Goal: Ask a question: Seek information or help from site administrators or community

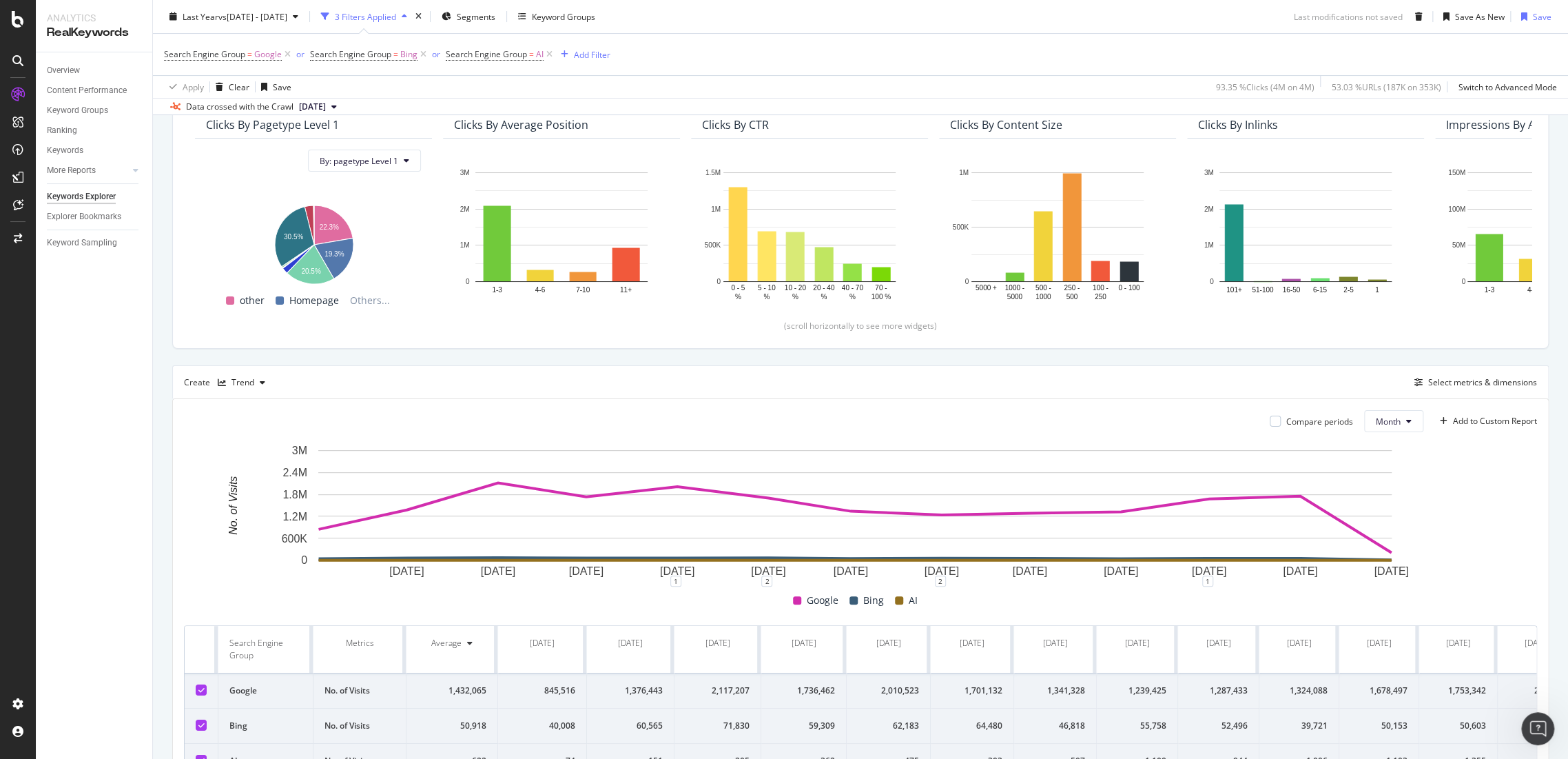
scroll to position [229, 0]
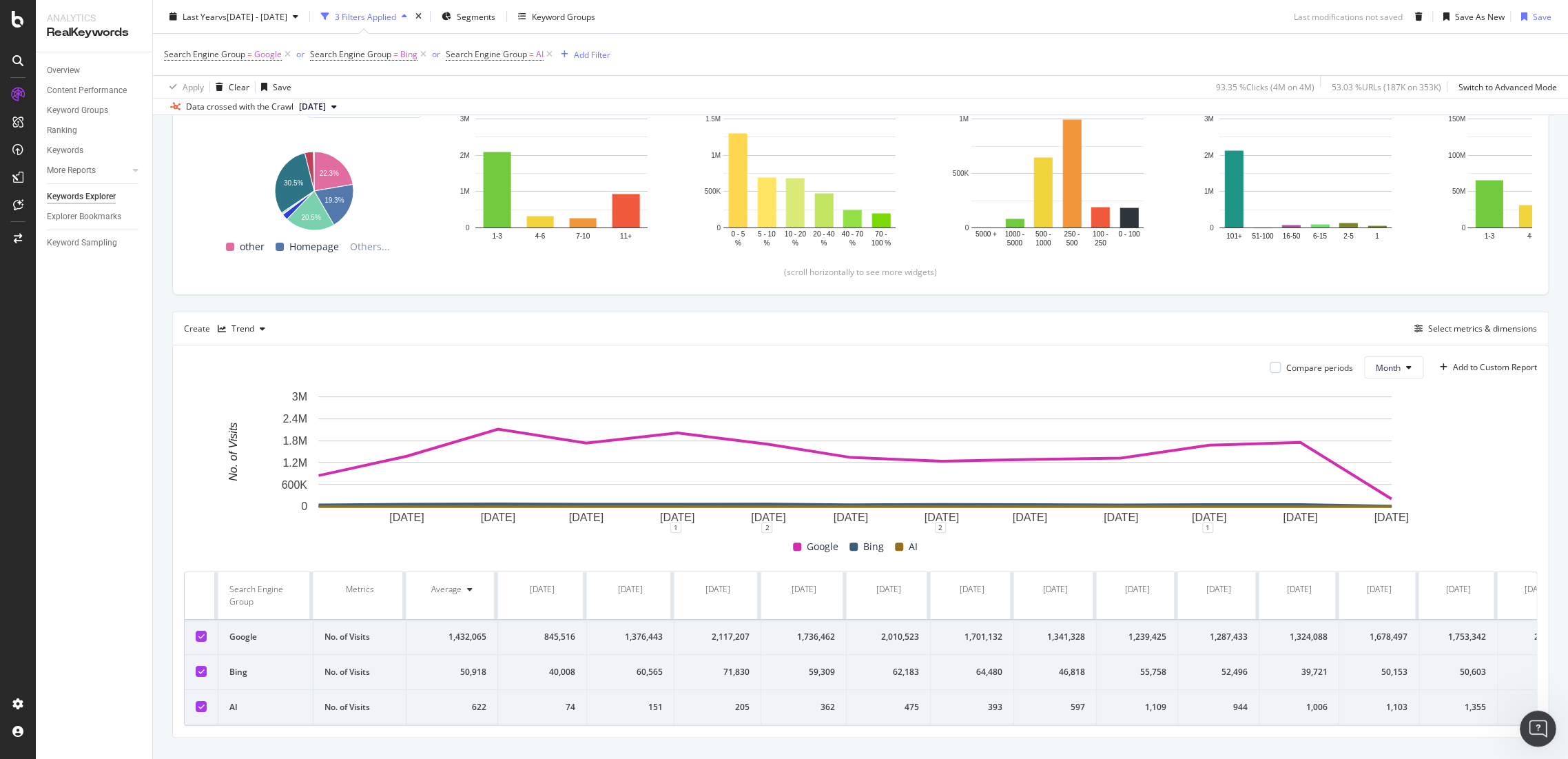
click at [1534, 722] on icon "Open Intercom Messenger" at bounding box center [1536, 727] width 22 height 22
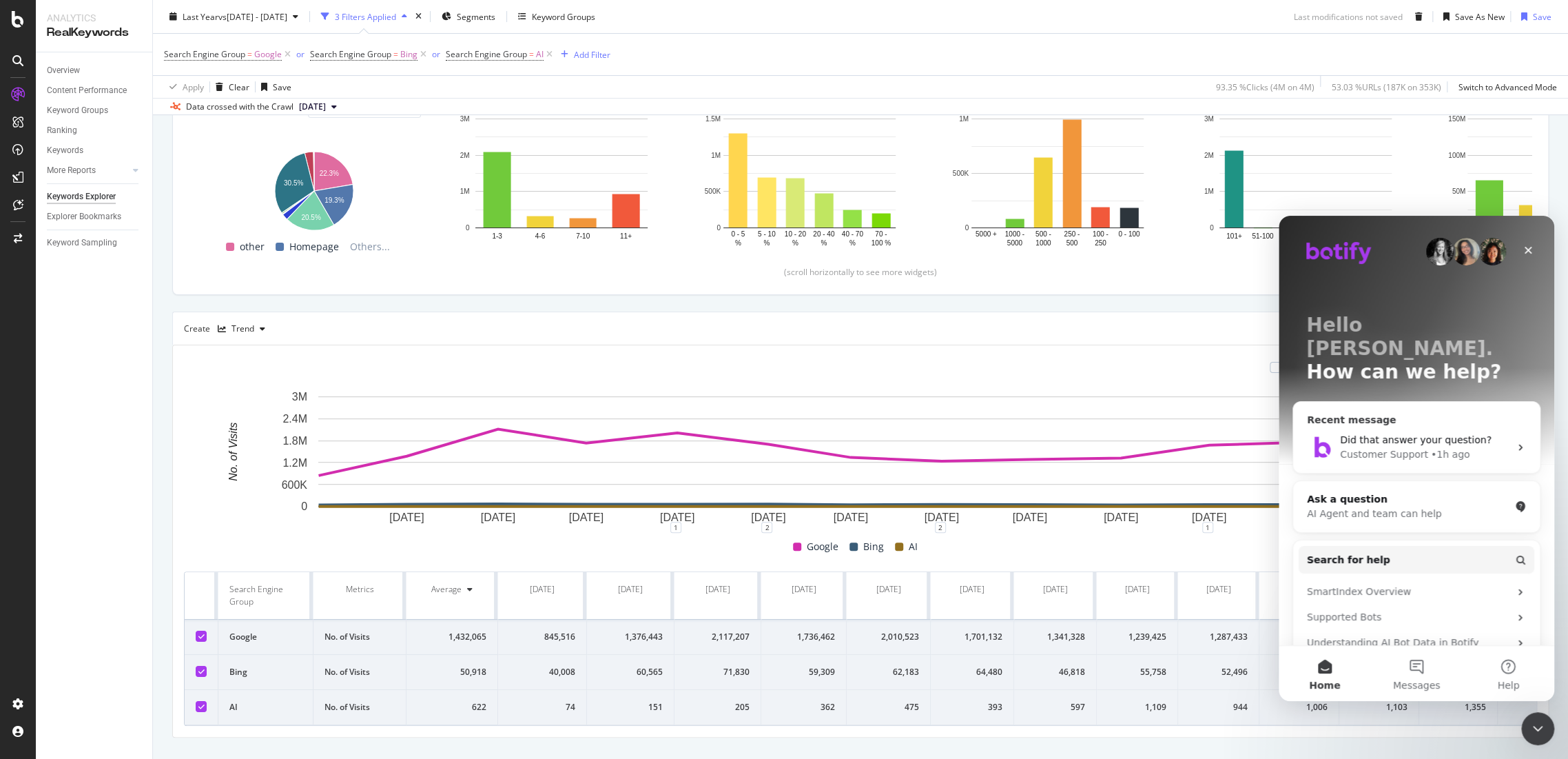
click at [1405, 434] on span "Did that answer your question?" at bounding box center [1416, 440] width 151 height 11
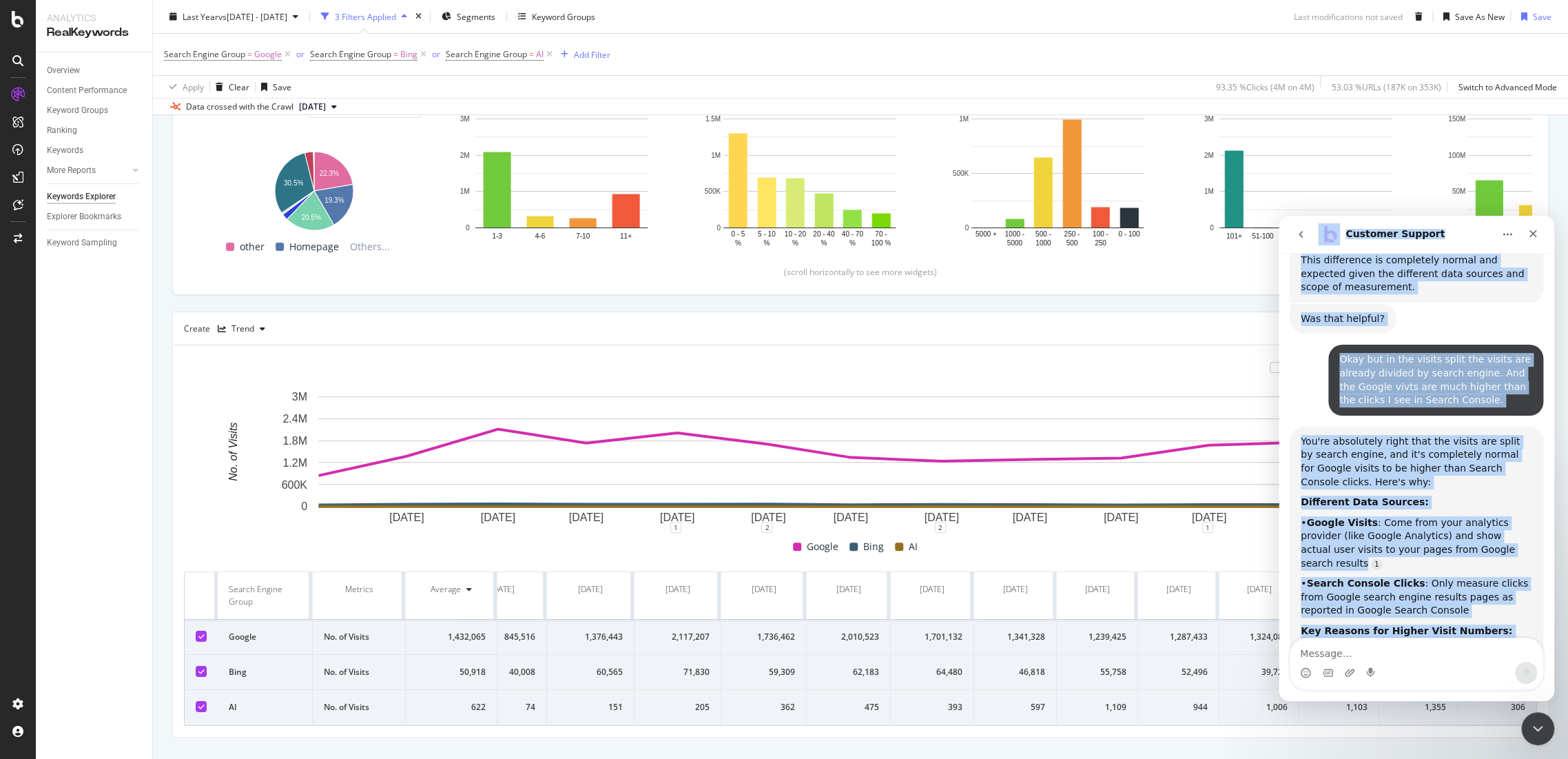
scroll to position [2214, 0]
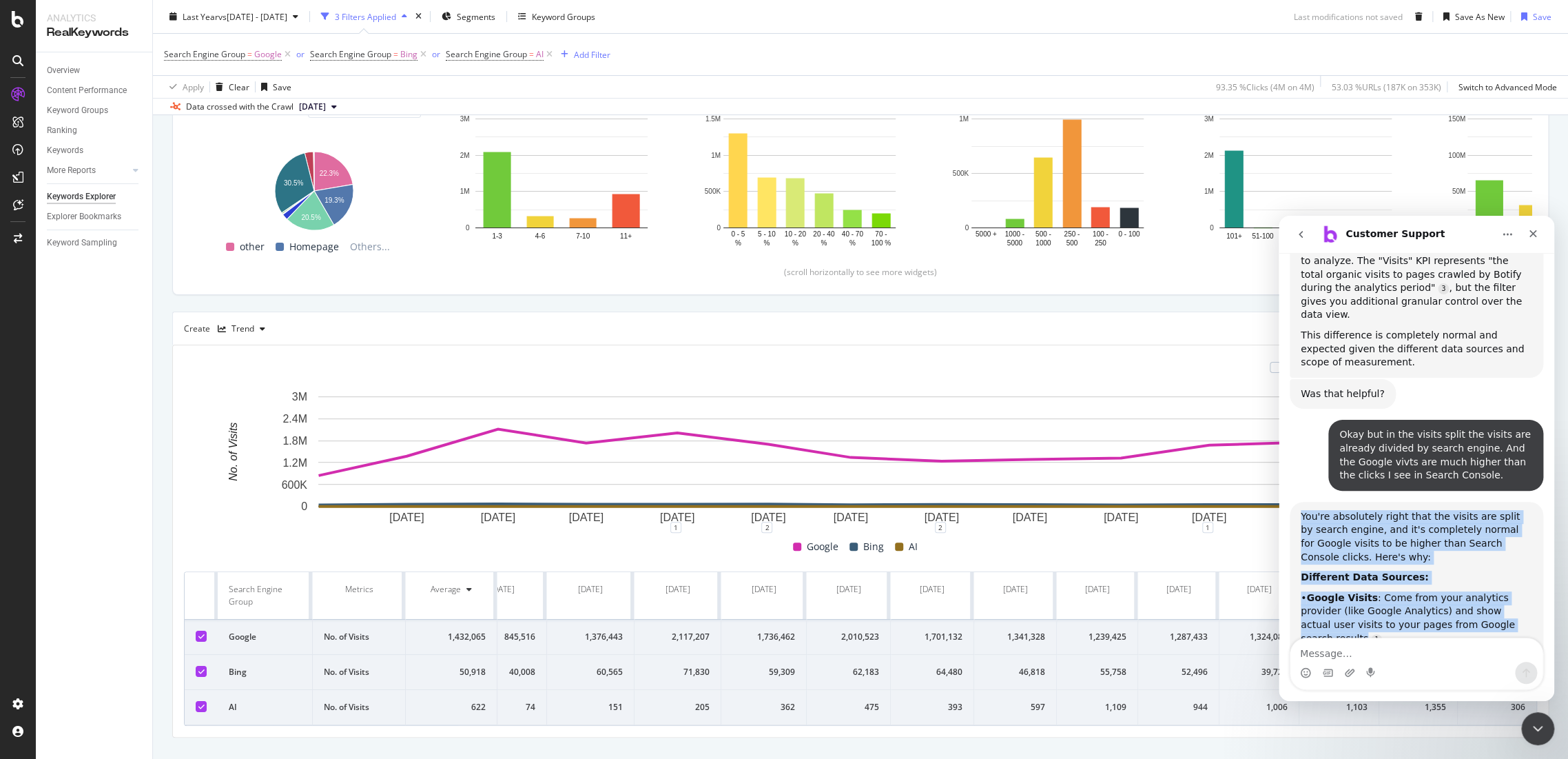
drag, startPoint x: 1485, startPoint y: 560, endPoint x: 1290, endPoint y: 375, distance: 268.8
click at [1290, 502] on div "You're absolutely right that the visits are split by search engine, and it's co…" at bounding box center [1417, 753] width 254 height 504
copy div "You're absolutely right that the visits are split by search engine, and it's co…"
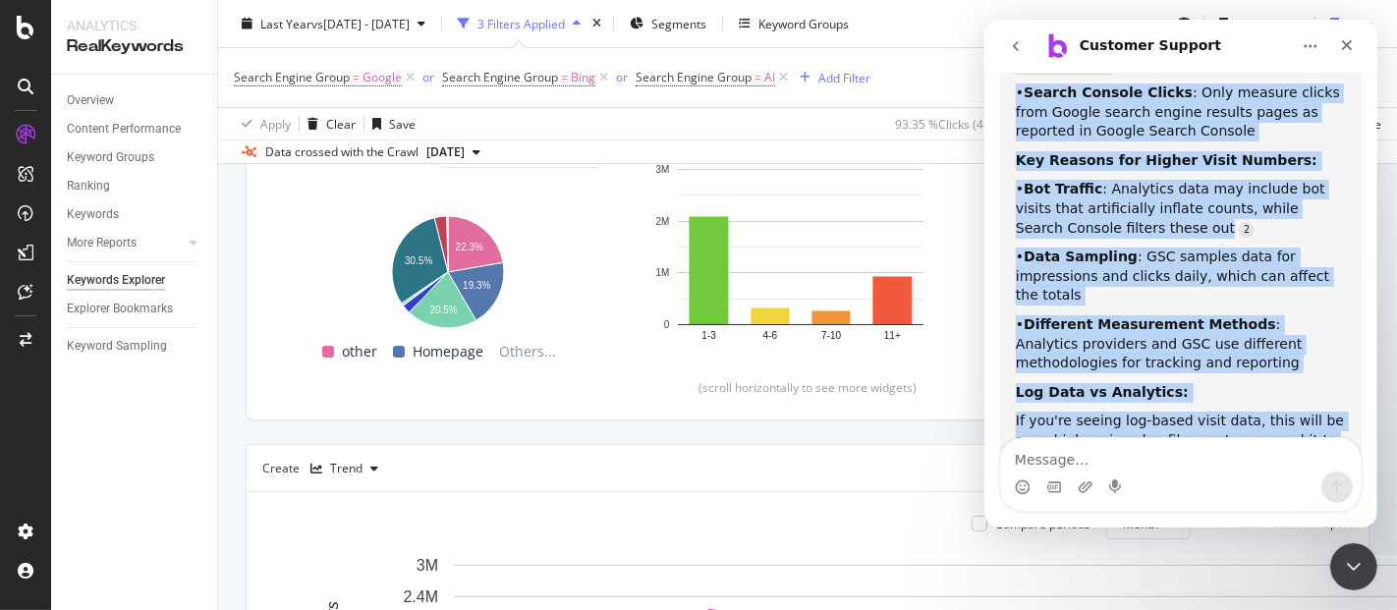
scroll to position [3714, 0]
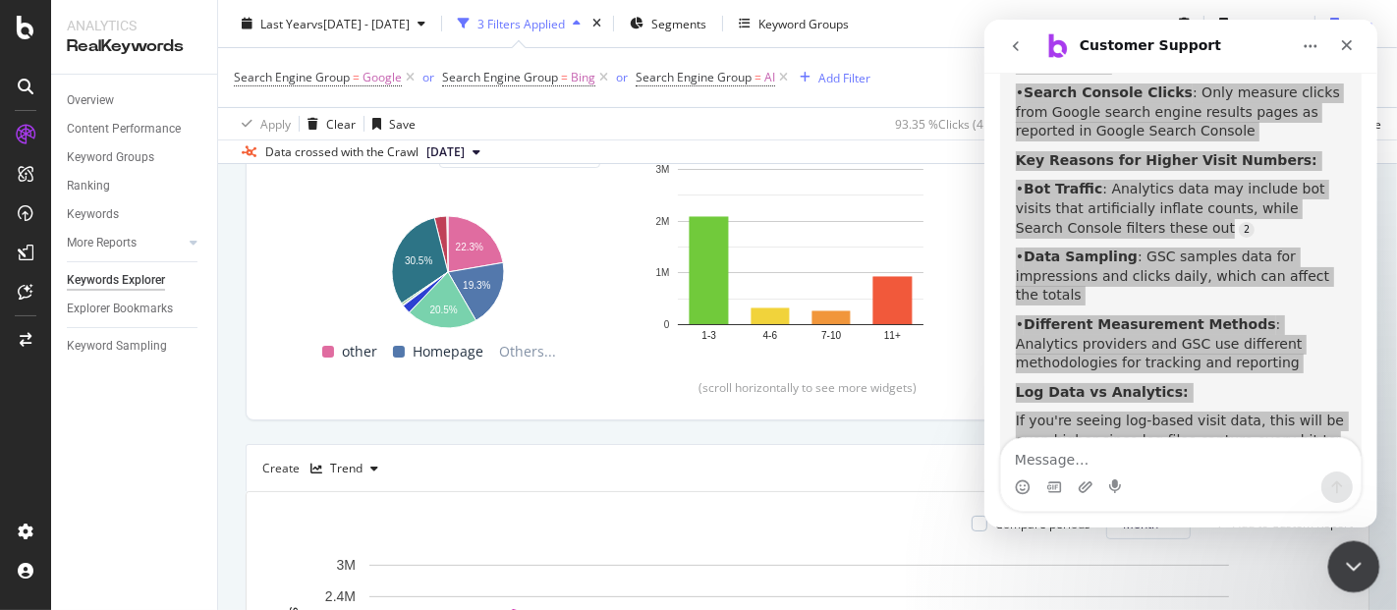
drag, startPoint x: 1360, startPoint y: 549, endPoint x: 2226, endPoint y: 989, distance: 971.9
click at [1362, 545] on div "Close Intercom Messenger" at bounding box center [1350, 563] width 47 height 47
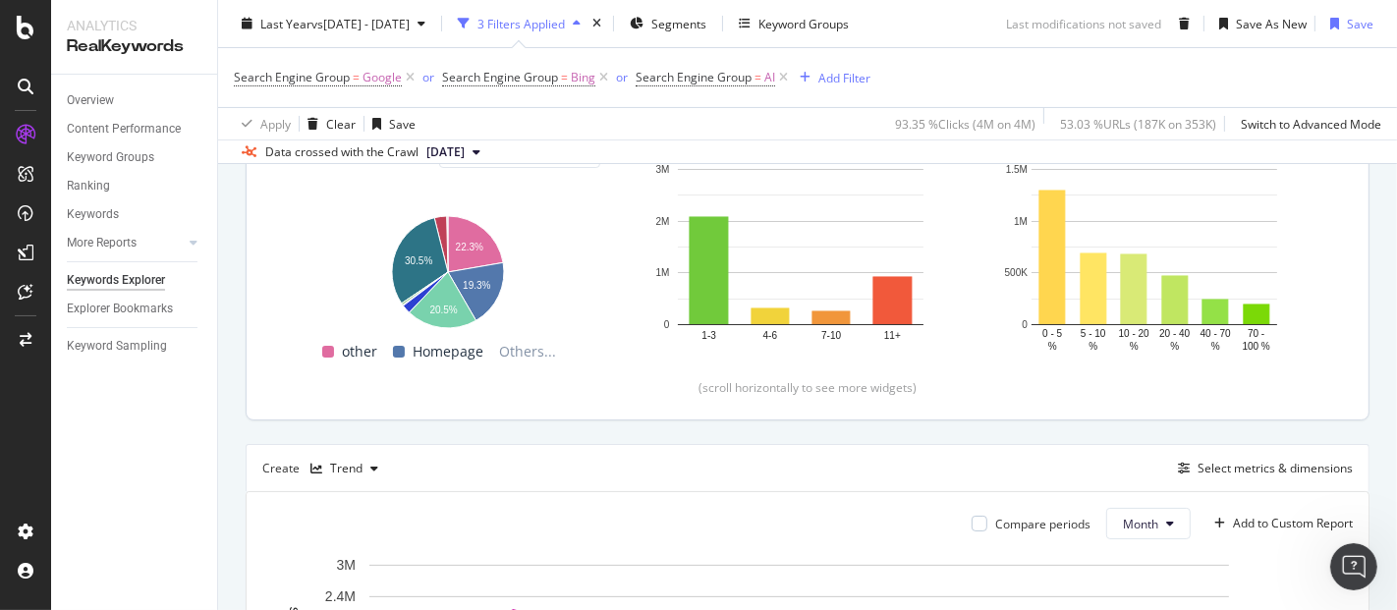
scroll to position [545, 0]
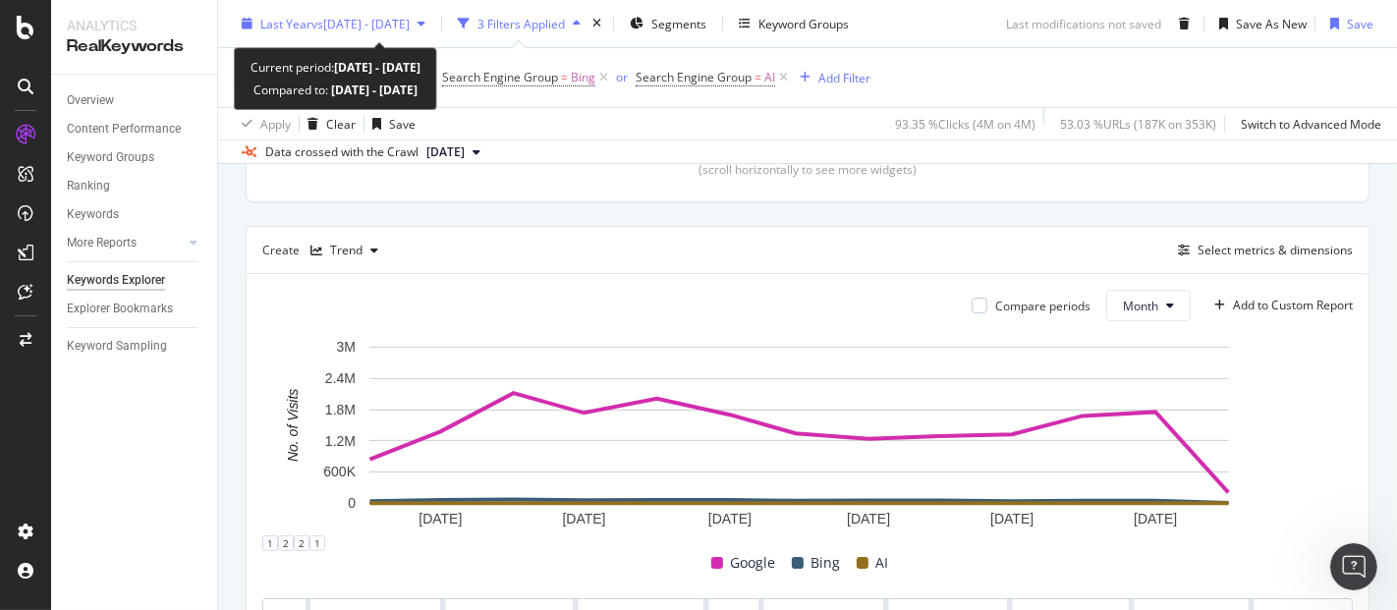
click at [385, 32] on div "Last Year vs 2024 Dec. 13th - 2025 Mar. 14th" at bounding box center [333, 23] width 199 height 29
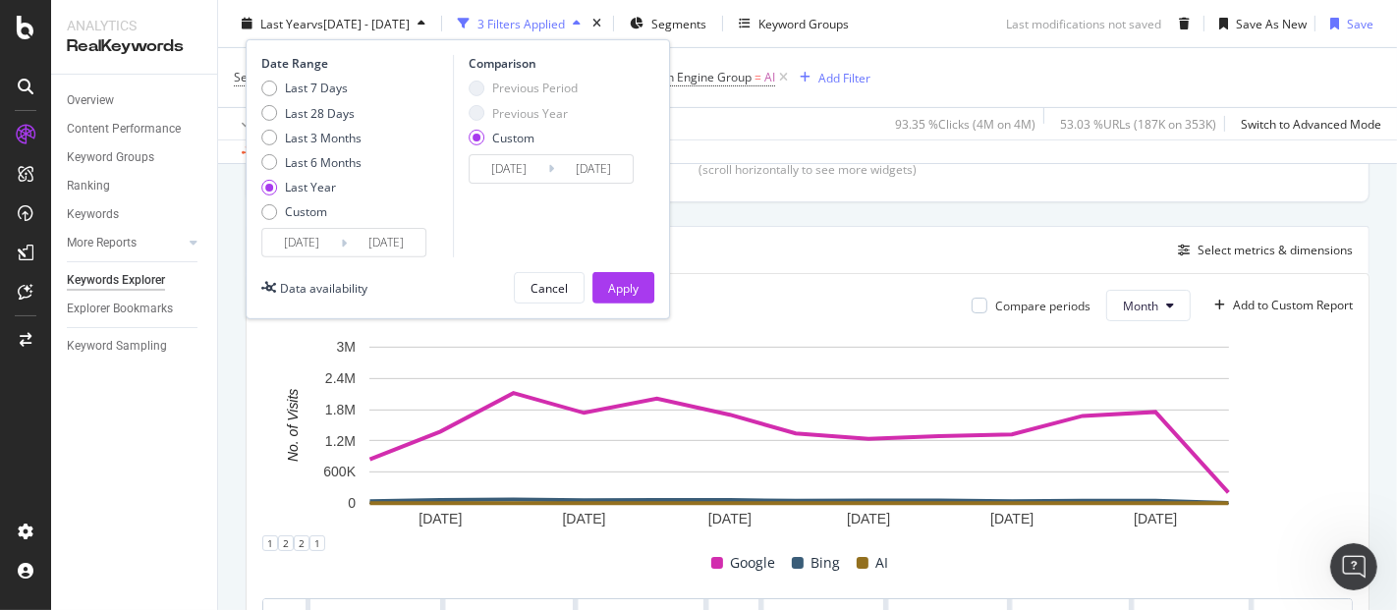
click at [323, 254] on input "2024/09/07" at bounding box center [301, 243] width 79 height 28
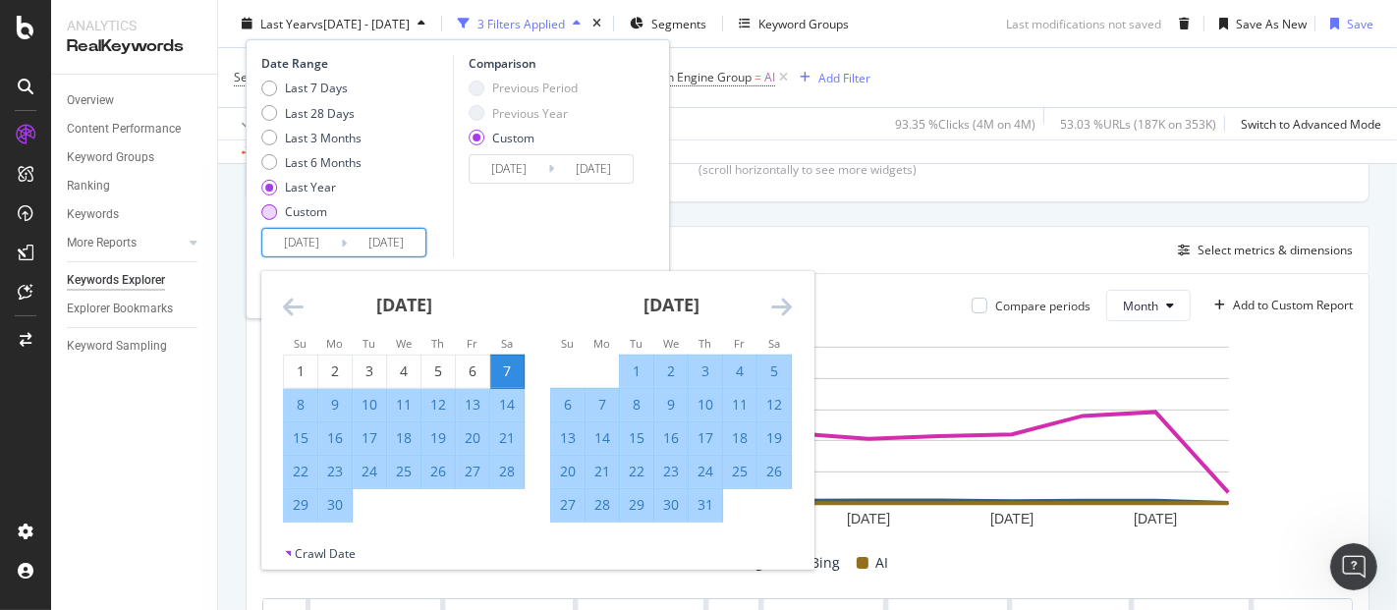
click at [283, 208] on div "Custom" at bounding box center [311, 211] width 100 height 17
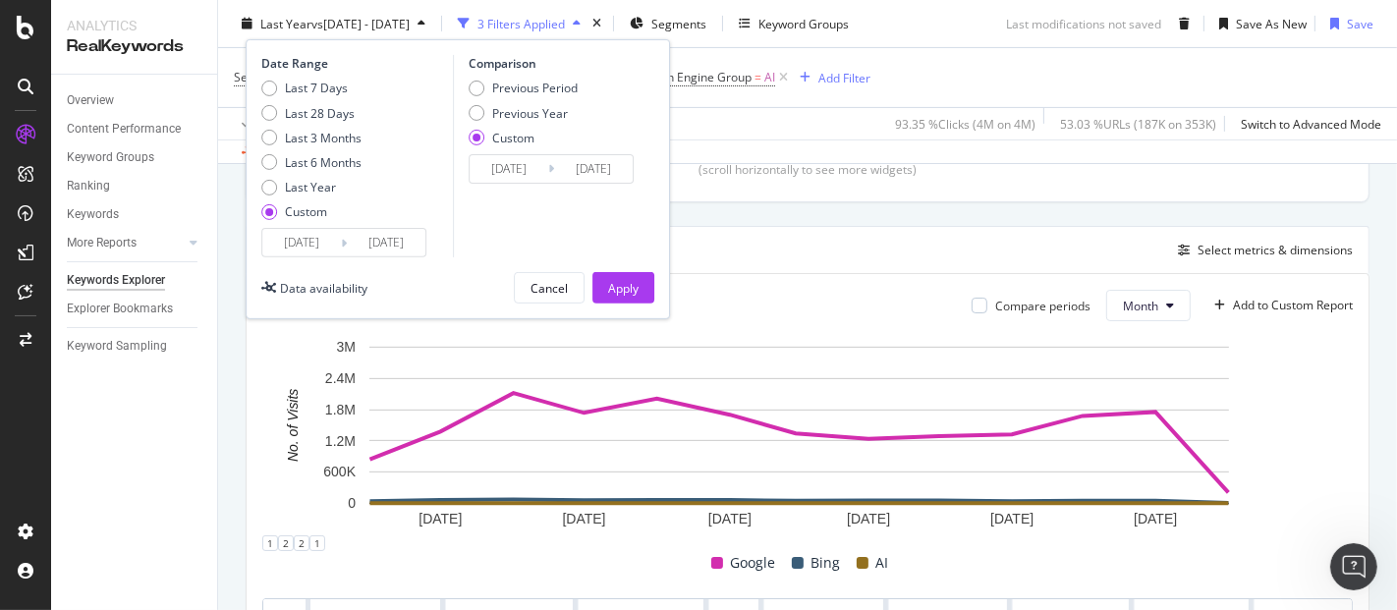
click at [292, 248] on input "2025/08/10" at bounding box center [301, 243] width 79 height 28
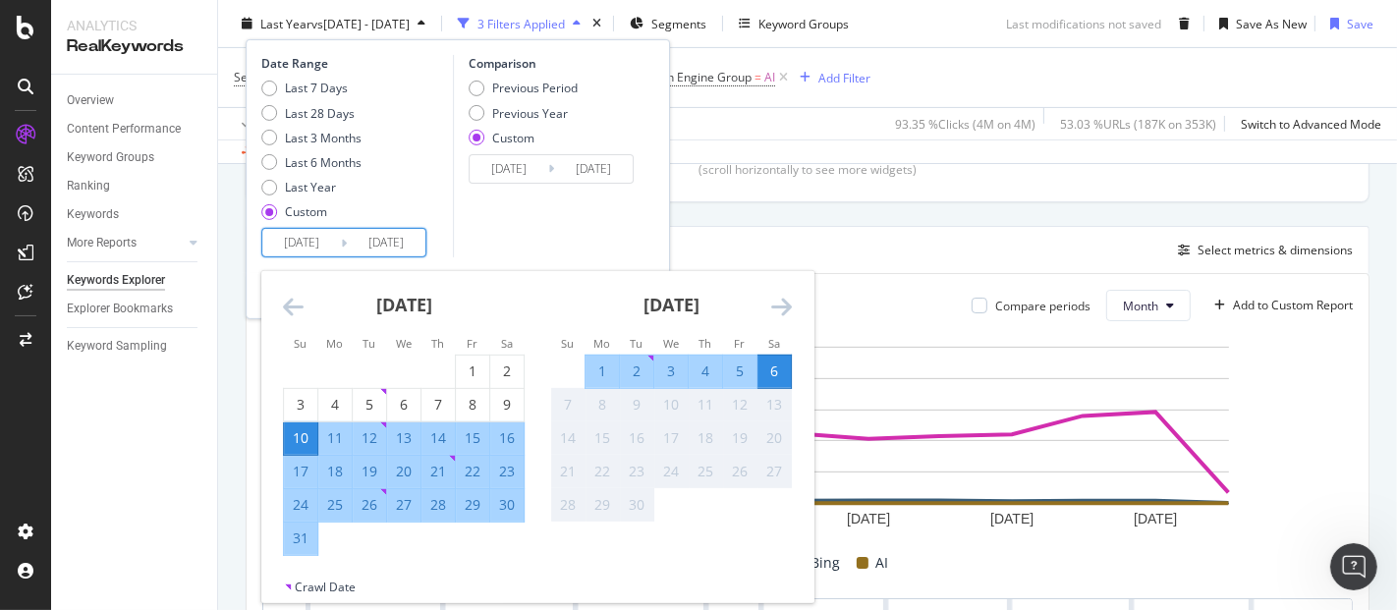
click at [300, 311] on icon "Move backward to switch to the previous month." at bounding box center [293, 307] width 21 height 24
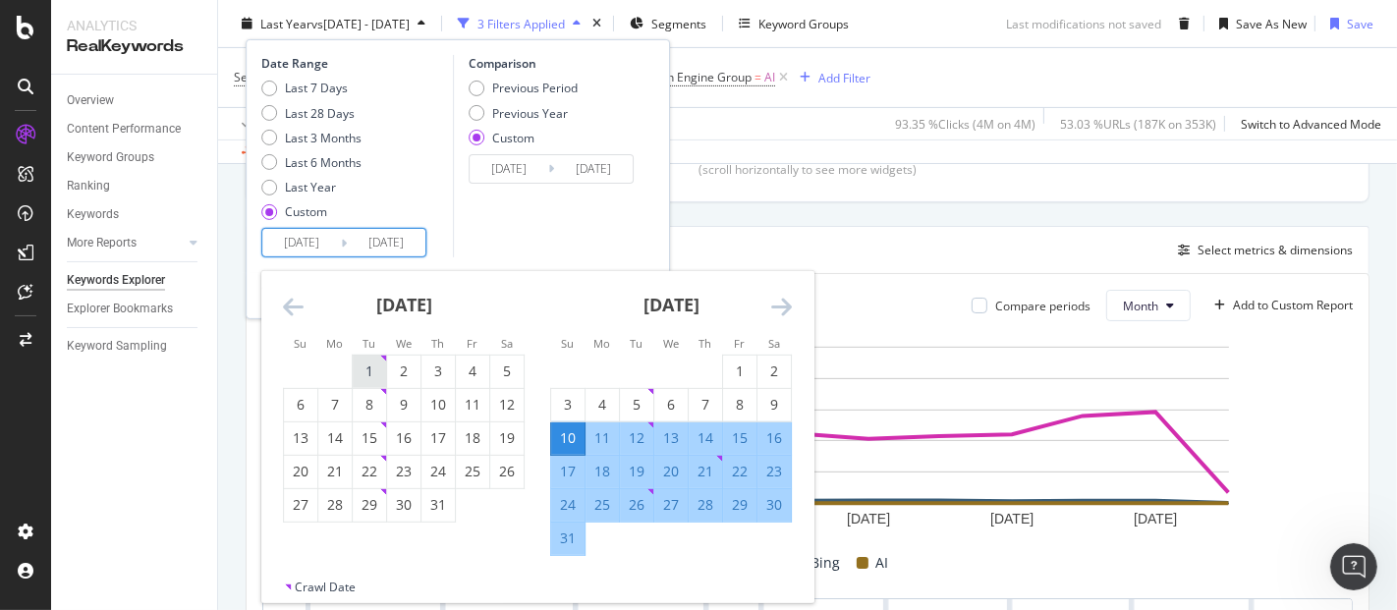
click at [364, 368] on div "1" at bounding box center [369, 372] width 33 height 20
type input "2025/07/01"
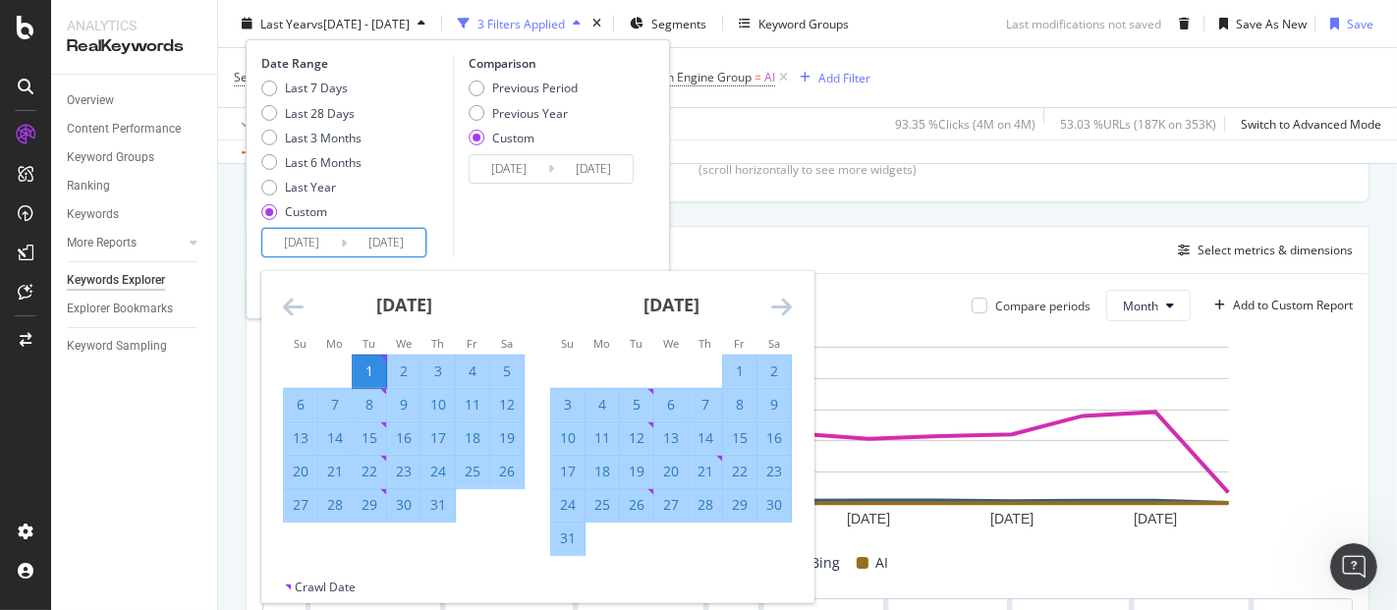
click at [446, 506] on div "31" at bounding box center [437, 505] width 33 height 20
type input "2025/07/31"
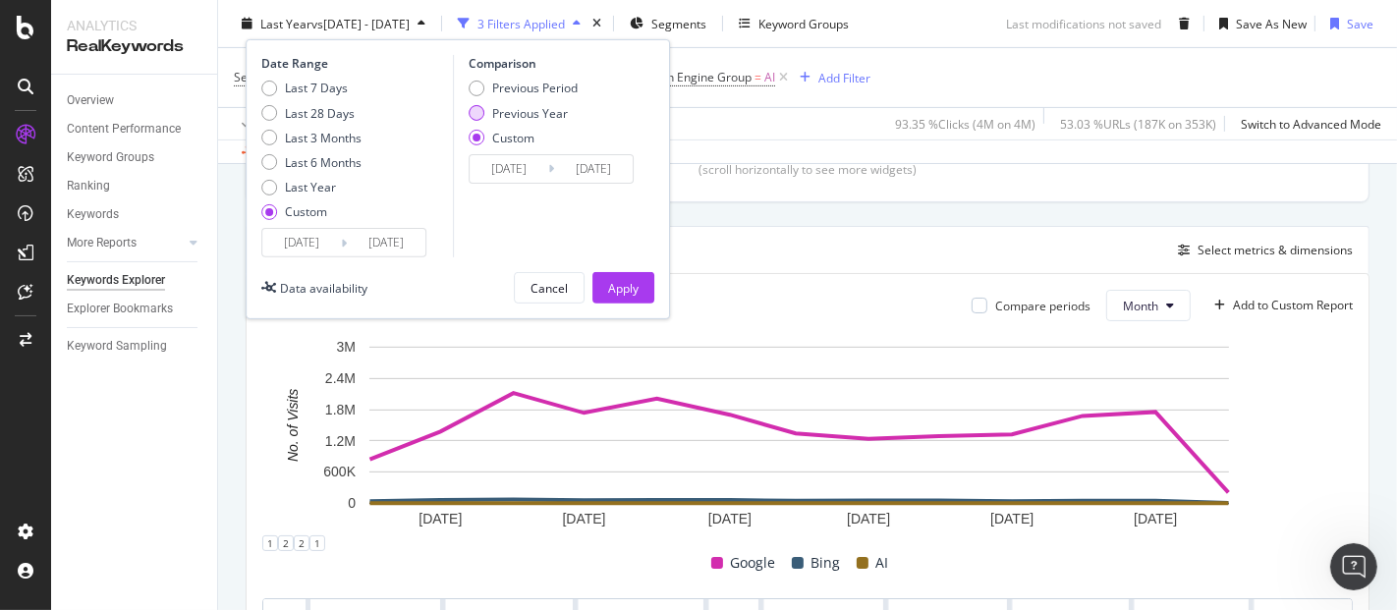
click at [489, 113] on div "Previous Year" at bounding box center [523, 112] width 109 height 17
type input "2024/07/02"
type input "2024/08/01"
click at [521, 175] on input "2024/07/02" at bounding box center [509, 169] width 79 height 28
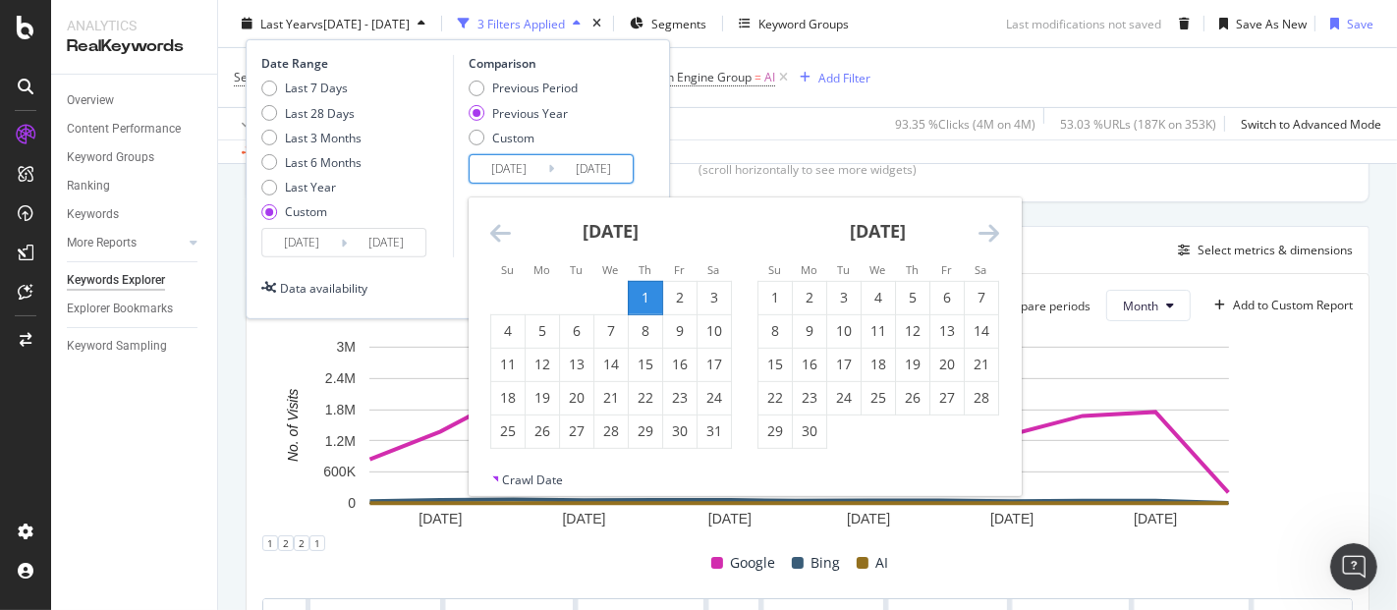
click at [504, 237] on icon "Move backward to switch to the previous month." at bounding box center [500, 233] width 21 height 24
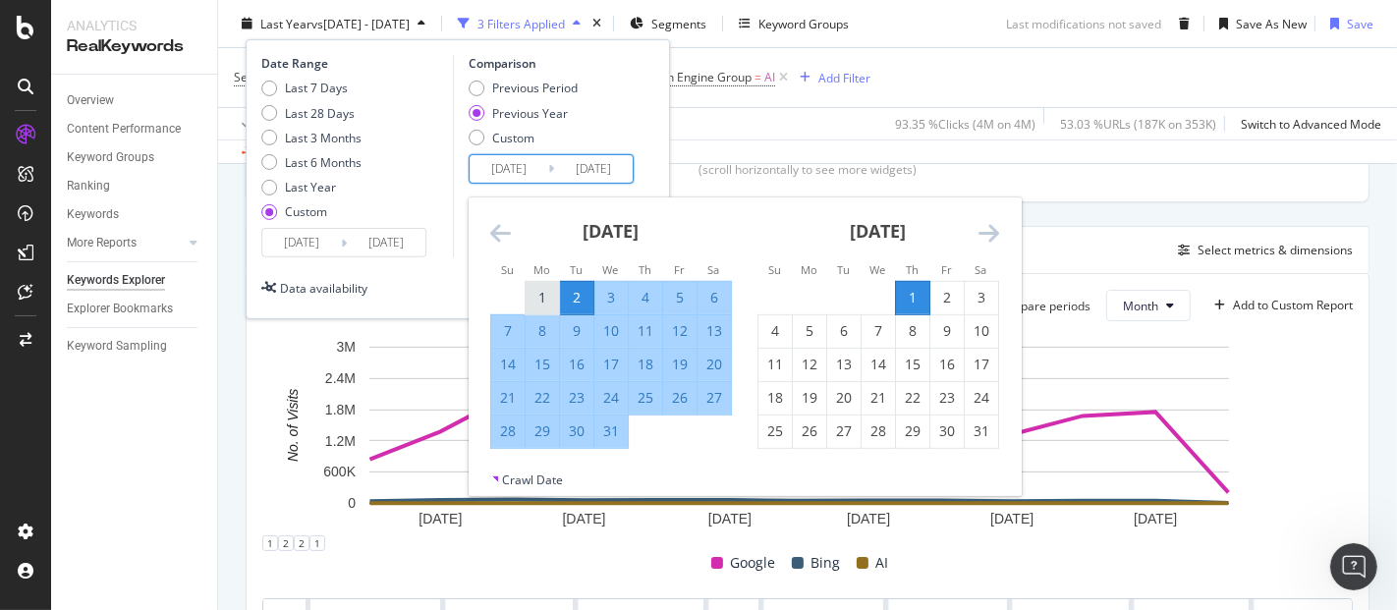
click at [542, 300] on div "1" at bounding box center [542, 298] width 33 height 20
type input "2024/07/01"
click at [606, 432] on div "31" at bounding box center [610, 431] width 33 height 20
type input "2024/07/31"
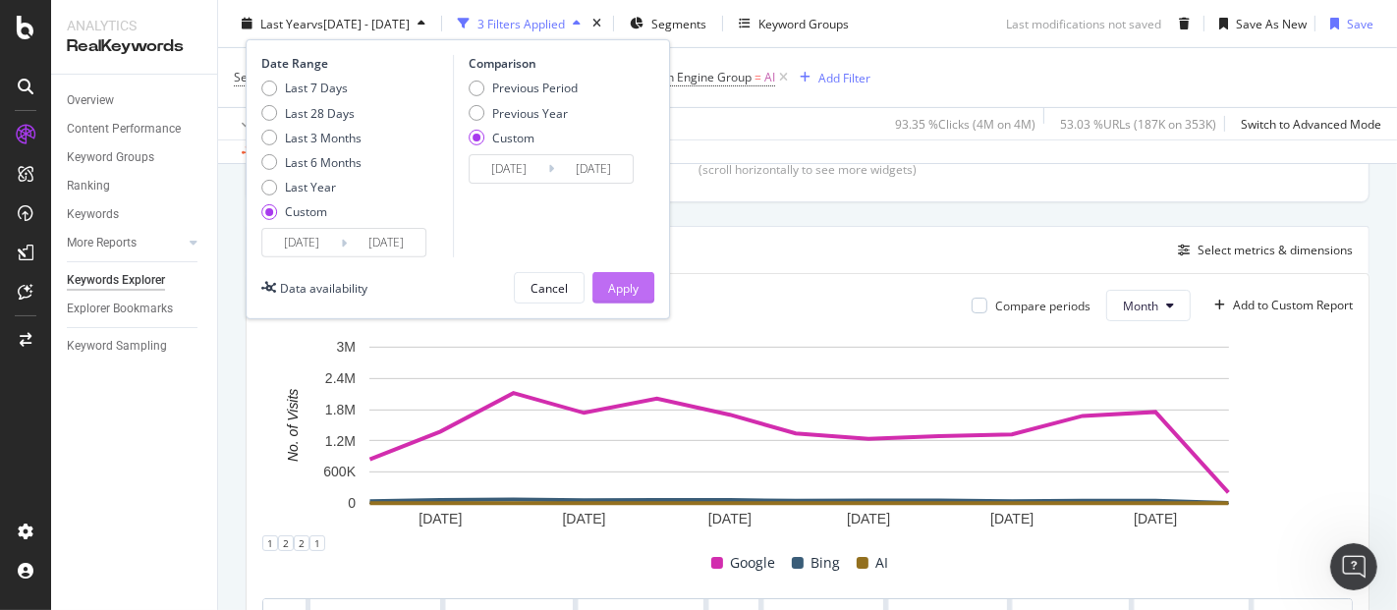
click at [631, 290] on div "Apply" at bounding box center [623, 287] width 30 height 17
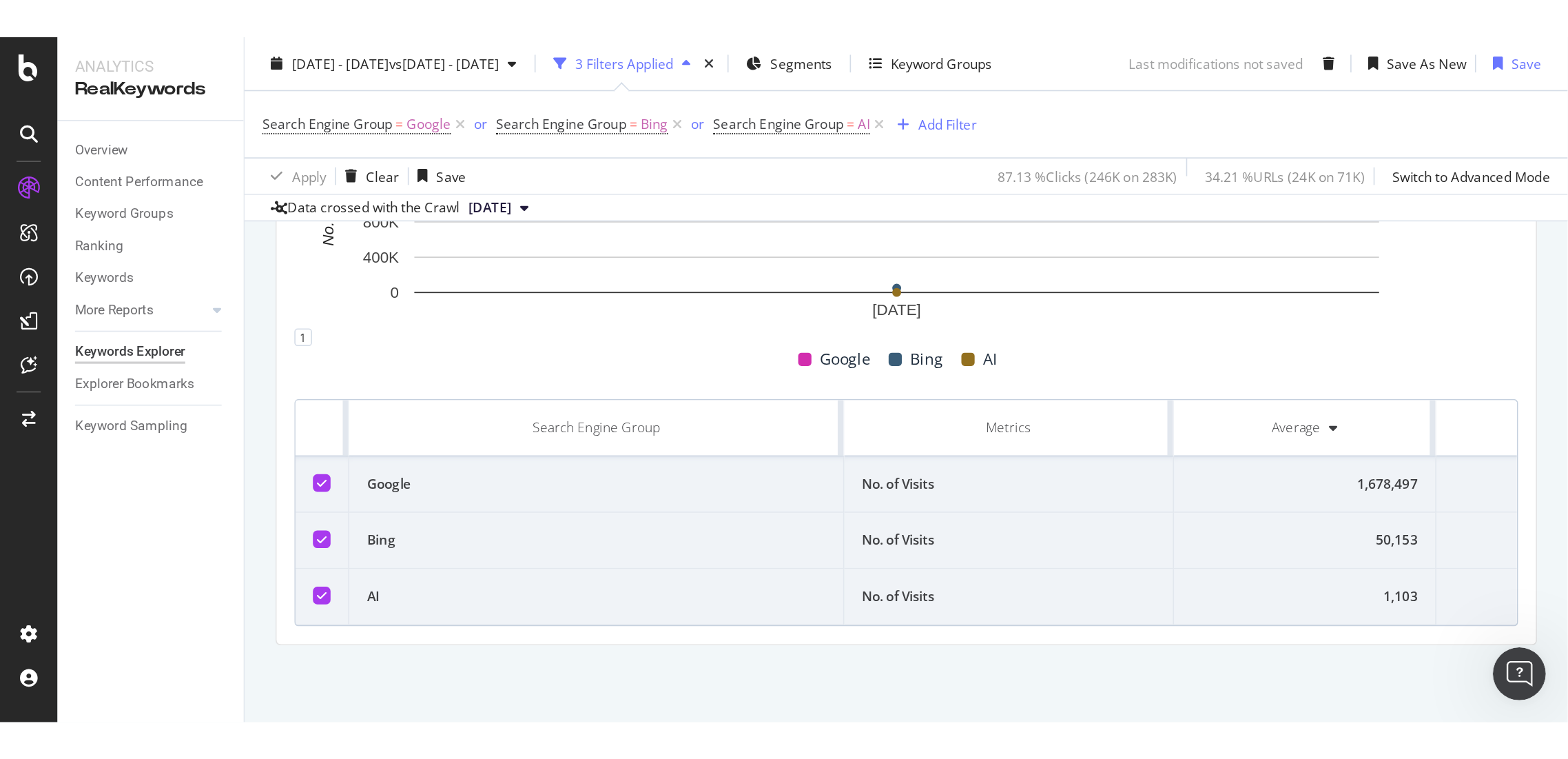
scroll to position [1, 0]
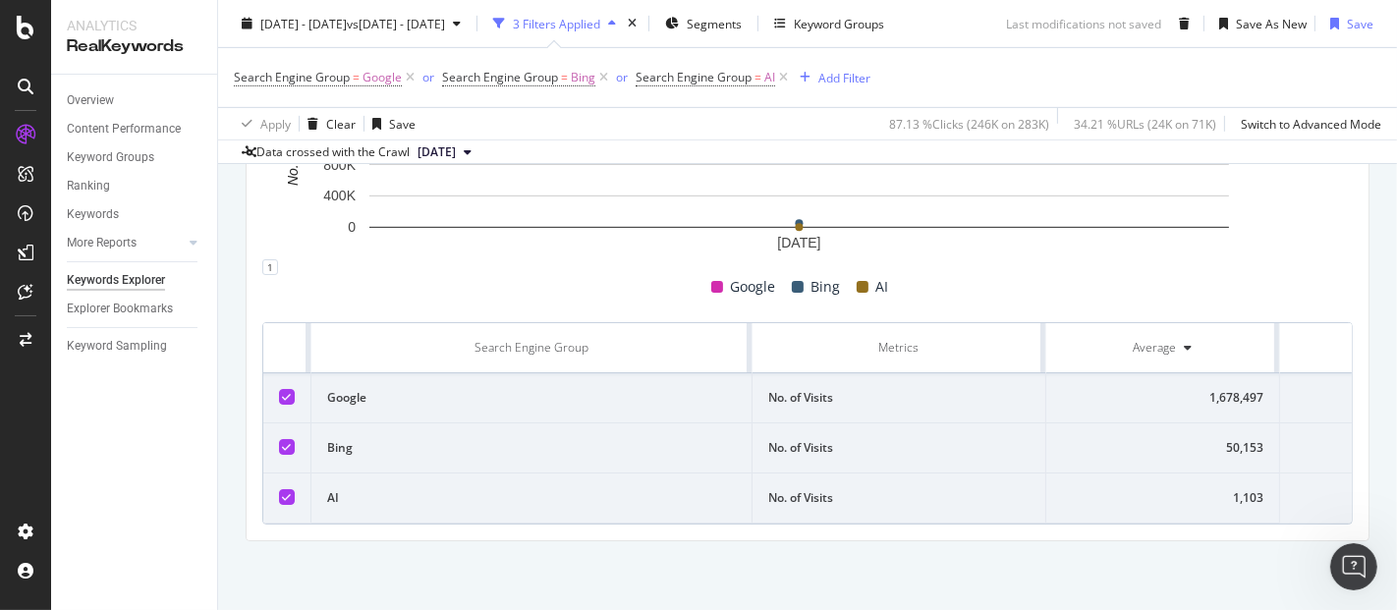
click at [111, 534] on div "Overview Content Performance Keyword Groups Ranking Keywords More Reports Count…" at bounding box center [134, 342] width 166 height 535
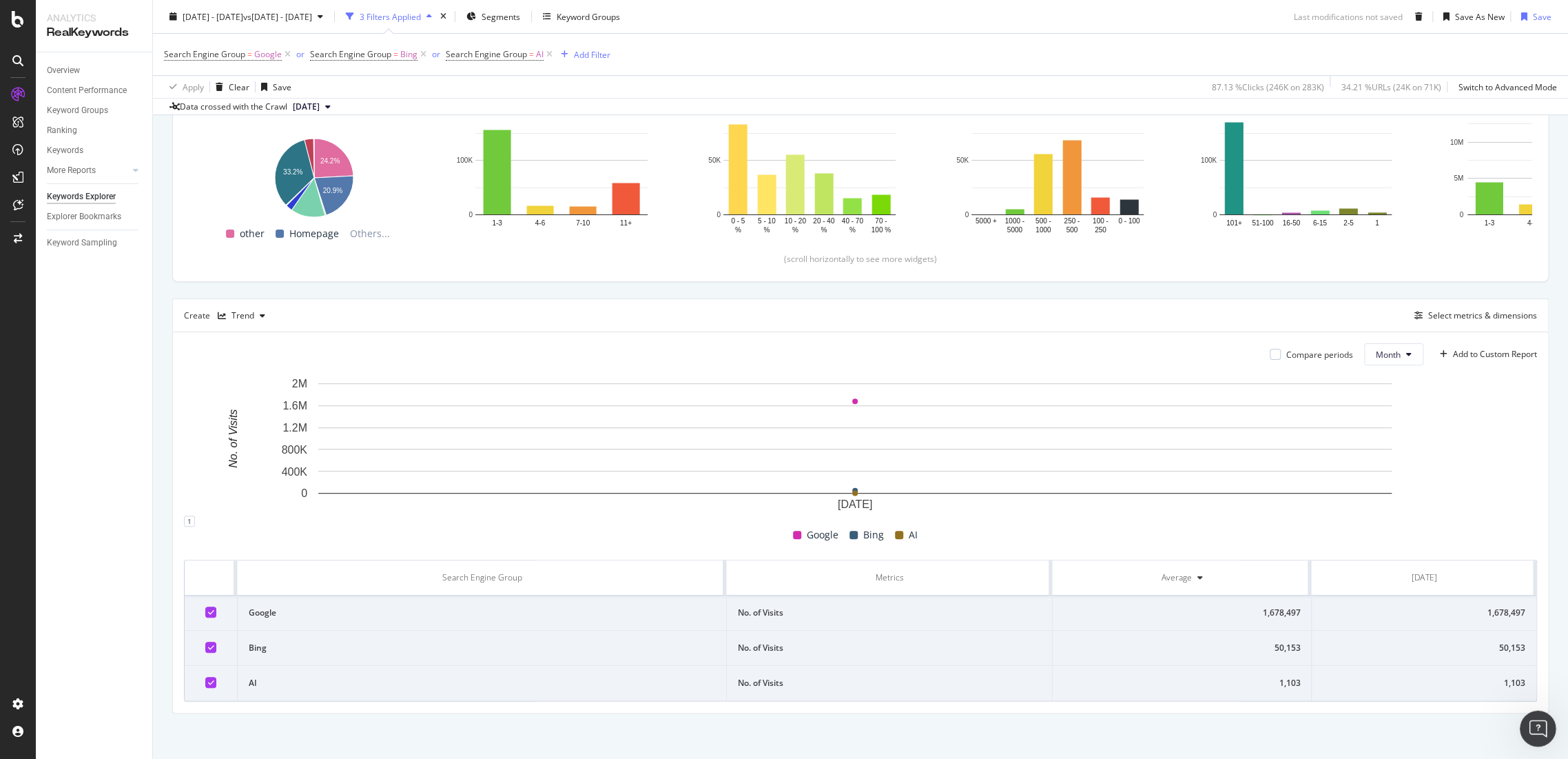
click at [1525, 725] on div "Open Intercom Messenger" at bounding box center [1536, 726] width 46 height 46
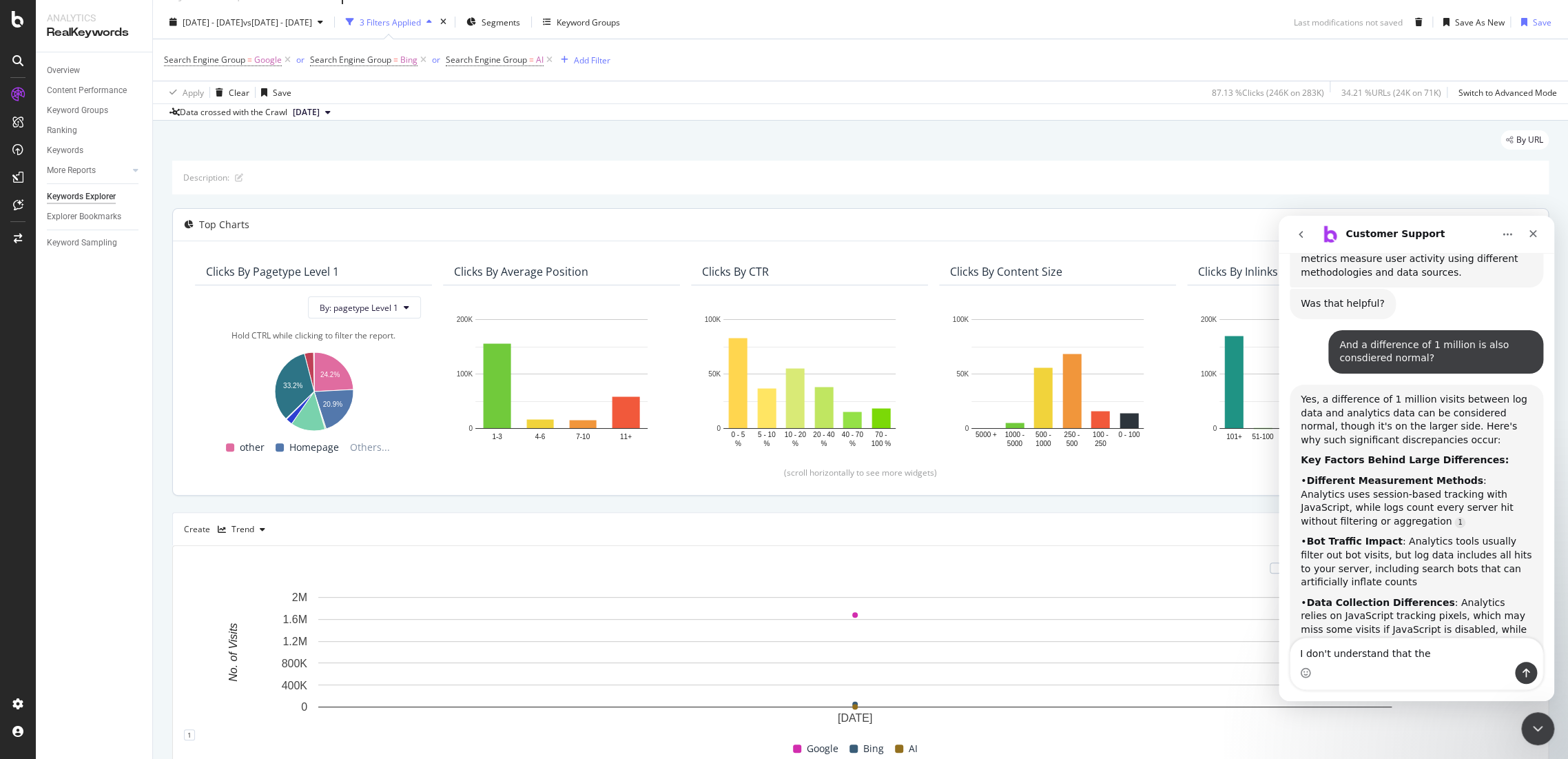
scroll to position [0, 0]
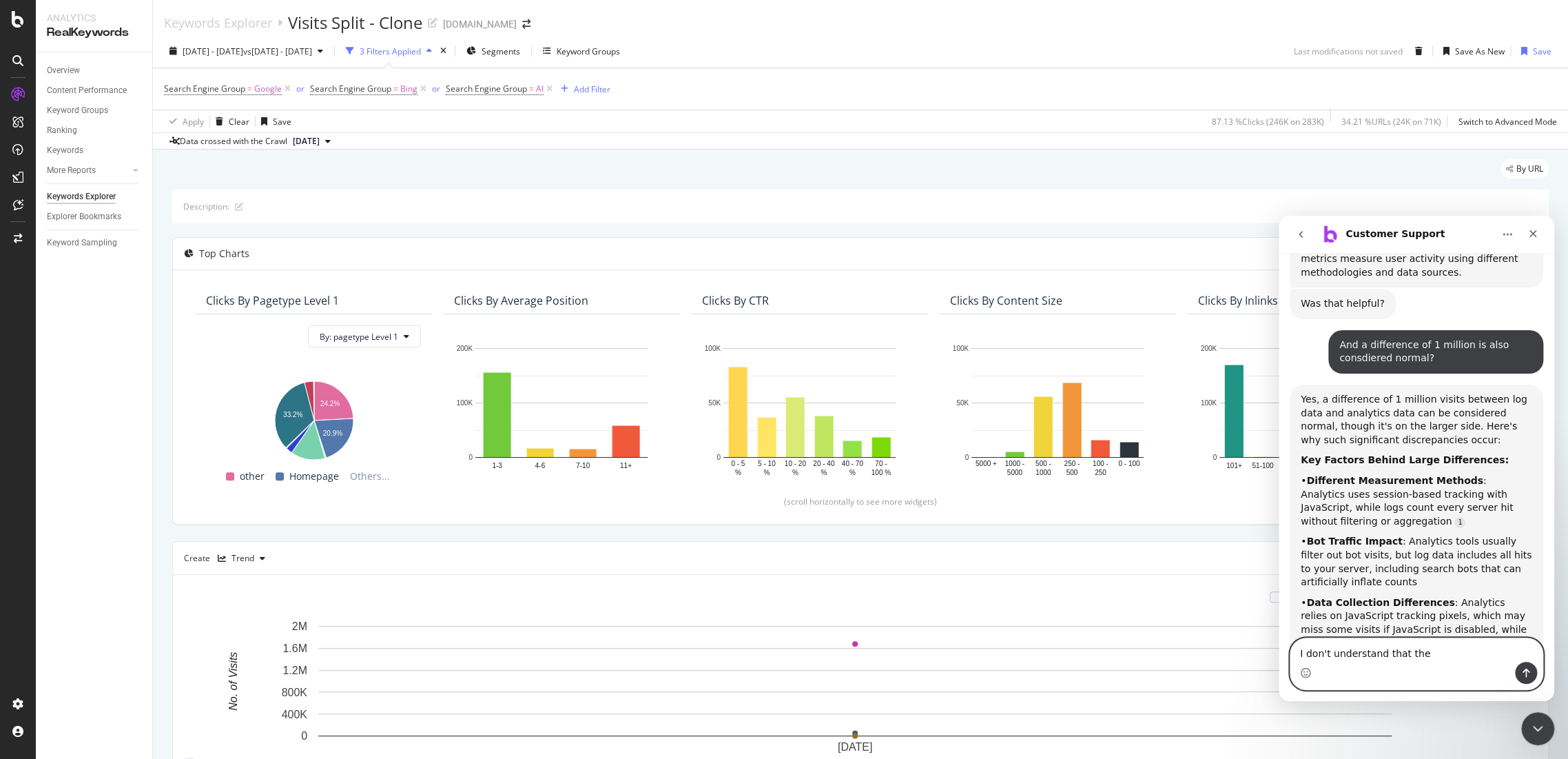
click at [1431, 657] on textarea "I don't understand that the" at bounding box center [1417, 650] width 252 height 23
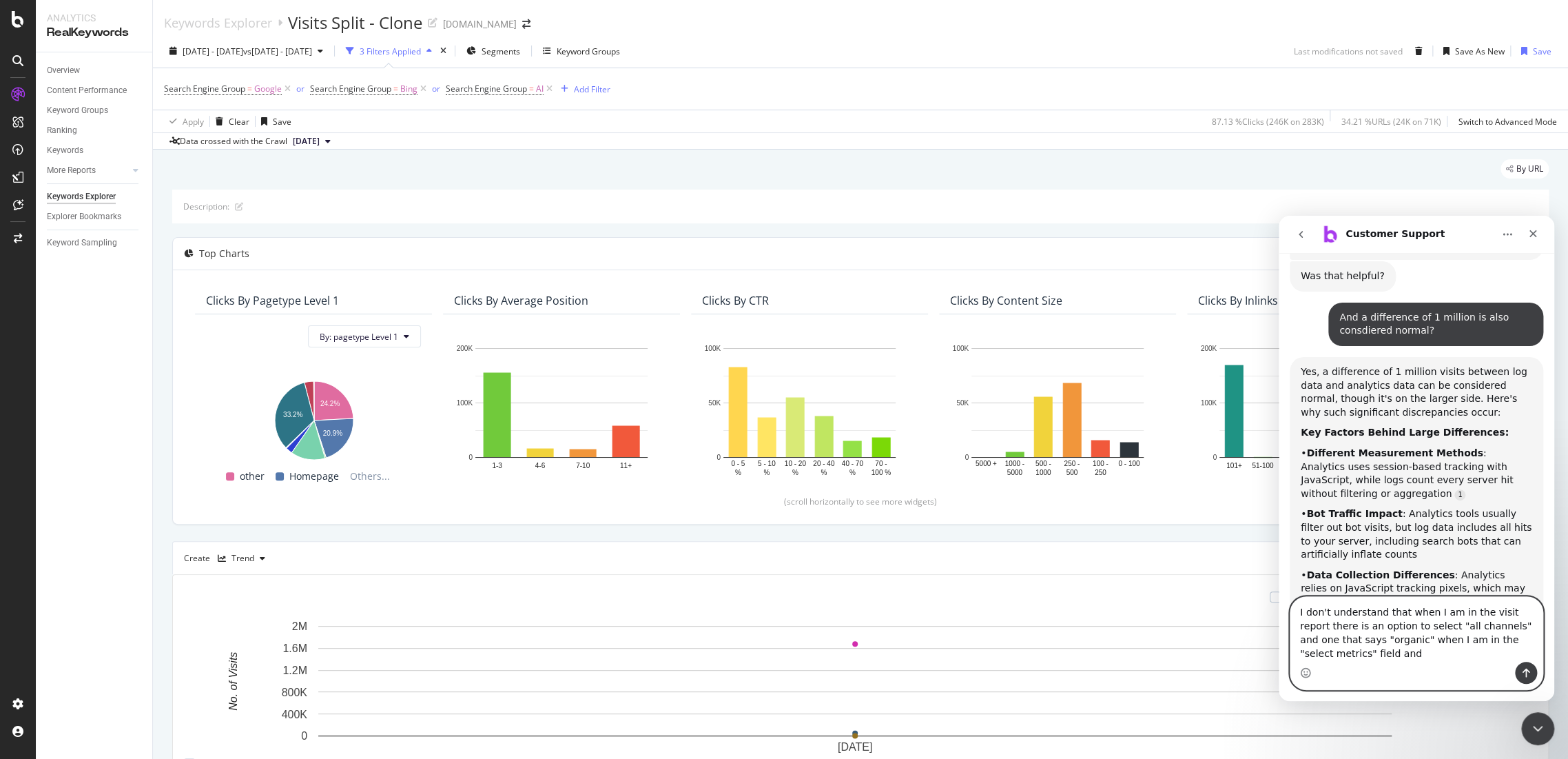
scroll to position [3657, 0]
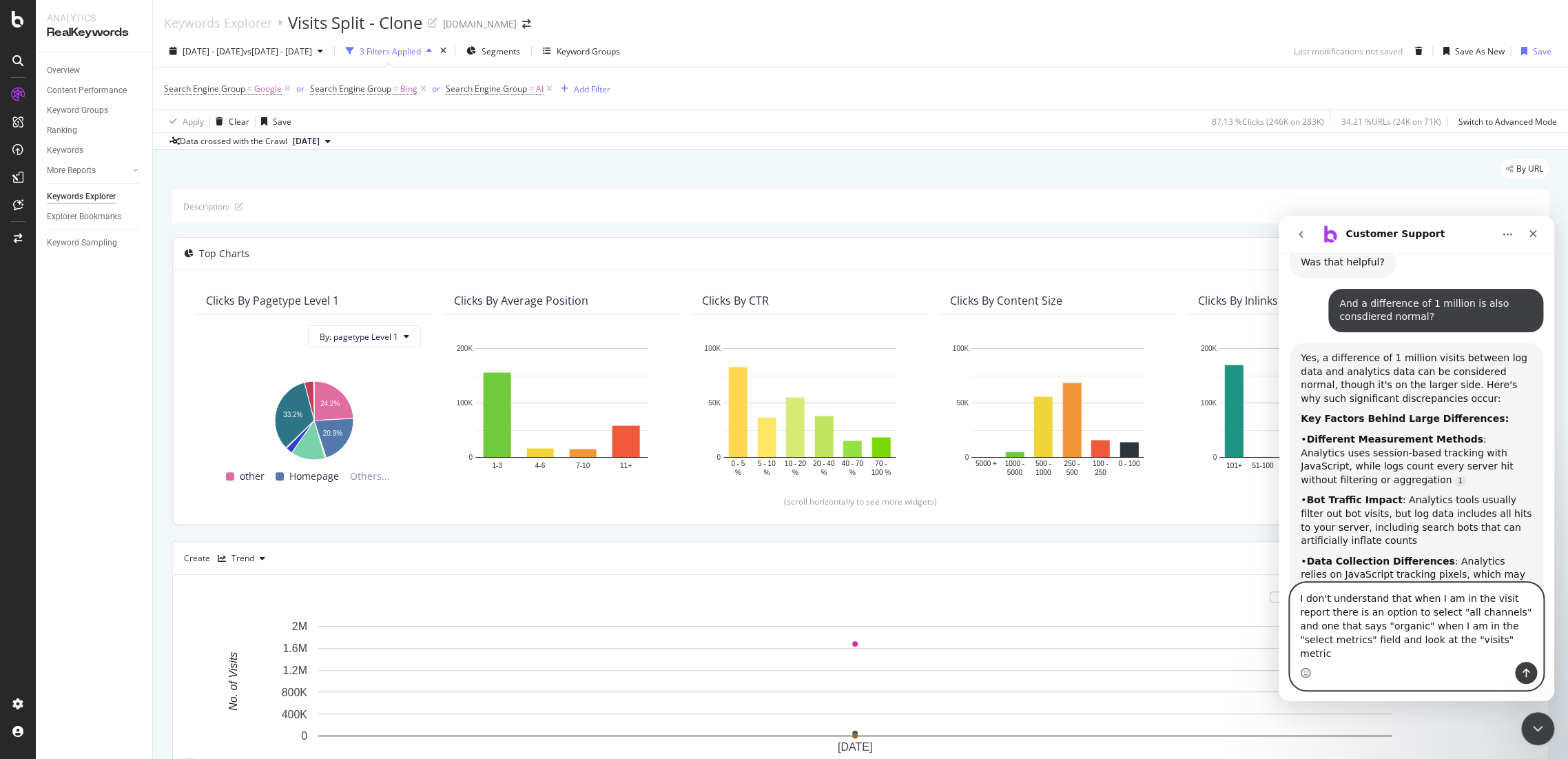
type textarea "I don't understand that when I am in the visit report there is an option to sel…"
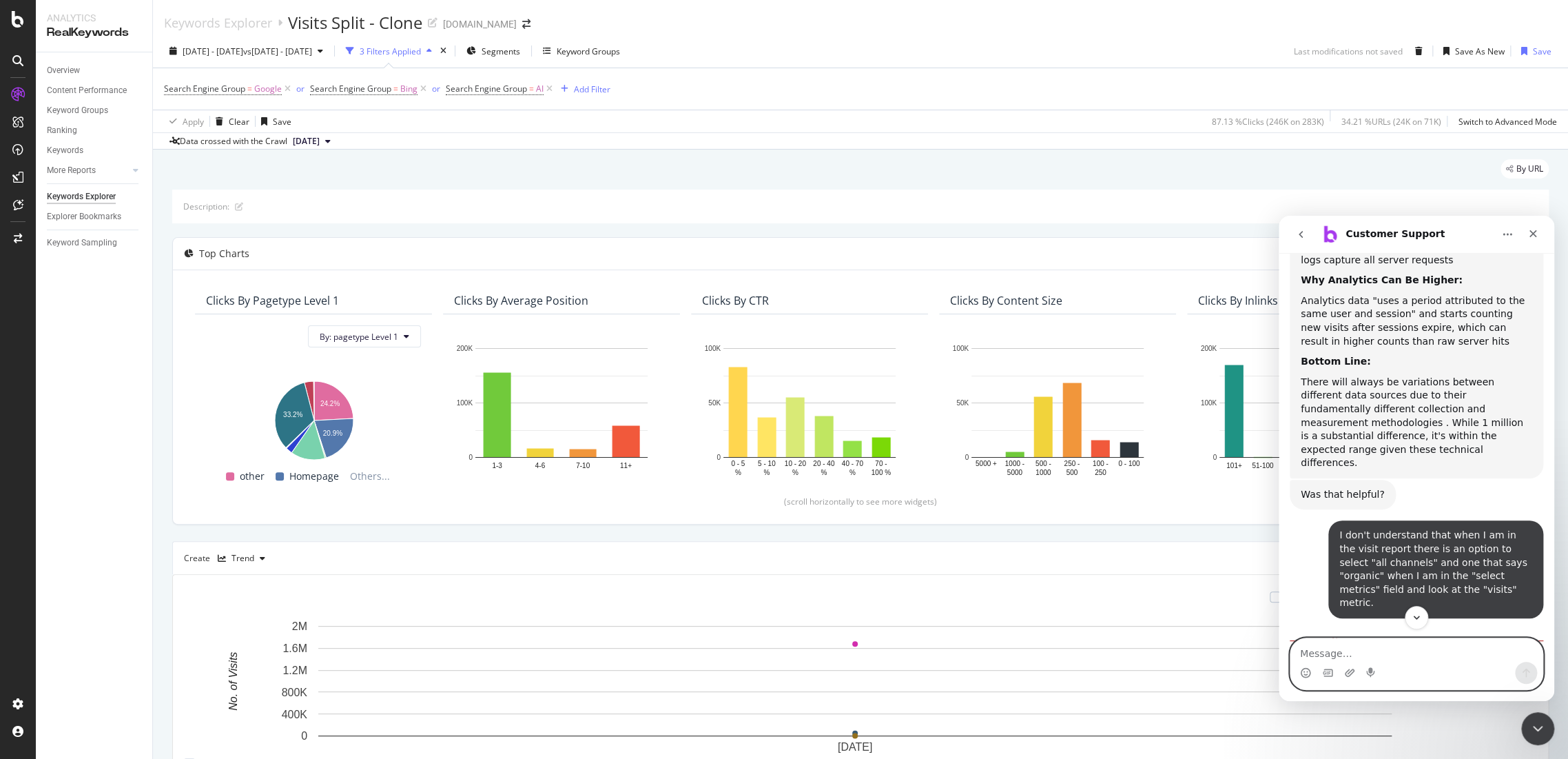
scroll to position [3936, 0]
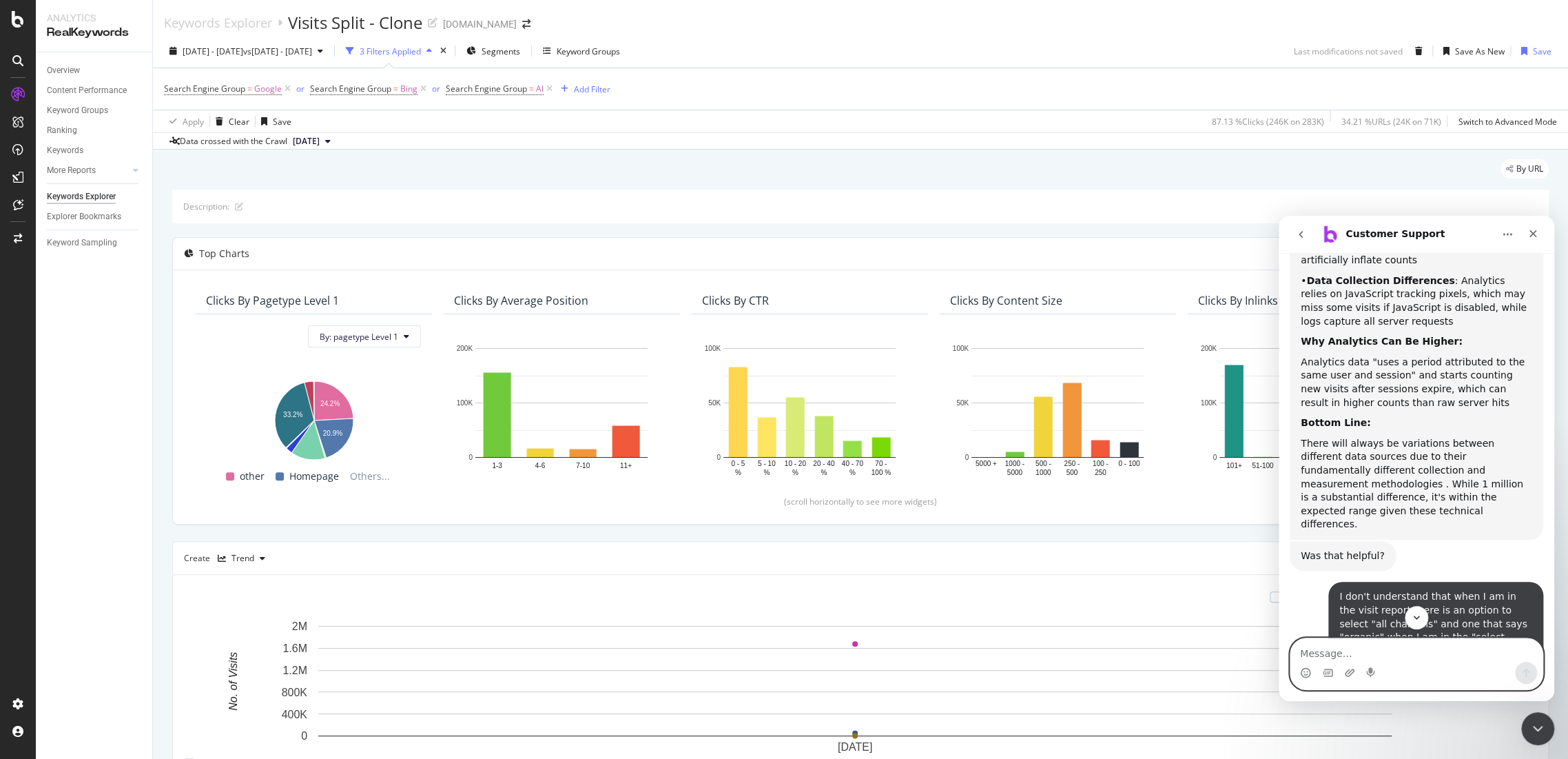
click at [1342, 657] on textarea "Message…" at bounding box center [1417, 650] width 252 height 23
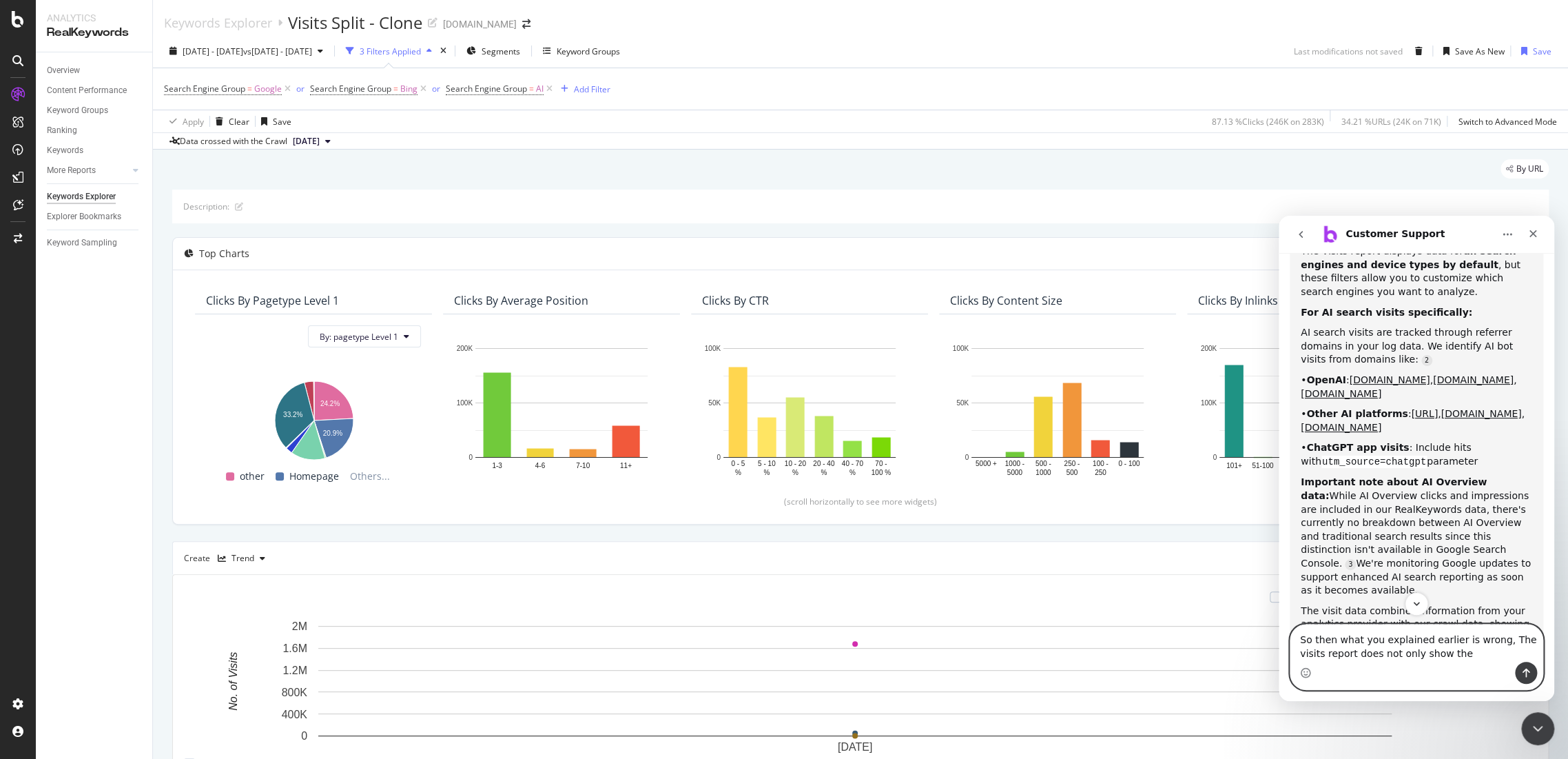
scroll to position [1179, 0]
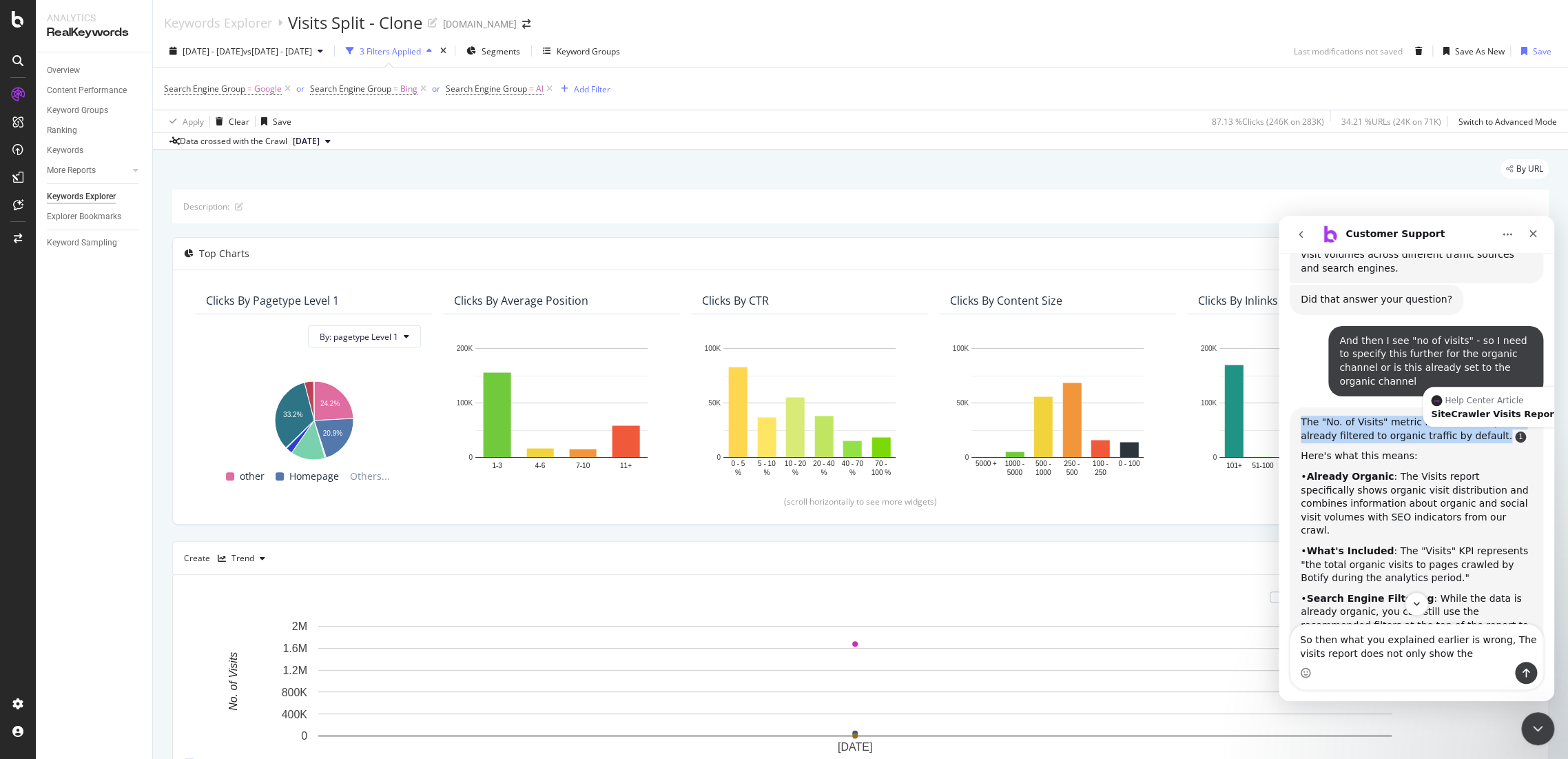
drag, startPoint x: 1378, startPoint y: 338, endPoint x: 1497, endPoint y: 356, distance: 120.4
click at [1497, 408] on div "The "No. of Visits" metric in the Visits report is already filtered to organic …" at bounding box center [1417, 582] width 254 height 348
copy div "The "No. of Visits" metric in the Visits report is already filtered to organic …"
click at [1448, 643] on textarea "So then what you explained earlier is wrong, The visits report does not only sh…" at bounding box center [1417, 643] width 252 height 37
click at [1447, 657] on textarea "So then what you explained earlier is wrong, The visits report does not only sh…" at bounding box center [1417, 643] width 252 height 37
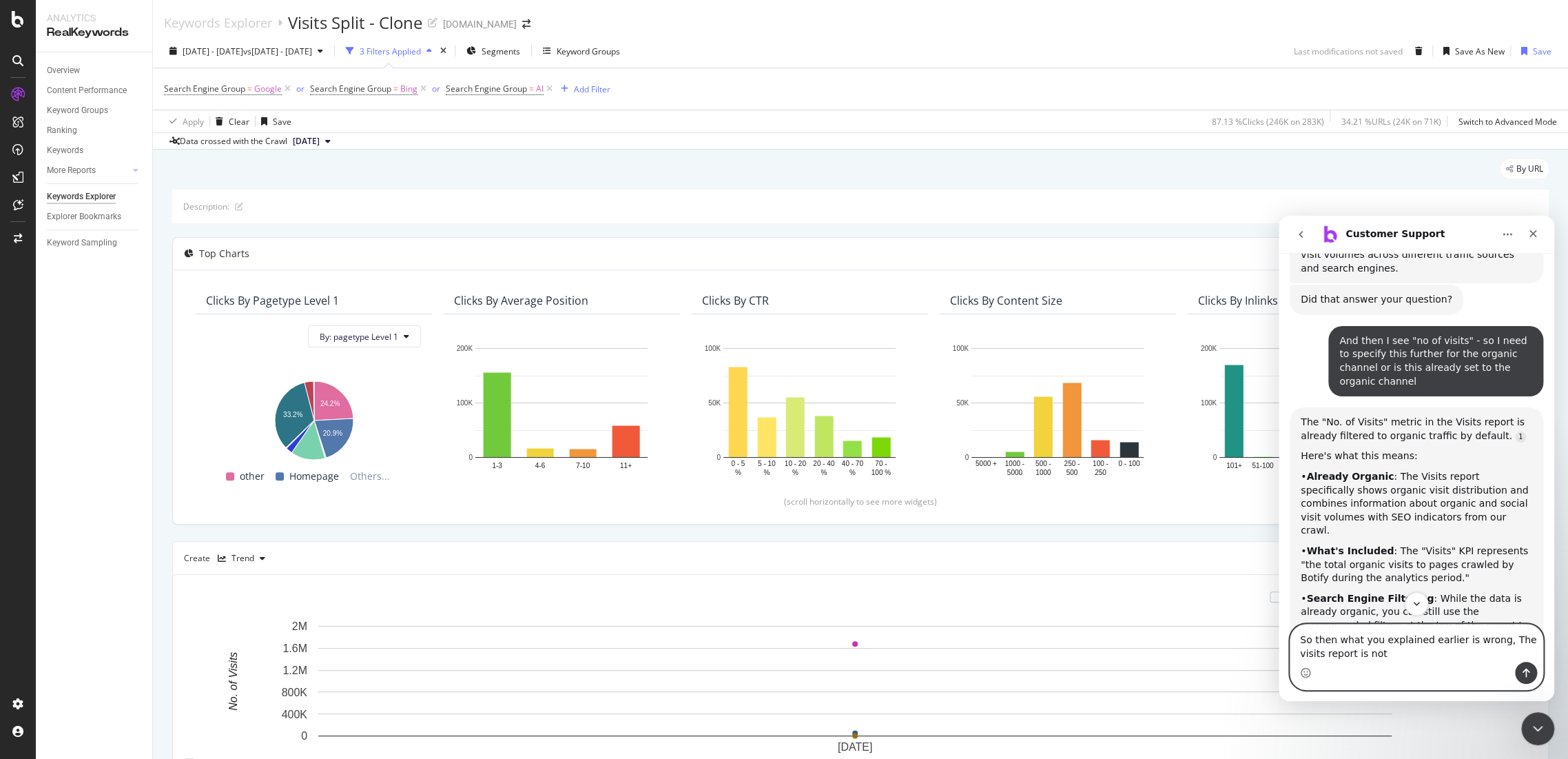
paste textarea "The "No. of Visits" metric in the Visits report is already filtered to organic …"
click at [1379, 628] on textarea "So then what you explained earlier is wrong, The visits report is not The "No. …" at bounding box center [1417, 629] width 252 height 65
click at [1399, 626] on textarea "So then what you explained earlier is wrong, The visits report is not The "No. …" at bounding box center [1417, 629] width 252 height 65
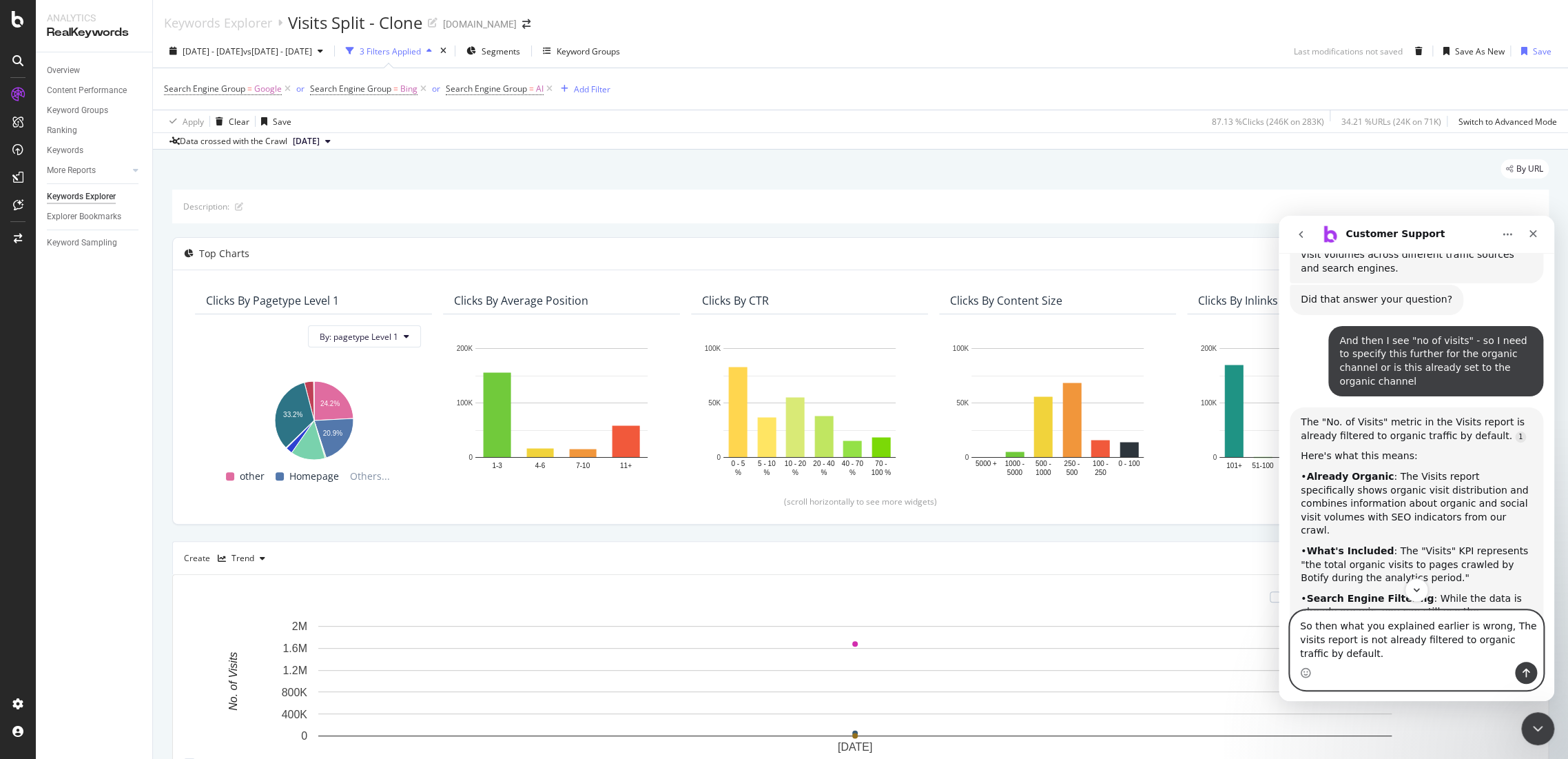
click at [1404, 647] on textarea "So then what you explained earlier is wrong, The visits report is not already f…" at bounding box center [1417, 636] width 252 height 51
type textarea "So then what you explained earlier is wrong, The visits report is not already f…"
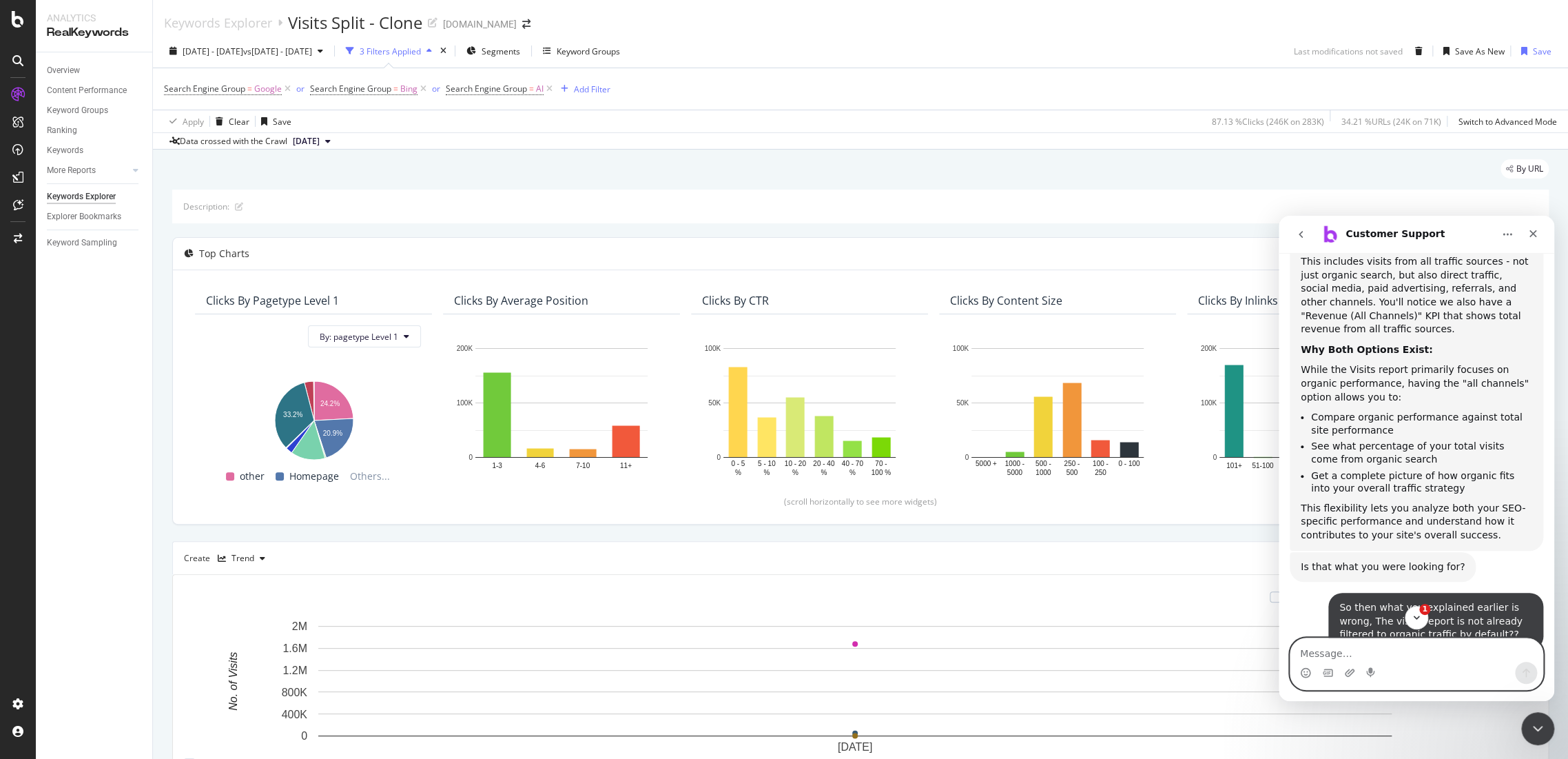
scroll to position [4736, 0]
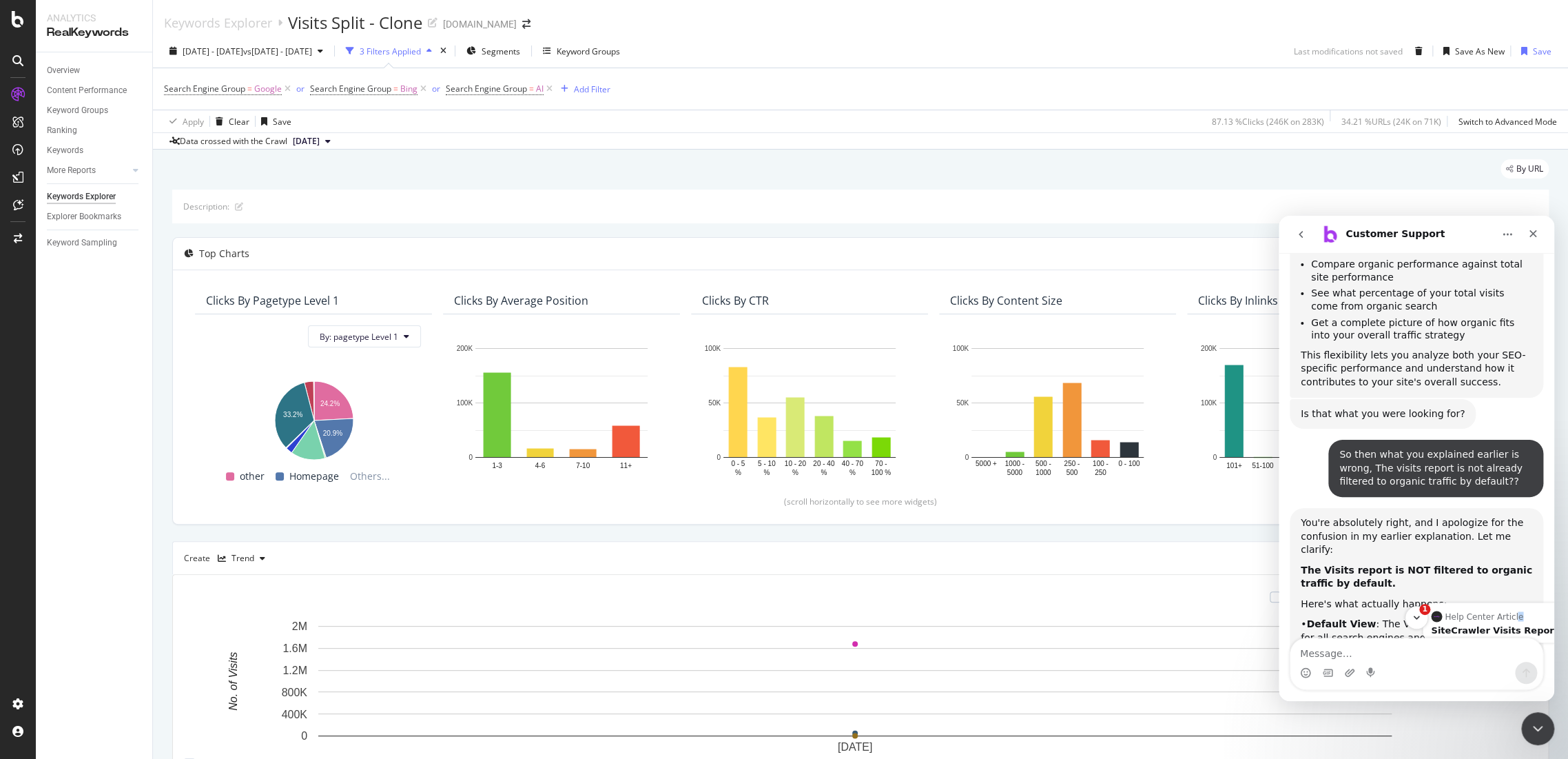
drag, startPoint x: 1508, startPoint y: 306, endPoint x: 1511, endPoint y: 296, distance: 10.4
click at [1511, 610] on div "Help Center Article" at bounding box center [1494, 616] width 127 height 11
click at [1434, 706] on div "• Main KPIs Focus on Organic : While the report shows broader data, the primary…" at bounding box center [1417, 739] width 231 height 67
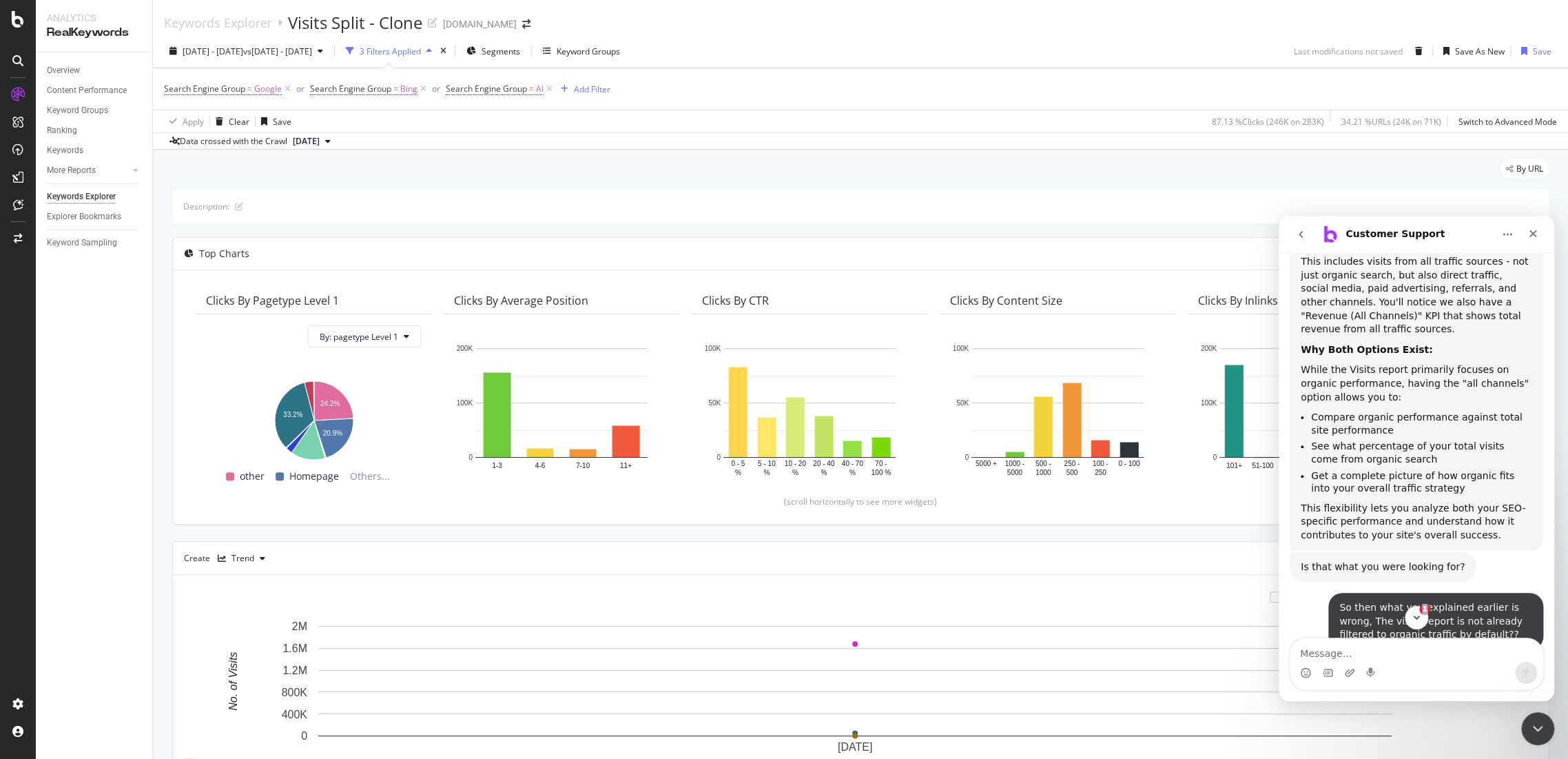
scroll to position [4789, 0]
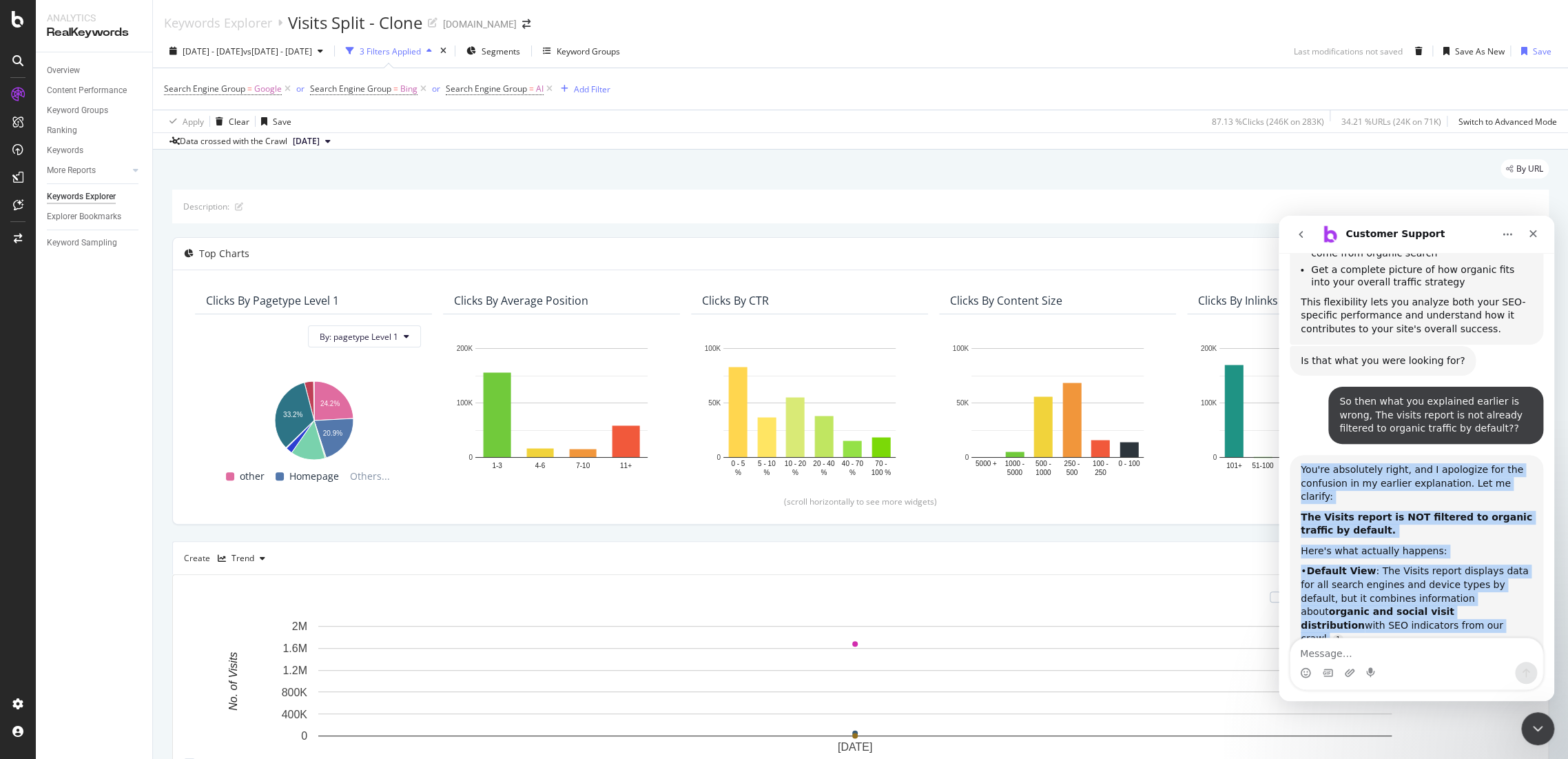
drag, startPoint x: 1299, startPoint y: 354, endPoint x: 1449, endPoint y: 541, distance: 239.7
click at [1449, 541] on div "You're absolutely right, and I apologize for the confusion in my earlier explan…" at bounding box center [1417, 693] width 254 height 477
copy div "You're absolutely right, and I apologize for the confusion in my earlier explan…"
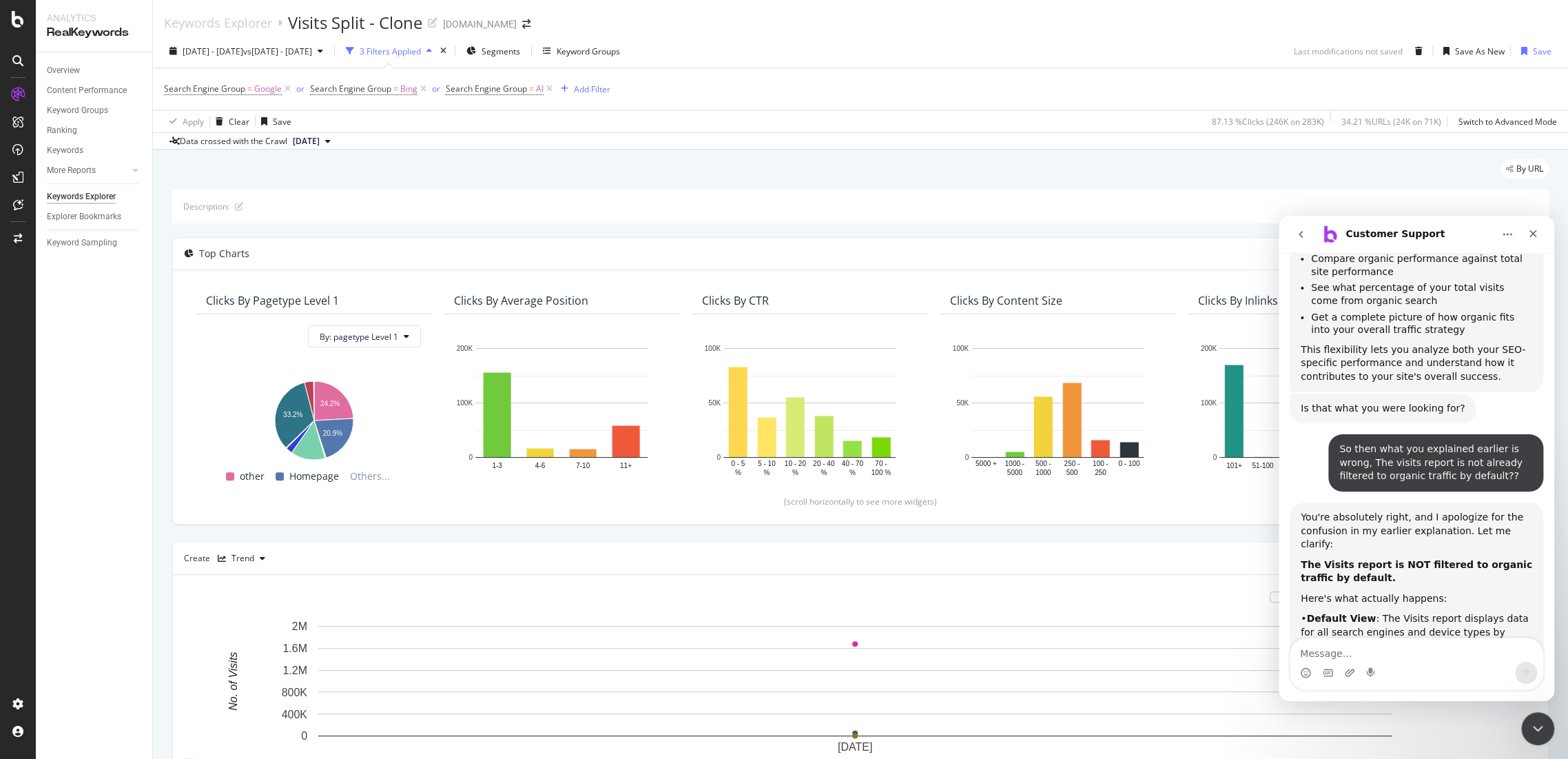
scroll to position [4713, 0]
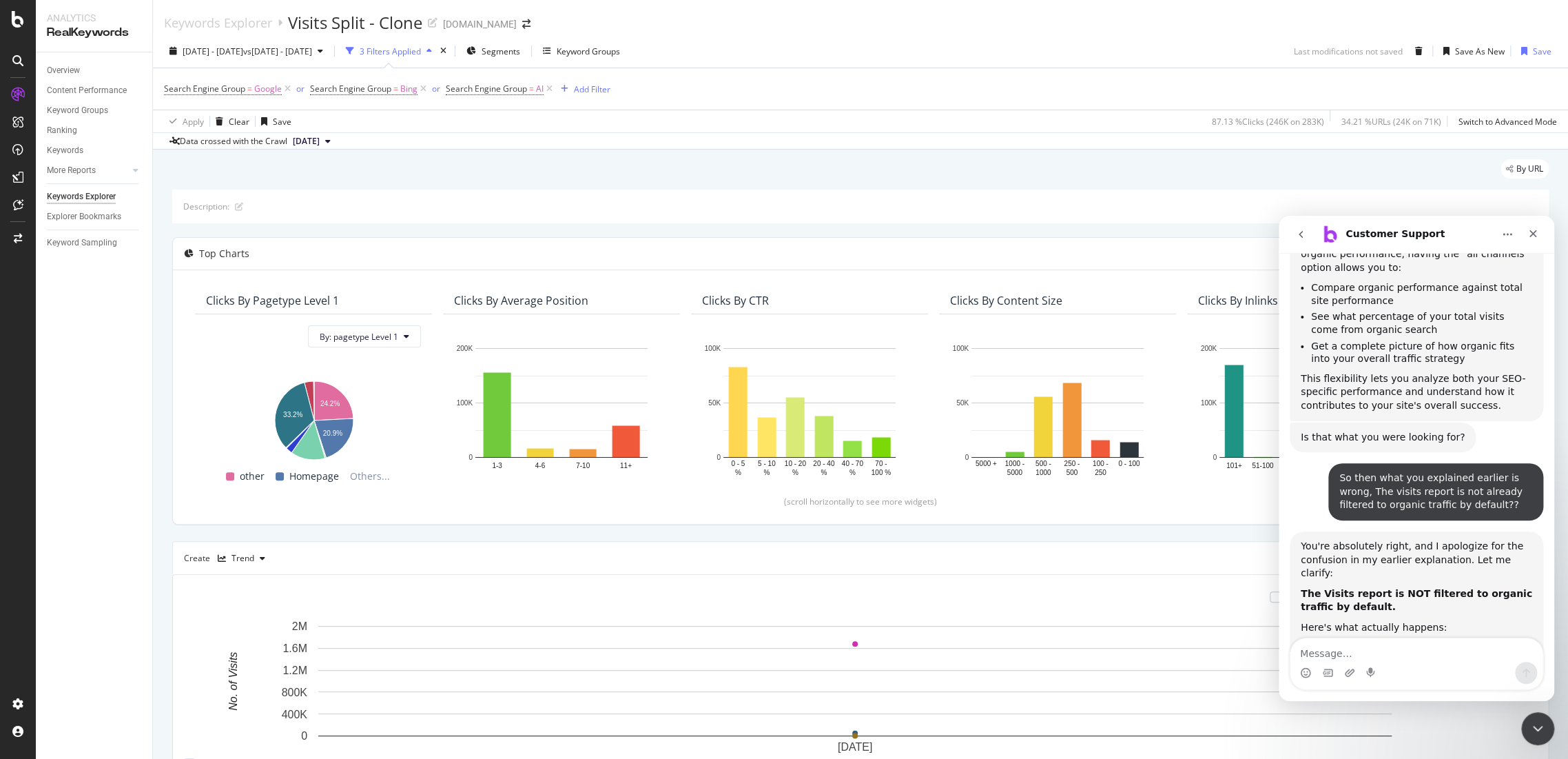
drag, startPoint x: 1393, startPoint y: 396, endPoint x: 1520, endPoint y: 414, distance: 128.3
click at [1520, 729] on div "• Main KPIs Focus on Organic : While the report shows broader data, the primary…" at bounding box center [1417, 763] width 231 height 67
copy div ""the total organic visits to pages crawled by Botify during the analytics perio…"
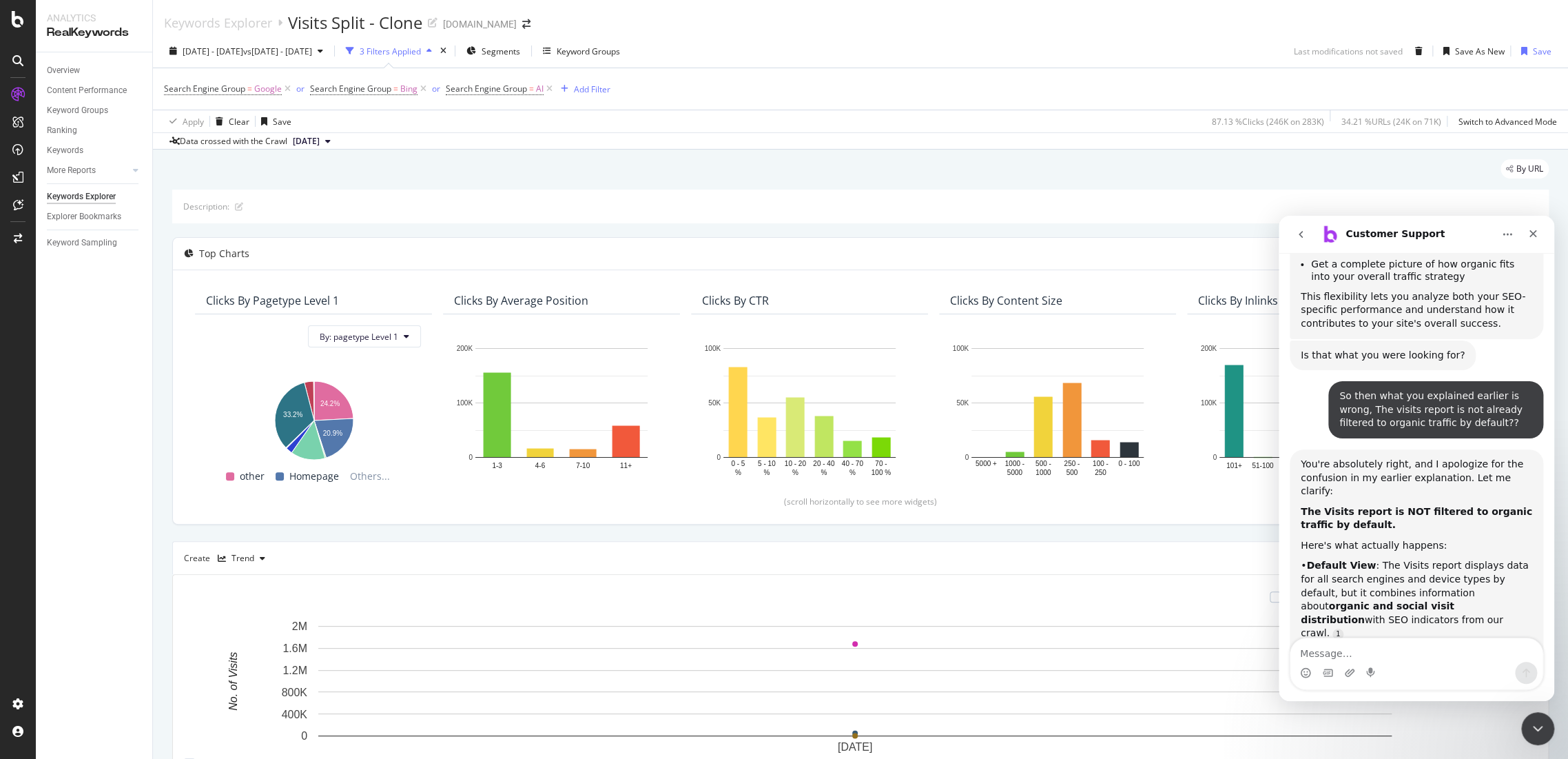
scroll to position [4802, 0]
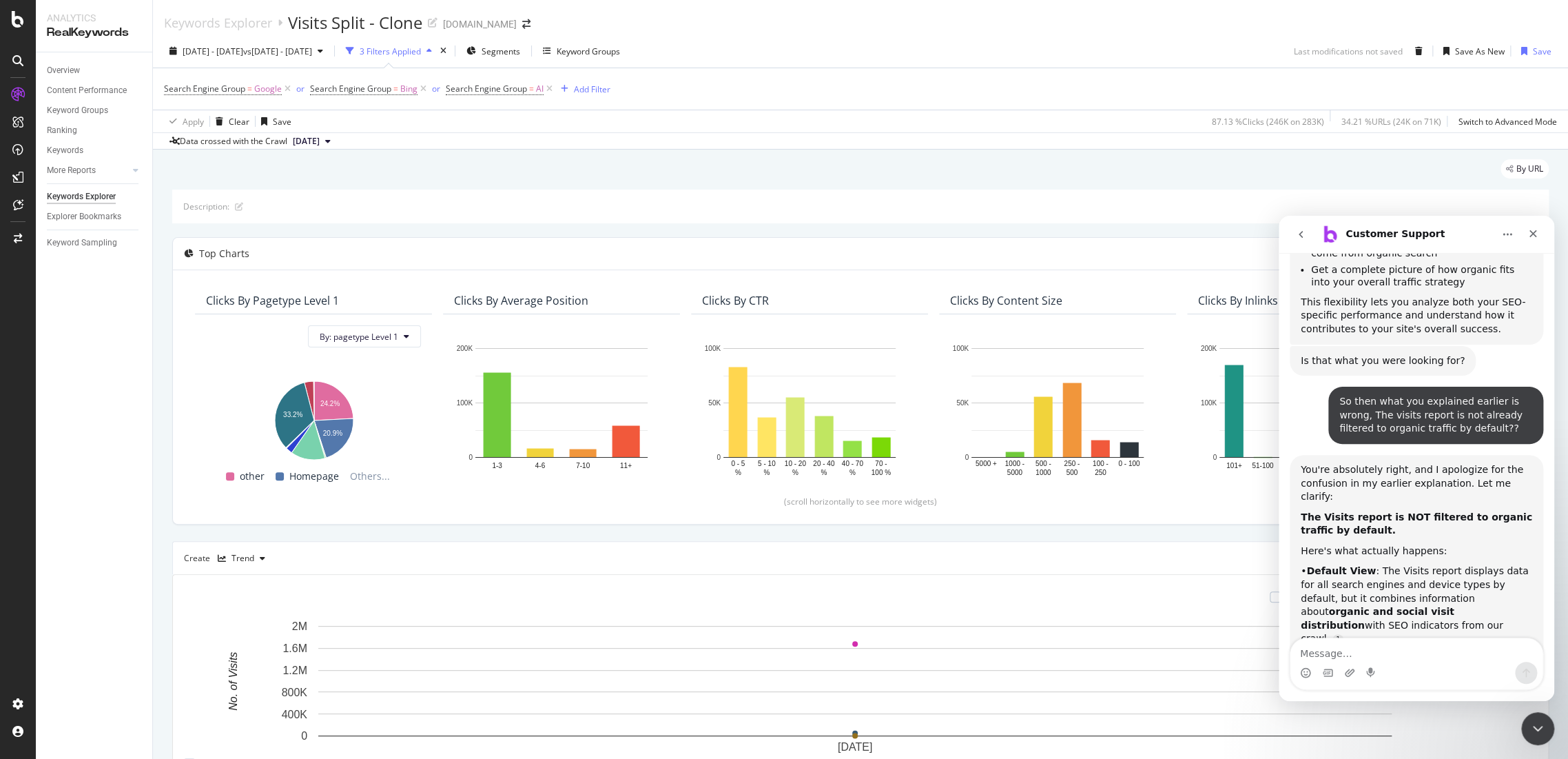
scroll to position [4636, 0]
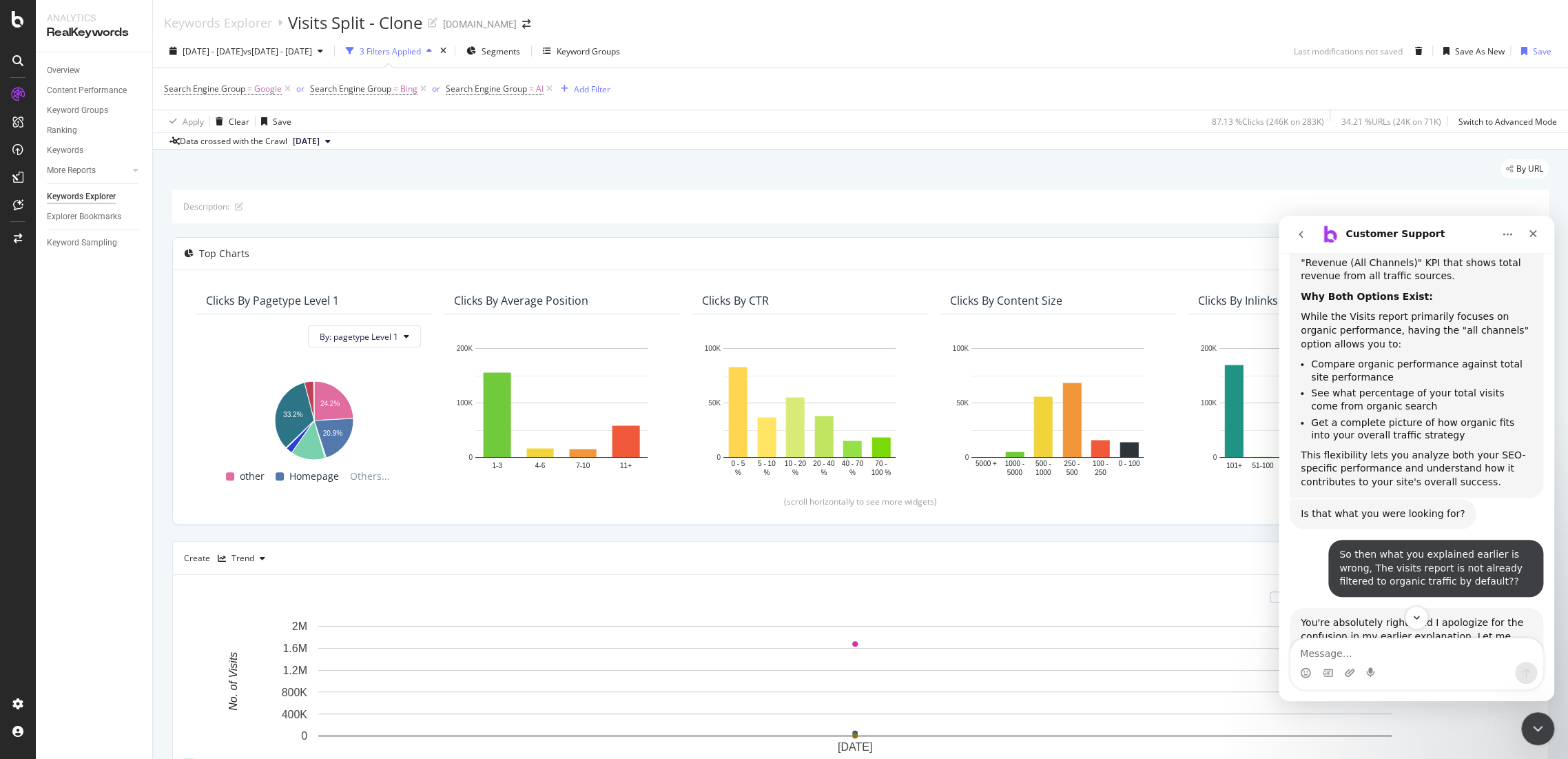
drag, startPoint x: 1527, startPoint y: 431, endPoint x: 1298, endPoint y: 379, distance: 234.8
copy div "• Default View : The Visits report displays data for all search engines and dev…"
click at [1393, 718] on div "• Default View : The Visits report displays data for all search engines and dev…" at bounding box center [1417, 758] width 231 height 81
click at [1499, 718] on div "• Default View : The Visits report displays data for all search engines and dev…" at bounding box center [1417, 758] width 231 height 81
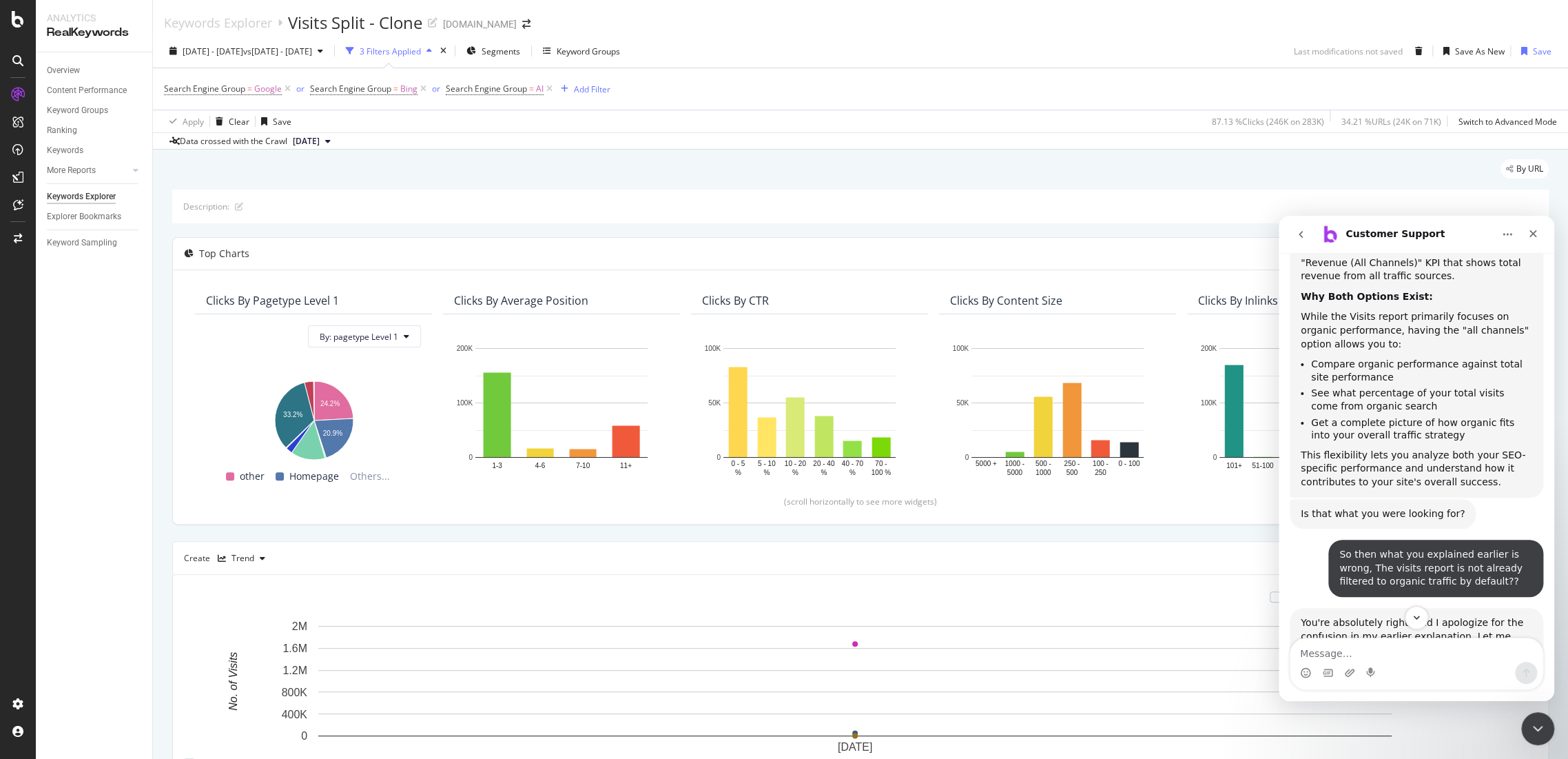
drag, startPoint x: 1309, startPoint y: 387, endPoint x: 1504, endPoint y: 425, distance: 198.7
click at [1504, 718] on div "• Default View : The Visits report displays data for all search engines and dev…" at bounding box center [1417, 758] width 231 height 81
copy div "Default View : The Visits report displays data for all search engines and devic…"
drag, startPoint x: 1452, startPoint y: 443, endPoint x: 1468, endPoint y: 442, distance: 16.0
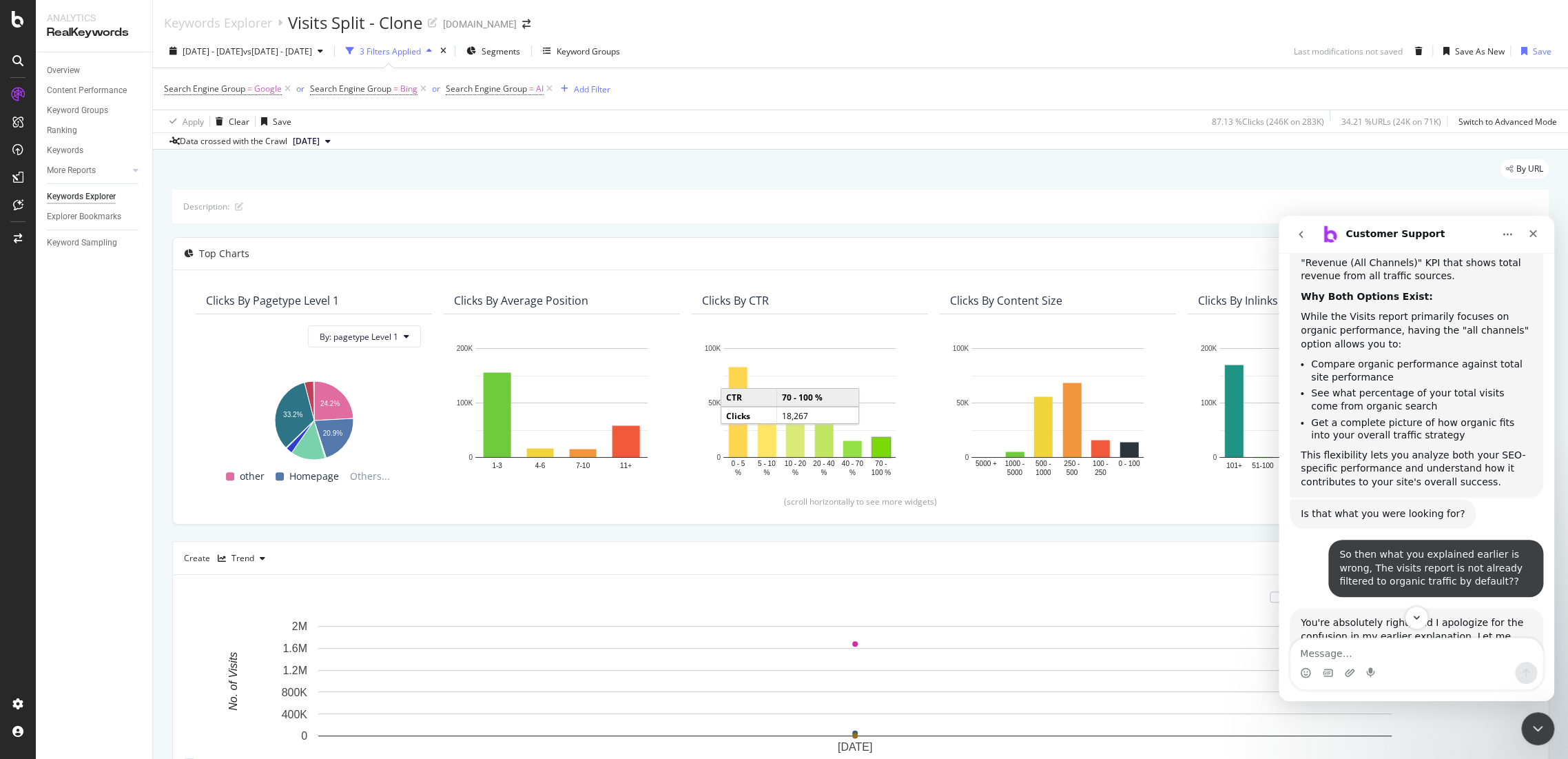
drag, startPoint x: 1367, startPoint y: 385, endPoint x: 1502, endPoint y: 428, distance: 141.7
click at [1502, 718] on div "• Default View : The Visits report displays data for all search engines and dev…" at bounding box center [1417, 758] width 231 height 81
copy div "The Visits report displays data for all search engines and device types by defa…"
drag, startPoint x: 1417, startPoint y: 462, endPoint x: 1429, endPoint y: 458, distance: 12.6
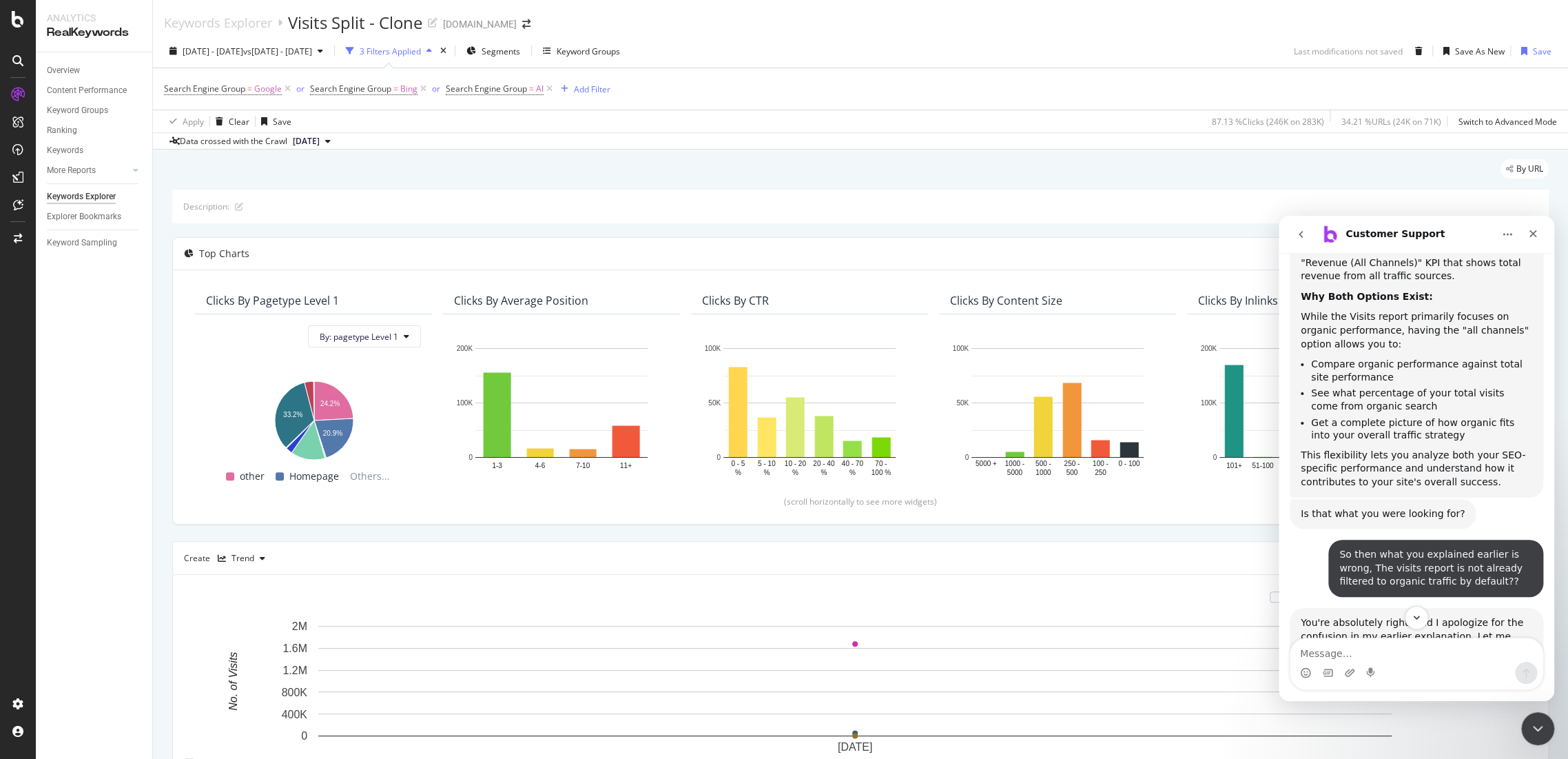
drag, startPoint x: 1526, startPoint y: 433, endPoint x: 1366, endPoint y: 389, distance: 165.9
copy div "The Visits report displays data for all search engines and device types by defa…"
click at [1414, 697] on div "Here's what actually happens:" at bounding box center [1417, 704] width 231 height 14
drag, startPoint x: 1304, startPoint y: 385, endPoint x: 1508, endPoint y: 426, distance: 208.1
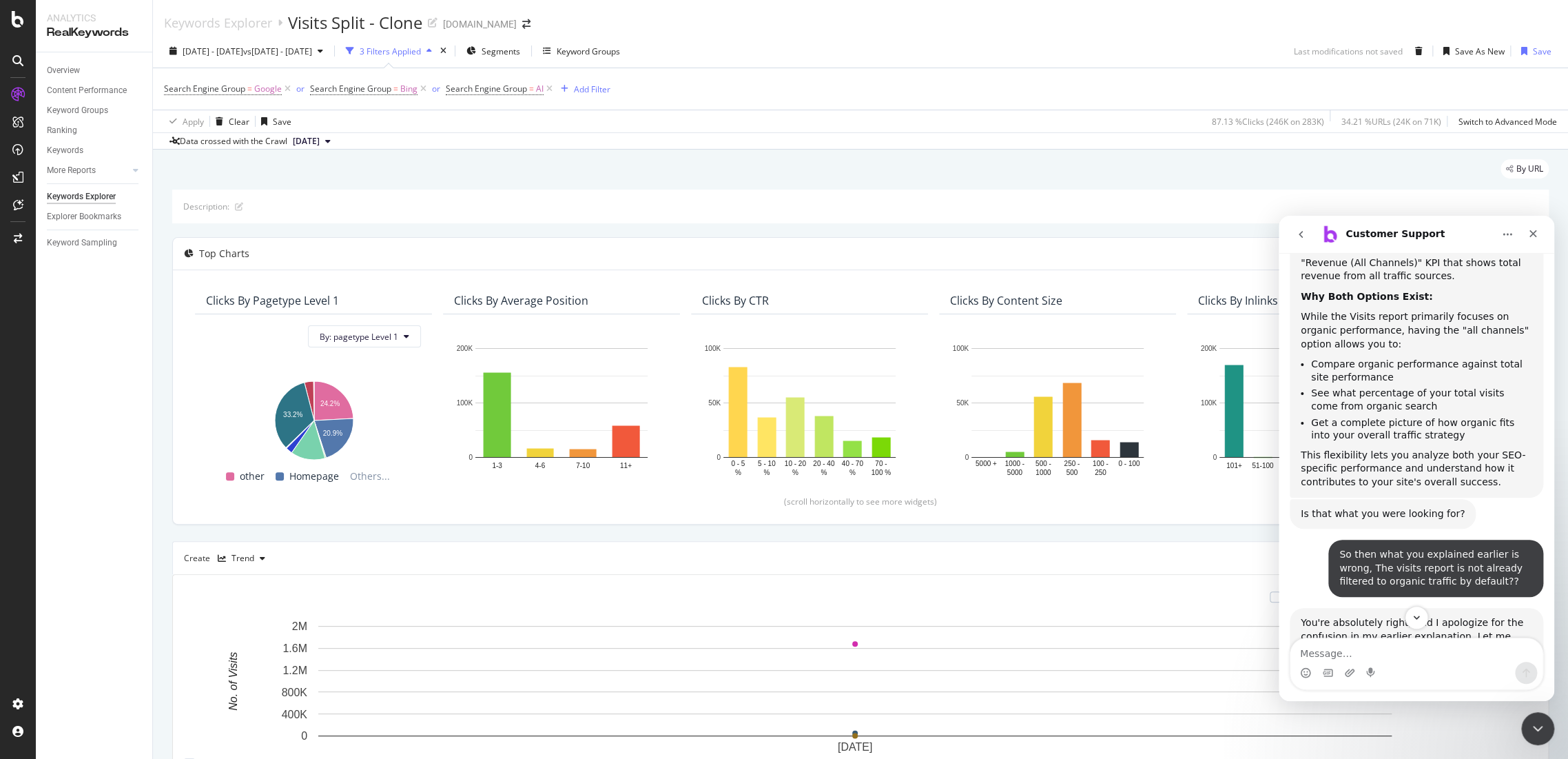
click at [1508, 718] on div "• Default View : The Visits report displays data for all search engines and dev…" at bounding box center [1417, 758] width 231 height 81
copy div "Default View : The Visits report displays data for all search engines and devic…"
click at [1509, 725] on div "SiteCrawler Visits Report" at bounding box center [1494, 730] width 127 height 9
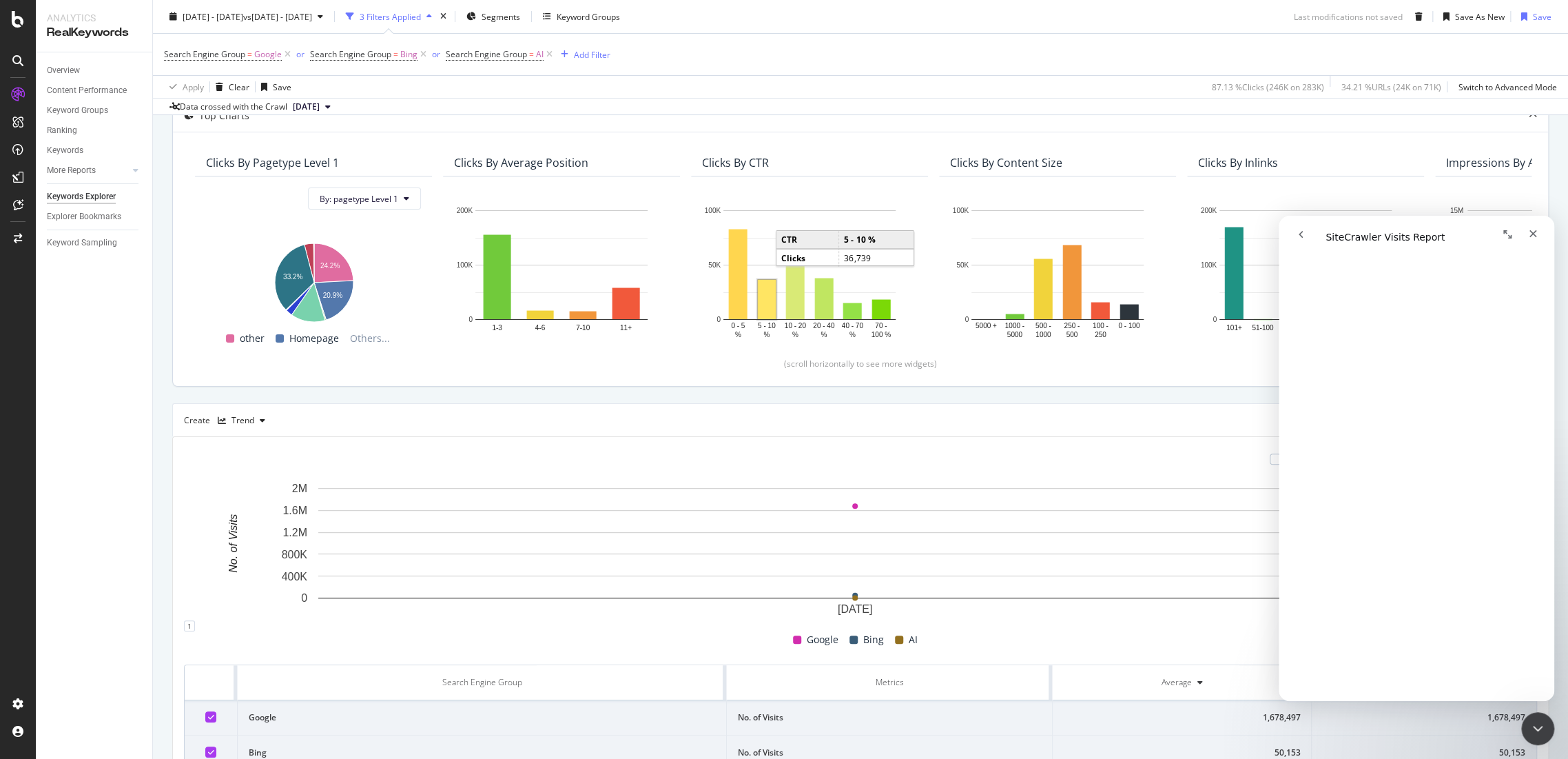
scroll to position [0, 0]
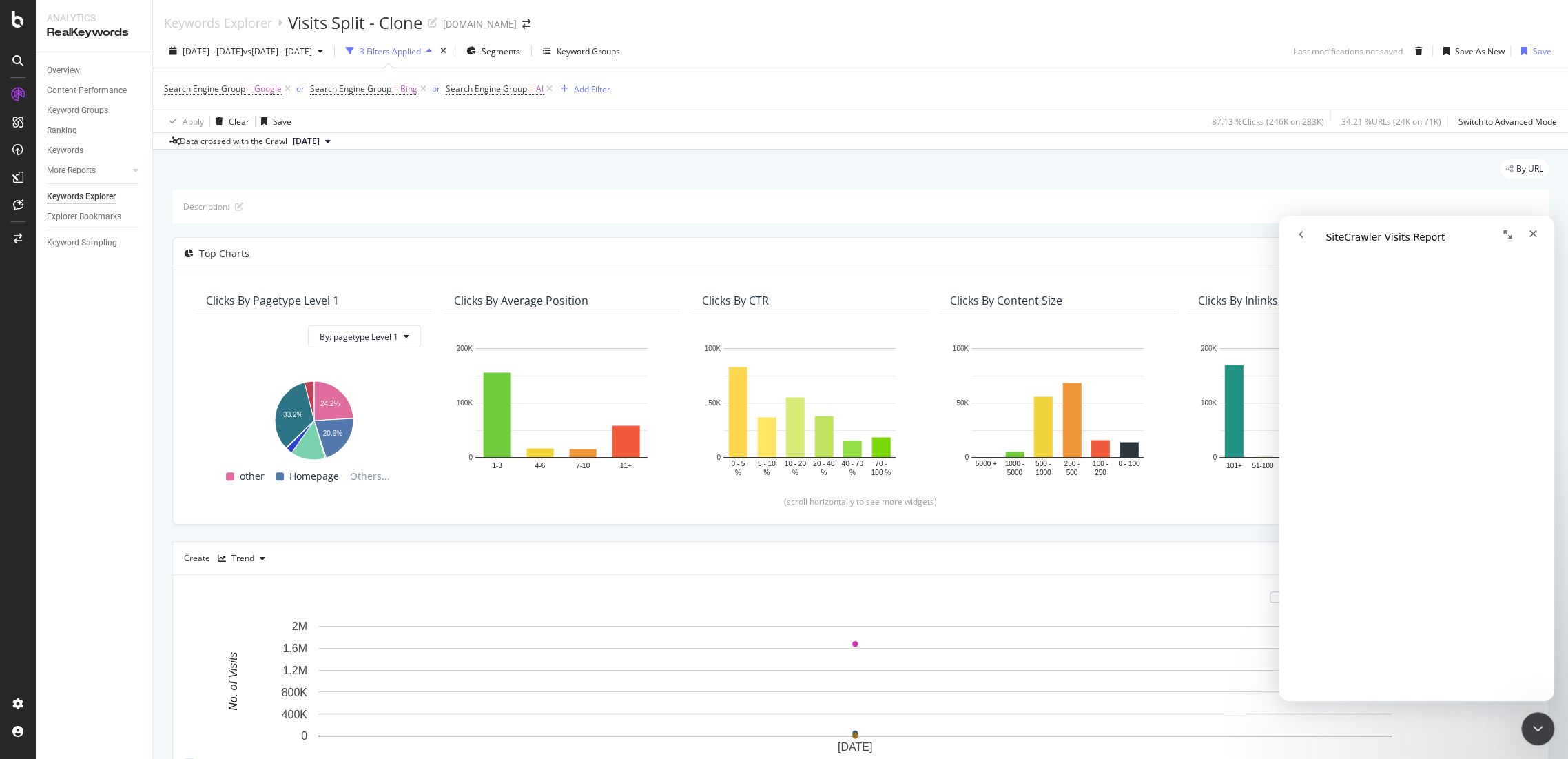
click at [1039, 565] on div "Create Trend Select metrics & dimensions" at bounding box center [860, 557] width 1377 height 33
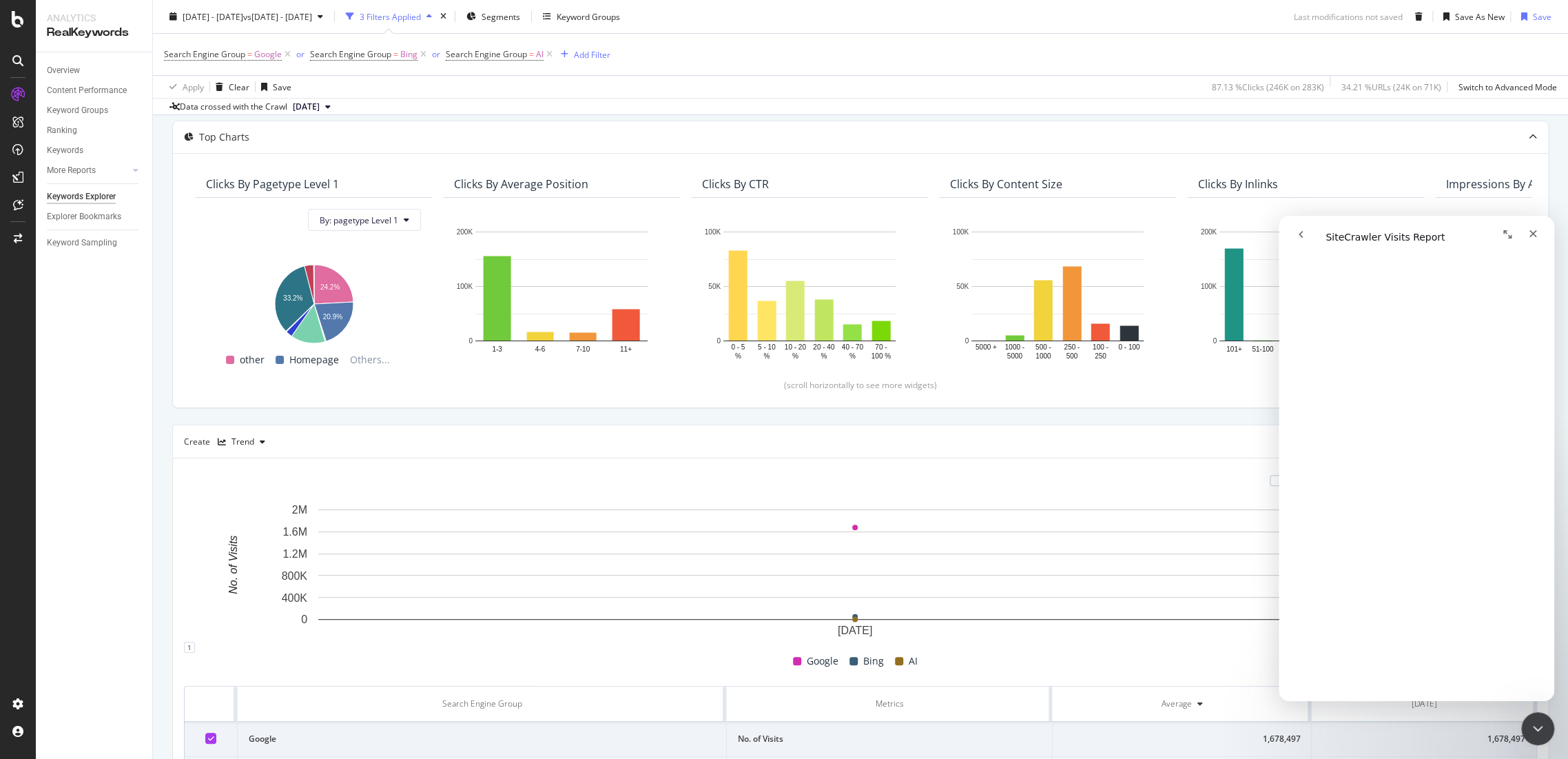
scroll to position [229, 0]
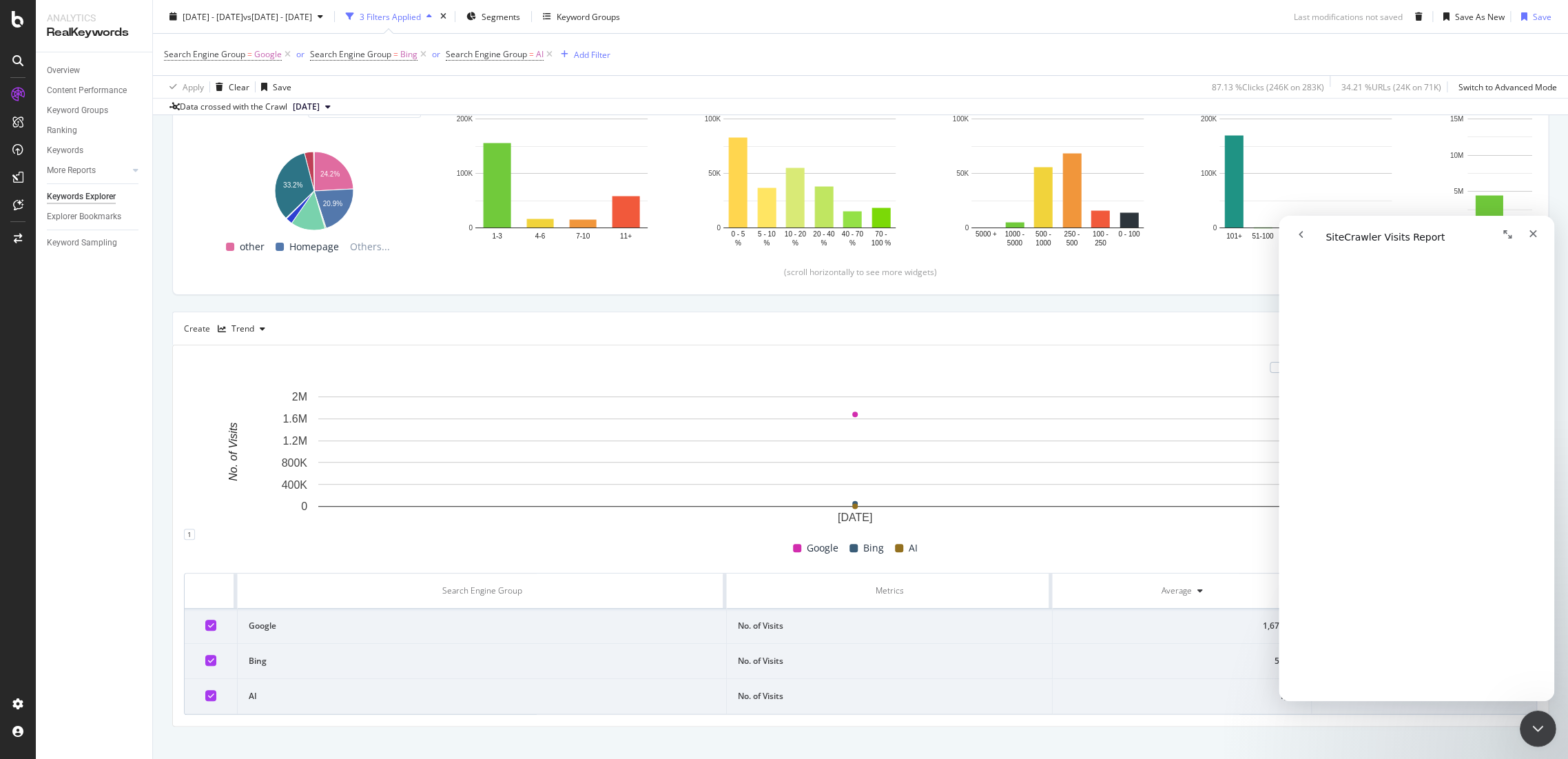
click at [1534, 718] on icon "Close Intercom Messenger" at bounding box center [1536, 727] width 17 height 17
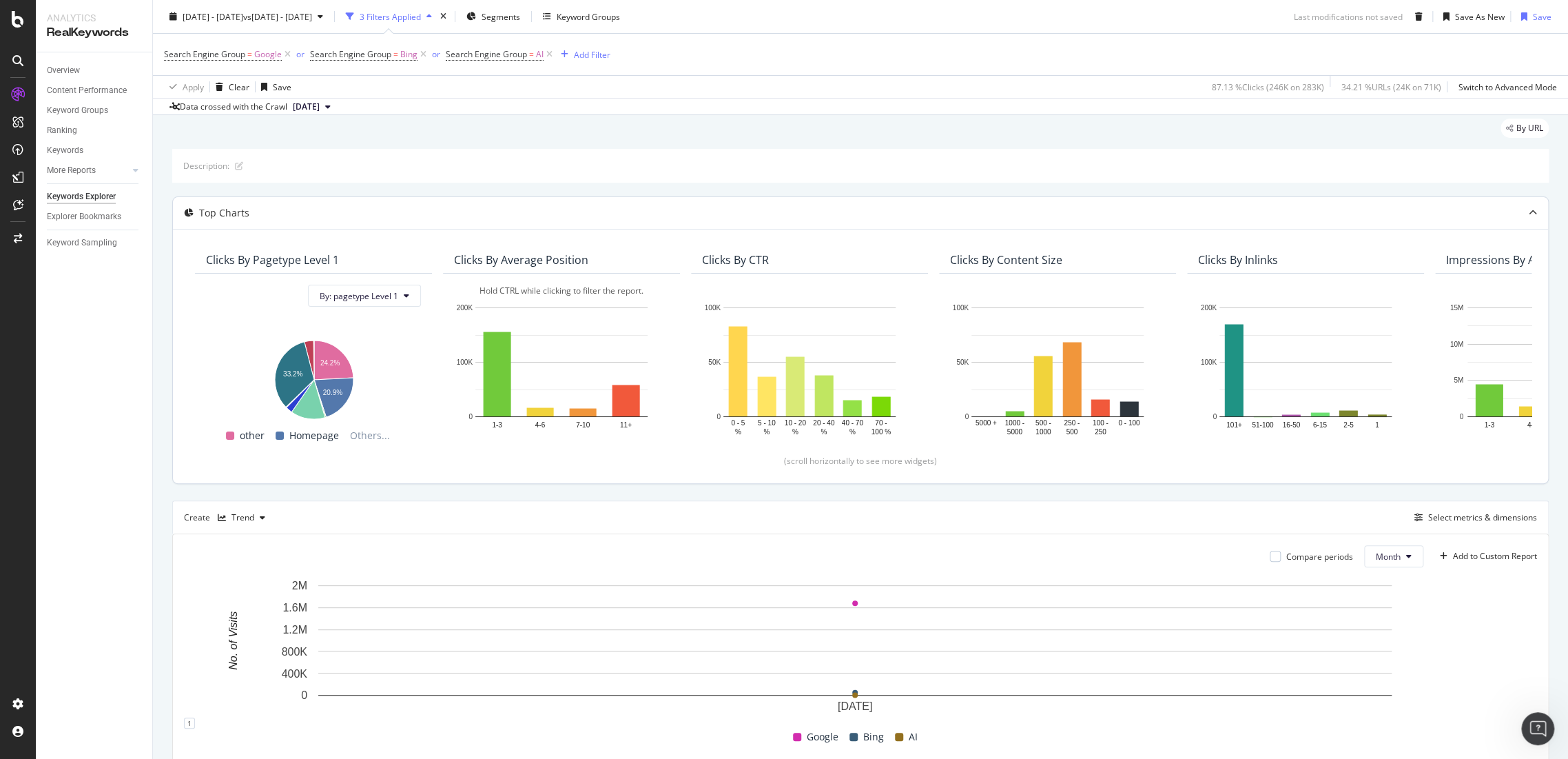
scroll to position [0, 0]
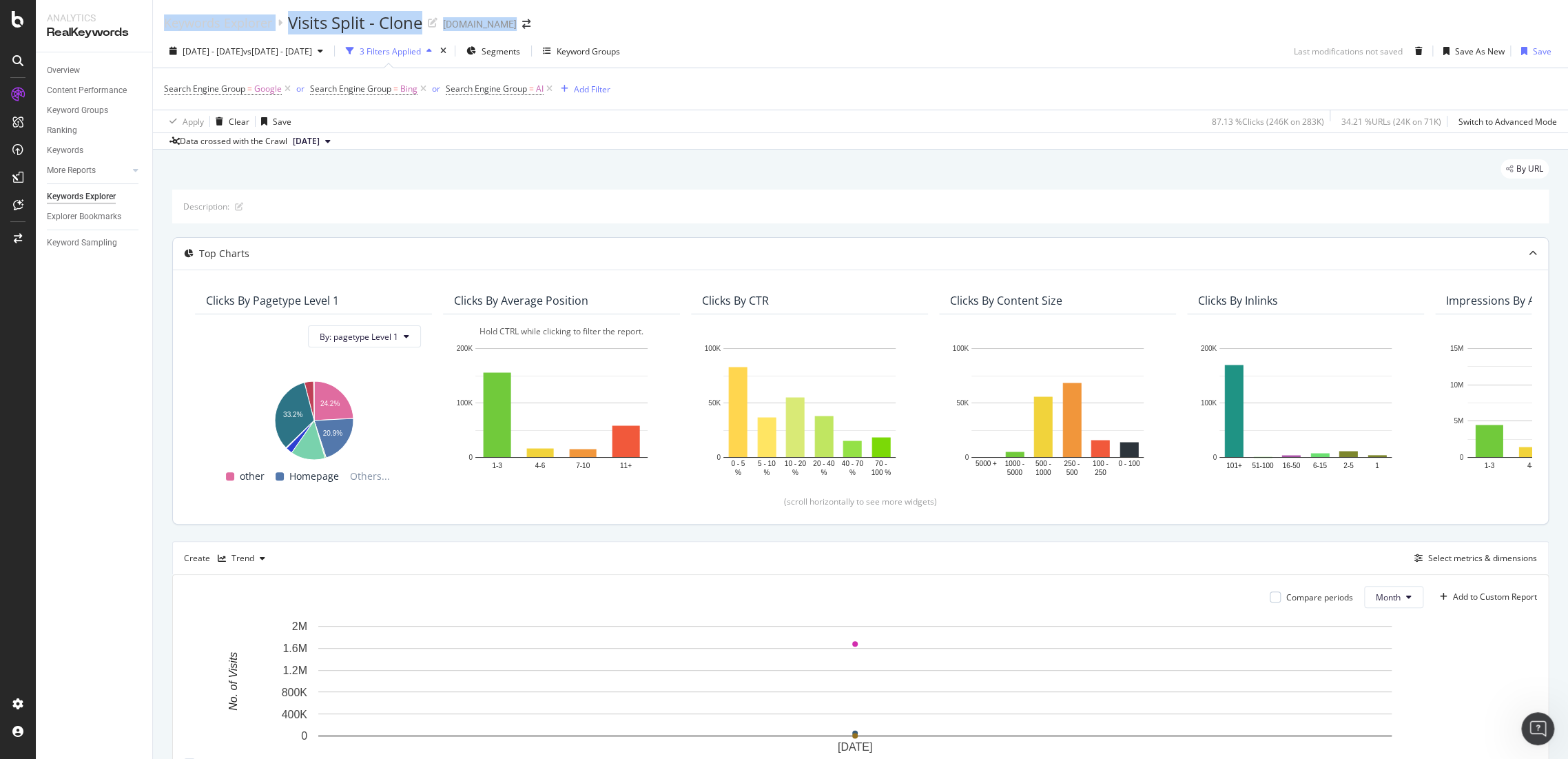
drag, startPoint x: 645, startPoint y: 11, endPoint x: 165, endPoint y: 39, distance: 480.8
click at [161, 25] on div "Keywords Explorer Visits Split - Clone www.g-star.com" at bounding box center [860, 17] width 1415 height 34
copy div "Keywords Explorer Visits Split - Clone www.g-star.com"
click at [1534, 730] on icon "Open Intercom Messenger" at bounding box center [1536, 727] width 22 height 22
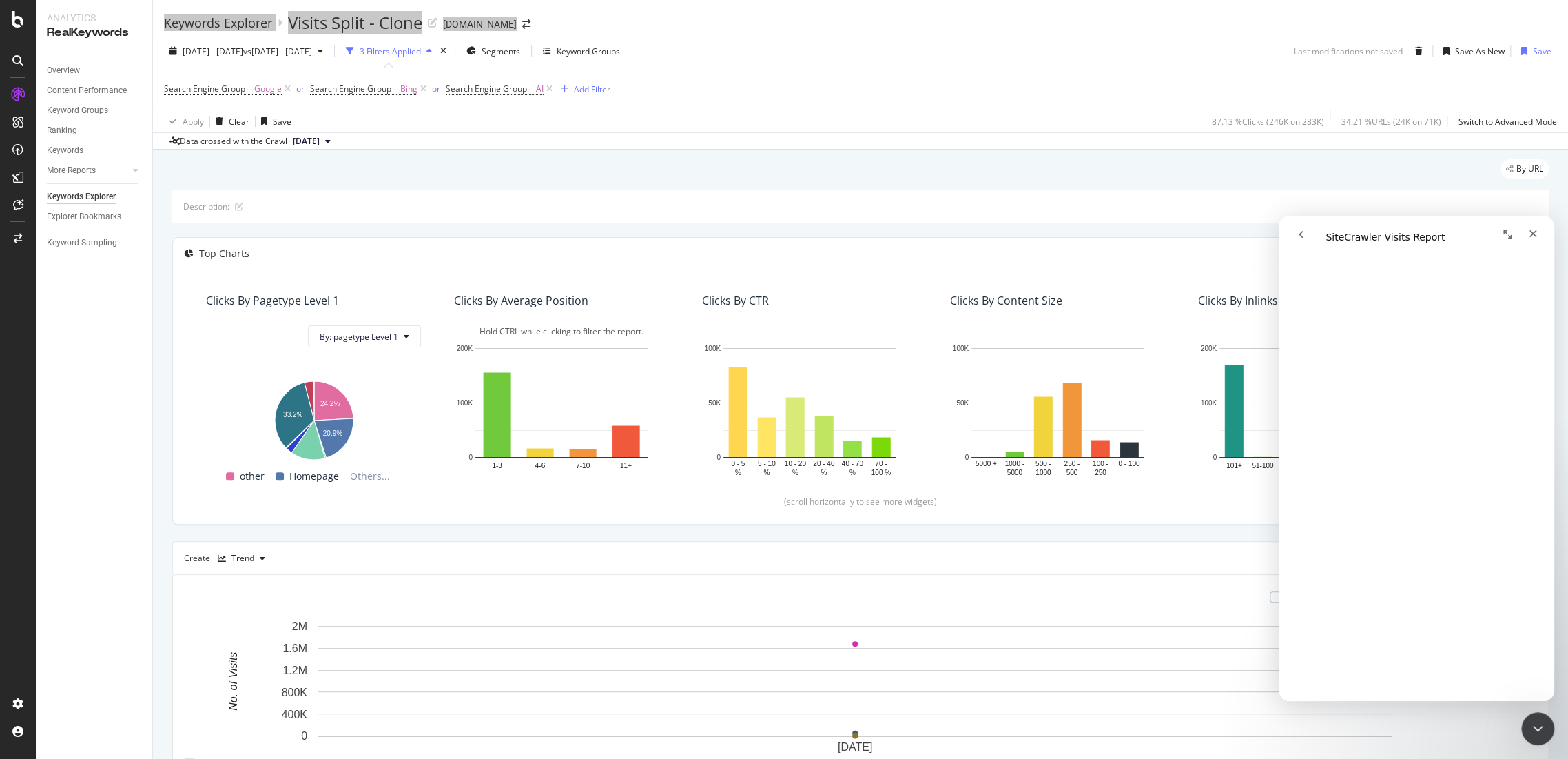
click at [1304, 231] on icon "go back" at bounding box center [1301, 234] width 11 height 11
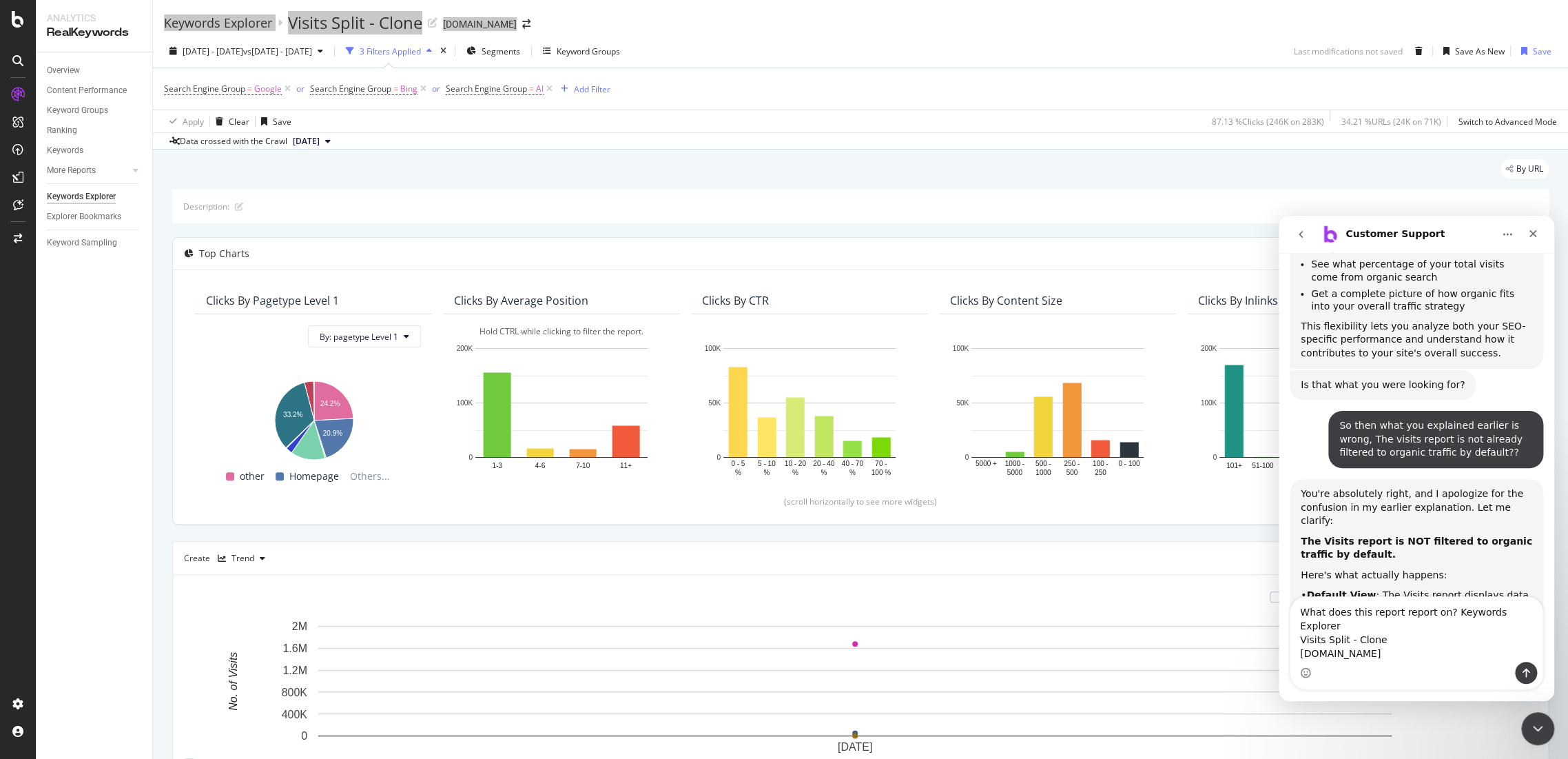
scroll to position [4794, 0]
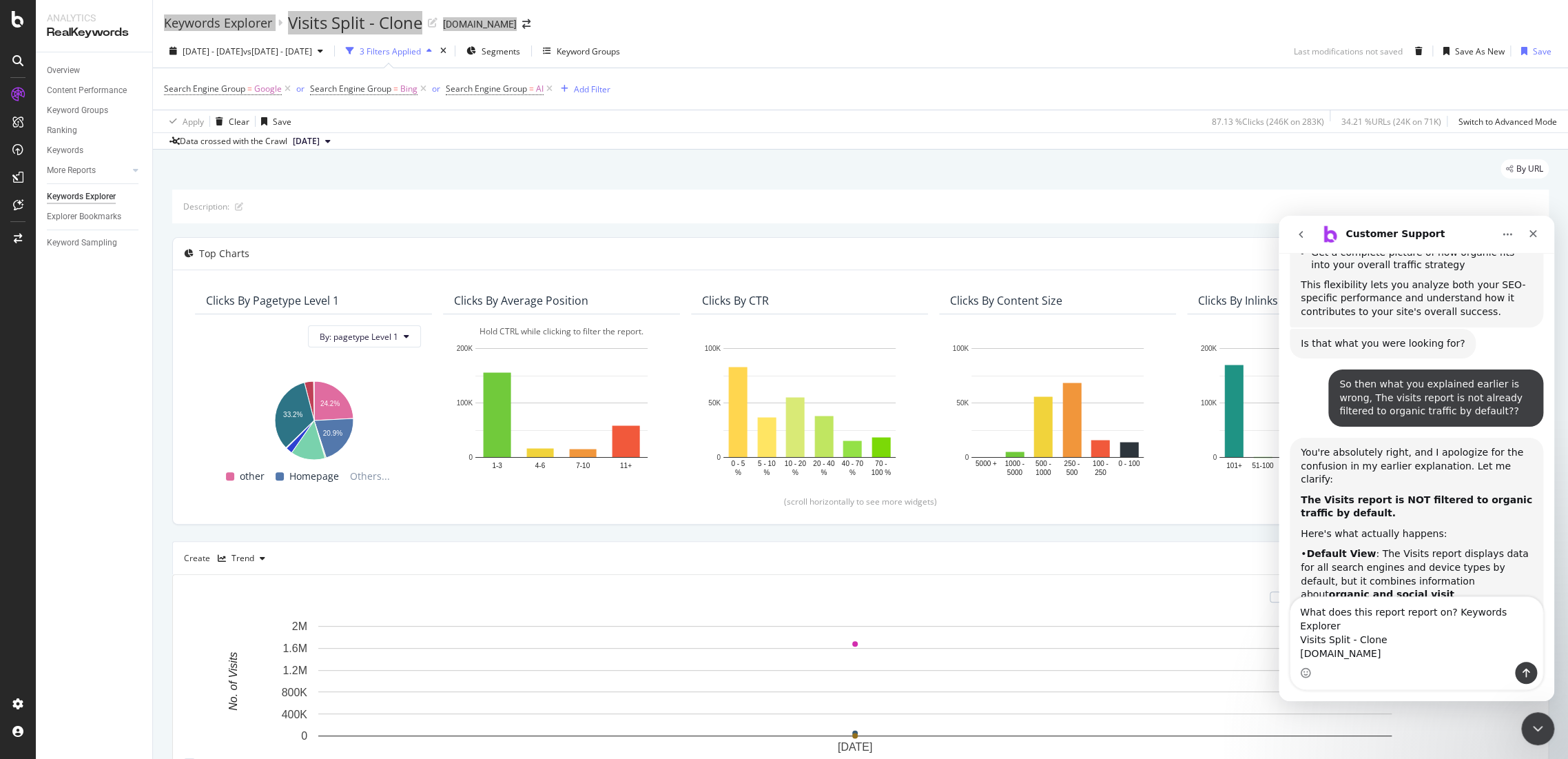
drag, startPoint x: 1374, startPoint y: 639, endPoint x: 1254, endPoint y: 648, distance: 120.3
click at [1278, 648] on html "Customer Support We're here to help. Ask us anything and we'll get back to you …" at bounding box center [1416, 459] width 276 height 485
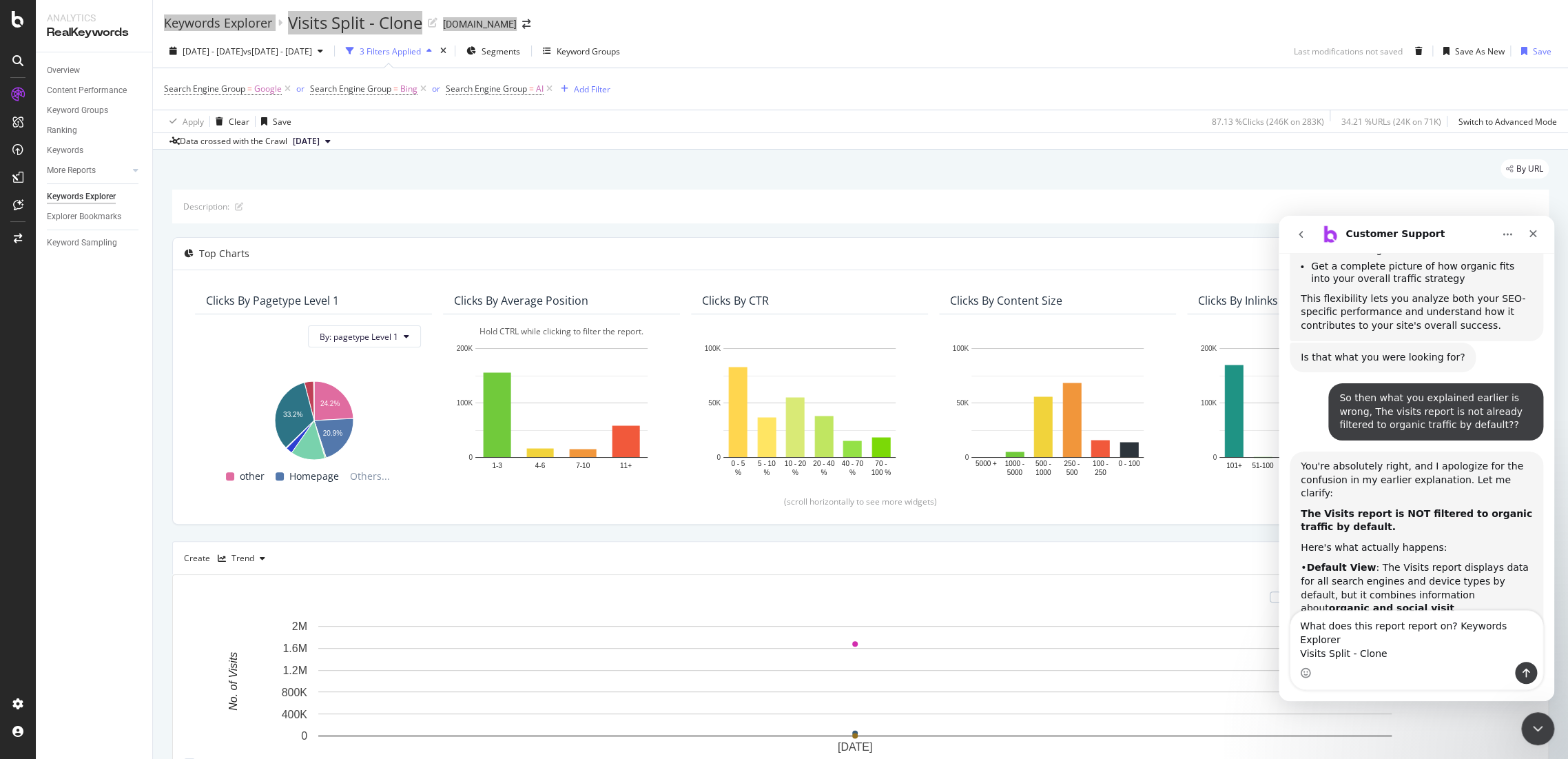
scroll to position [4767, 0]
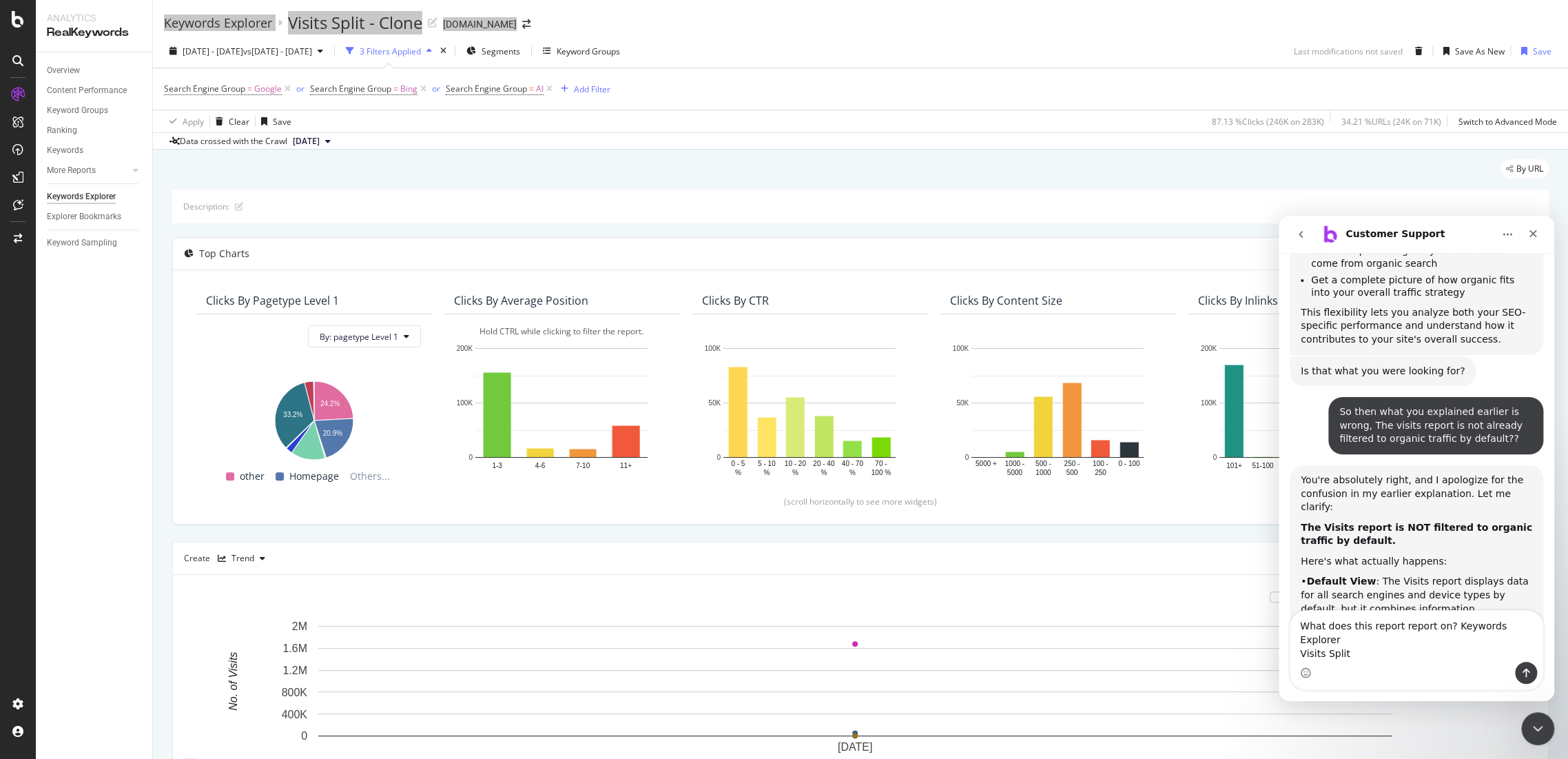
type textarea "What does this report report on? Keywords Explorer Visits Split ?"
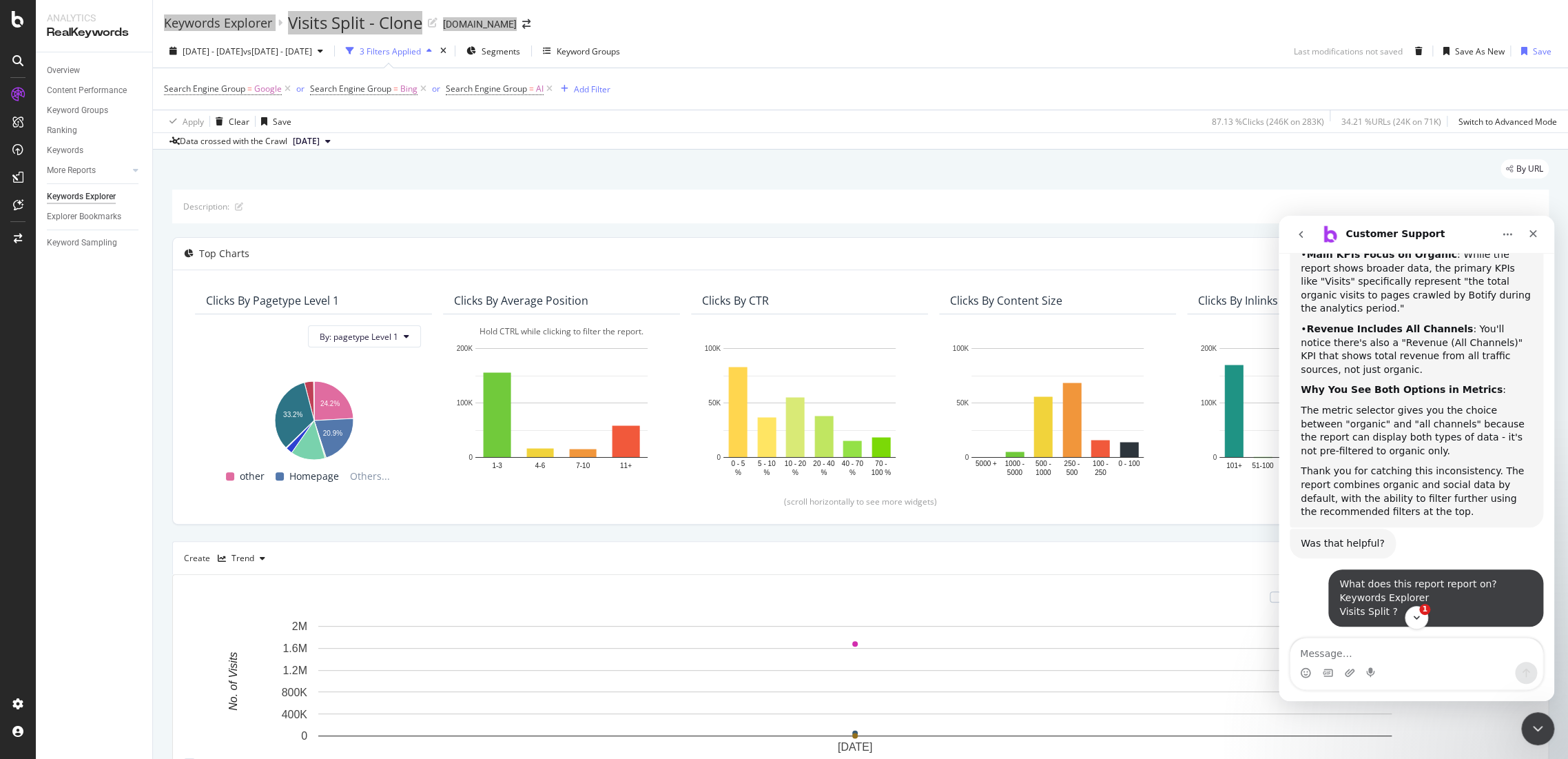
scroll to position [5260, 0]
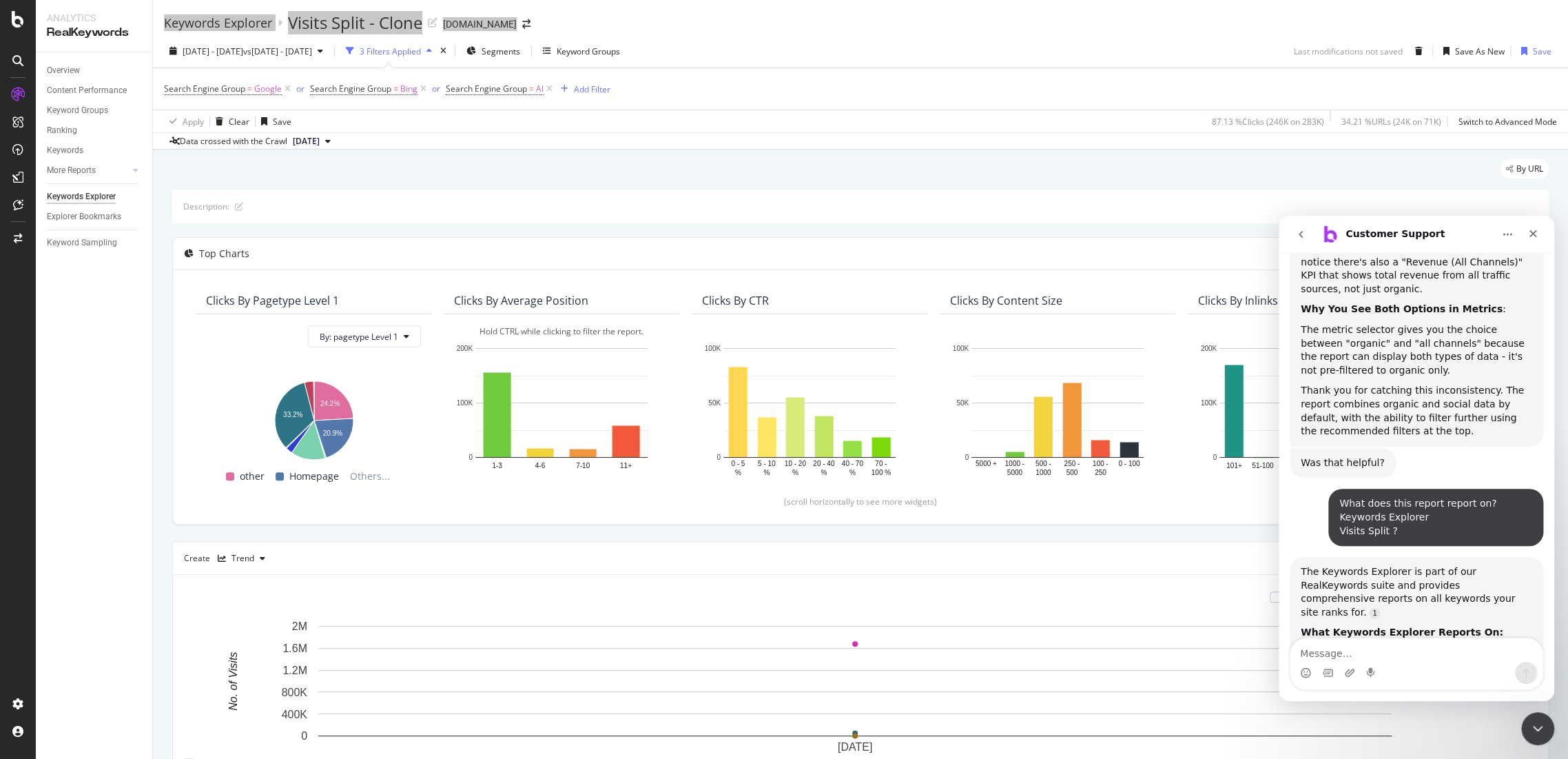
drag, startPoint x: 1325, startPoint y: 482, endPoint x: 1436, endPoint y: 542, distance: 126.2
drag, startPoint x: 1318, startPoint y: 554, endPoint x: 1463, endPoint y: 579, distance: 147.1
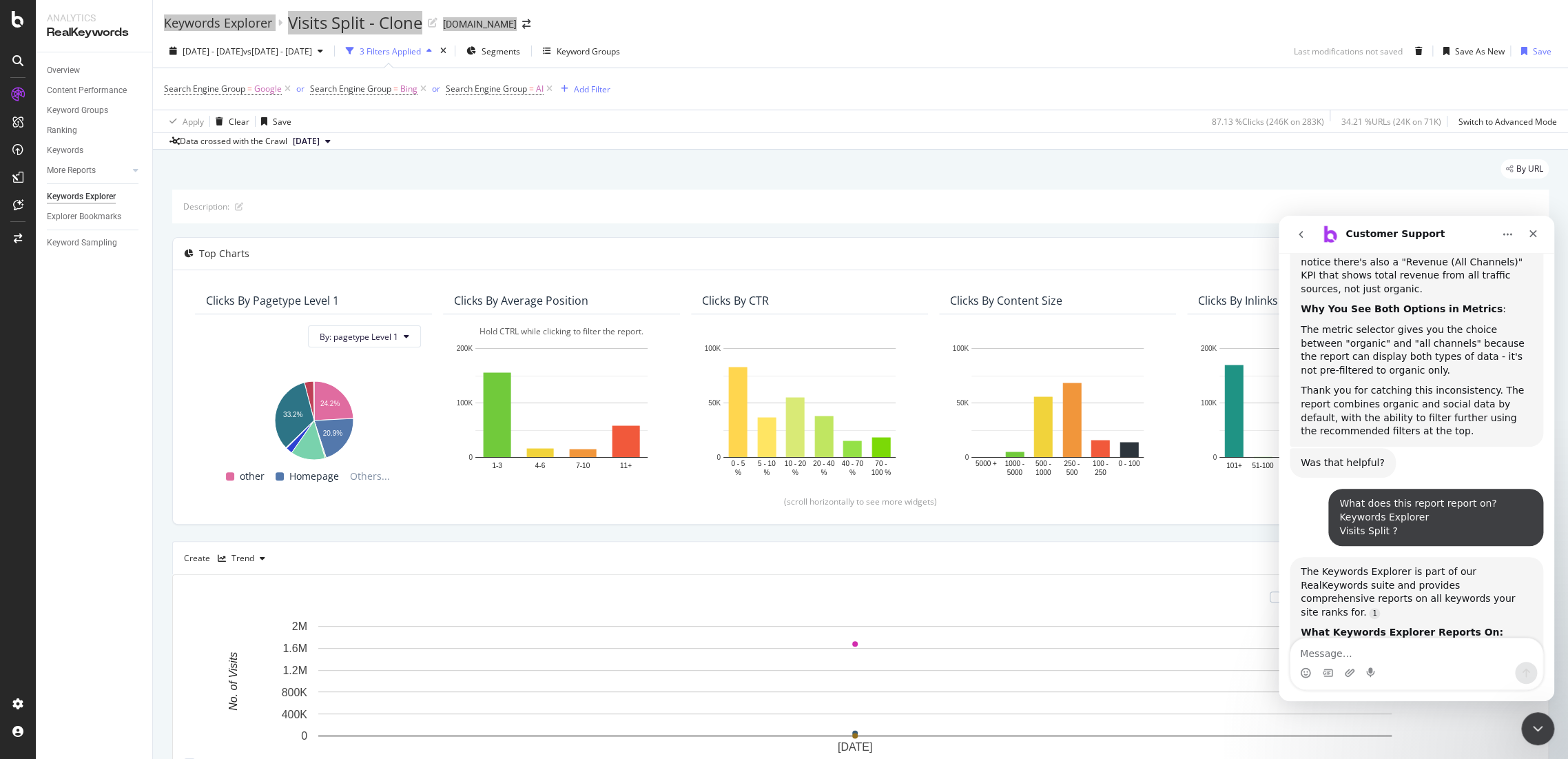
drag, startPoint x: 1377, startPoint y: 564, endPoint x: 1480, endPoint y: 592, distance: 106.7
click at [935, 134] on div "Data crossed with the Crawl 2025 Jul. 28th" at bounding box center [860, 141] width 1415 height 17
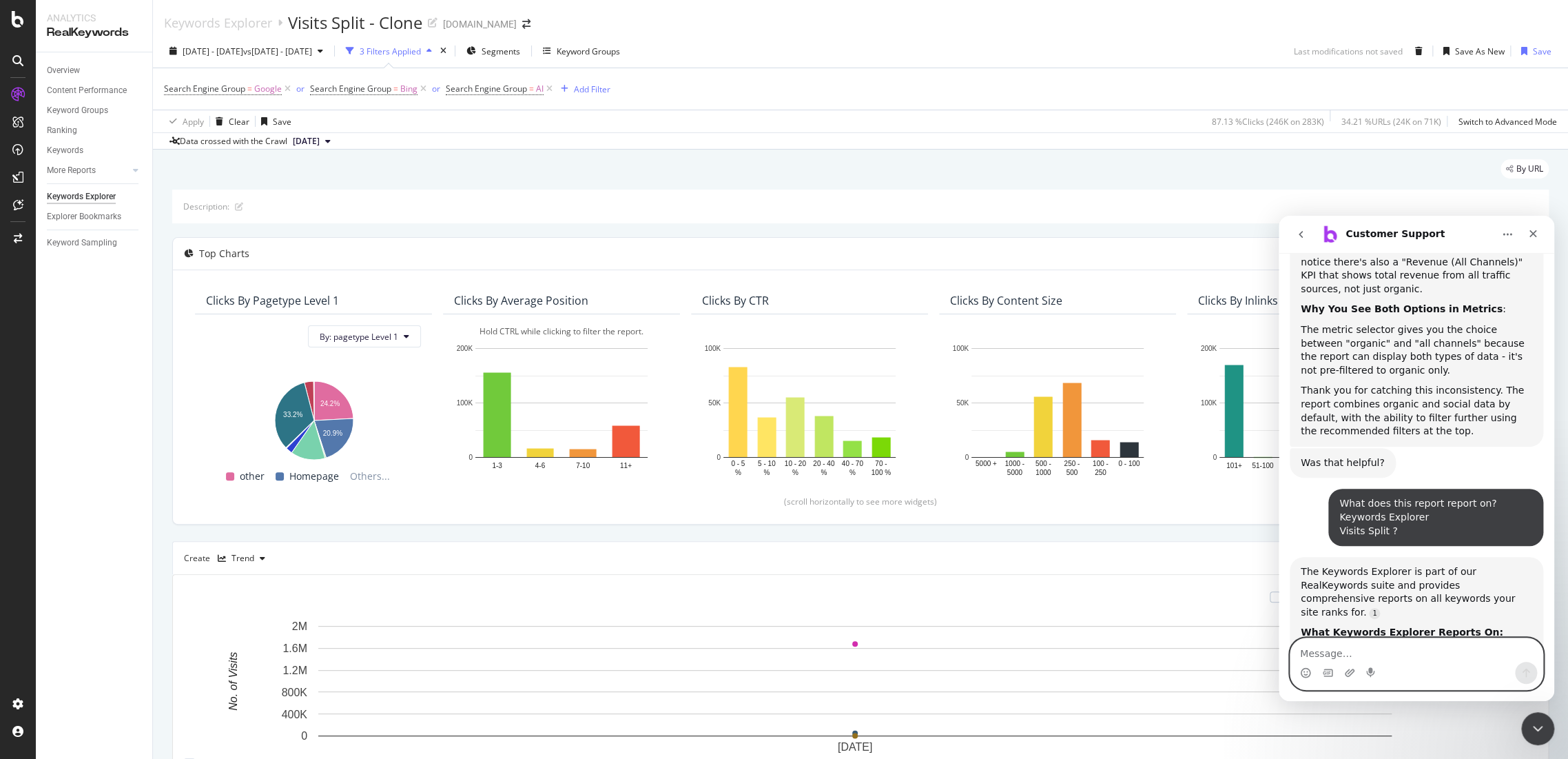
click at [1318, 648] on textarea "Message…" at bounding box center [1417, 650] width 252 height 23
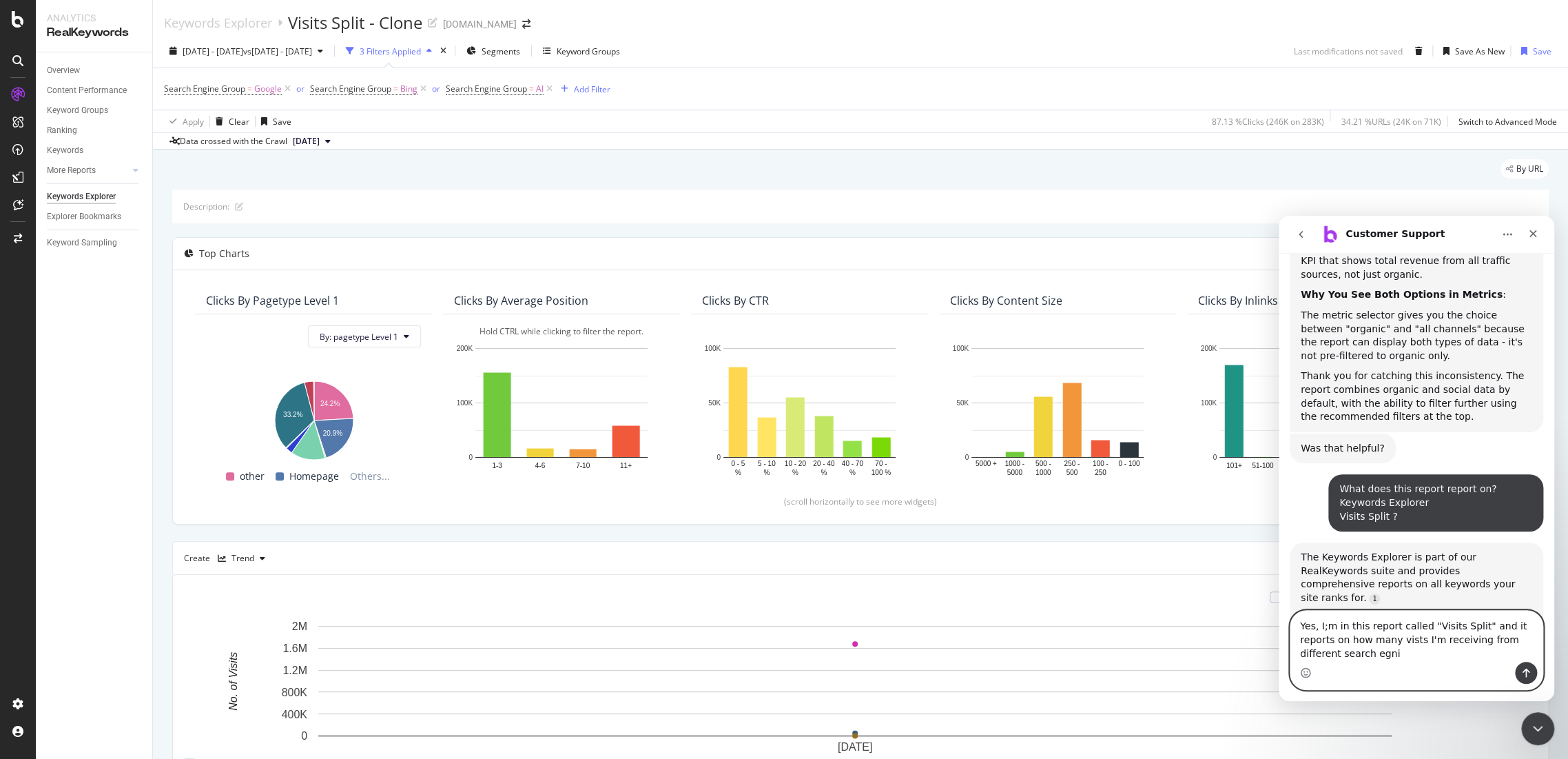
scroll to position [5288, 0]
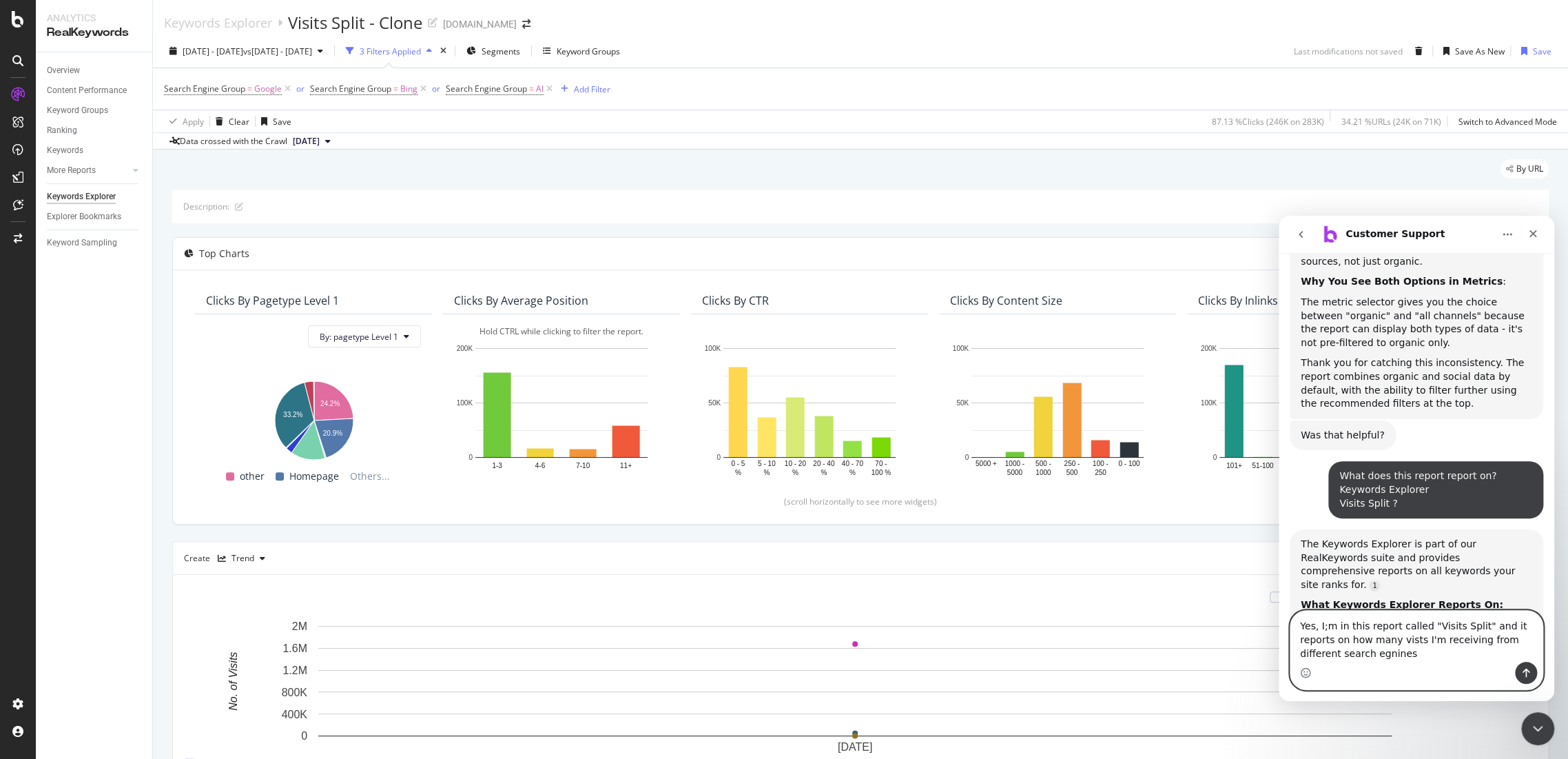
click at [1327, 652] on textarea "Yes, I;m in this report called "Visits Split" and it reports on how many vists …" at bounding box center [1417, 636] width 252 height 51
click at [1278, 216] on lt-span "e ng ines" at bounding box center [1278, 216] width 0 height 0
click at [1368, 636] on textarea "Yes, I;m in this report called "Visits Split" and it reports on how many vists …" at bounding box center [1417, 636] width 252 height 51
click at [1278, 216] on lt-span "visits" at bounding box center [1278, 216] width 0 height 0
type textarea "Yes, I;m in this report called "Visits Split" and it reports on how many visits…"
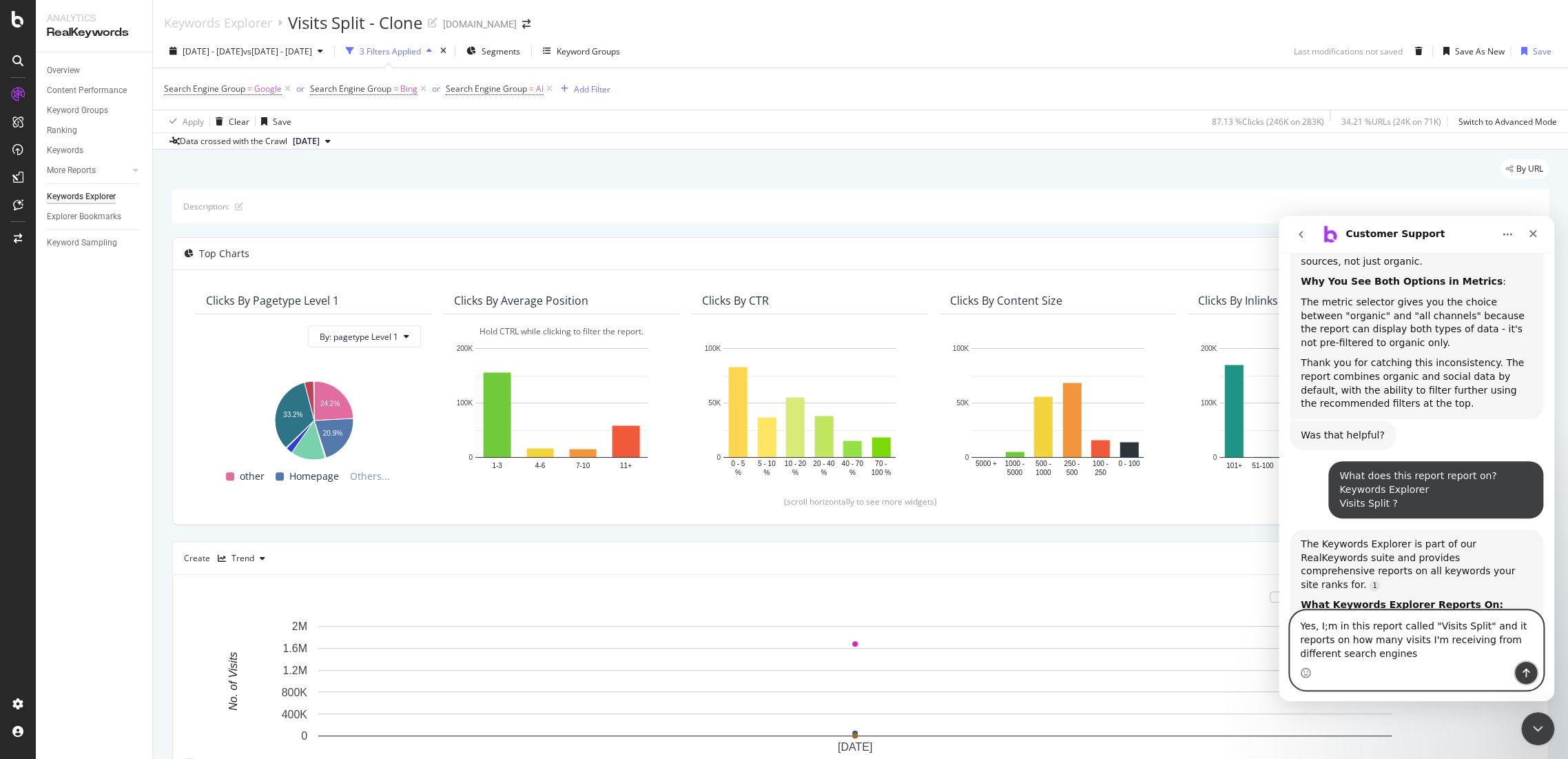
drag, startPoint x: 1522, startPoint y: 675, endPoint x: 2733, endPoint y: 971, distance: 1246.7
click at [1523, 675] on icon "Send a message…" at bounding box center [1526, 673] width 11 height 11
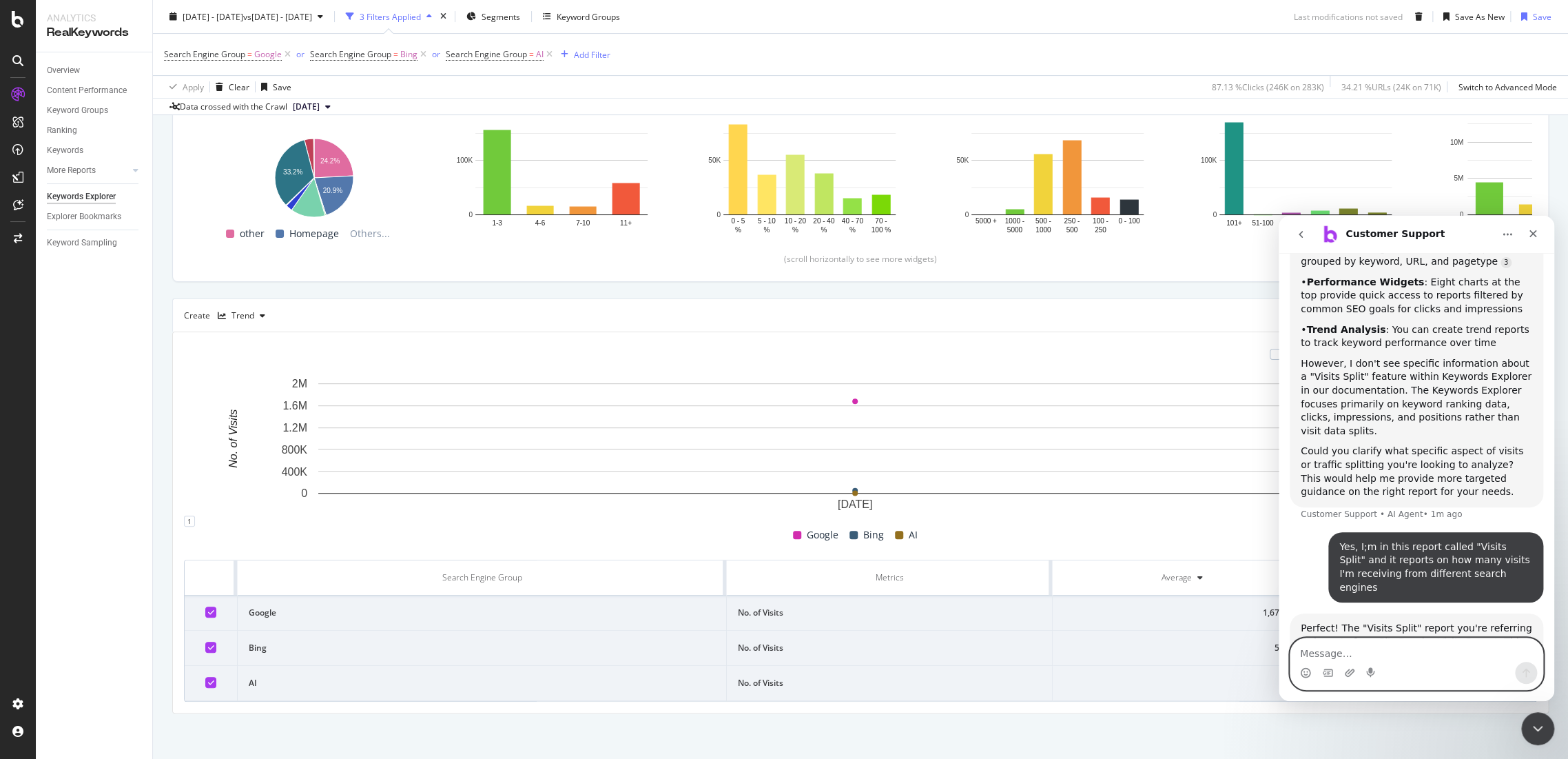
scroll to position [5648, 0]
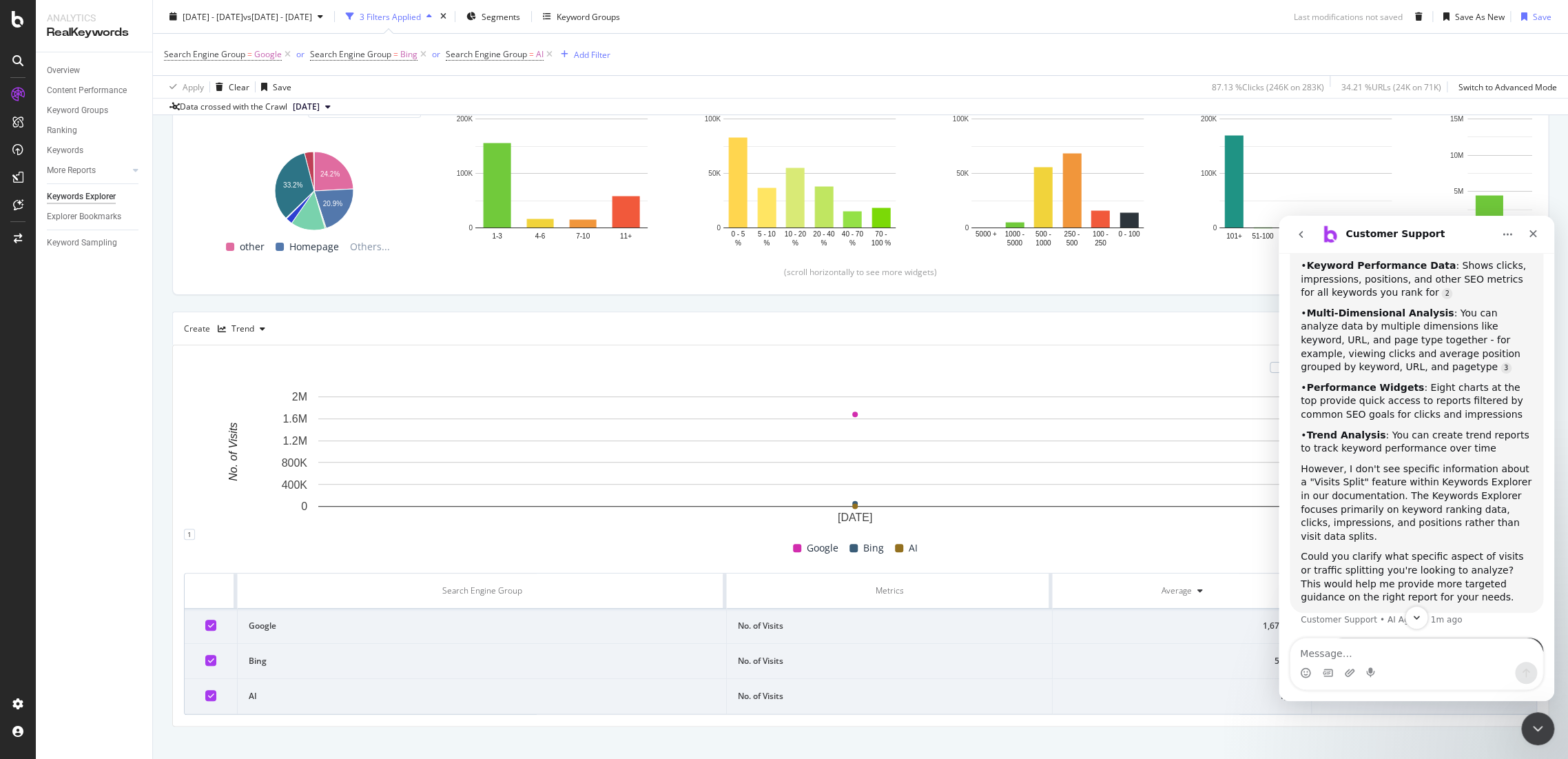
scroll to position [243, 0]
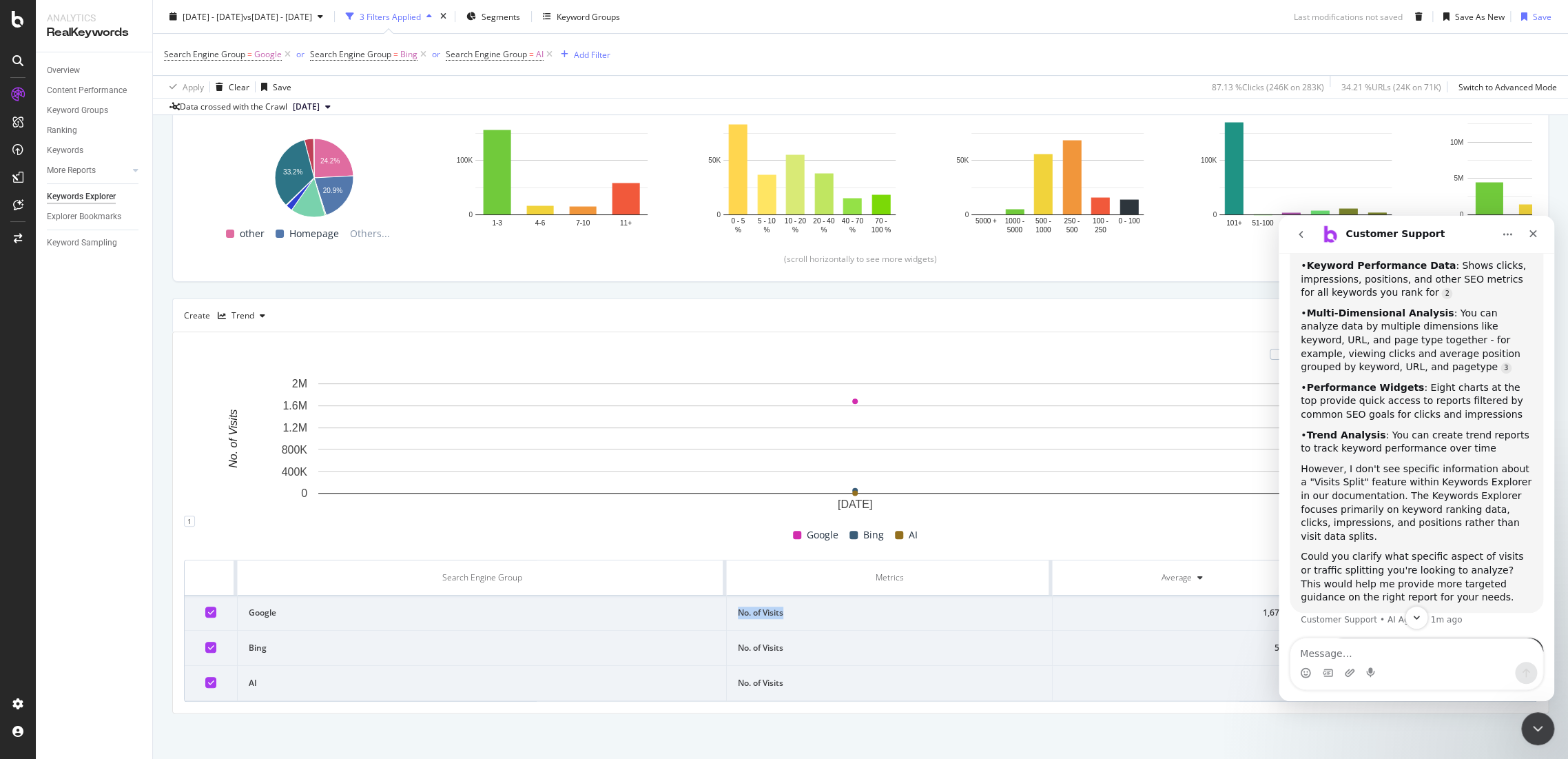
drag, startPoint x: 821, startPoint y: 603, endPoint x: 719, endPoint y: 603, distance: 102.0
click at [719, 603] on tr "Google No. of Visits 1,678,497 1,678,497" at bounding box center [860, 613] width 1352 height 35
click at [796, 694] on td "No. of Visits" at bounding box center [889, 683] width 326 height 35
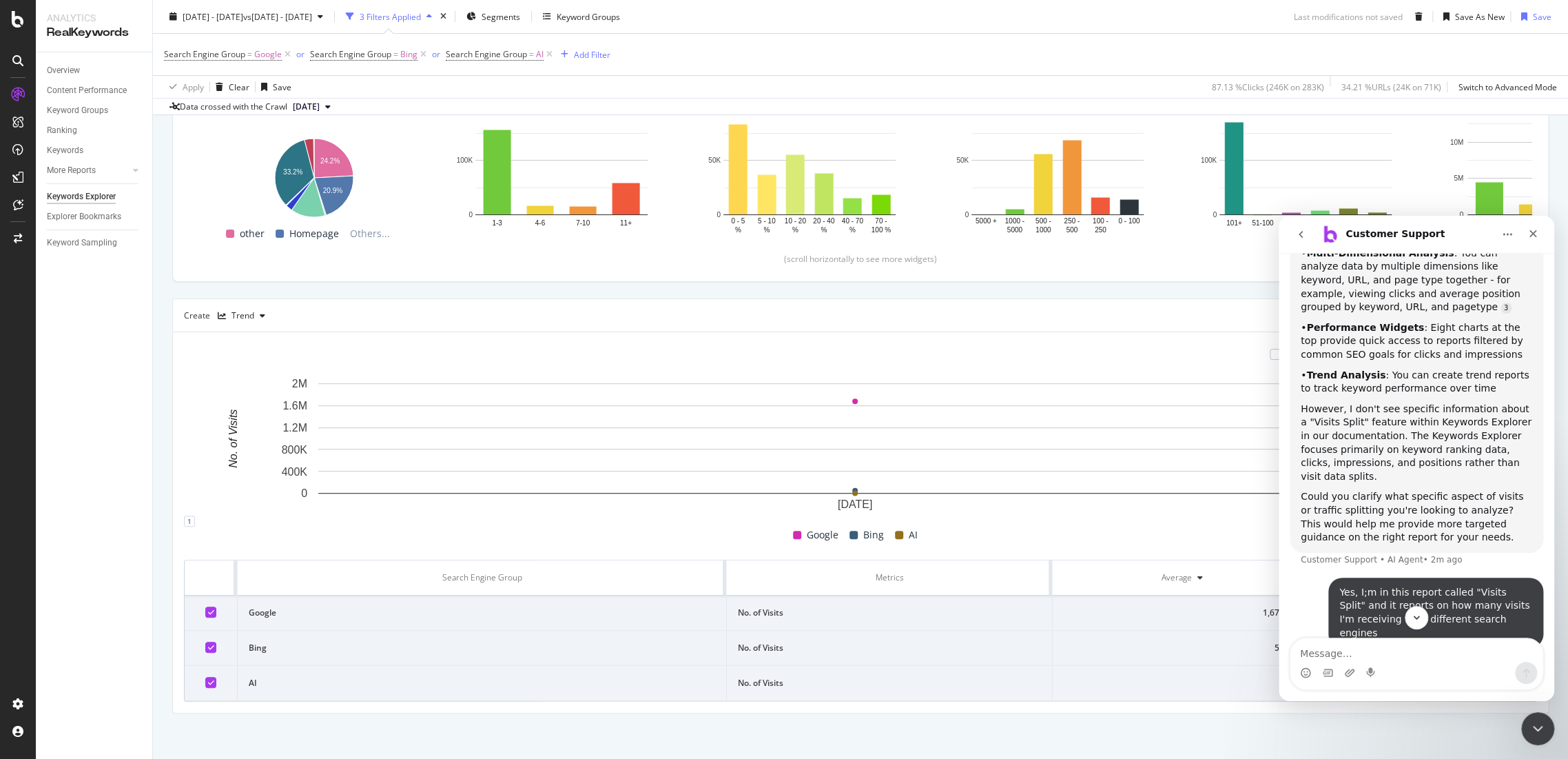
scroll to position [5801, 0]
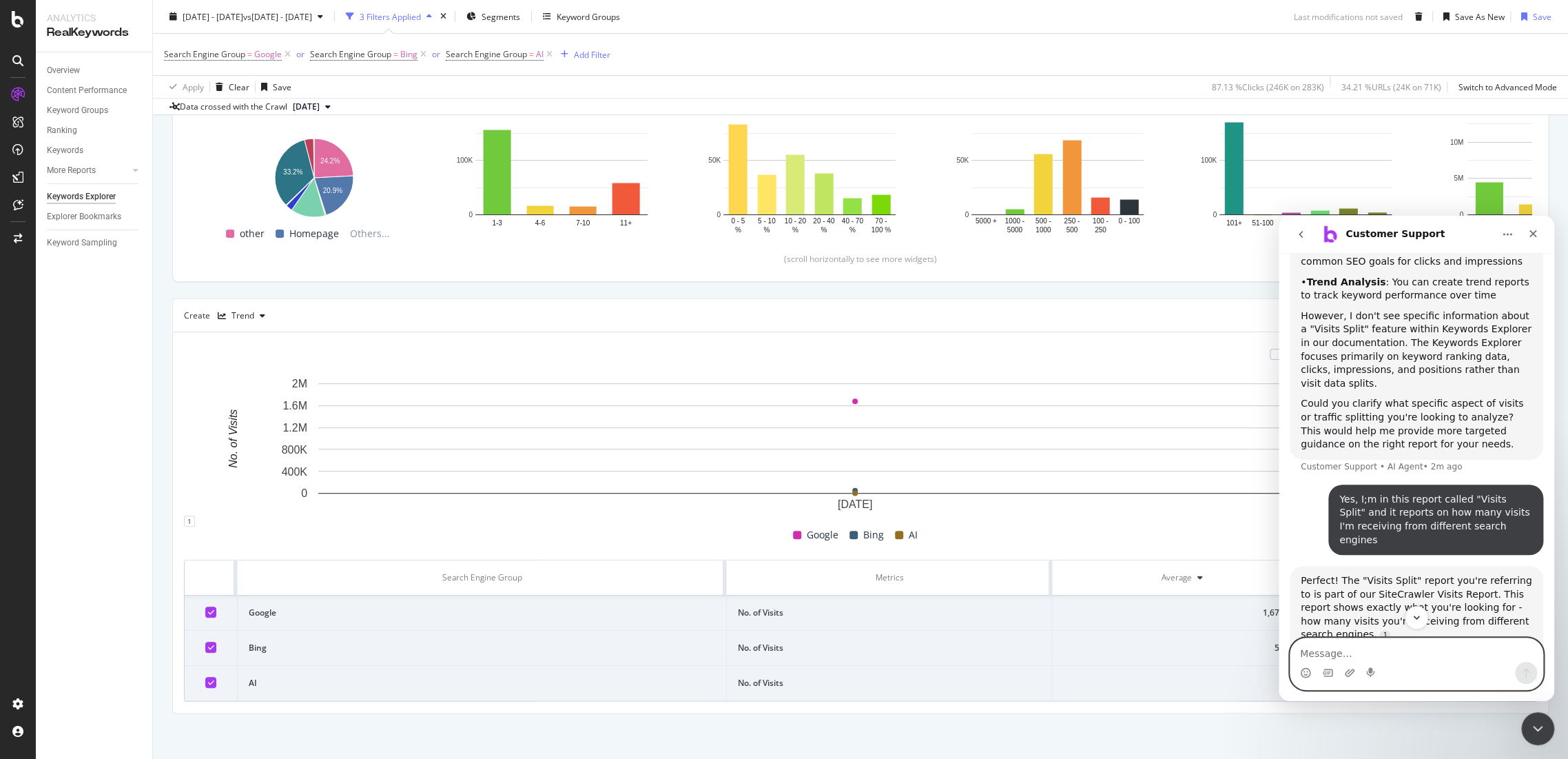
click at [1358, 657] on textarea "Message…" at bounding box center [1417, 650] width 252 height 23
type textarea "How can I break don this report into a month on month overview? I can only sele…"
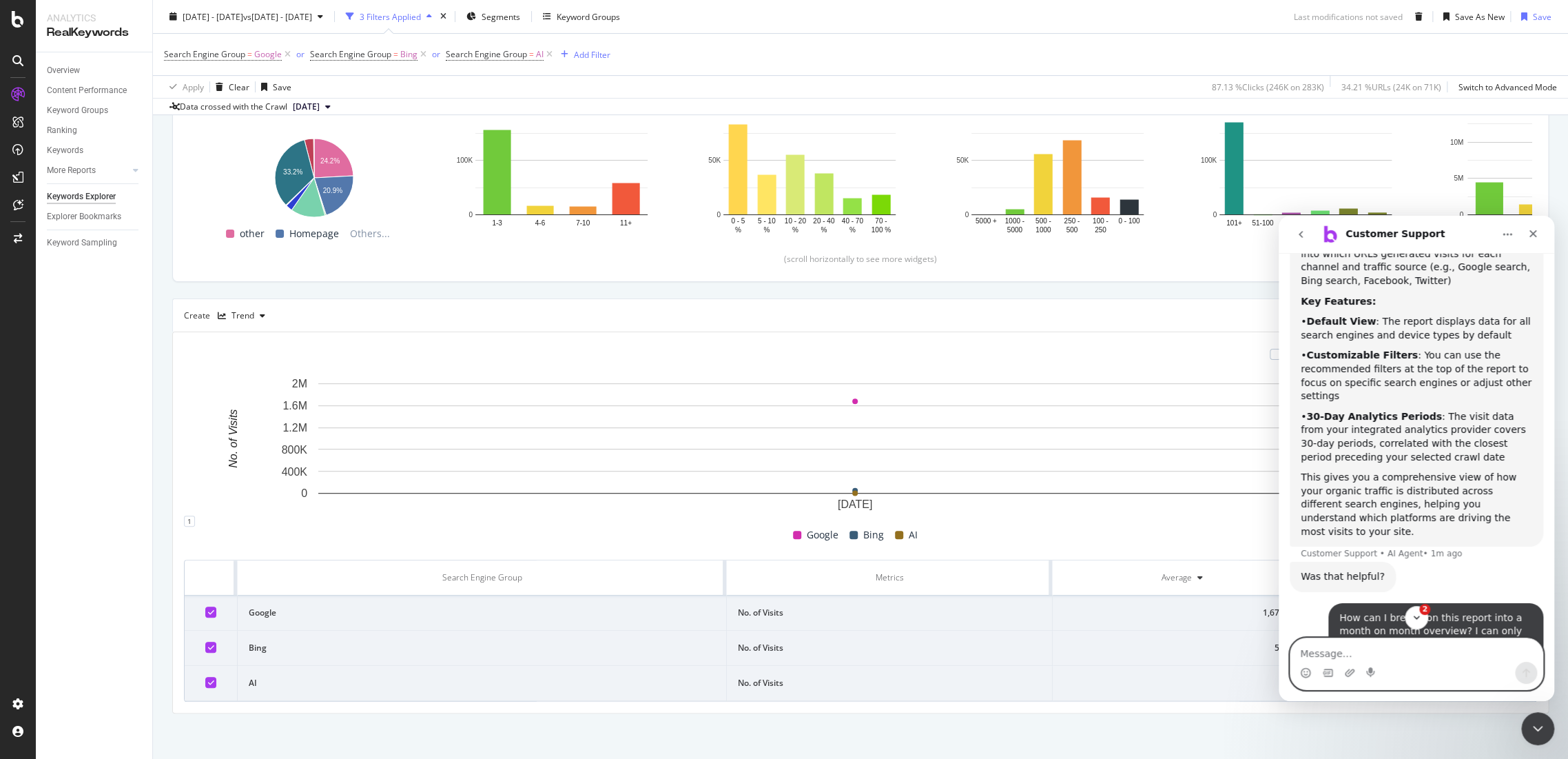
scroll to position [6355, 0]
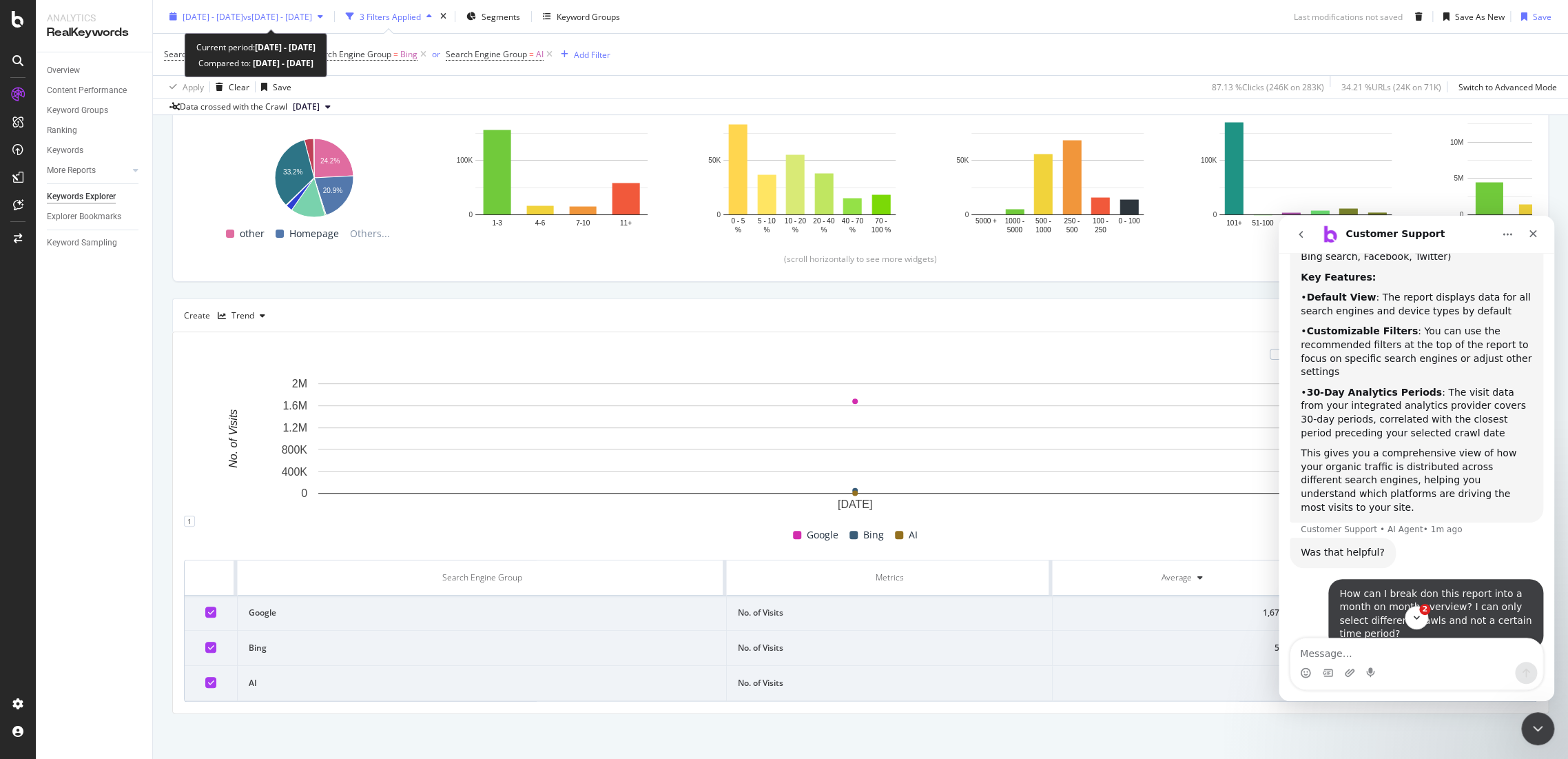
click at [239, 13] on span "2025 Jul. 1st - Jul. 31st" at bounding box center [212, 16] width 60 height 12
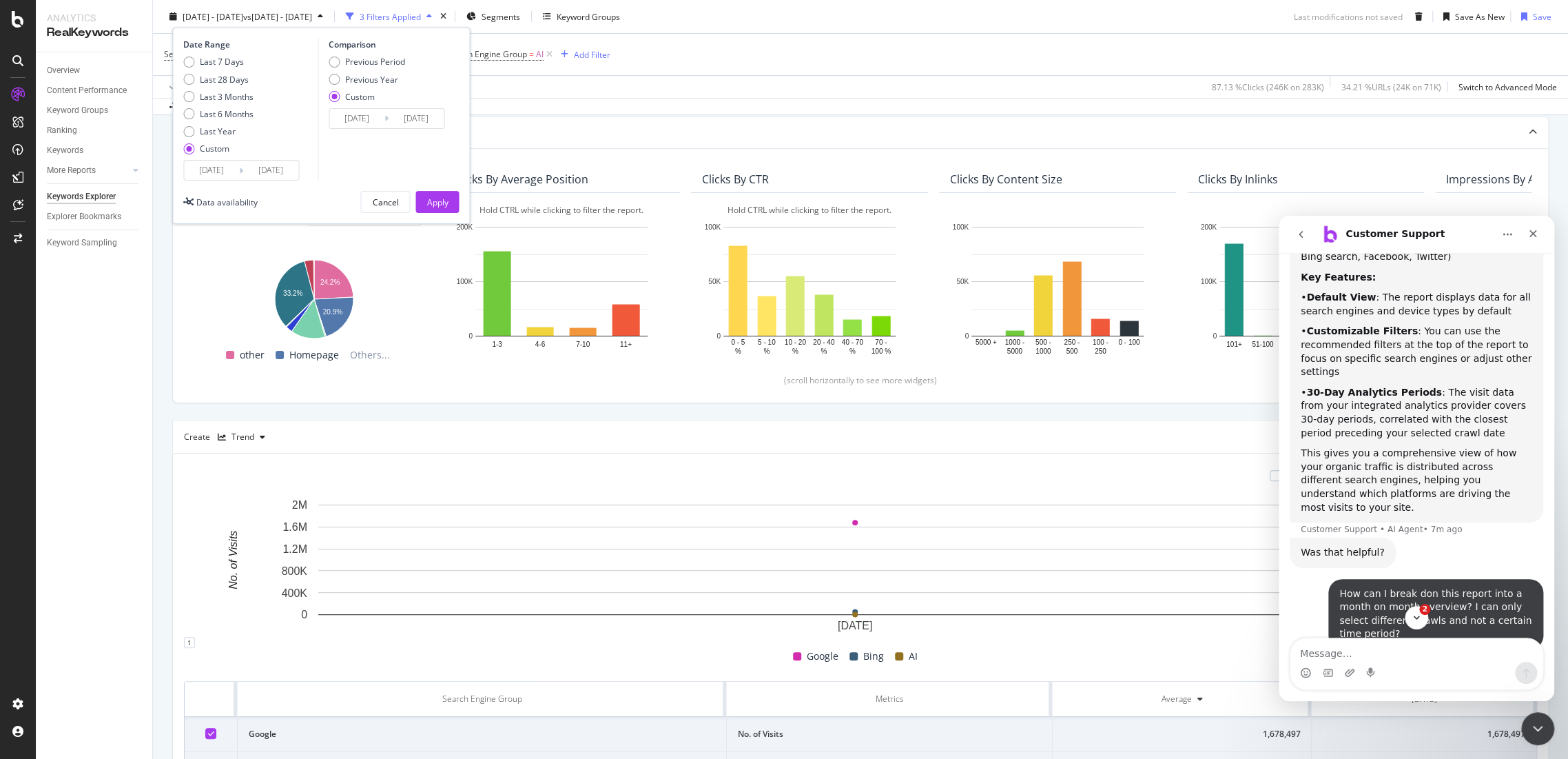
scroll to position [0, 0]
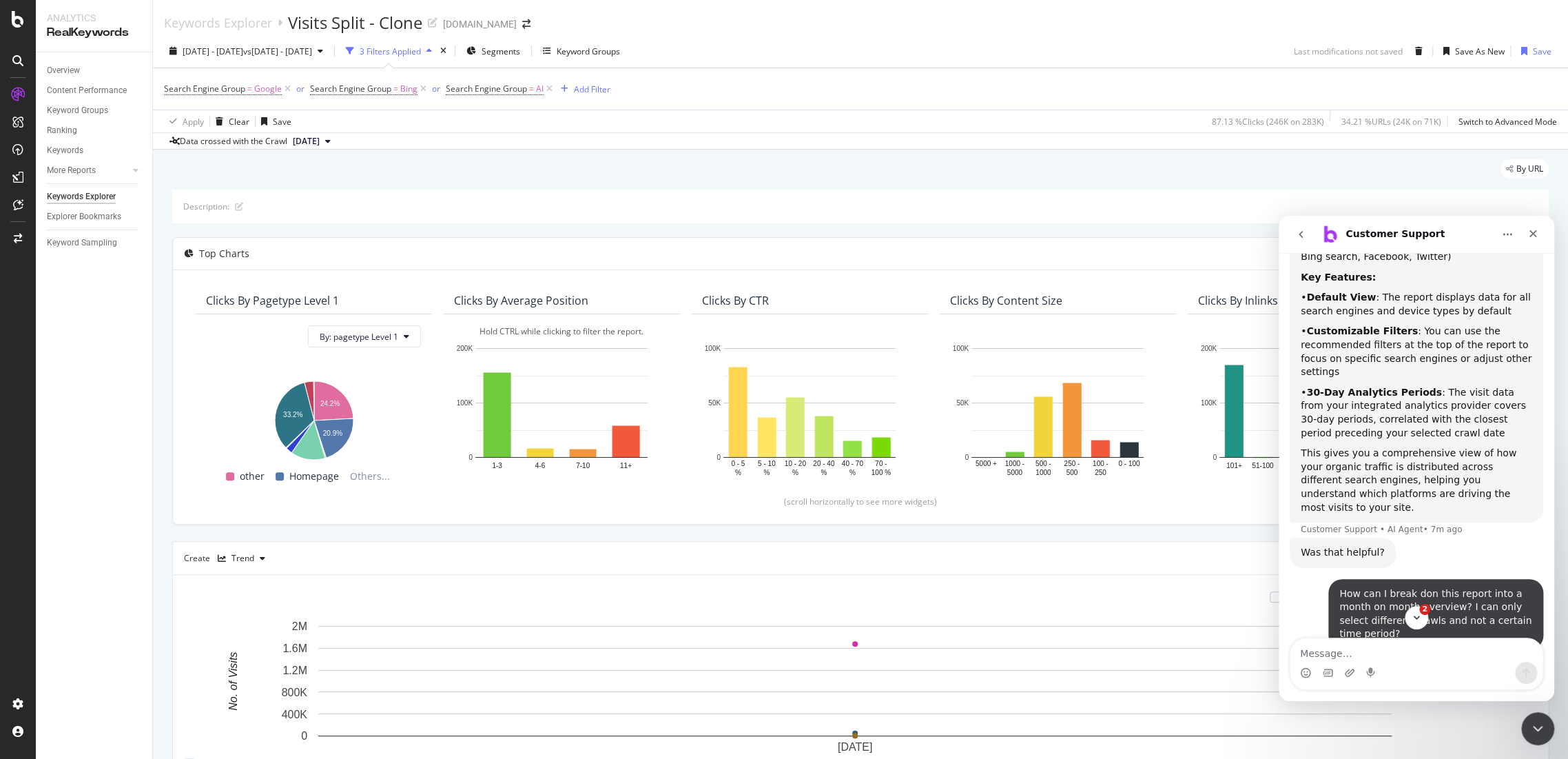
click at [674, 184] on div "By URL" at bounding box center [860, 174] width 1377 height 30
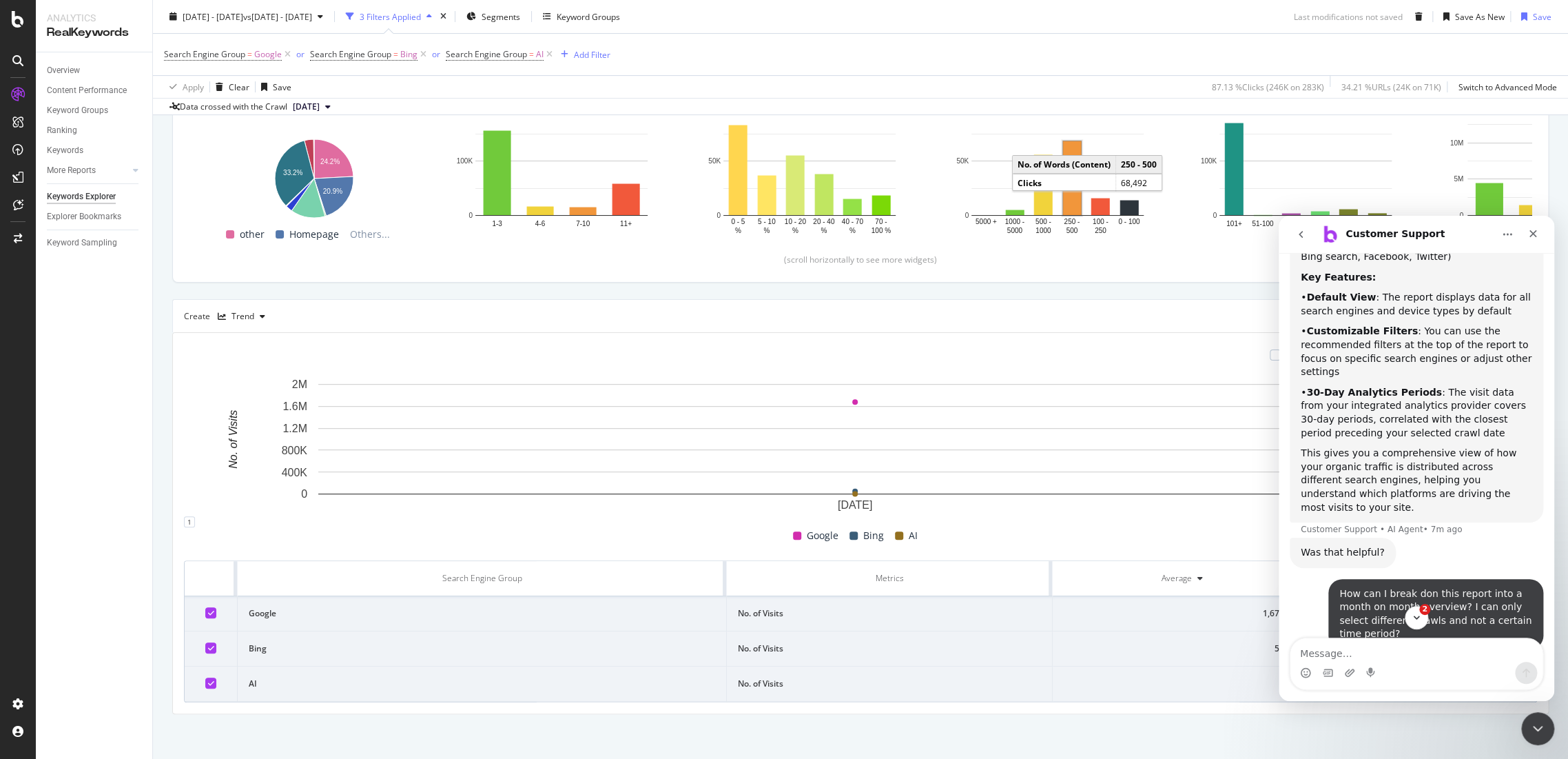
scroll to position [243, 0]
click at [1516, 725] on div "By URL Description: Top Charts Clicks By pagetype Level 1 By: pagetype Level 1 …" at bounding box center [860, 333] width 1415 height 854
click at [1532, 730] on icon "Close Intercom Messenger" at bounding box center [1536, 727] width 17 height 17
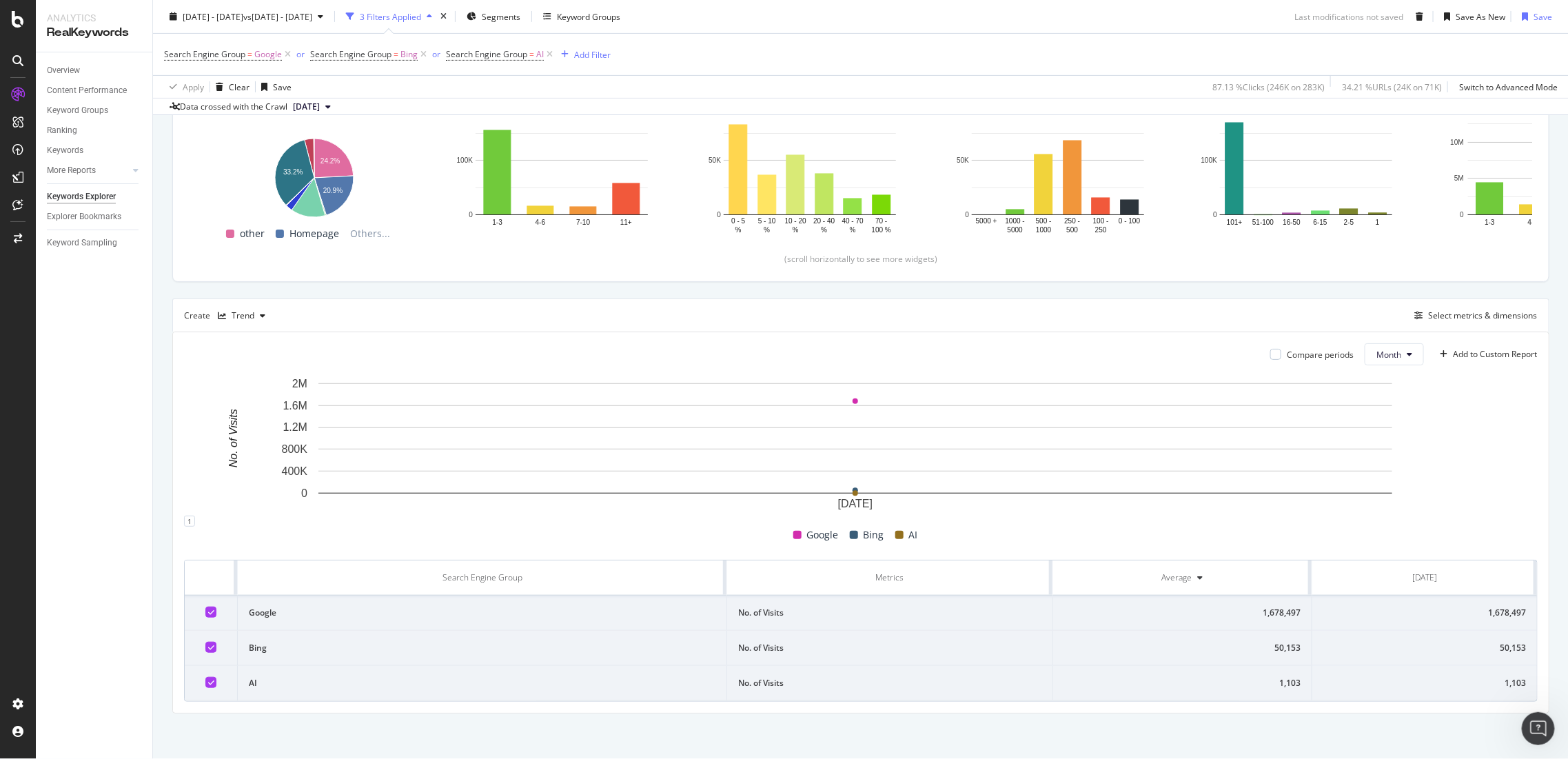
scroll to position [13, 0]
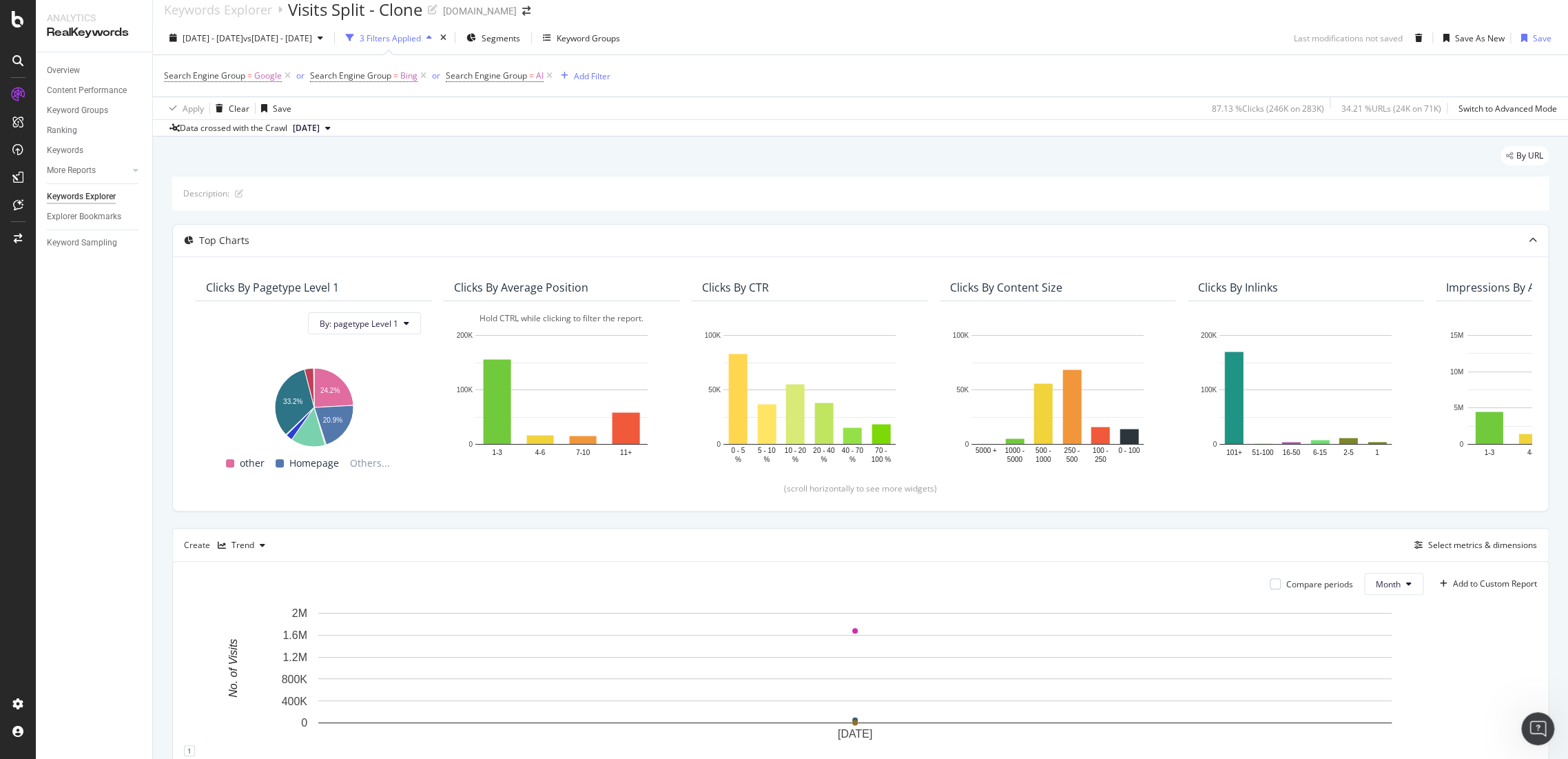
click at [421, 39] on div "3 Filters Applied" at bounding box center [390, 38] width 61 height 12
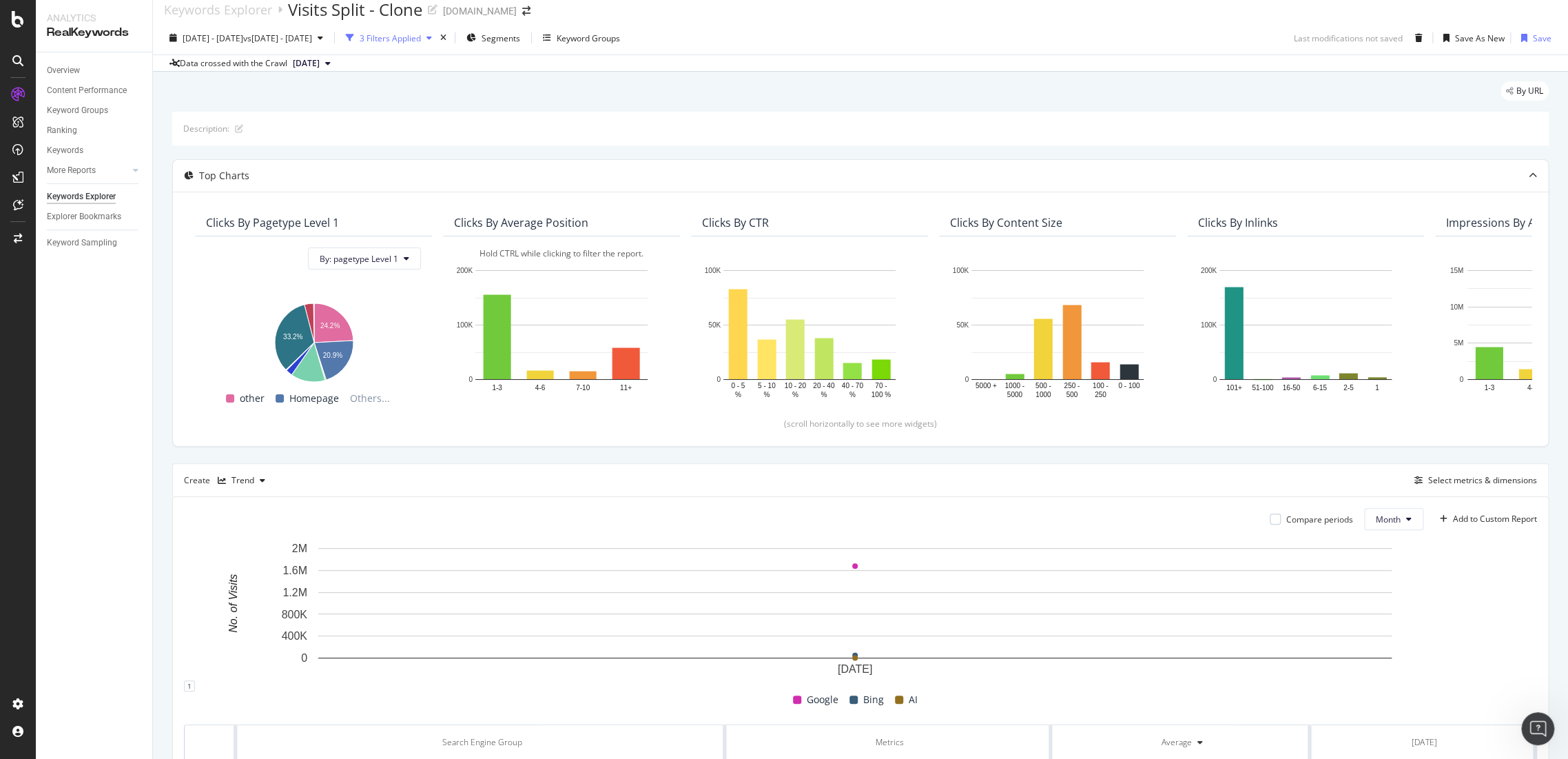
click at [421, 39] on div "3 Filters Applied" at bounding box center [390, 38] width 61 height 12
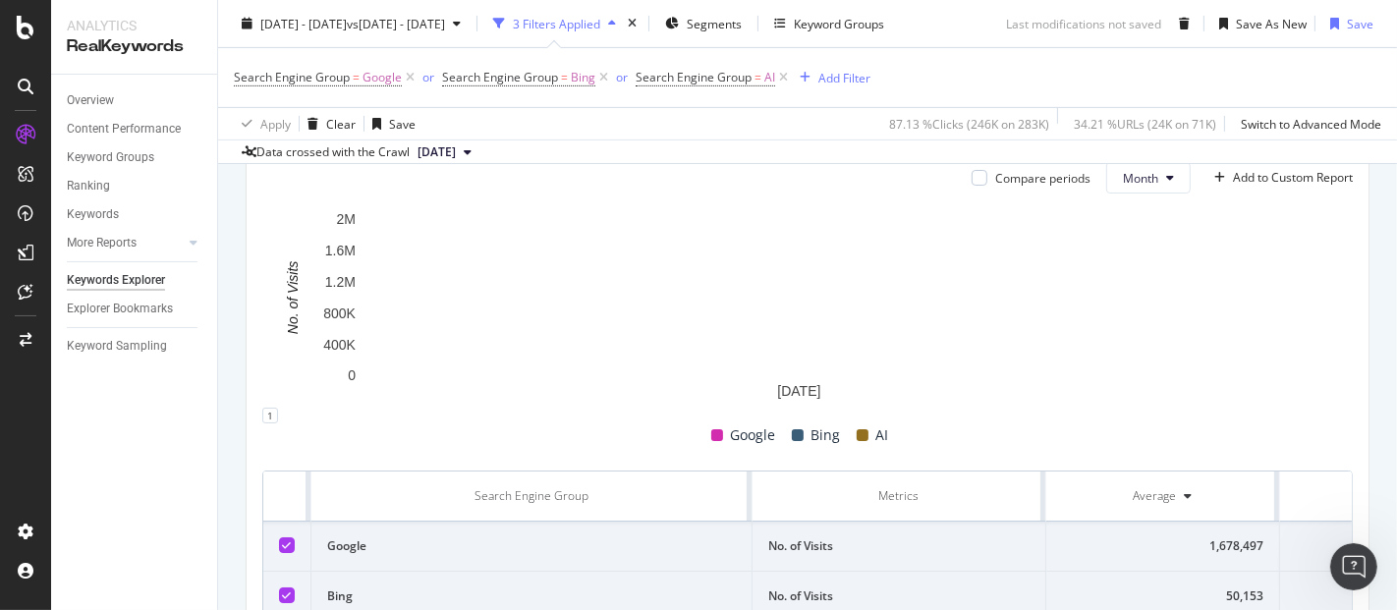
scroll to position [832, 0]
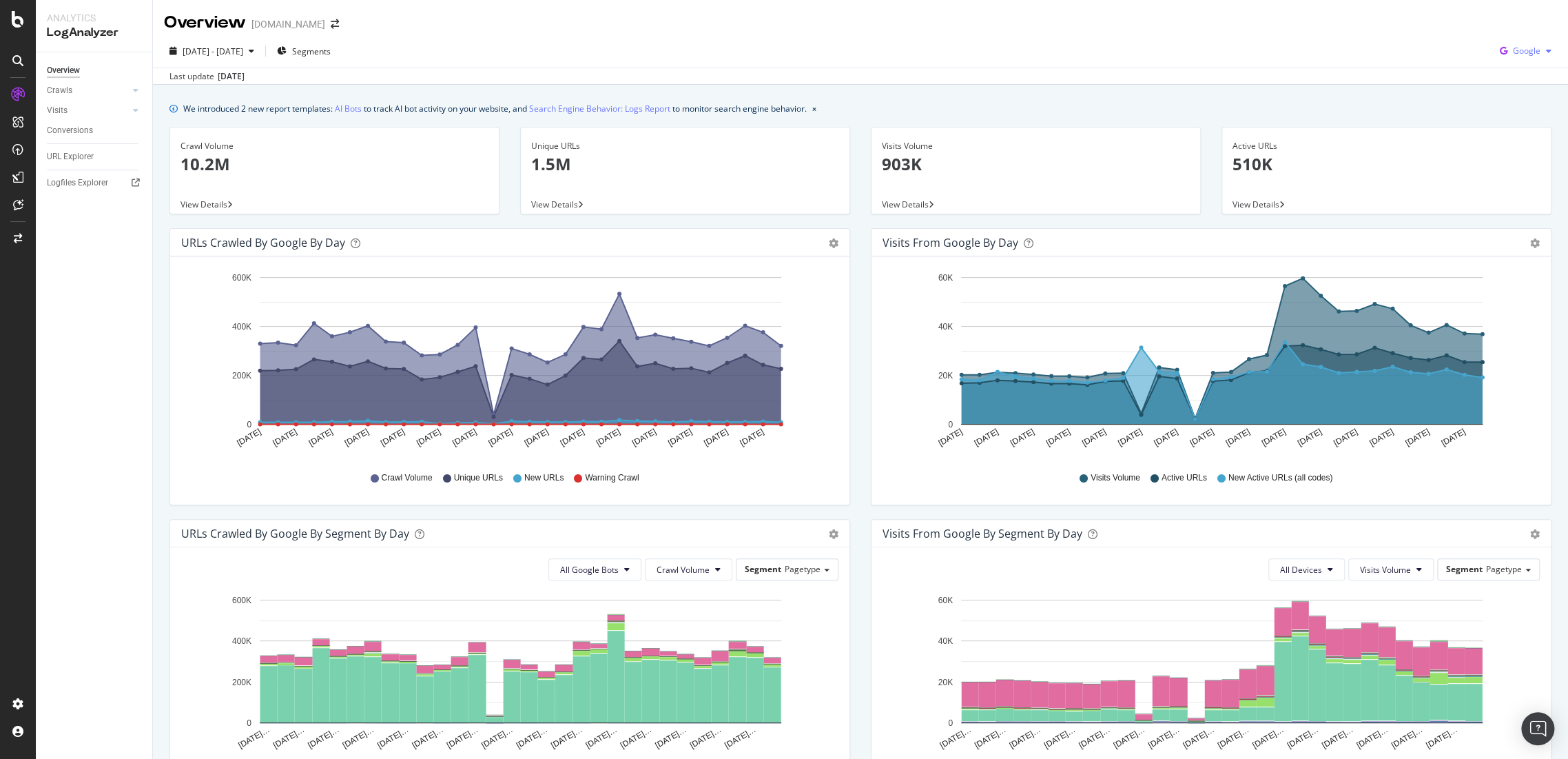
click at [1499, 53] on icon "button" at bounding box center [1503, 51] width 19 height 20
click at [1515, 137] on div "OpenAI" at bounding box center [1514, 130] width 95 height 20
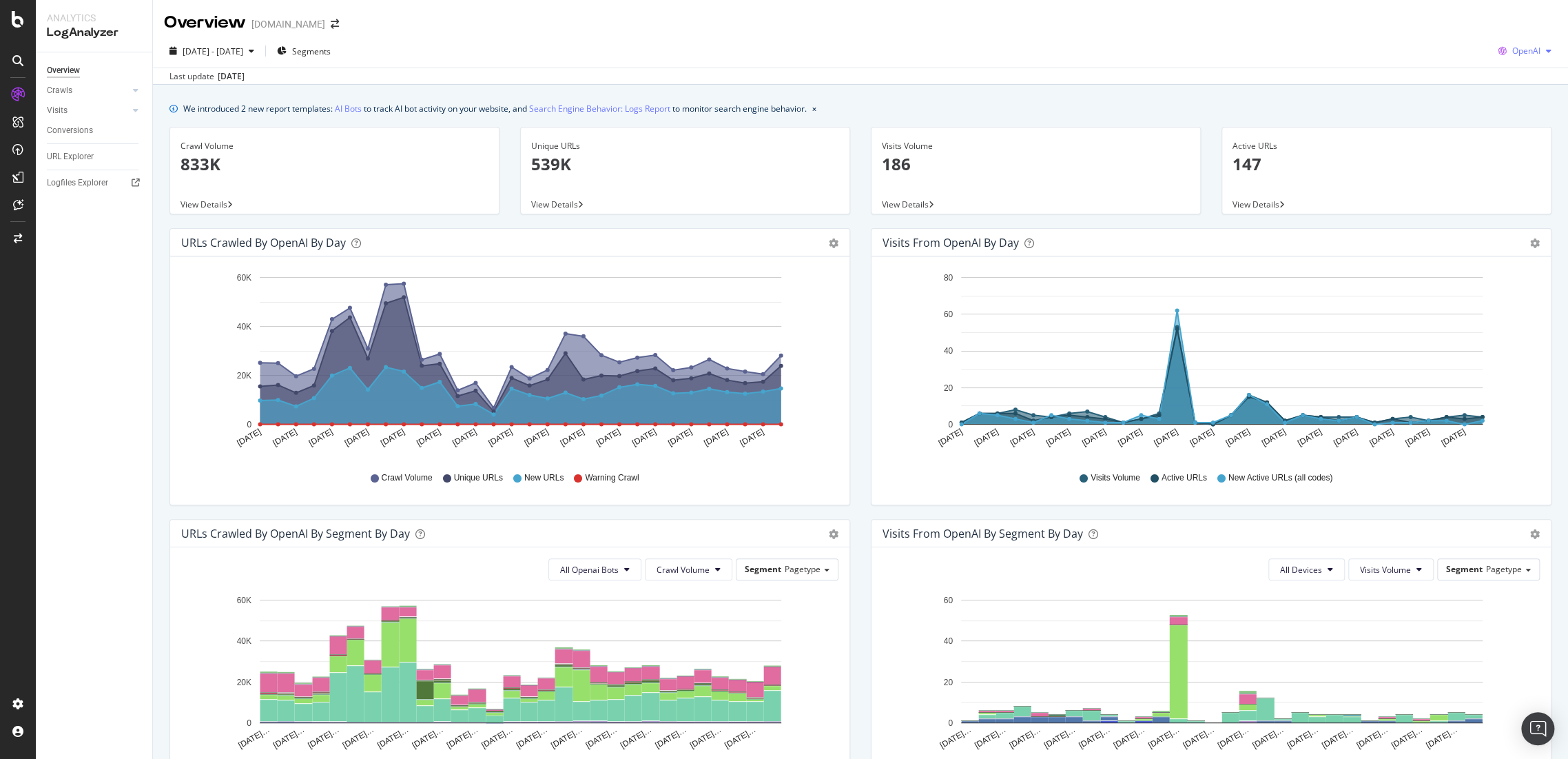
click at [1524, 53] on span "OpenAI" at bounding box center [1526, 51] width 28 height 12
click at [1501, 130] on span "OpenAI" at bounding box center [1524, 130] width 51 height 13
click at [237, 48] on span "2025 Aug. 9th - Sep. 7th" at bounding box center [212, 51] width 60 height 12
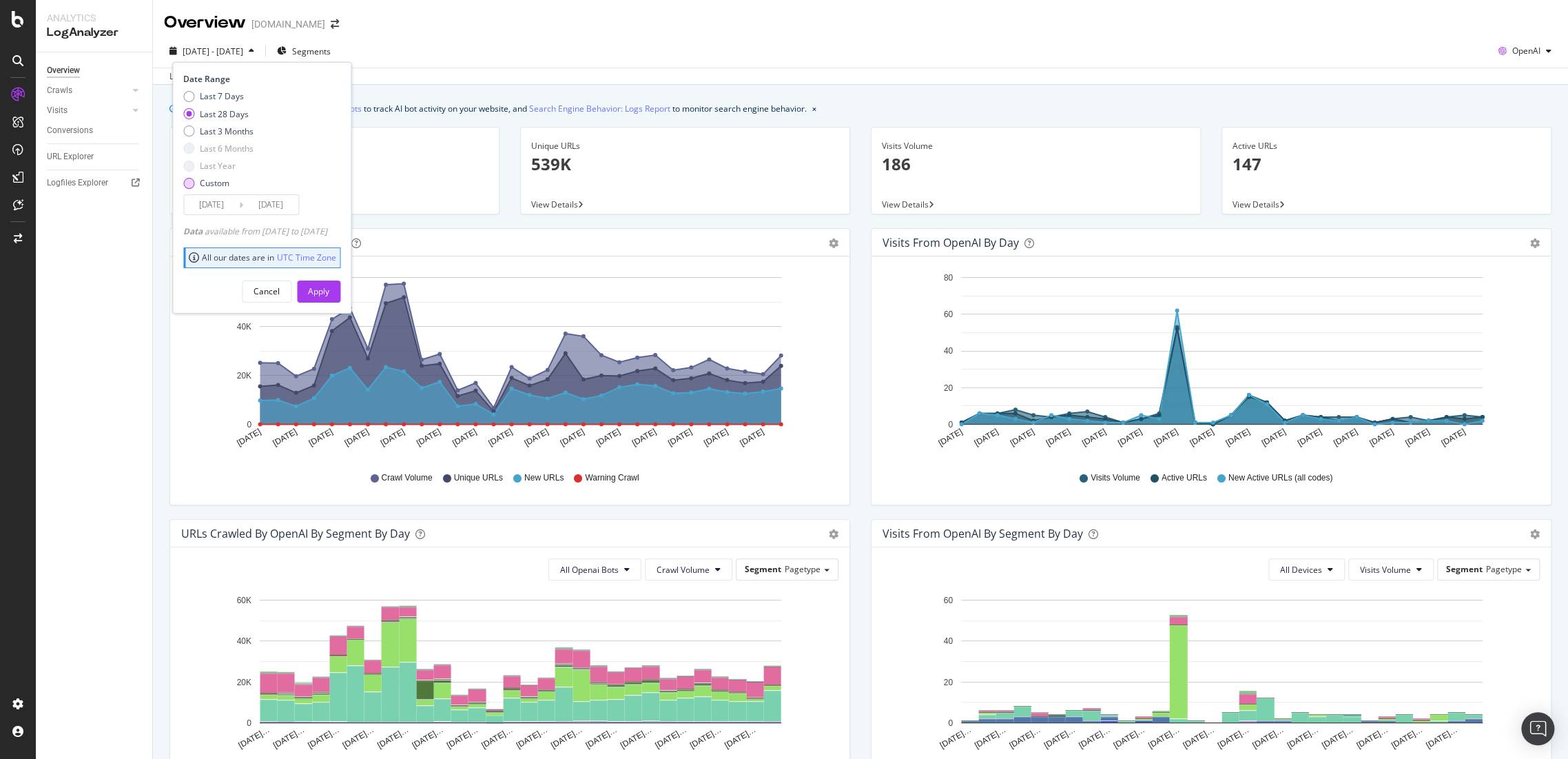
click at [204, 186] on div "Custom" at bounding box center [215, 182] width 29 height 12
click at [206, 205] on input "2025/08/11" at bounding box center [211, 205] width 55 height 20
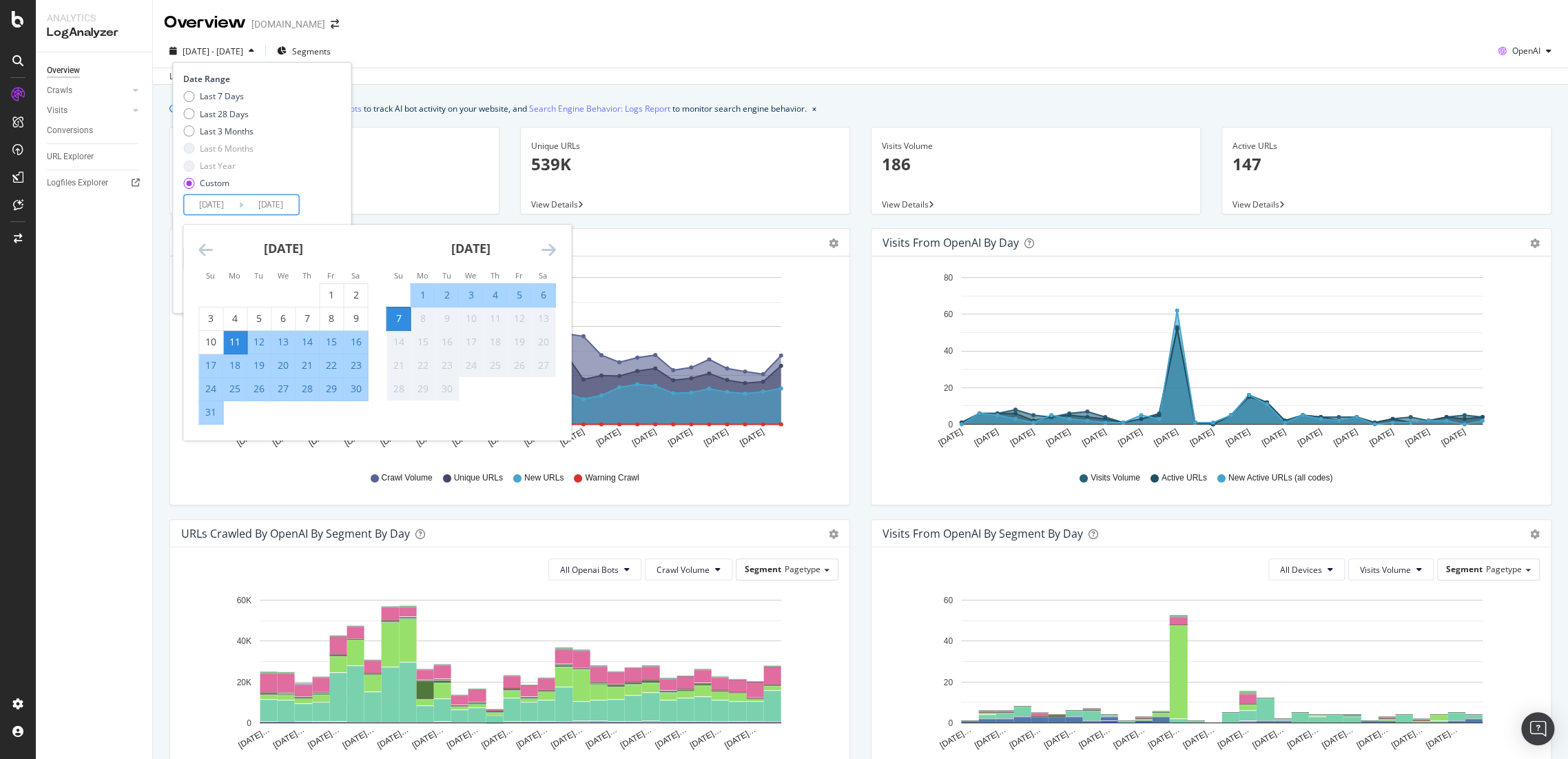
click at [198, 253] on icon "Move backward to switch to the previous month." at bounding box center [205, 250] width 15 height 17
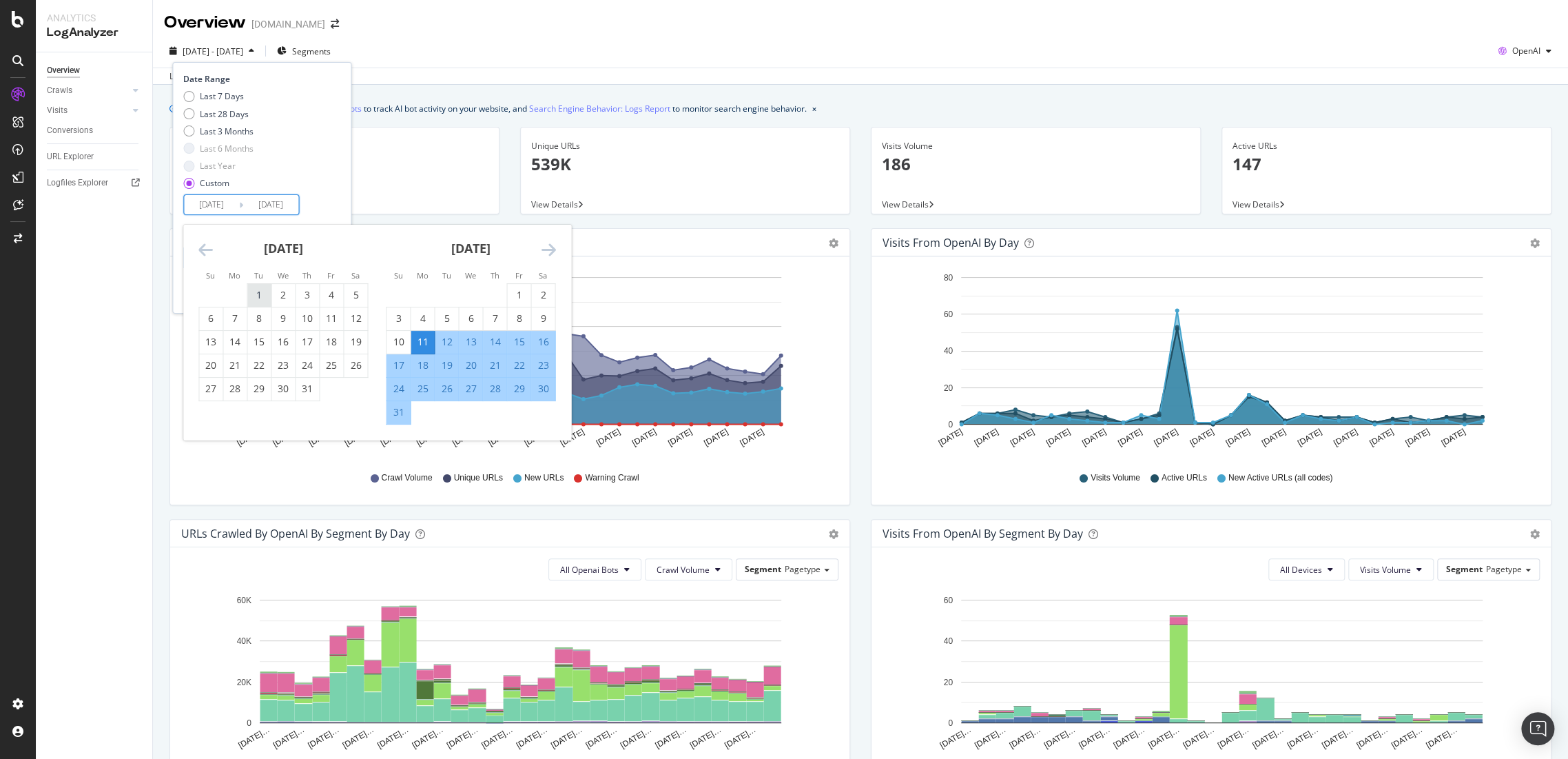
click at [267, 292] on div "1" at bounding box center [259, 295] width 23 height 14
type input "2025/07/01"
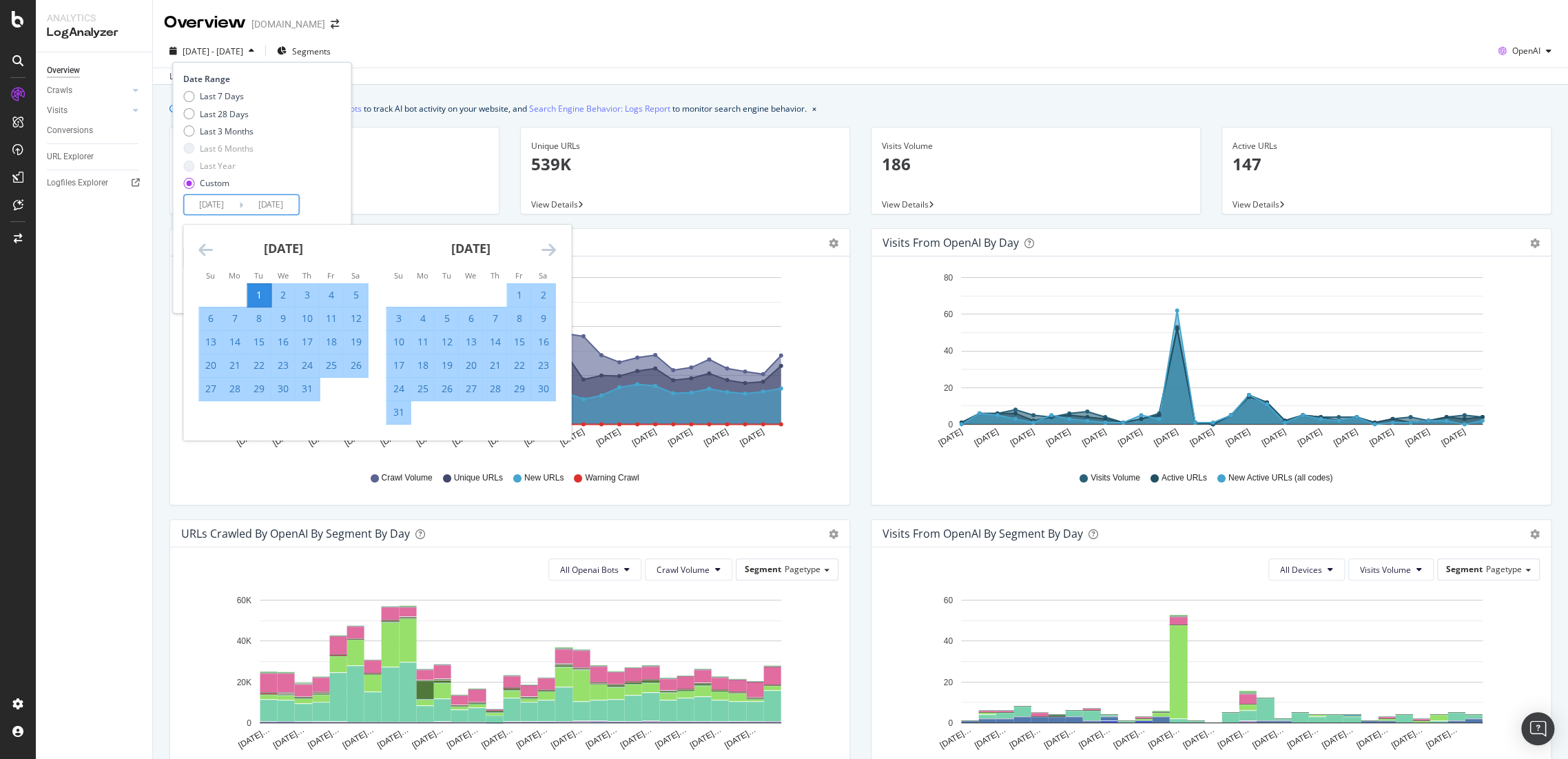
click at [301, 387] on div "31" at bounding box center [306, 389] width 23 height 14
type input "2025/07/31"
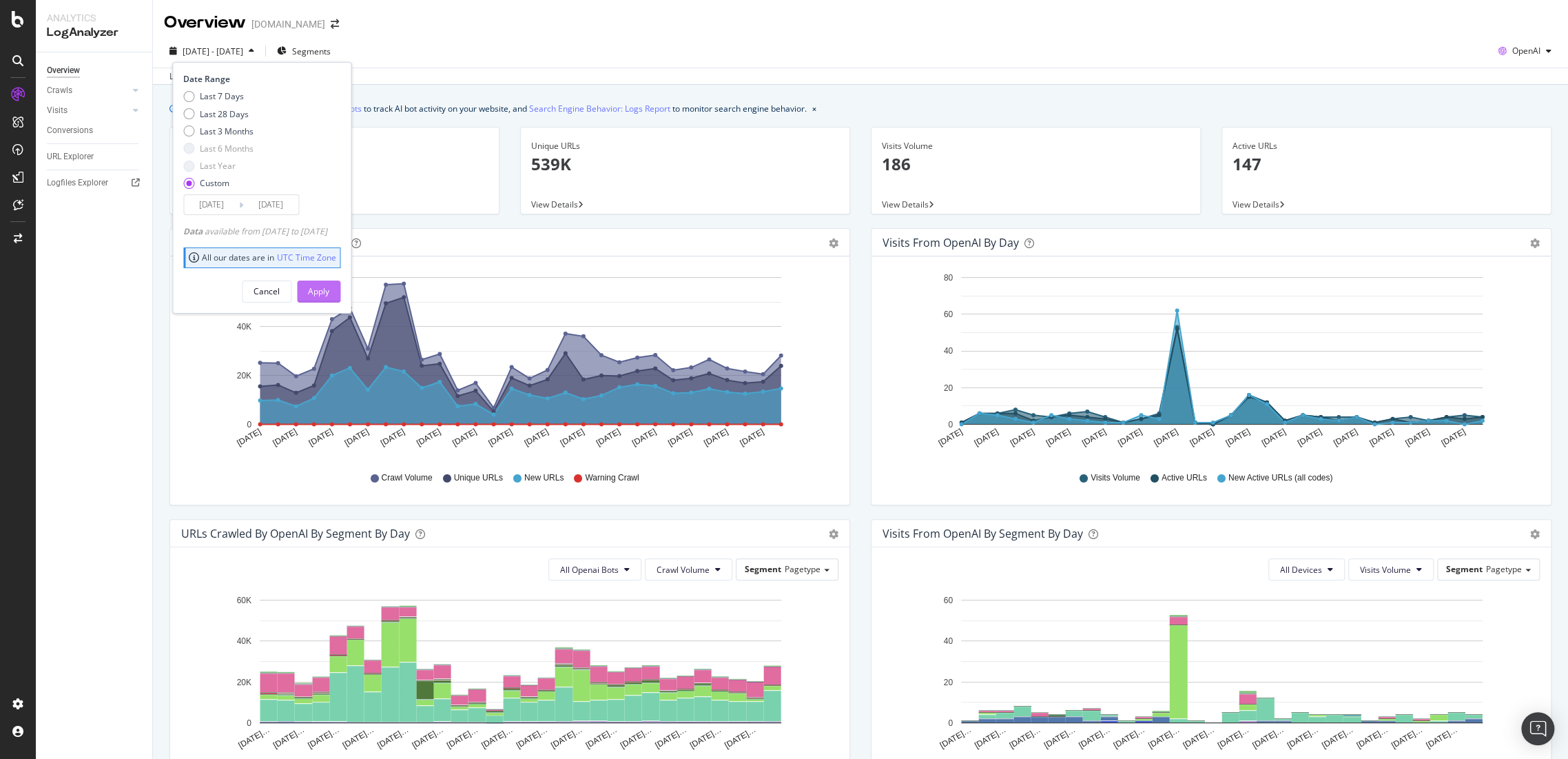
click at [340, 293] on button "Apply" at bounding box center [318, 291] width 43 height 22
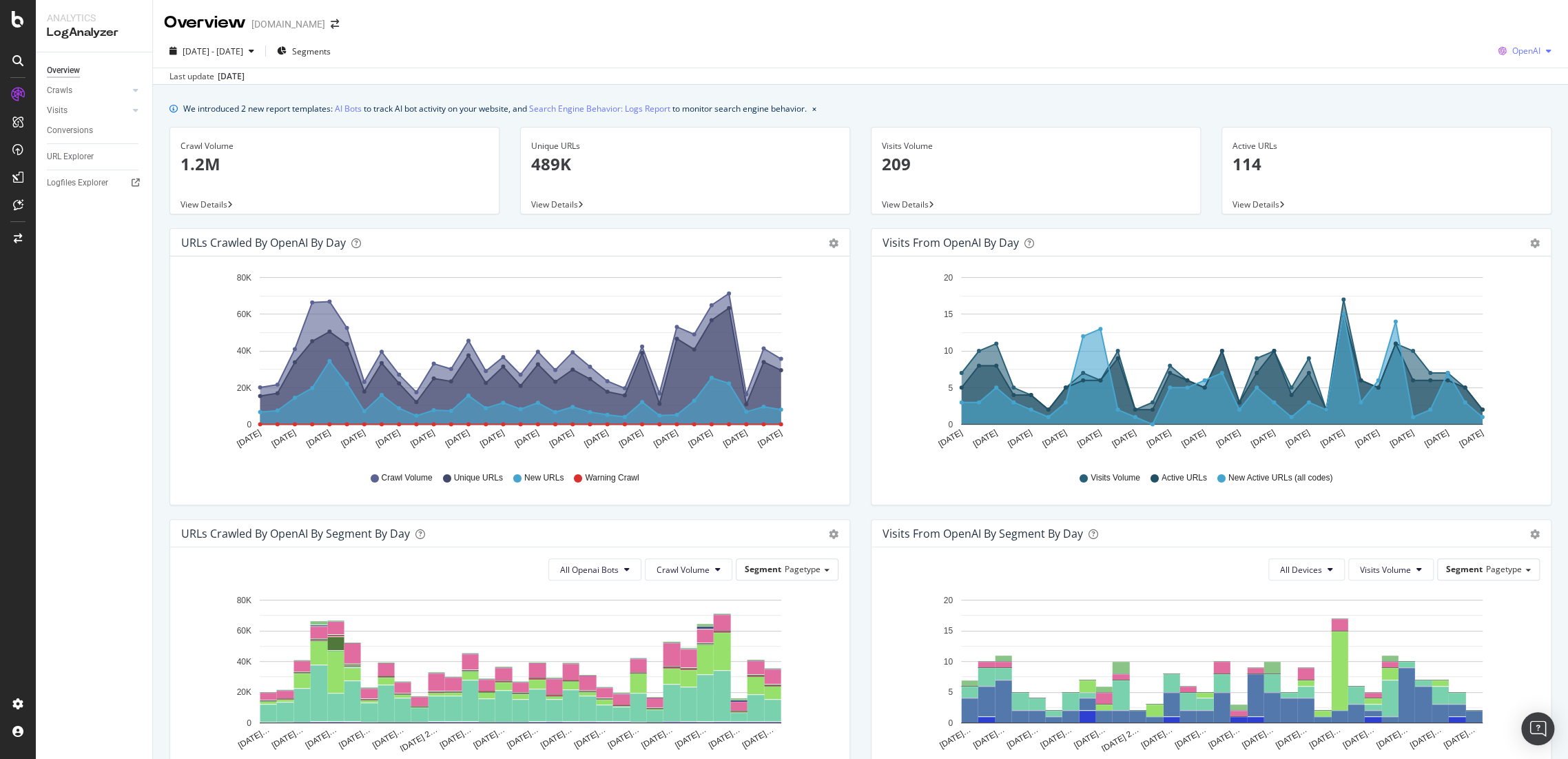
click at [1499, 54] on icon "button" at bounding box center [1503, 51] width 20 height 20
click at [1494, 77] on div "Google" at bounding box center [1513, 79] width 95 height 20
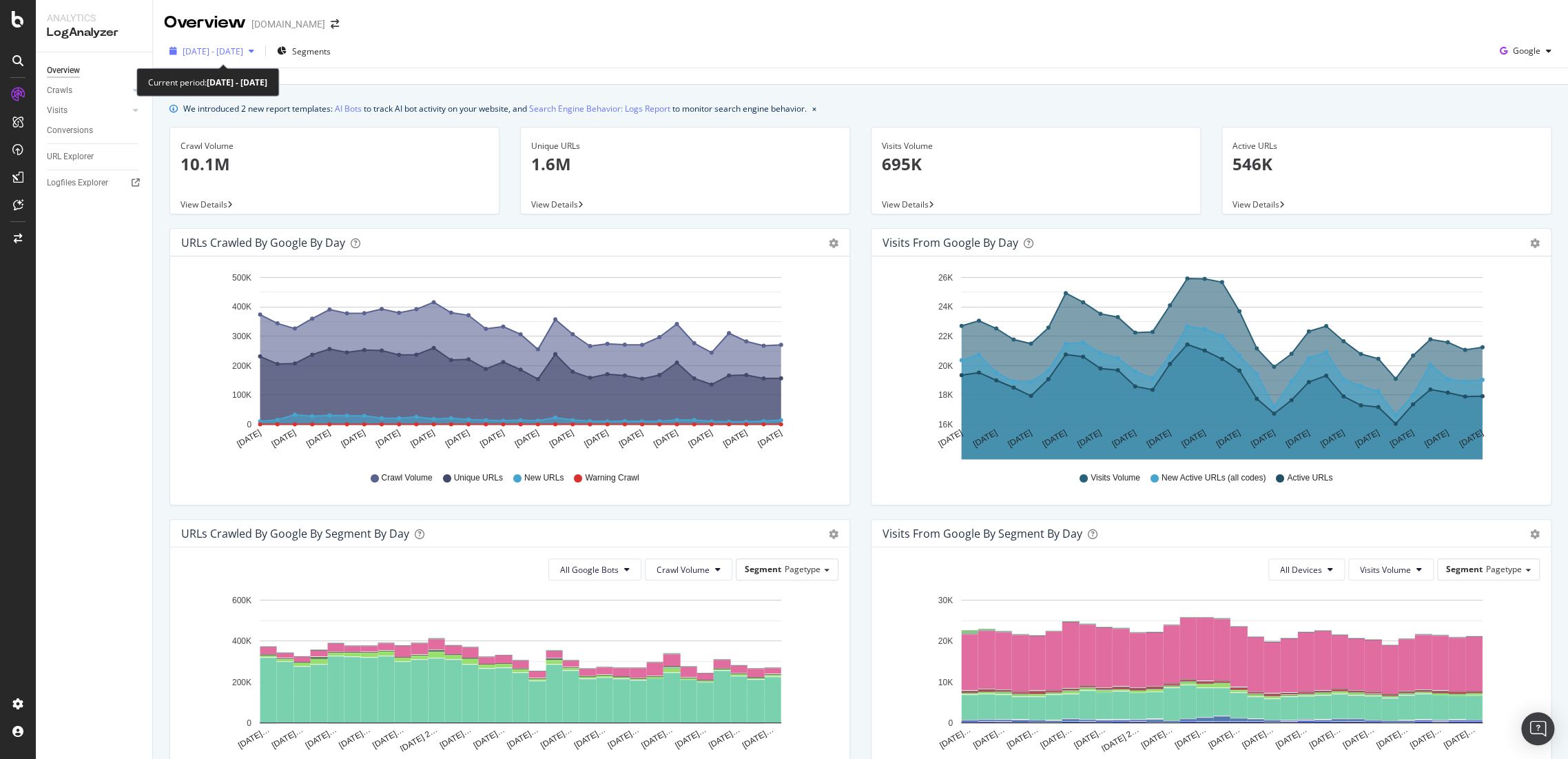
click at [243, 49] on span "2025 Jul. 1st - Jul. 31st" at bounding box center [212, 51] width 60 height 12
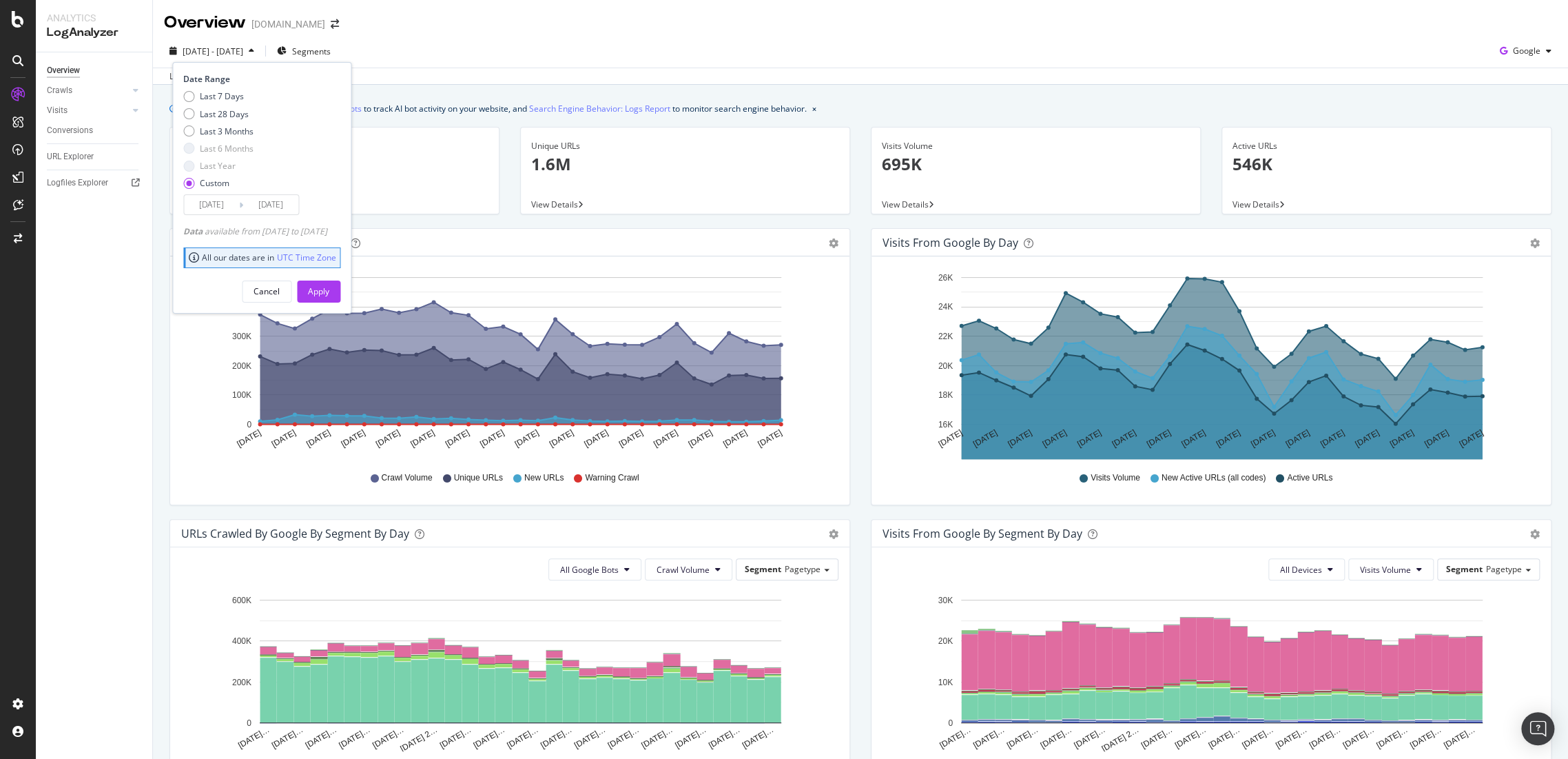
click at [215, 204] on input "2025/07/01" at bounding box center [211, 205] width 55 height 20
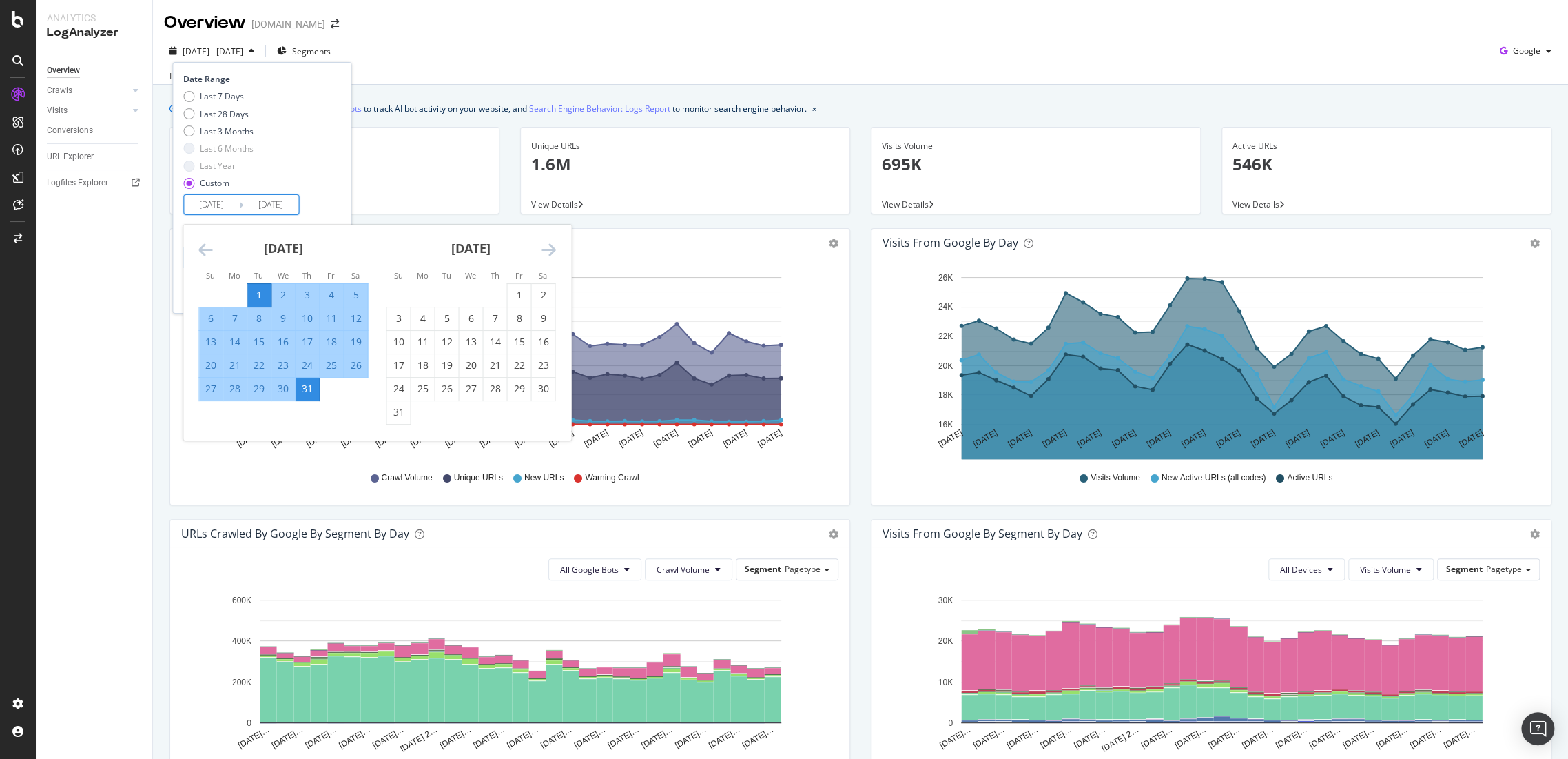
click at [526, 35] on div "2025 Jul. 1st - Jul. 31st Segments Date Range Last 7 Days Last 28 Days Last 3 M…" at bounding box center [860, 60] width 1415 height 51
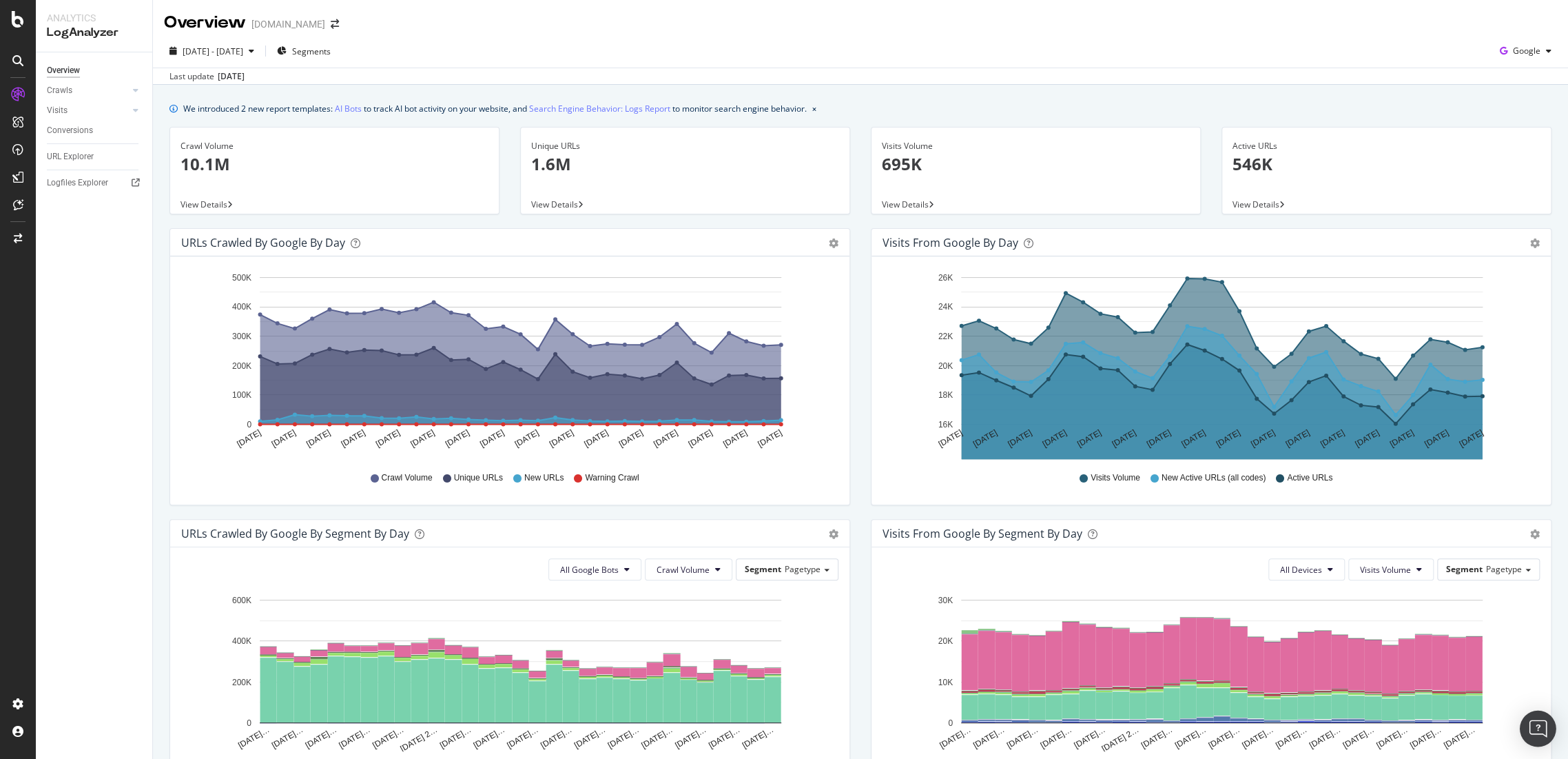
click at [1538, 718] on div "Open Intercom Messenger" at bounding box center [1538, 729] width 36 height 36
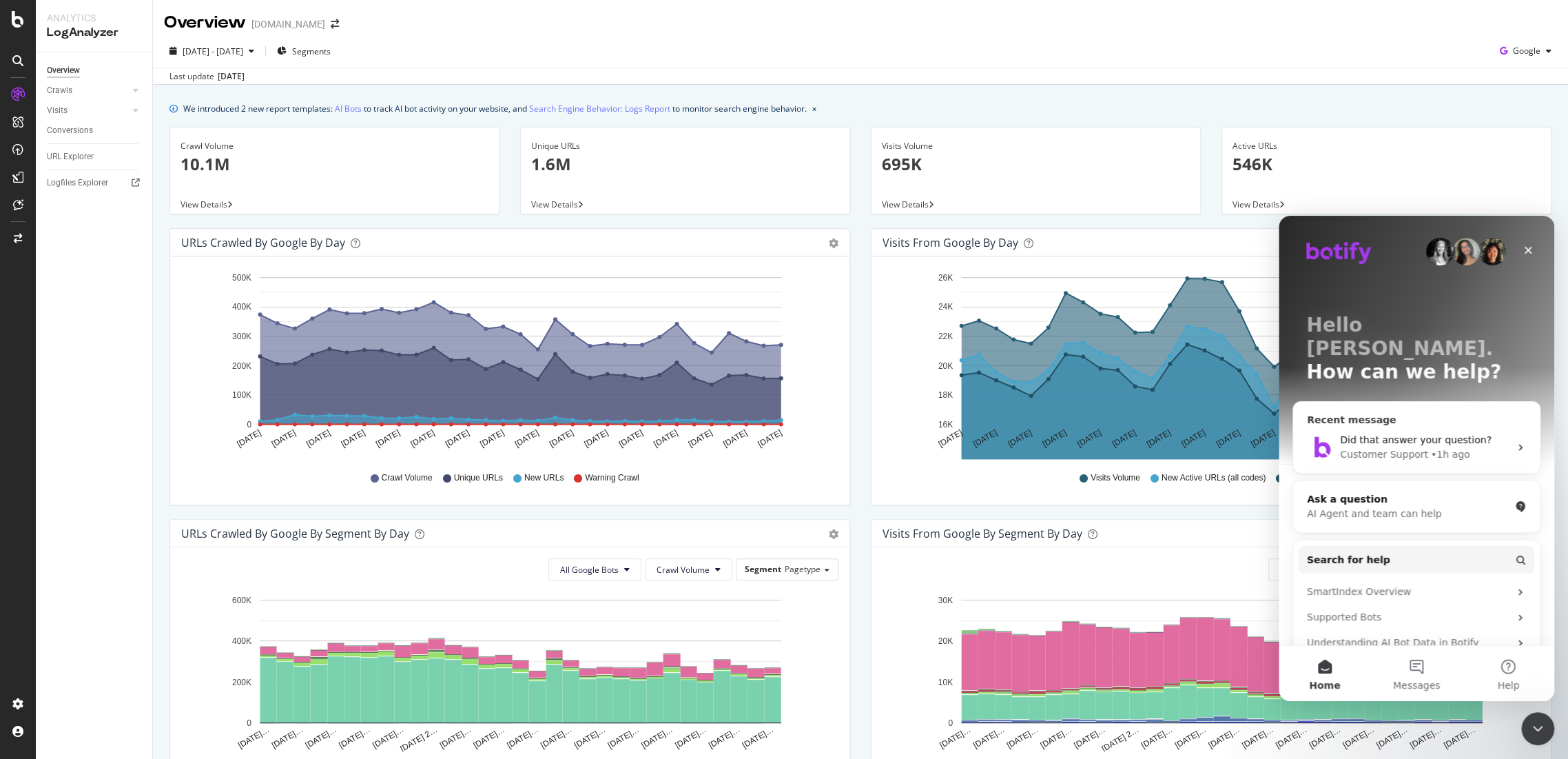
click at [1397, 448] on div "Customer Support" at bounding box center [1384, 455] width 88 height 15
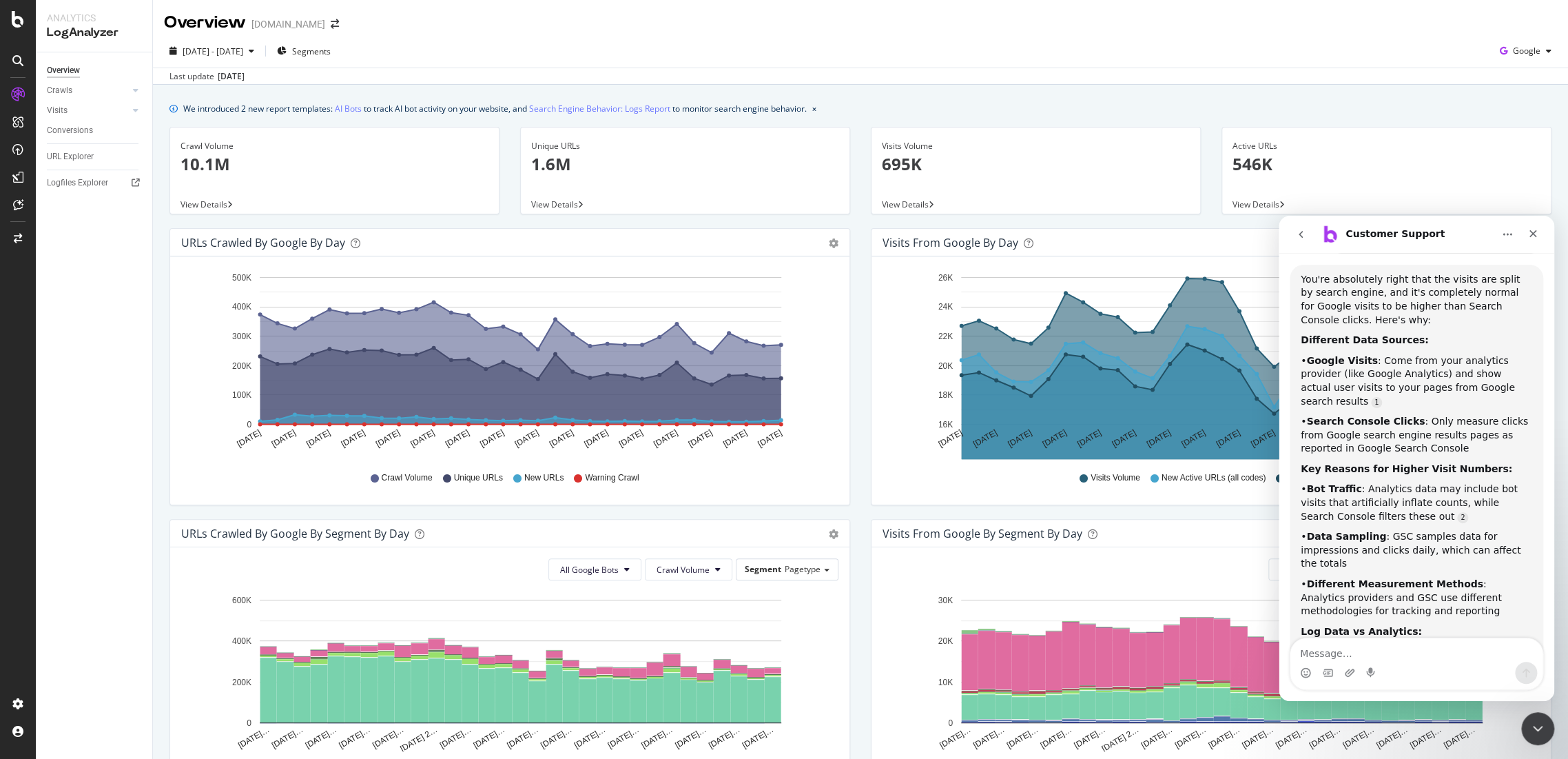
scroll to position [2463, 0]
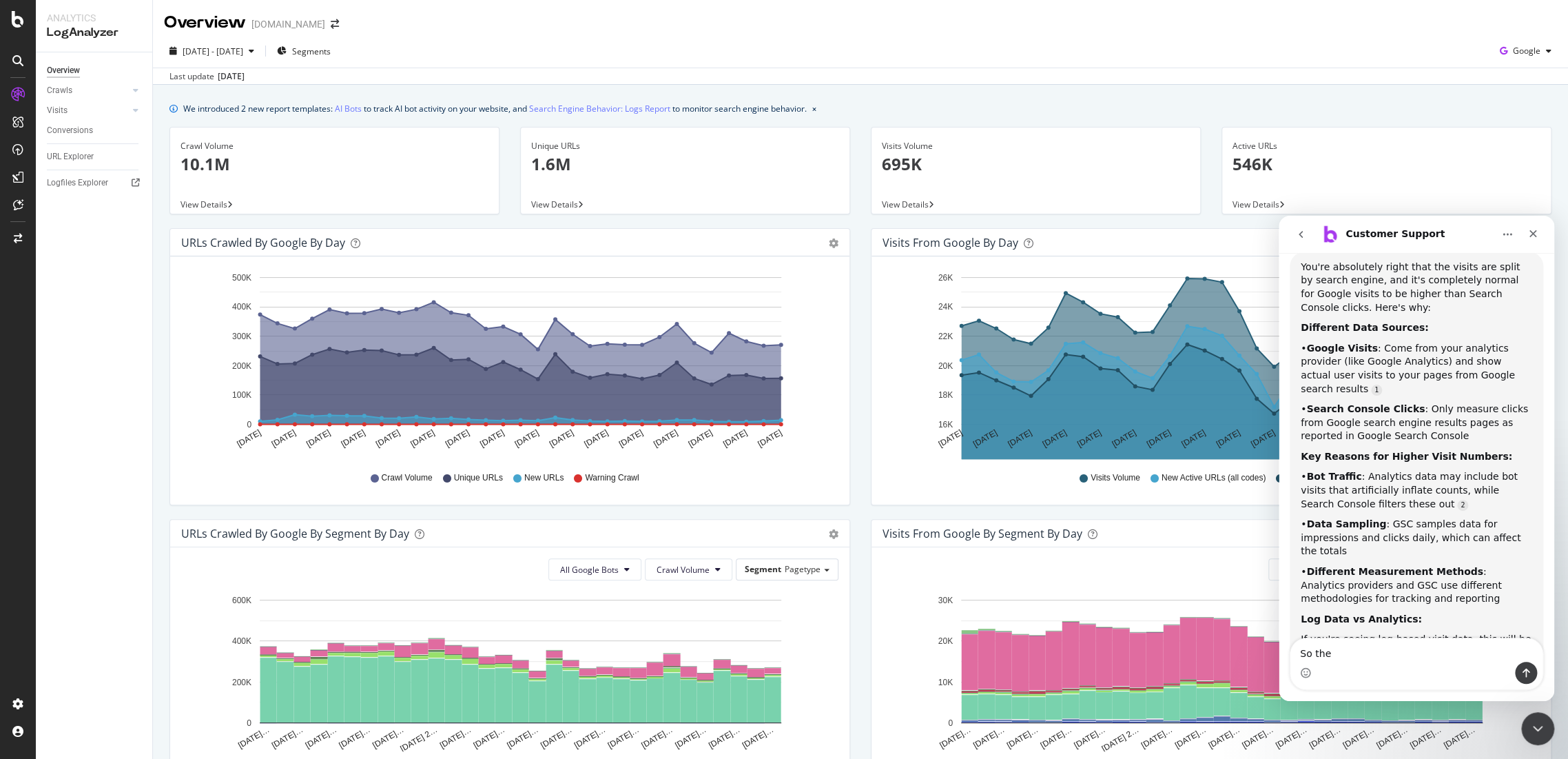
click at [1367, 664] on div "Intercom messenger" at bounding box center [1417, 672] width 252 height 22
click at [1369, 652] on textarea "So the" at bounding box center [1417, 650] width 252 height 23
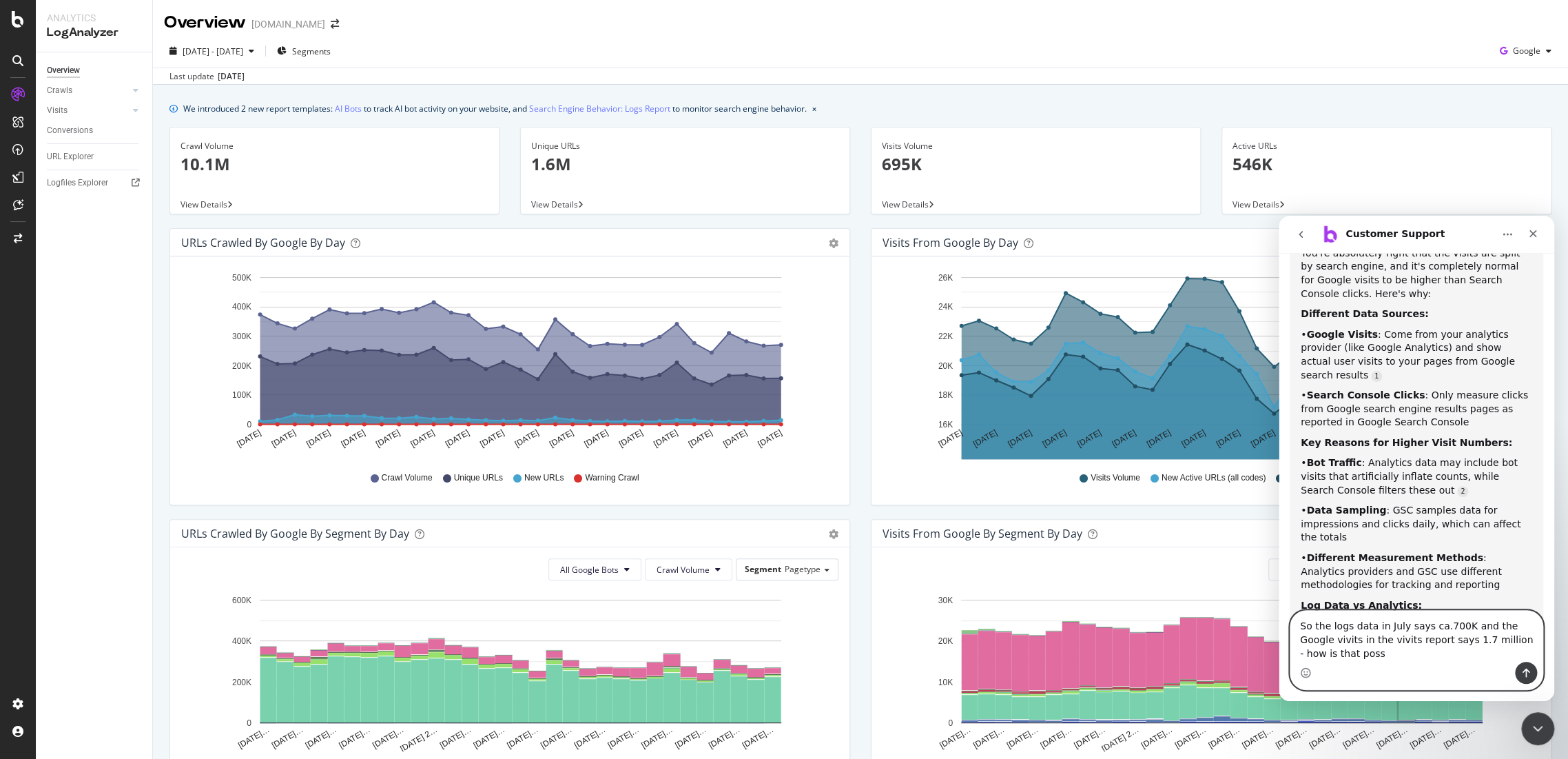
scroll to position [2491, 0]
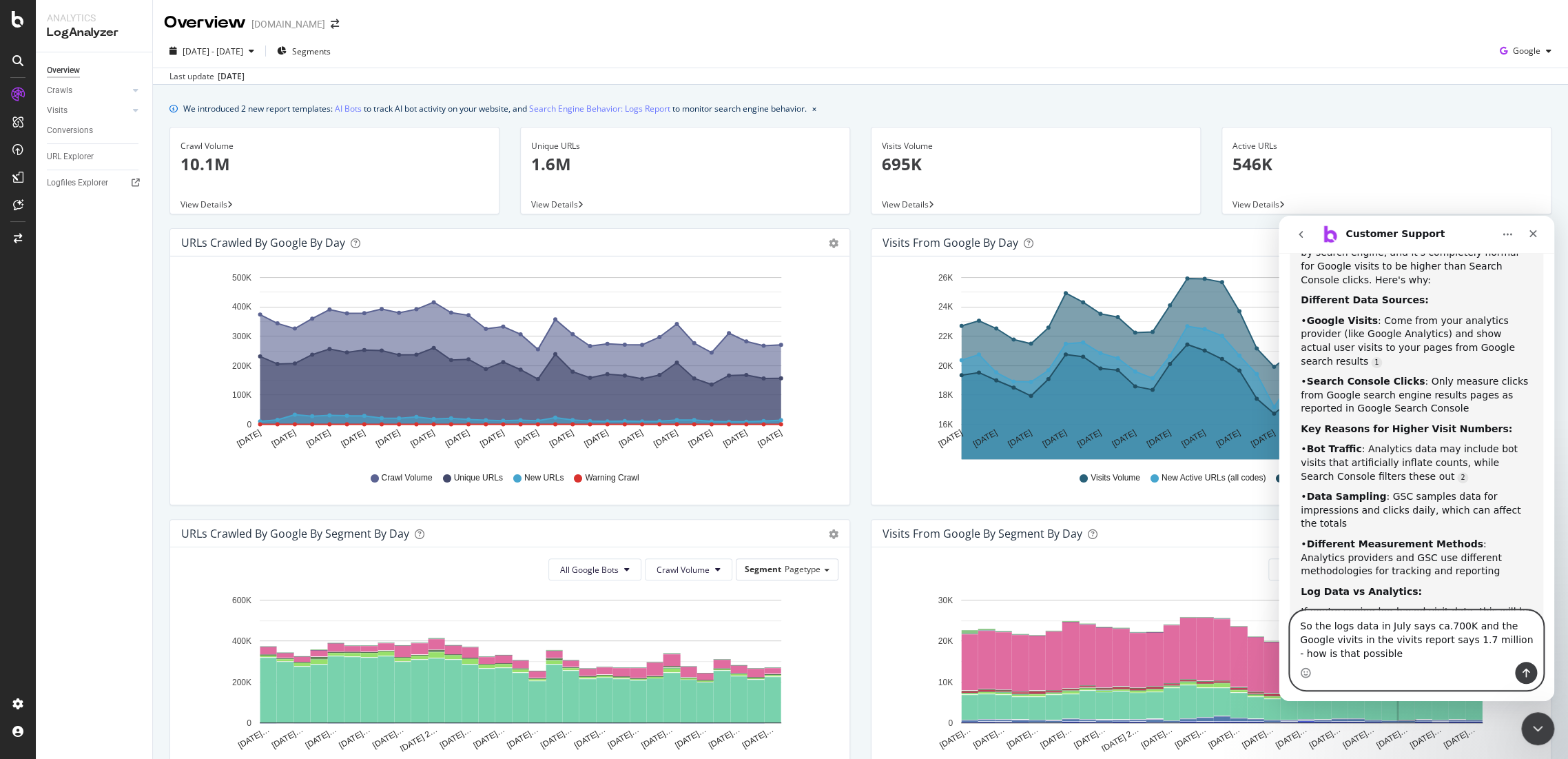
type textarea "So the logs data in July says ca.700K and the Google vivits in the vivits repor…"
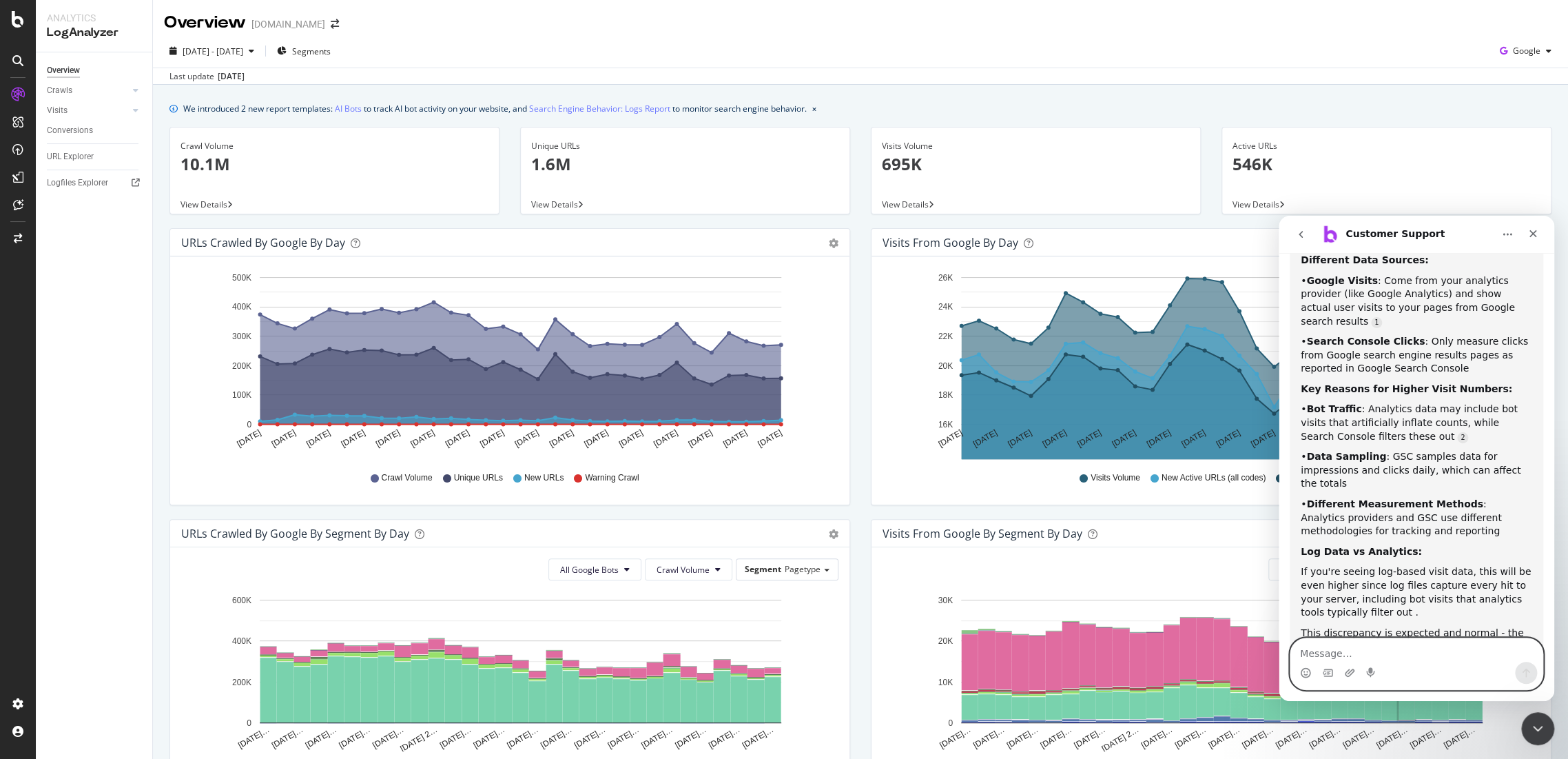
scroll to position [2575, 0]
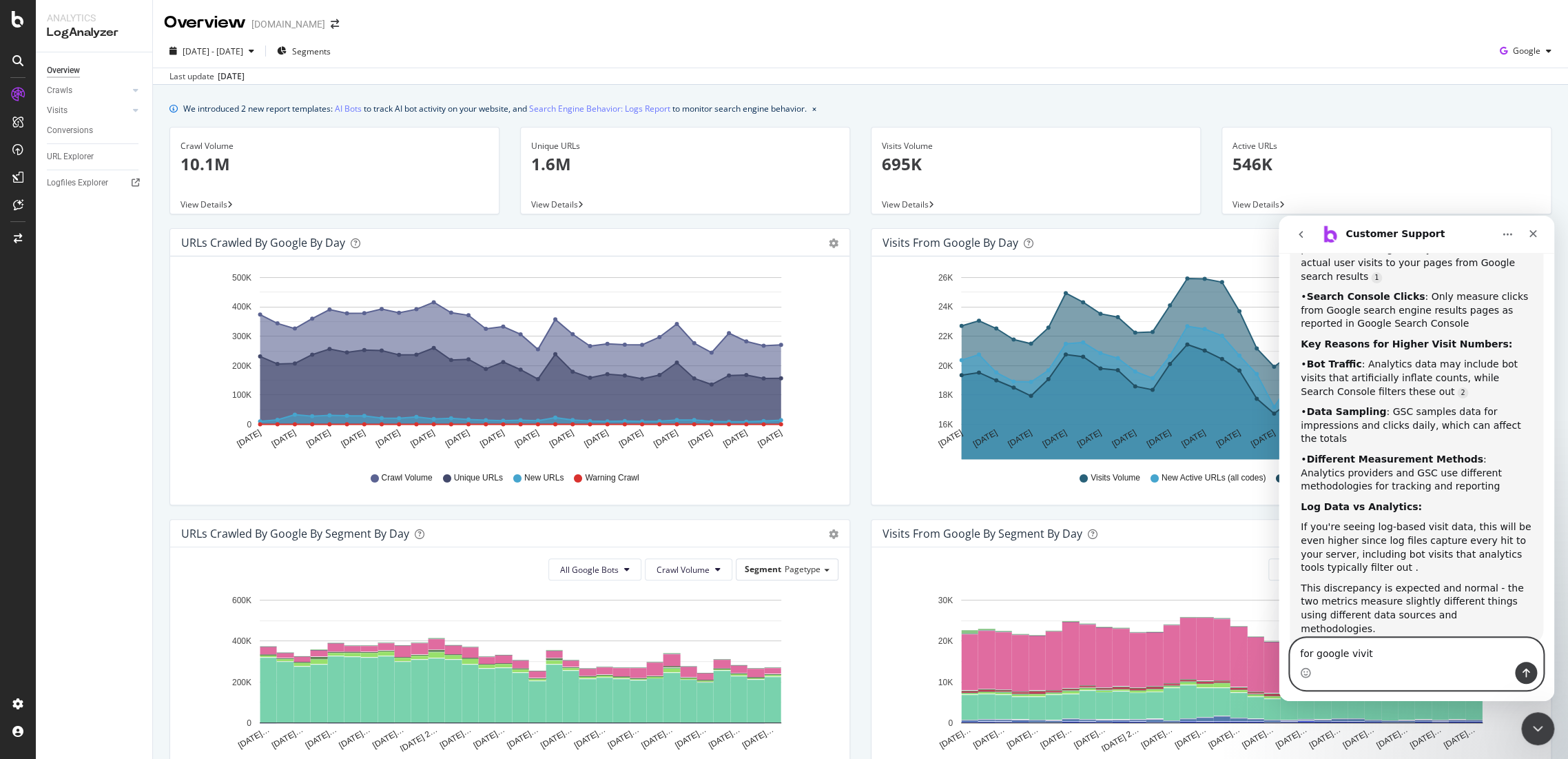
type textarea "for google vivits"
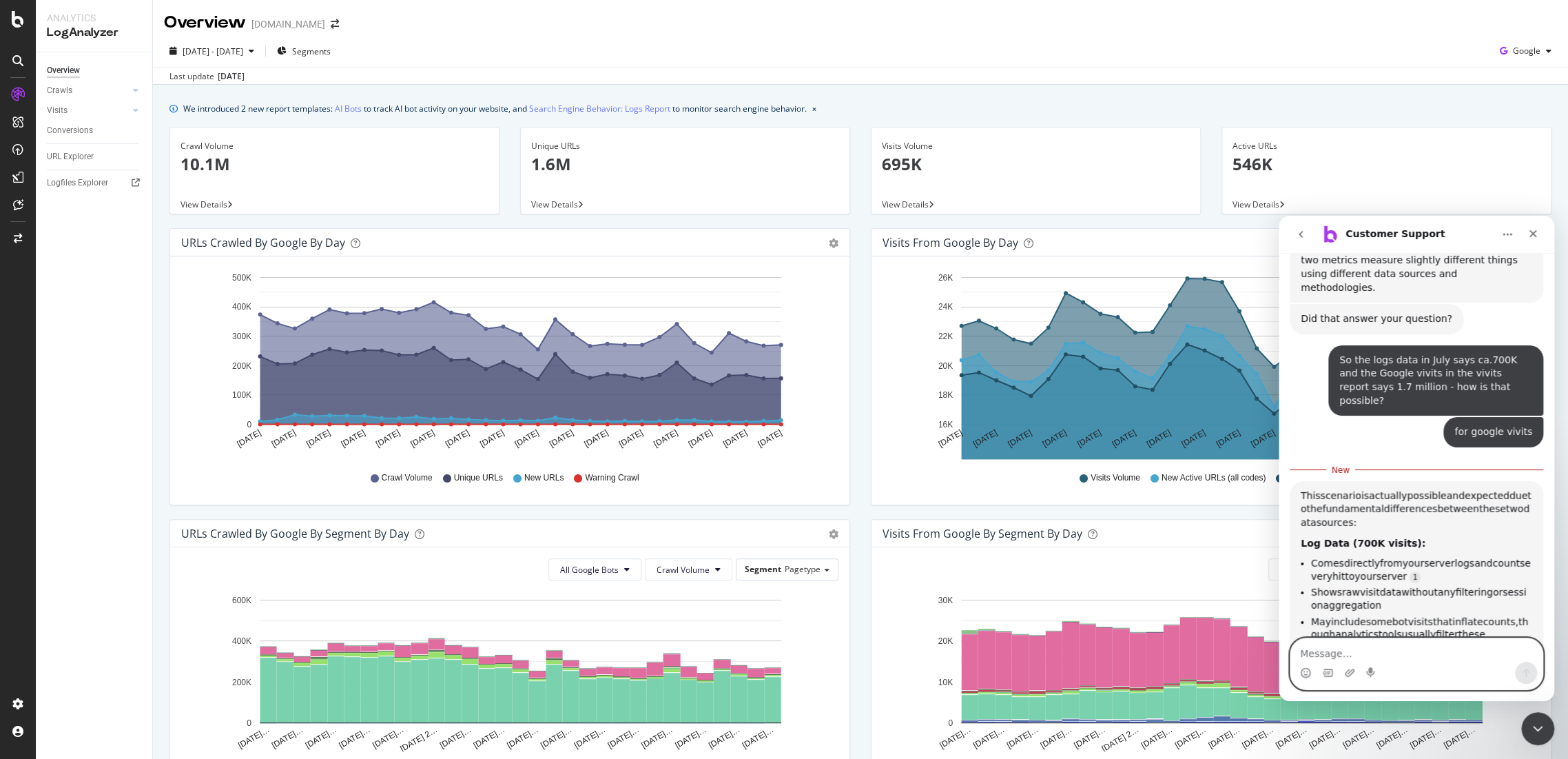
scroll to position [2922, 0]
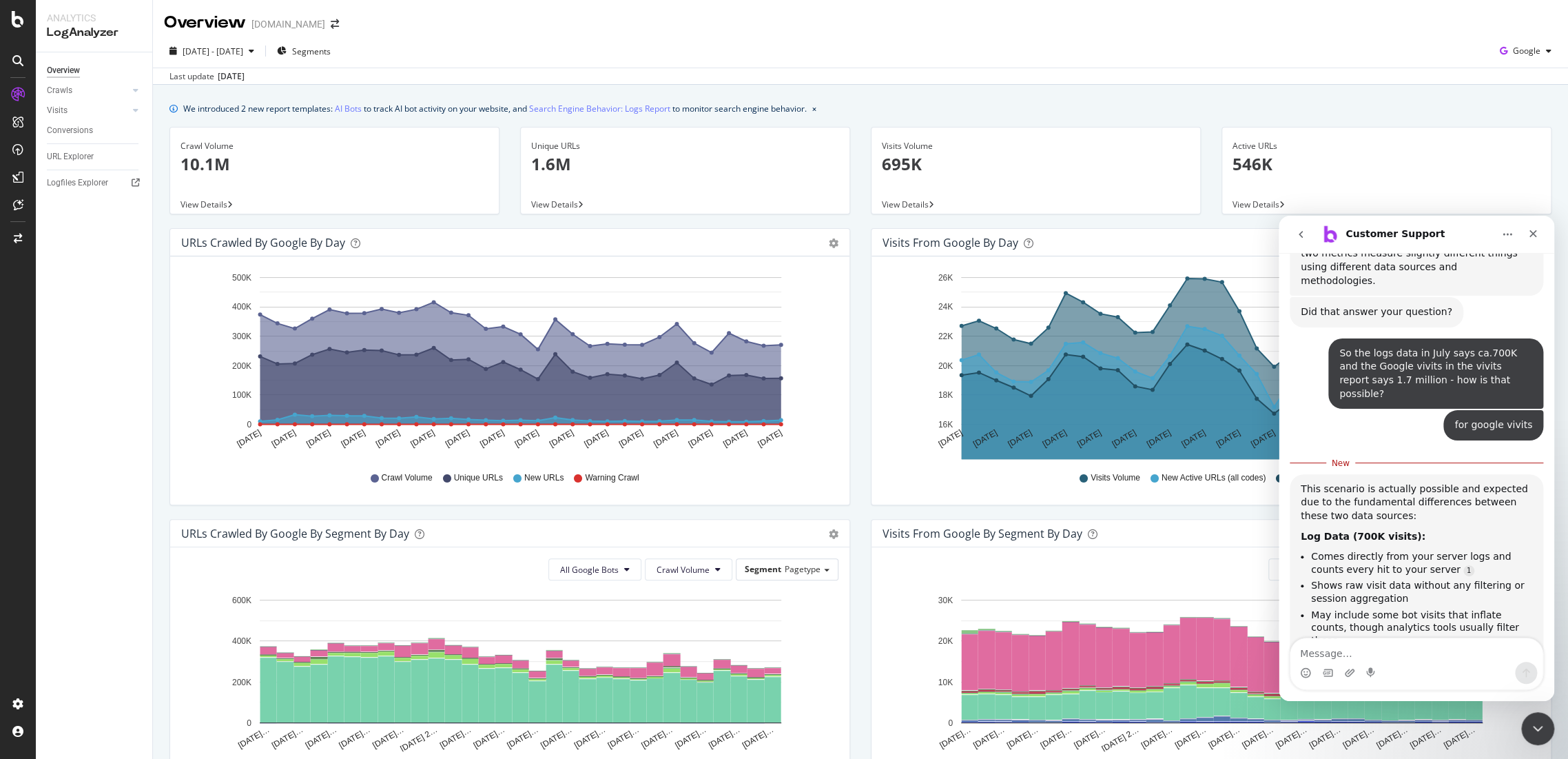
click at [1431, 654] on b "Google Visits in Visits Report (1.7M visits):" at bounding box center [1397, 666] width 193 height 25
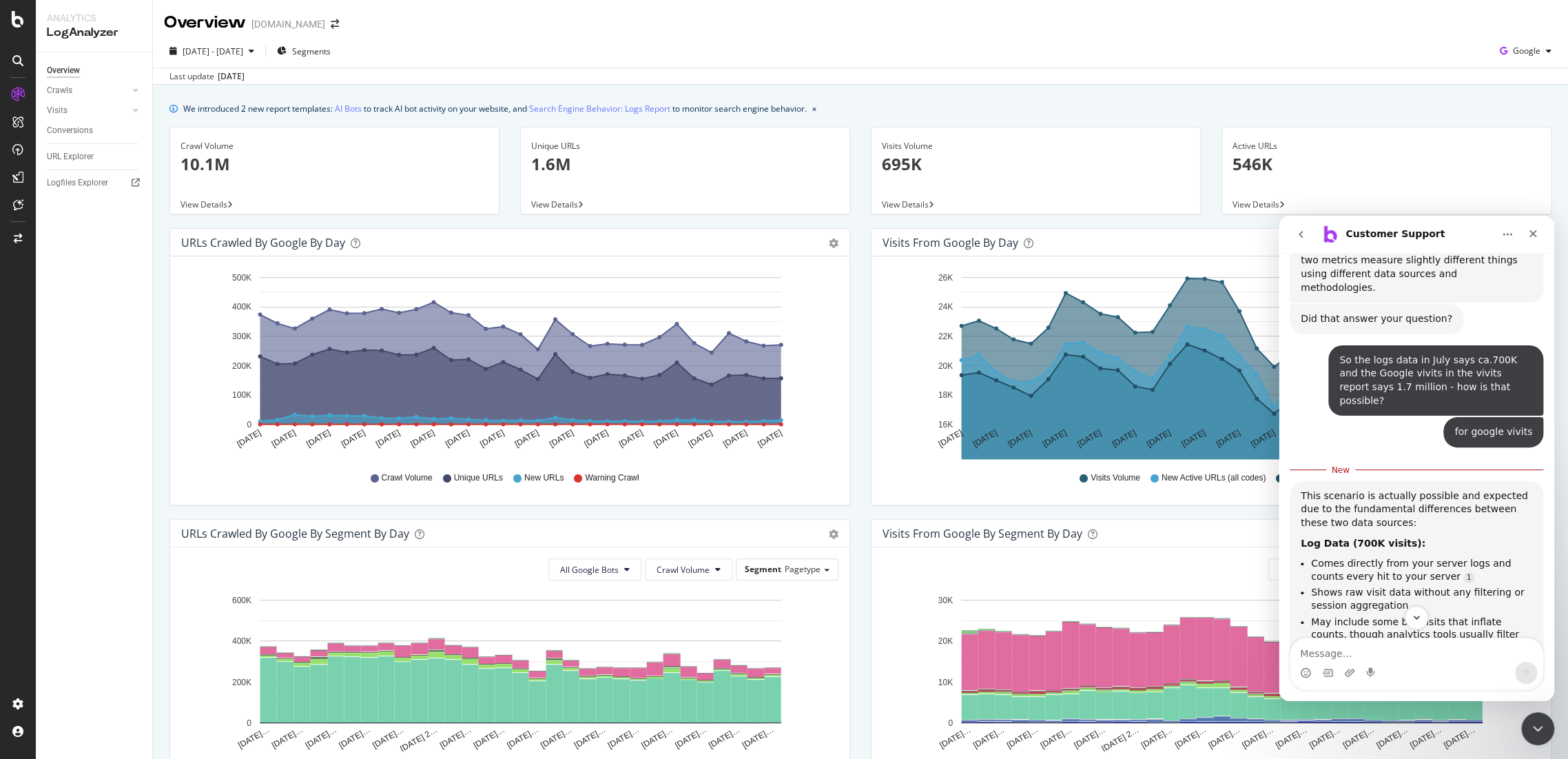
scroll to position [3075, 0]
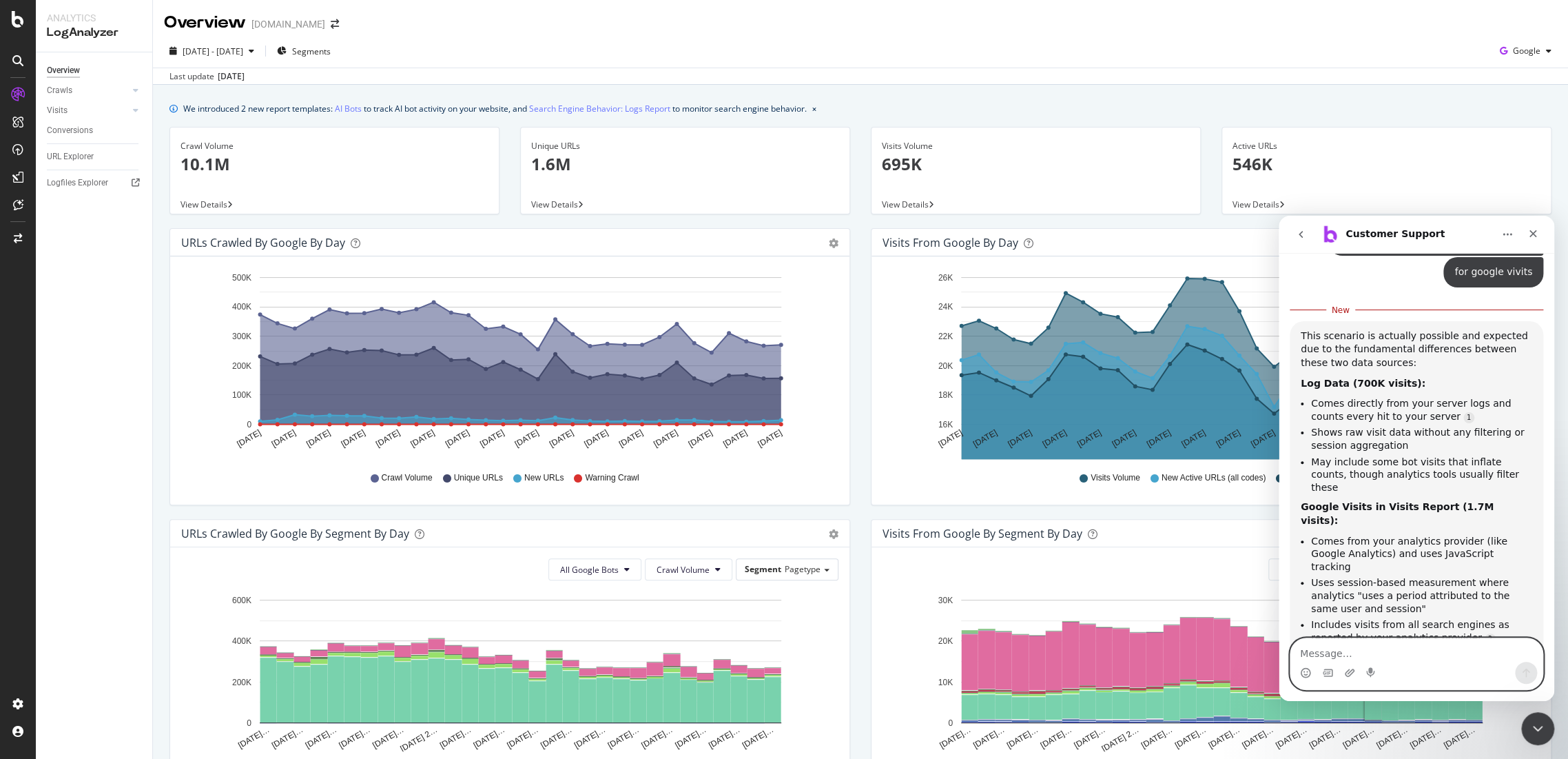
click at [1367, 640] on textarea "Message…" at bounding box center [1417, 650] width 252 height 23
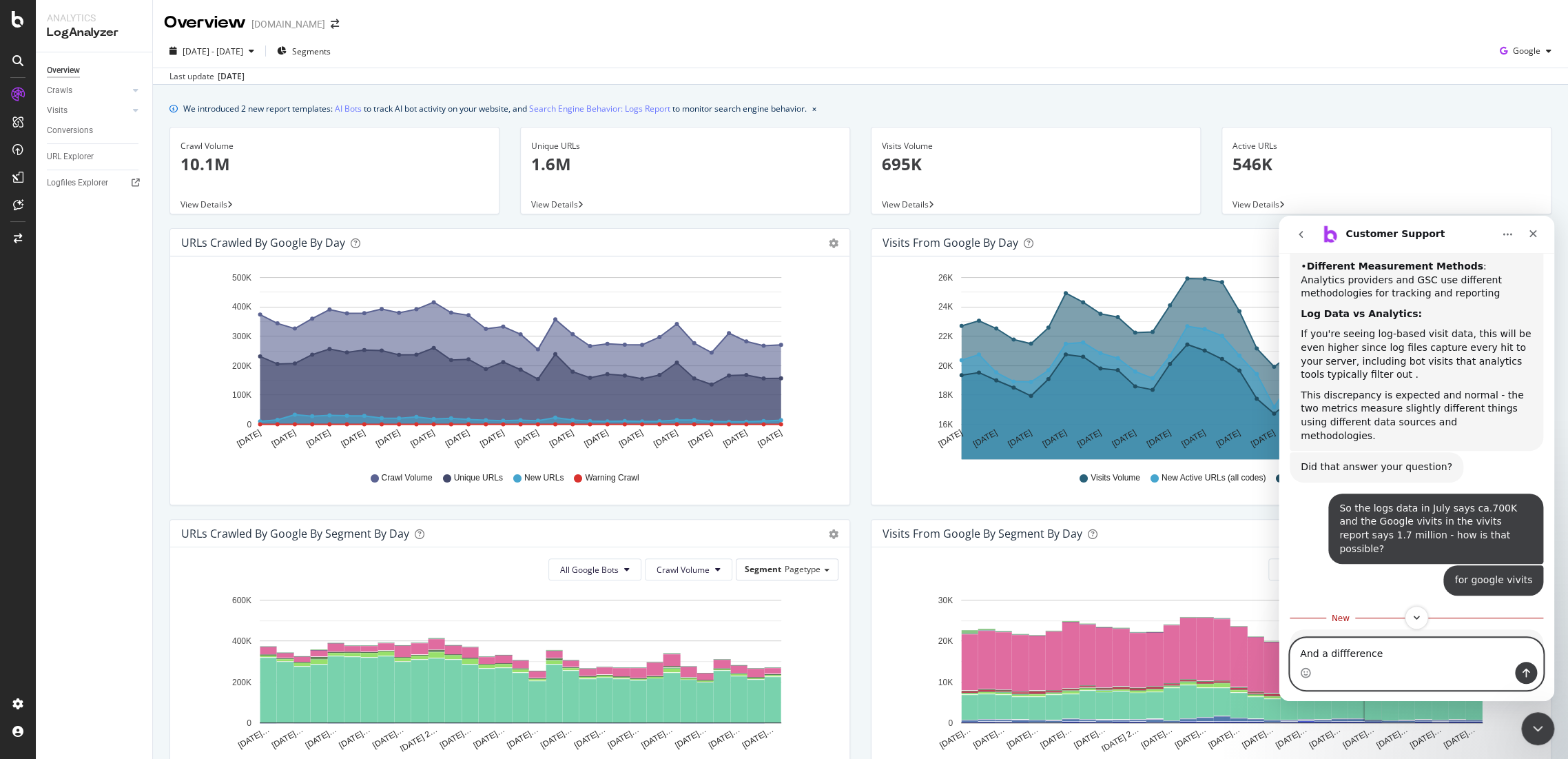
scroll to position [2692, 0]
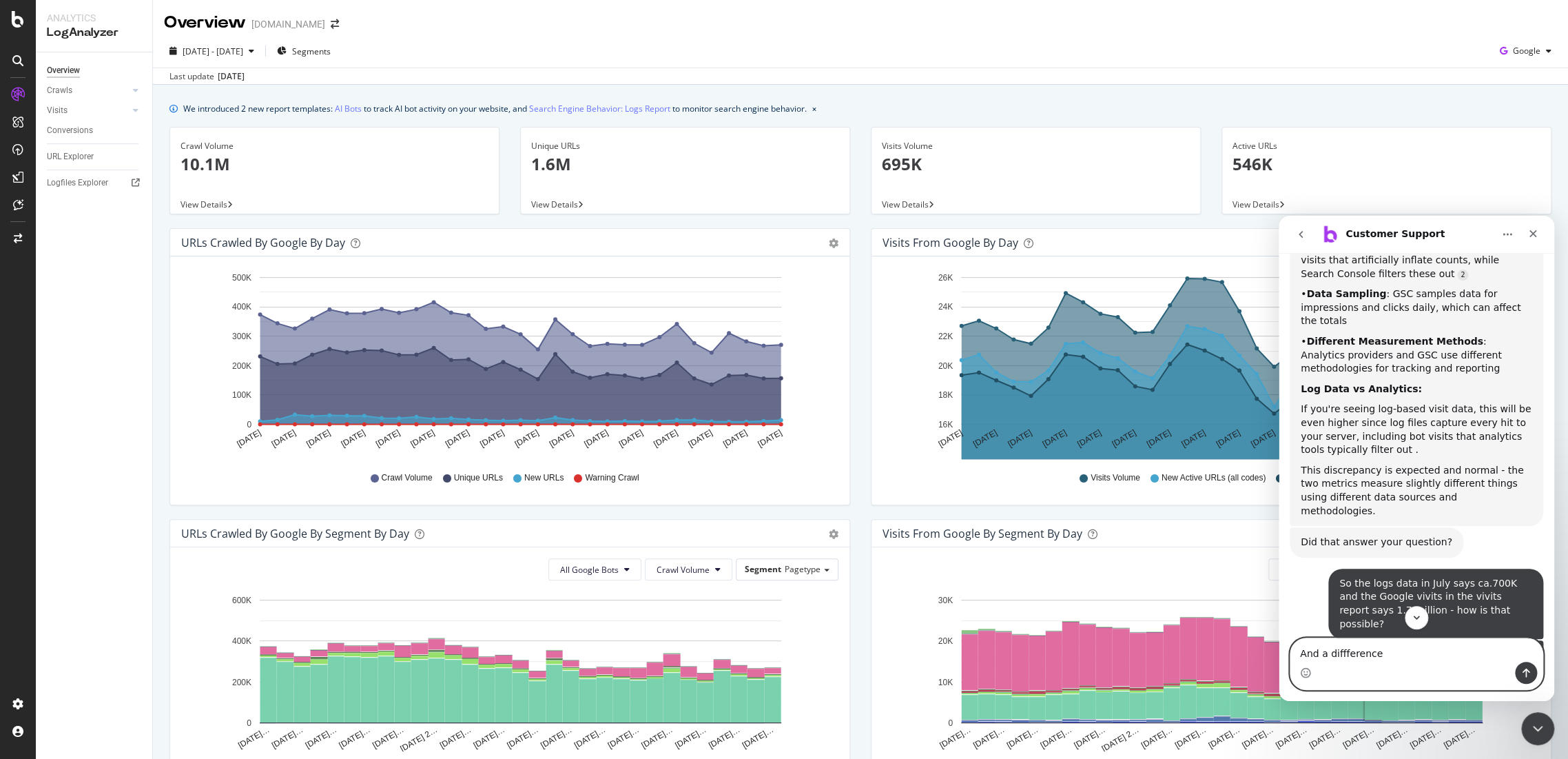
click at [1364, 645] on textarea "And a diffference" at bounding box center [1417, 650] width 252 height 23
click at [1363, 654] on textarea "And a diffference" at bounding box center [1417, 650] width 252 height 23
click at [1278, 216] on lt-strong "fe" at bounding box center [1278, 216] width 0 height 0
click at [1395, 663] on div "Intercom messenger" at bounding box center [1417, 672] width 252 height 22
click at [1400, 650] on textarea "And a difference" at bounding box center [1417, 650] width 252 height 23
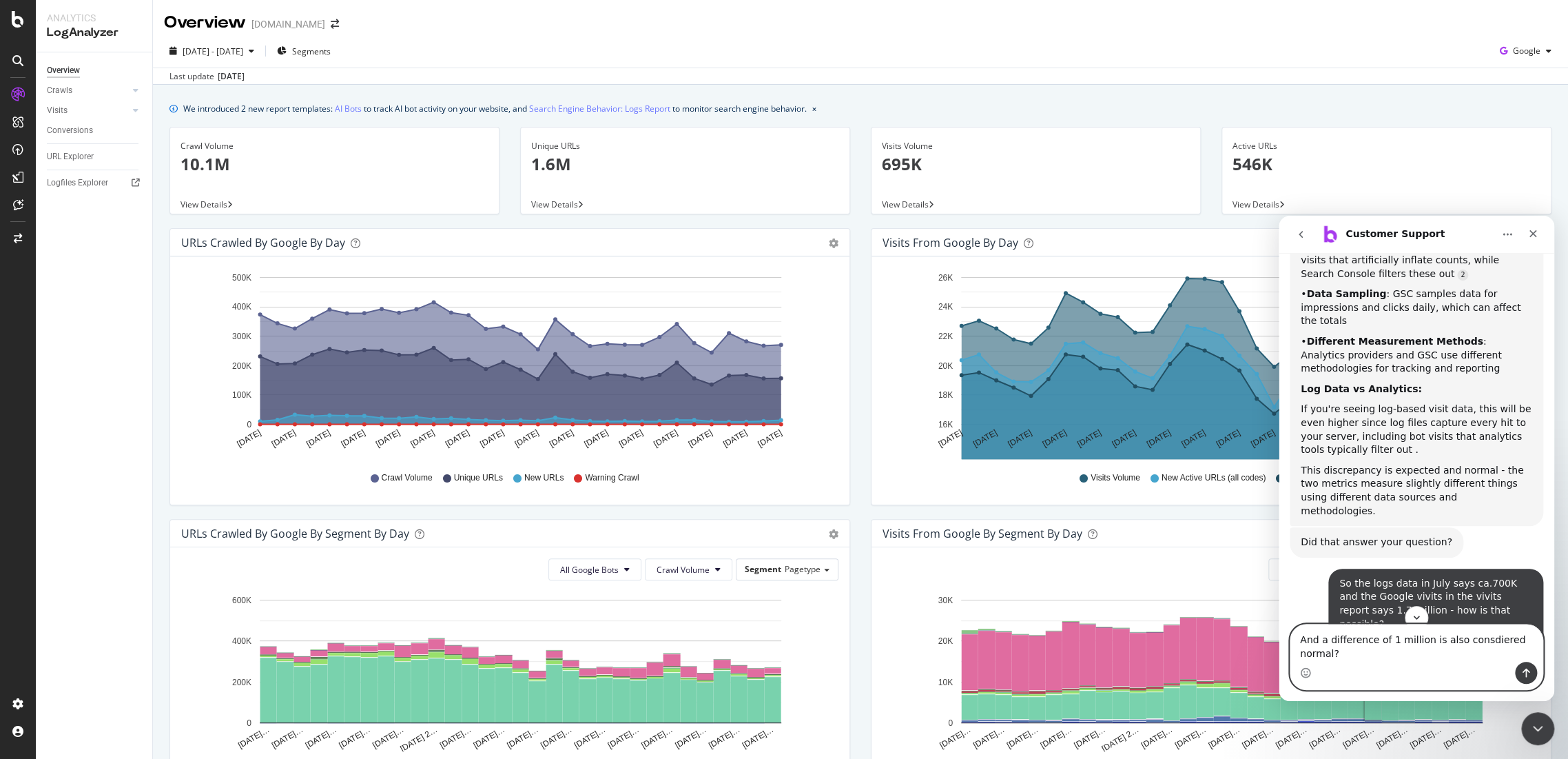
type textarea "And a difference of 1 million is also consdiered normal?"
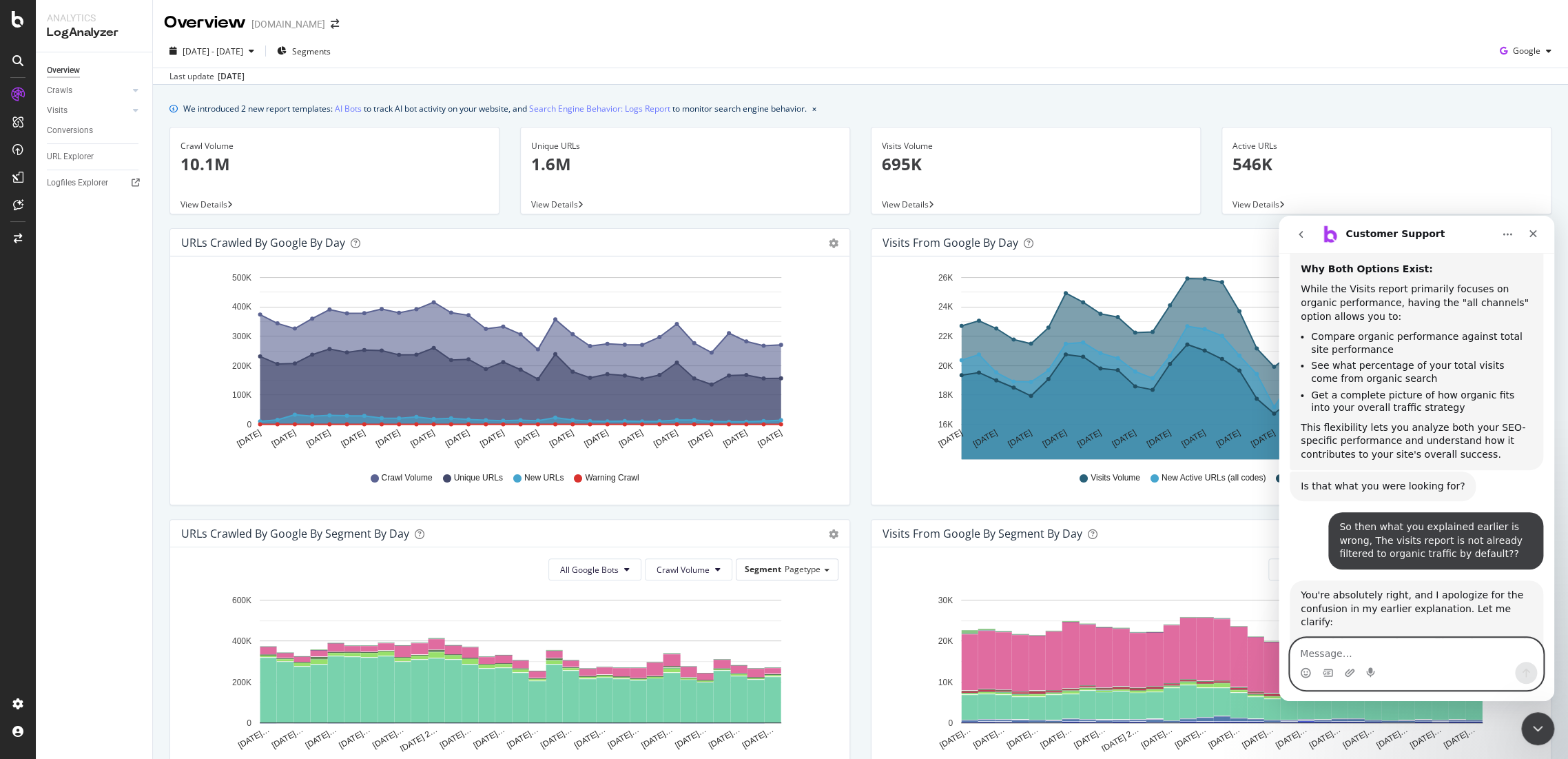
scroll to position [4665, 0]
click at [1515, 720] on icon "Jul 01… Jul 03… Jul 05… Jul 07… Jul 09… Jul 11 2… Jul 13… Jul 15… Jul 17… Jul 1…" at bounding box center [1208, 671] width 651 height 160
click at [1539, 725] on icon "Close Intercom Messenger" at bounding box center [1536, 727] width 17 height 17
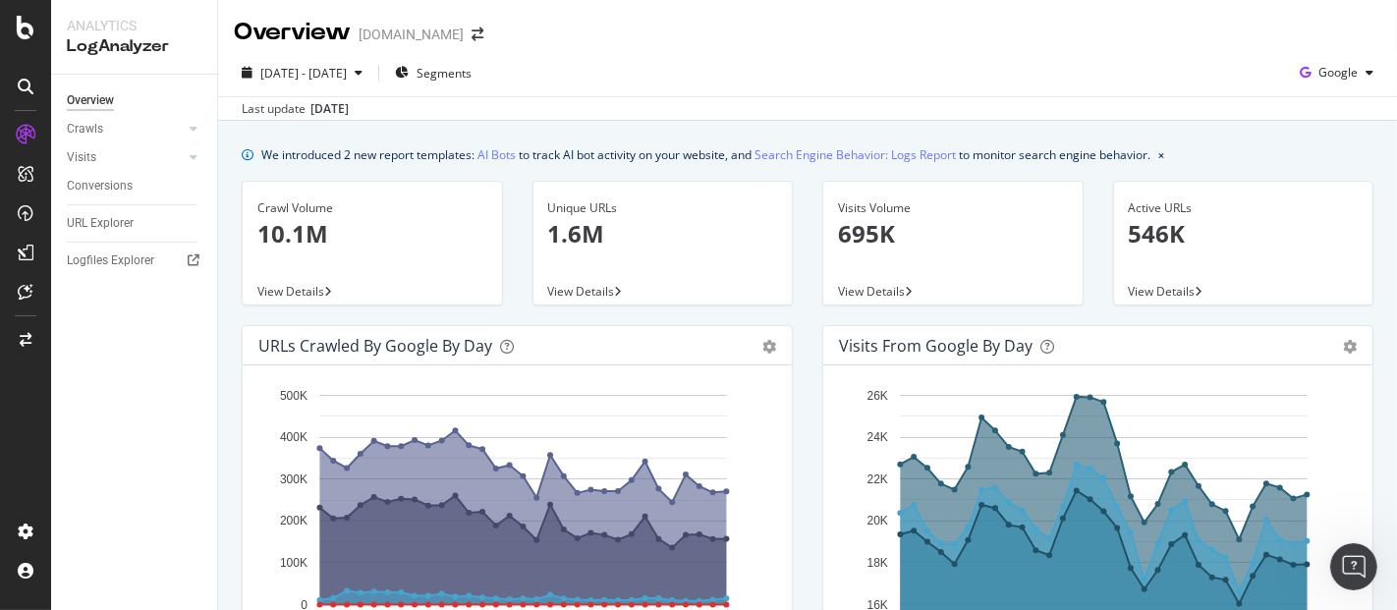
scroll to position [2, 0]
click at [1296, 77] on icon "button" at bounding box center [1305, 73] width 27 height 28
click at [1320, 178] on span "OpenAI" at bounding box center [1336, 185] width 73 height 18
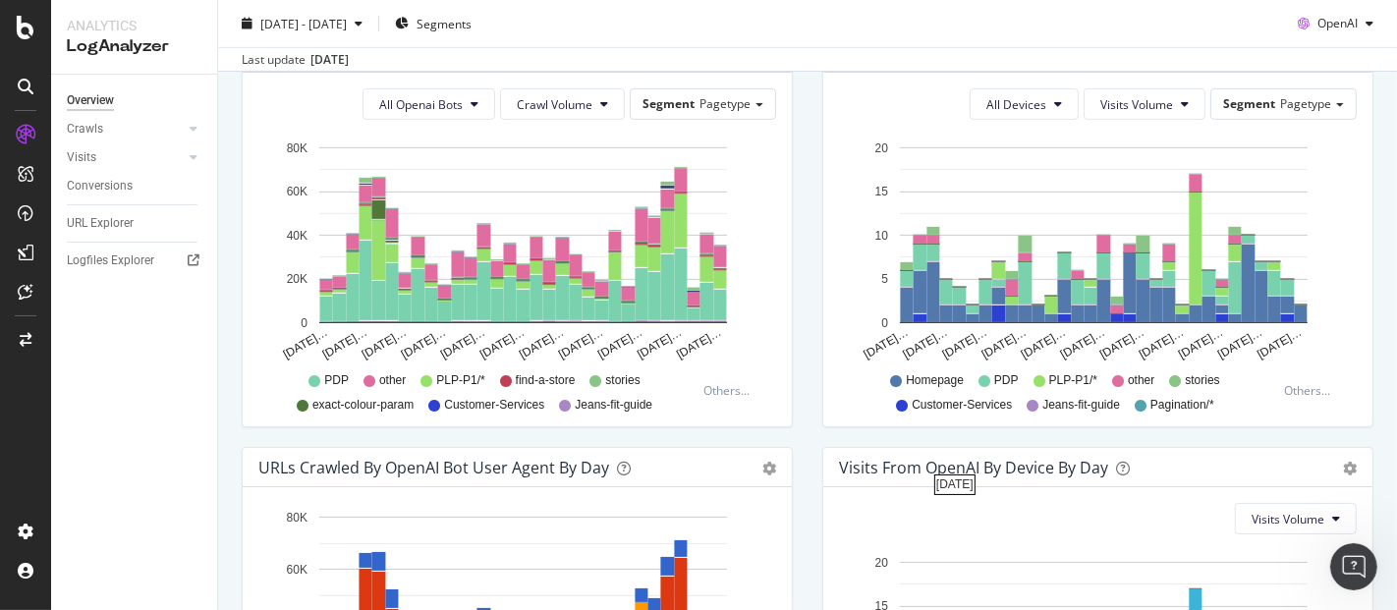
scroll to position [708, 0]
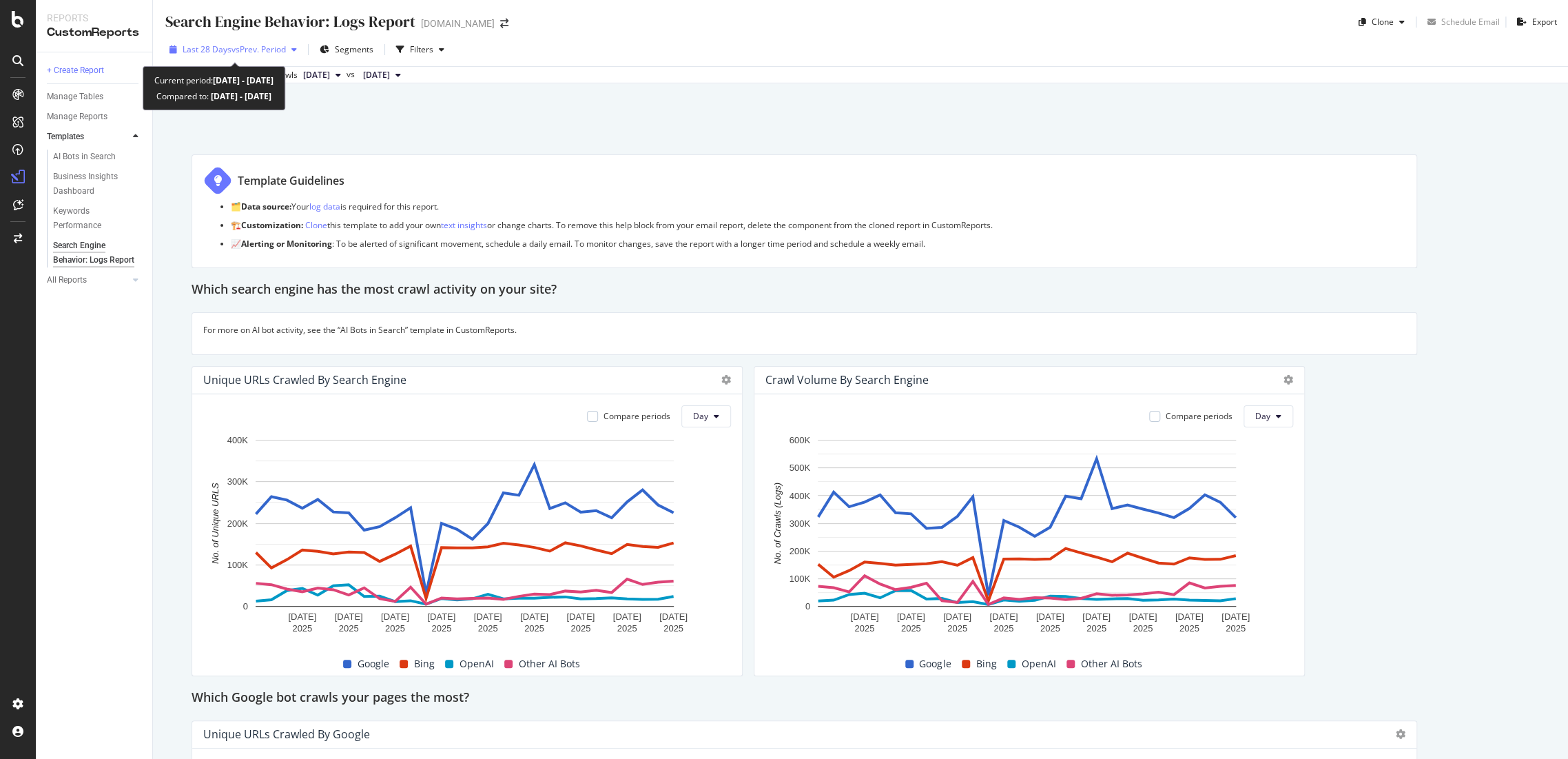
click at [283, 47] on span "vs Prev. Period" at bounding box center [259, 49] width 55 height 12
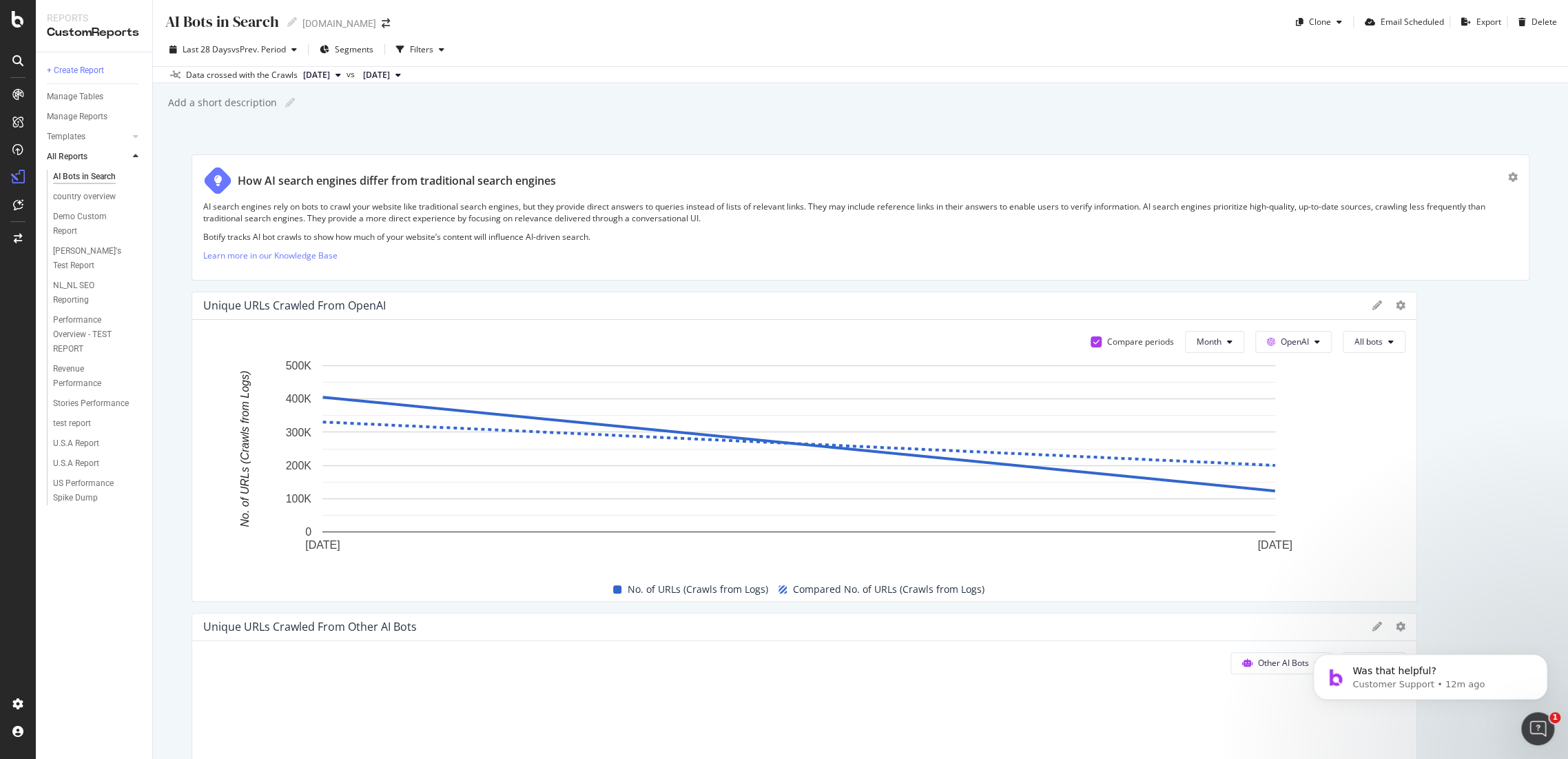
click at [135, 153] on icon at bounding box center [136, 156] width 6 height 8
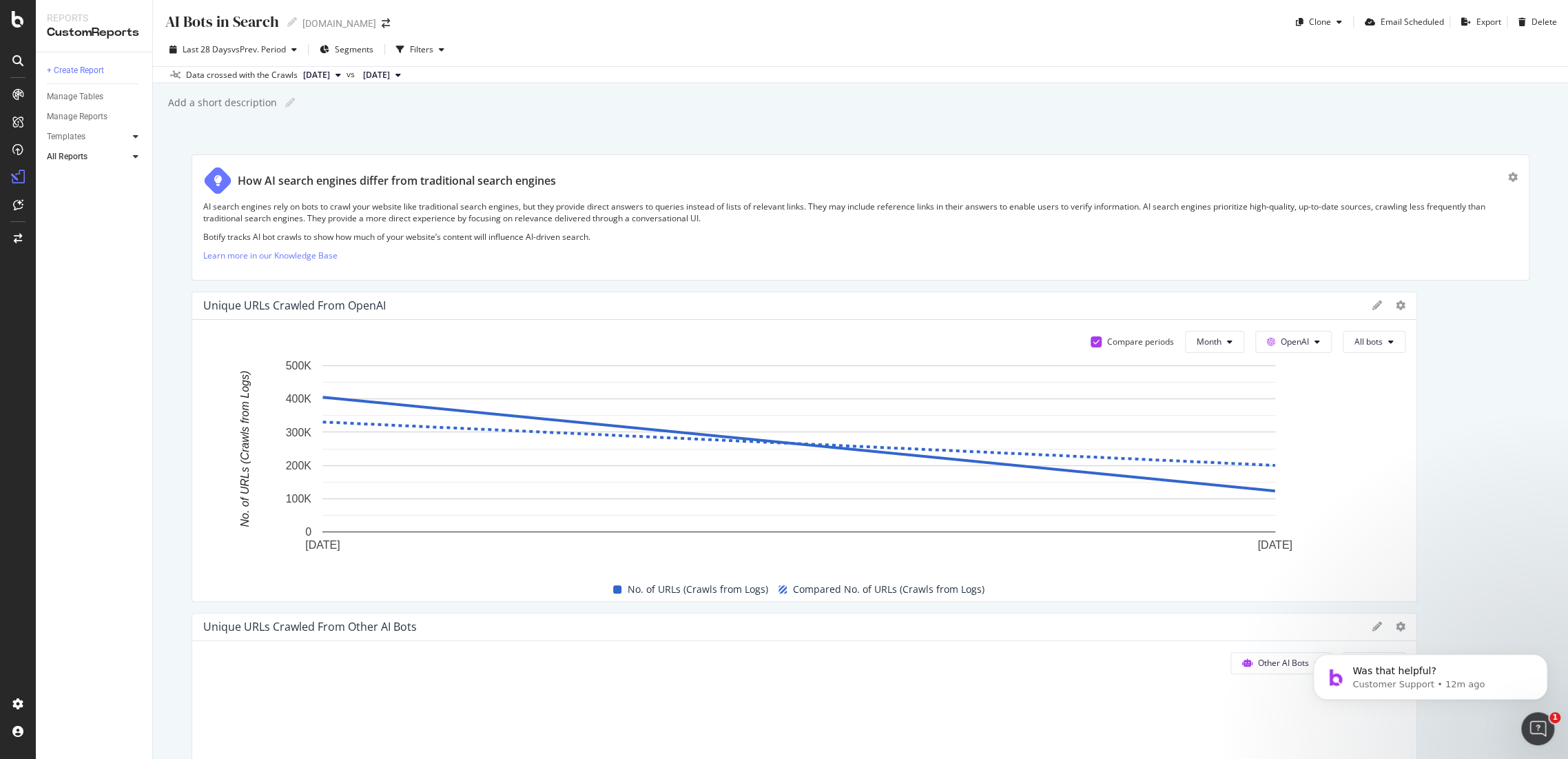
click at [134, 139] on icon at bounding box center [136, 137] width 6 height 8
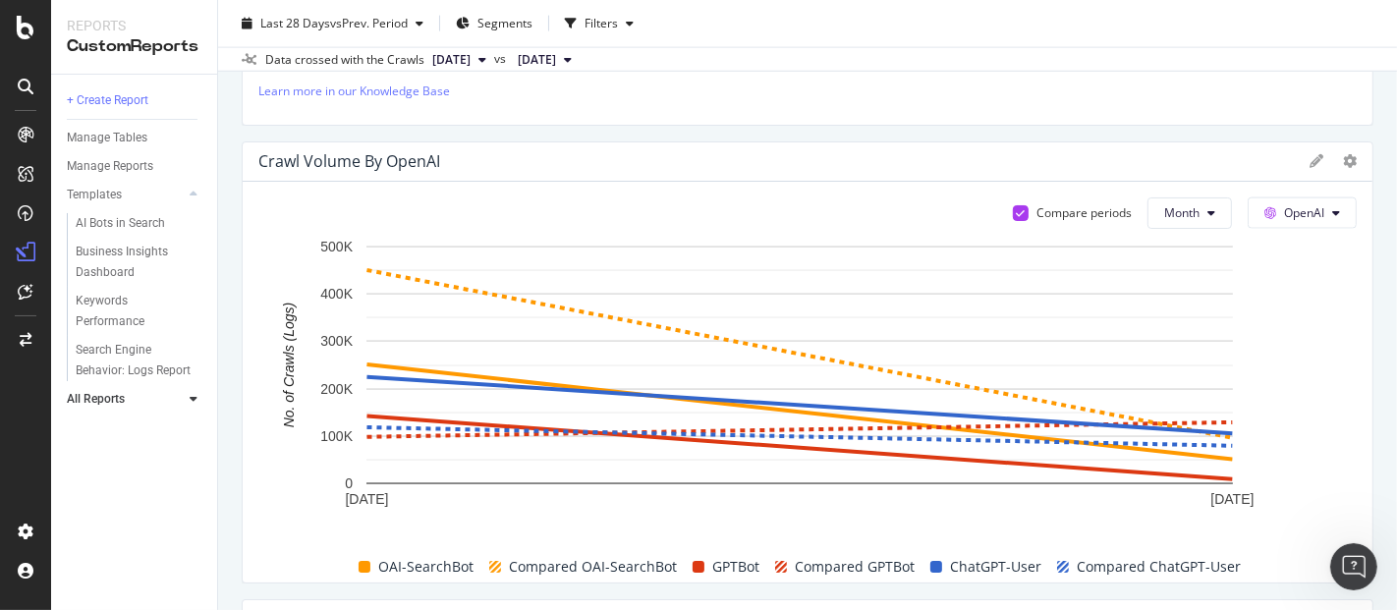
scroll to position [2431, 0]
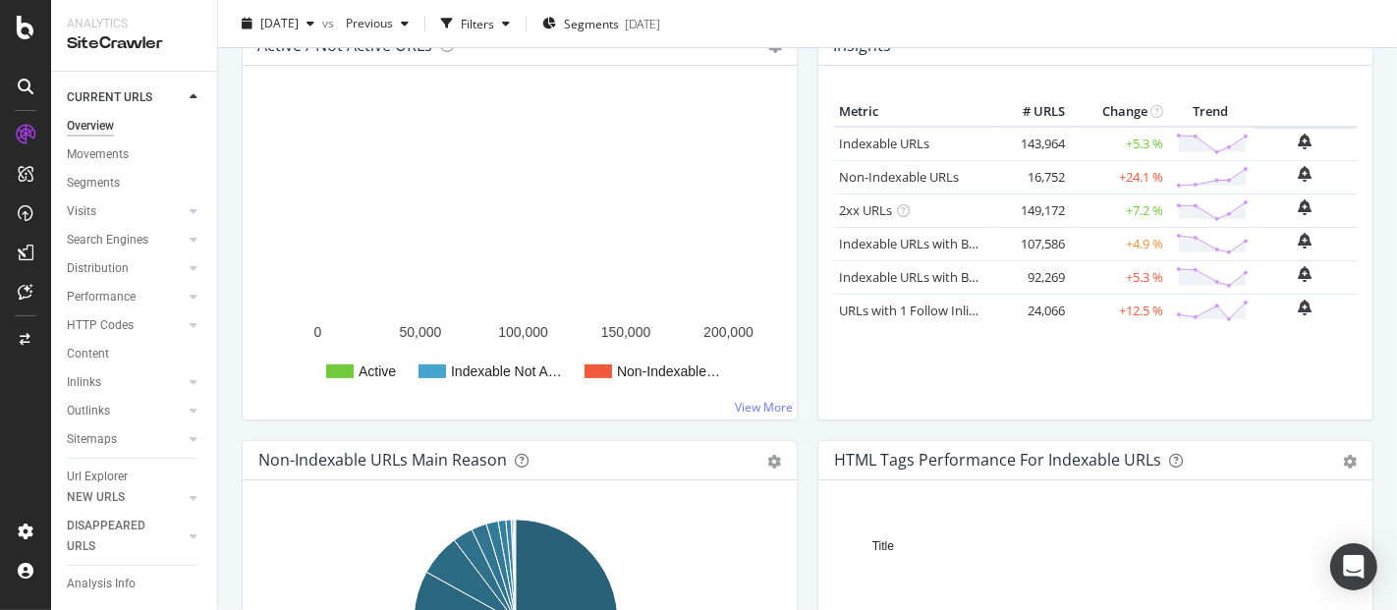
scroll to position [218, 0]
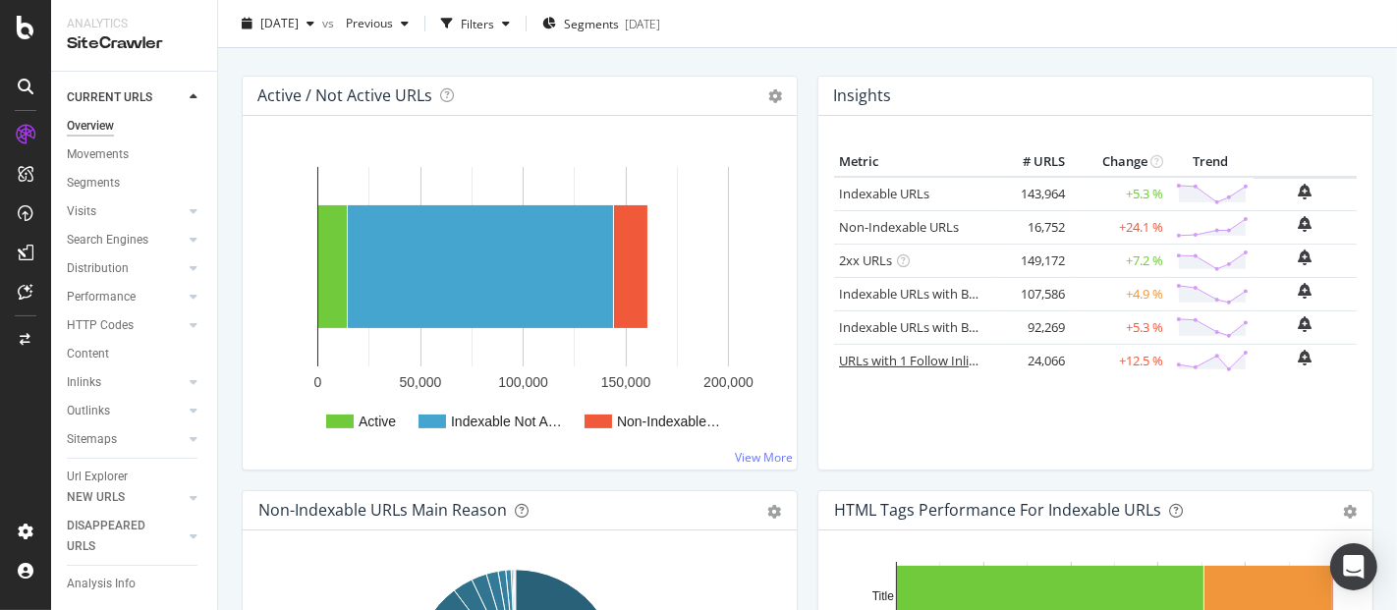
click at [76, 201] on div "Visits" at bounding box center [81, 211] width 29 height 21
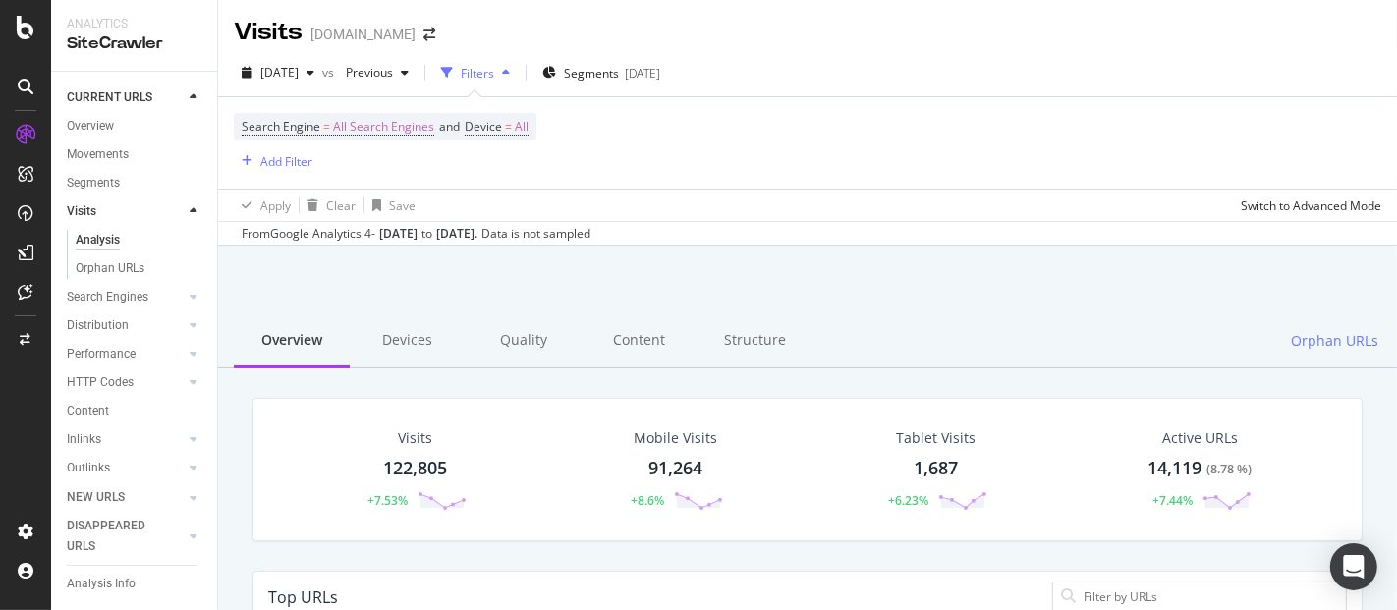
scroll to position [572, 1075]
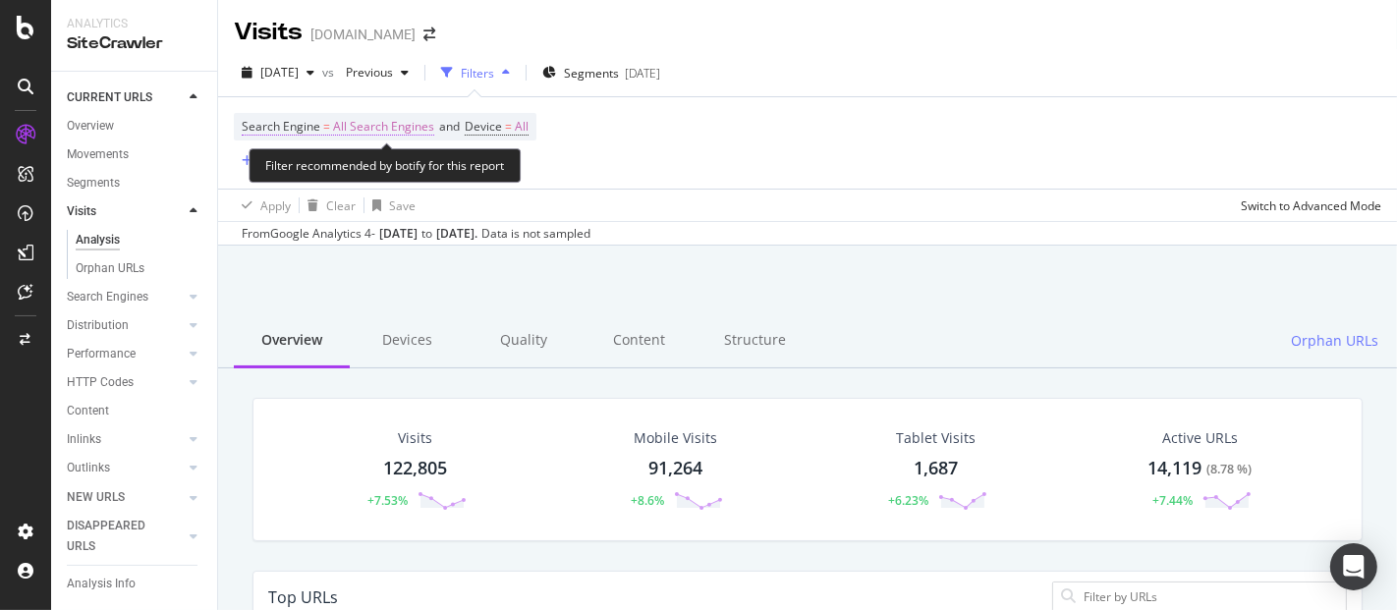
click at [387, 131] on span "All Search Engines" at bounding box center [383, 127] width 101 height 28
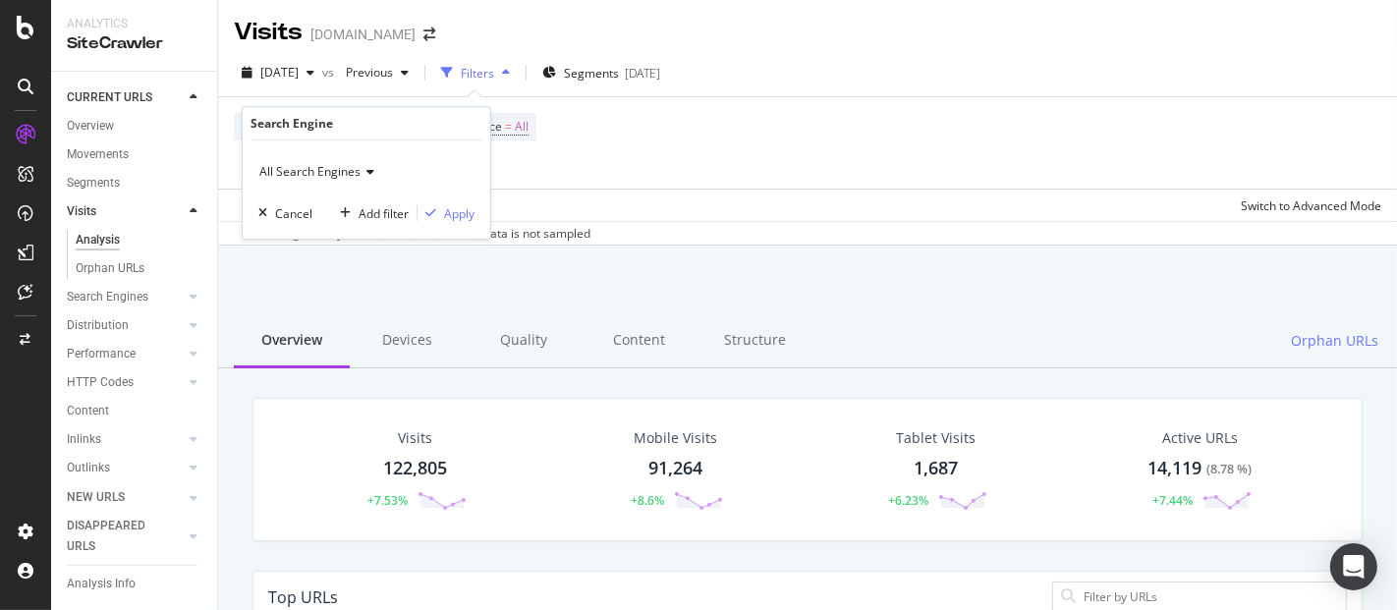
click at [338, 191] on div "All Search Engines Cancel Add filter Apply" at bounding box center [367, 189] width 248 height 98
click at [333, 171] on span "All Search Engines" at bounding box center [309, 171] width 101 height 17
click at [319, 241] on div "Google" at bounding box center [368, 238] width 210 height 26
drag, startPoint x: 449, startPoint y: 214, endPoint x: 300, endPoint y: 85, distance: 197.1
click at [452, 214] on div "Apply" at bounding box center [459, 213] width 30 height 17
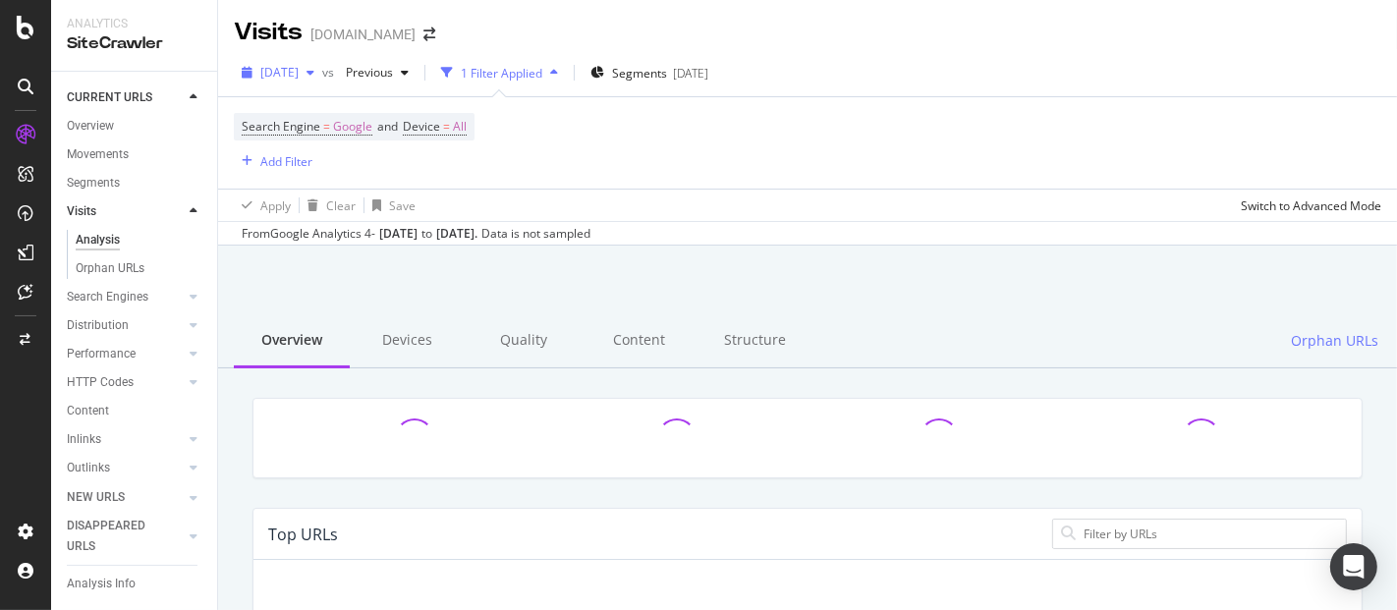
click at [299, 72] on span "2025 Sep. 1st" at bounding box center [279, 72] width 38 height 17
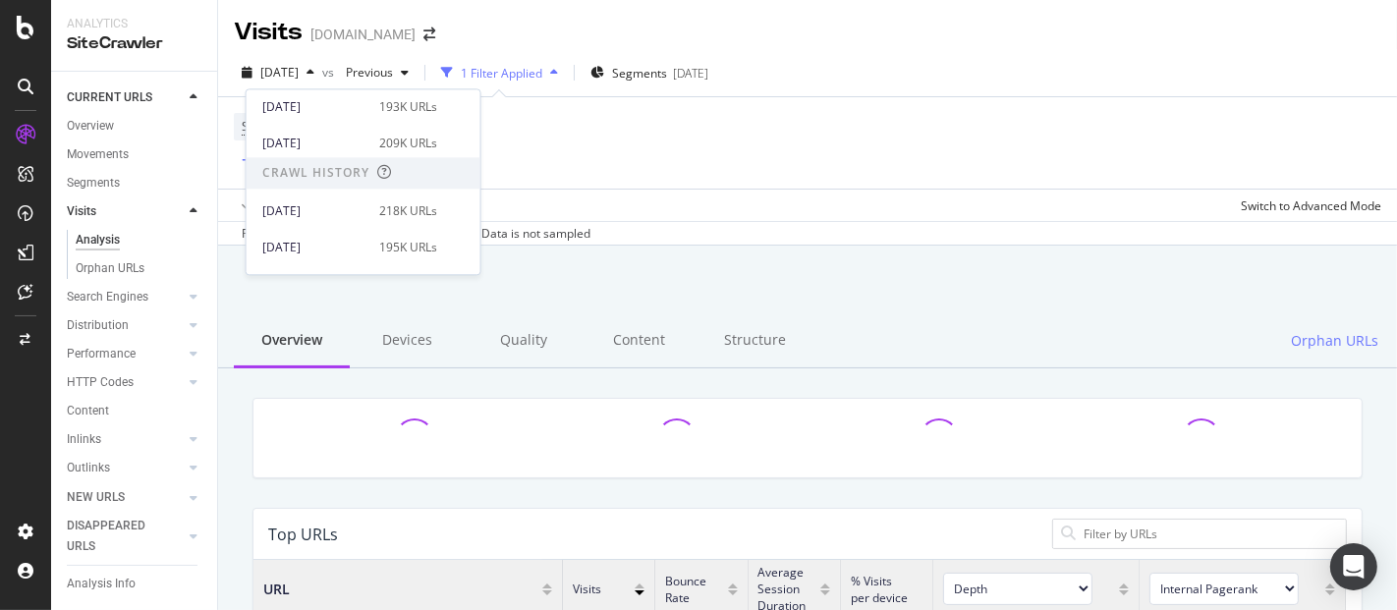
scroll to position [572, 1075]
click at [645, 134] on div "Search Engine = Google and Device = All Add Filter" at bounding box center [807, 142] width 1147 height 91
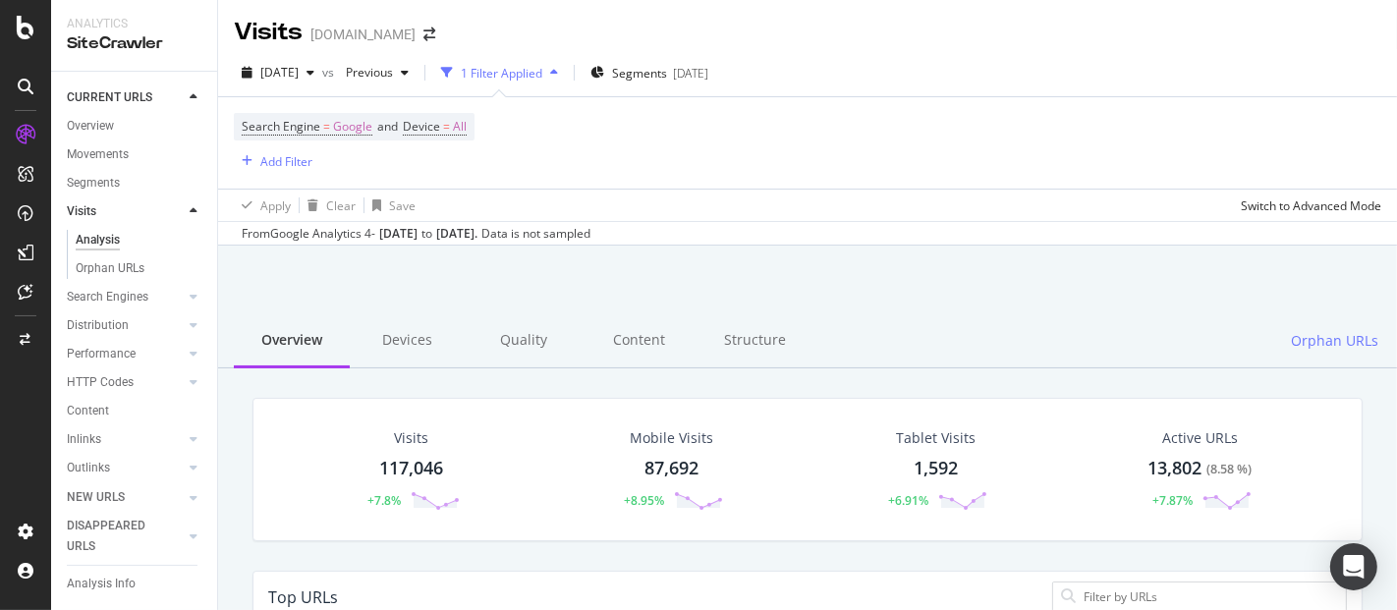
scroll to position [436, 0]
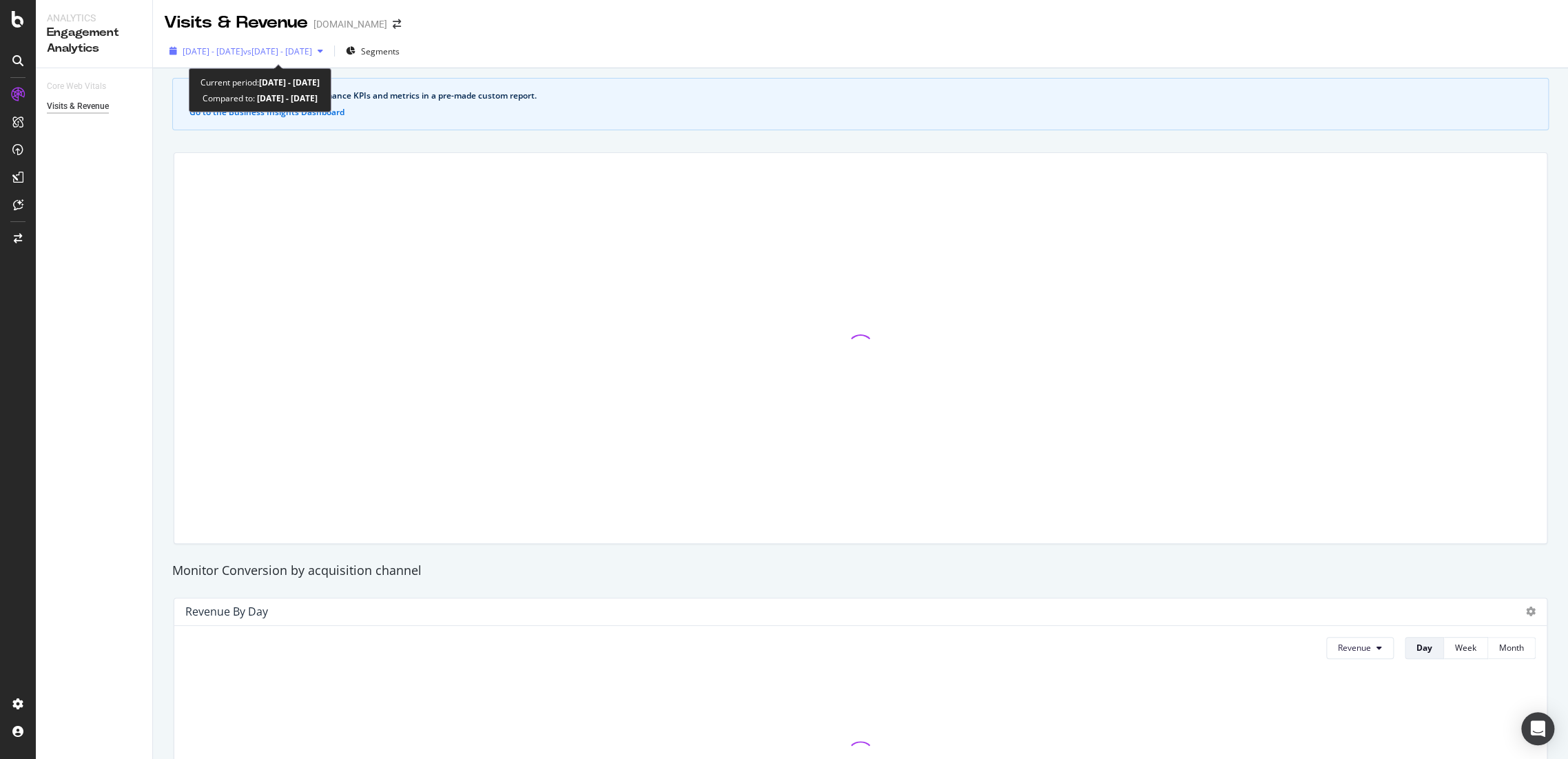
click at [271, 44] on div "[DATE] - [DATE] vs [DATE] - [DATE]" at bounding box center [246, 51] width 165 height 20
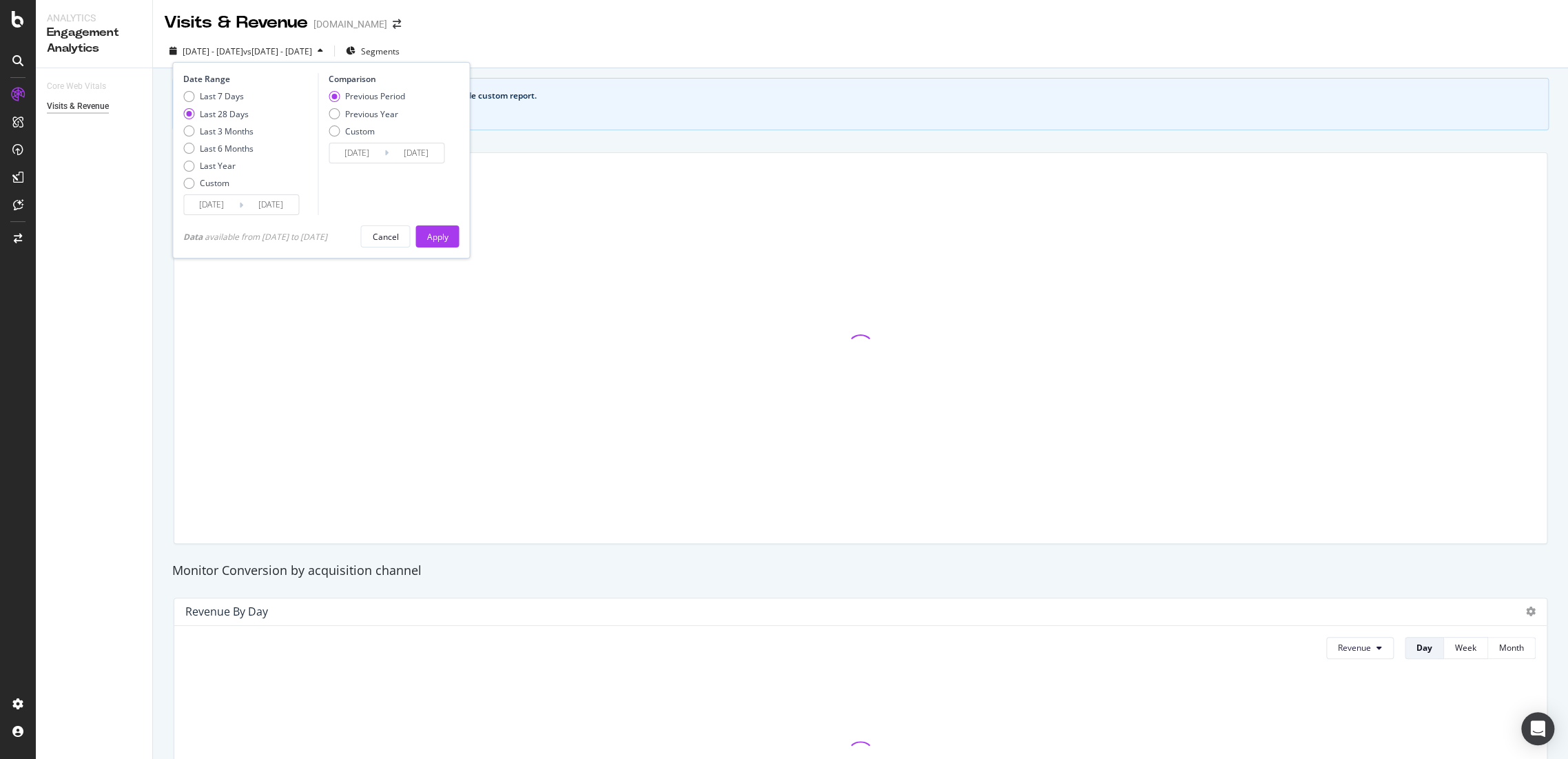
click at [205, 176] on div "Last 7 Days Last 28 Days Last 3 Months Last 6 Months Last Year Custom" at bounding box center [218, 142] width 70 height 104
click at [189, 180] on div "Custom" at bounding box center [189, 183] width 11 height 11
click at [210, 201] on input "2025/08/09" at bounding box center [211, 205] width 55 height 20
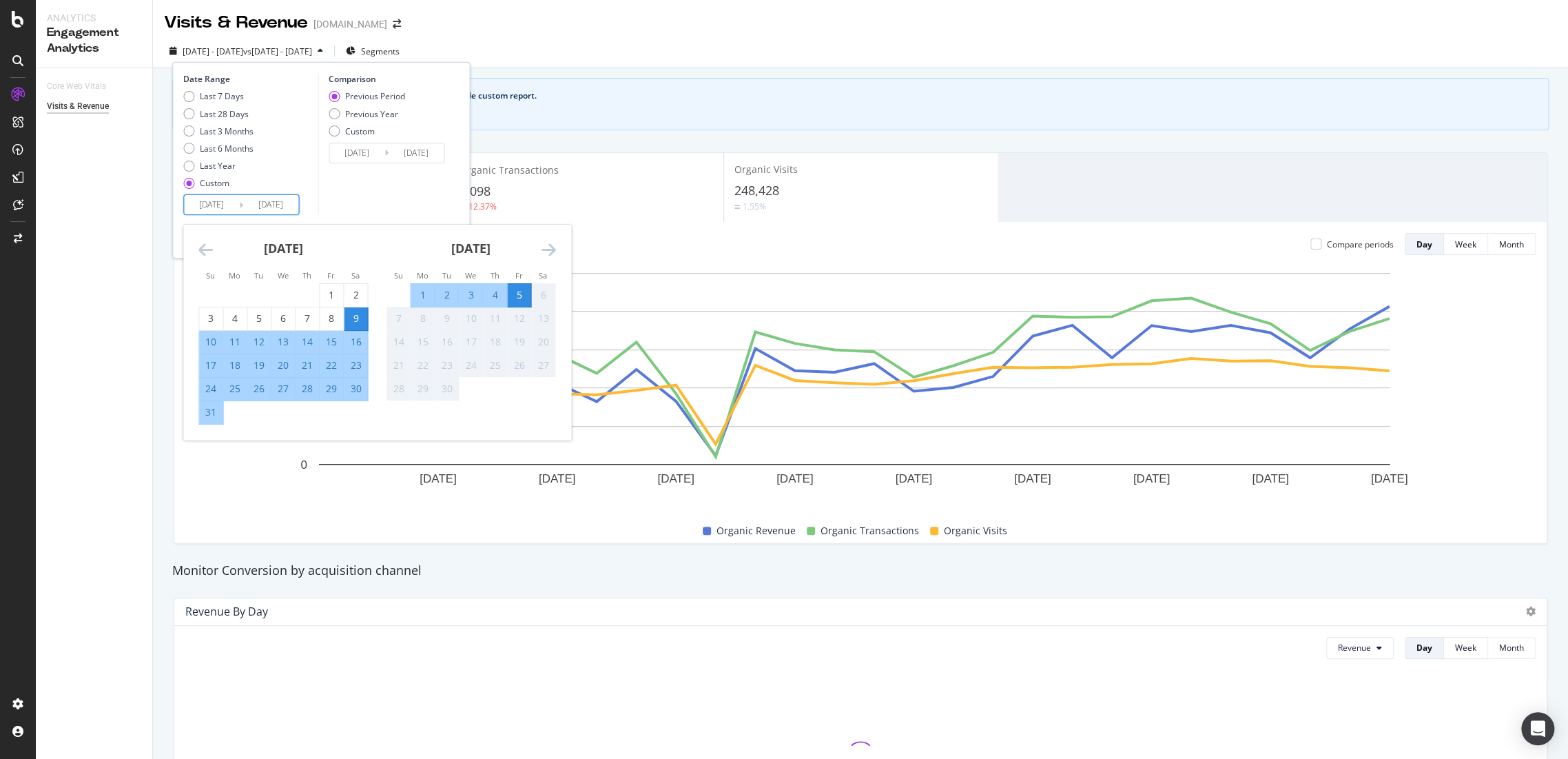
click at [205, 251] on icon "Move backward to switch to the previous month." at bounding box center [205, 250] width 15 height 17
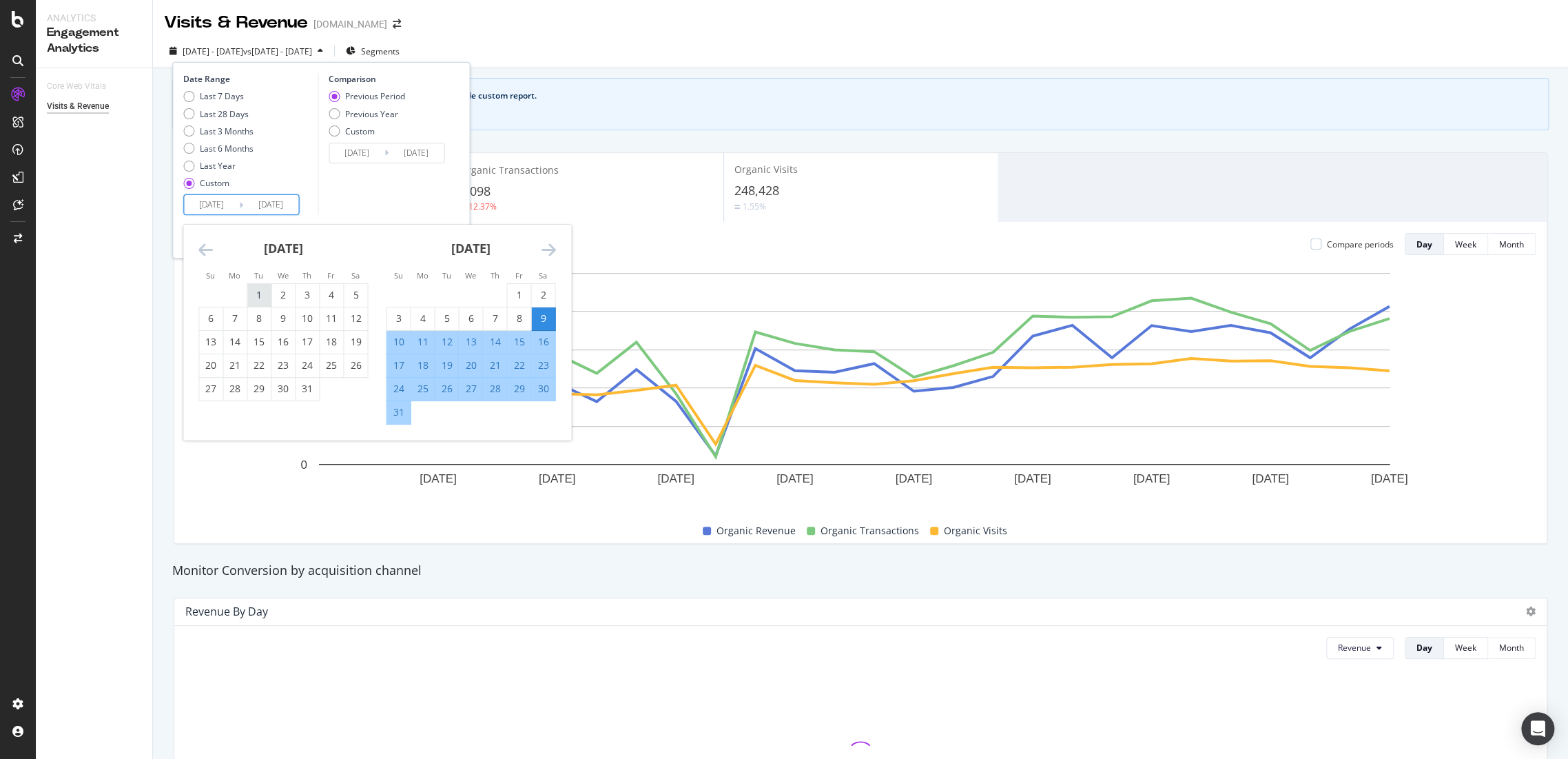
click at [257, 295] on div "1" at bounding box center [259, 295] width 23 height 14
type input "2025/07/01"
type input "2025/04/25"
type input "2025/06/30"
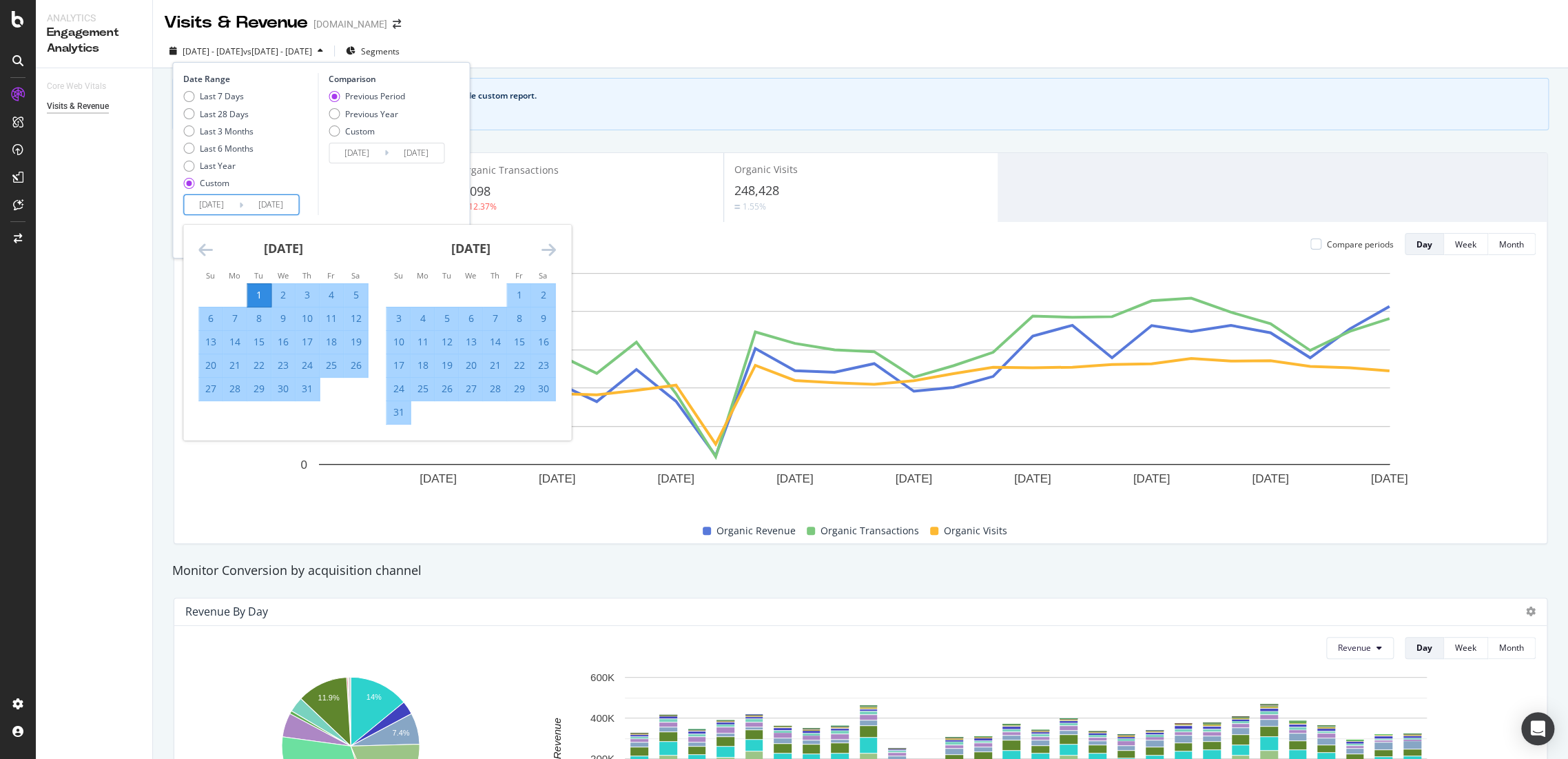
click at [311, 392] on div "31" at bounding box center [306, 389] width 23 height 14
type input "2025/05/31"
type input "2025/07/31"
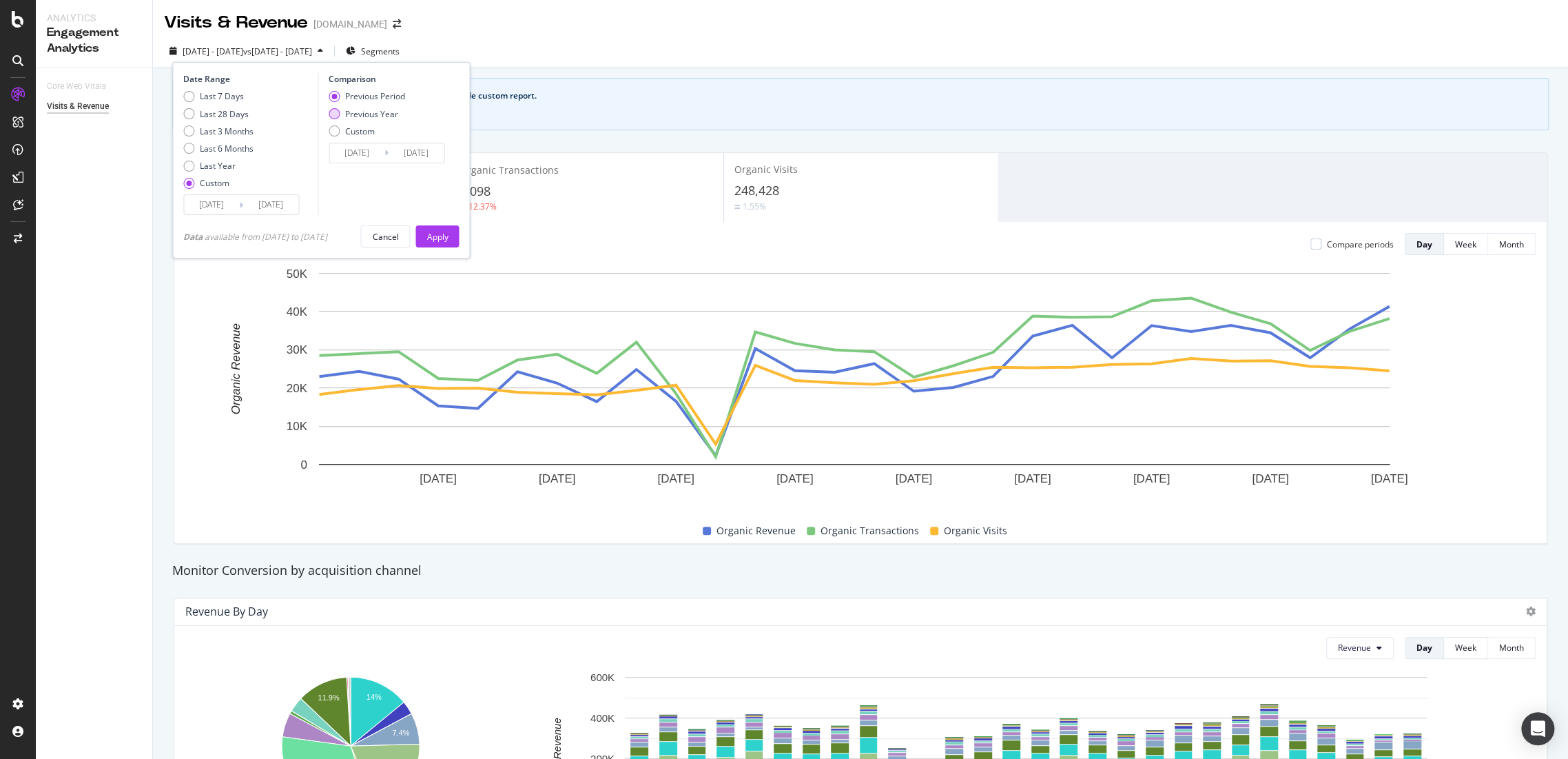
click at [358, 114] on div "Previous Year" at bounding box center [372, 114] width 53 height 12
type input "2024/07/02"
type input "2024/08/01"
click at [334, 153] on input "2024/07/02" at bounding box center [357, 153] width 55 height 20
click at [363, 208] on div "August 2024" at bounding box center [428, 203] width 170 height 59
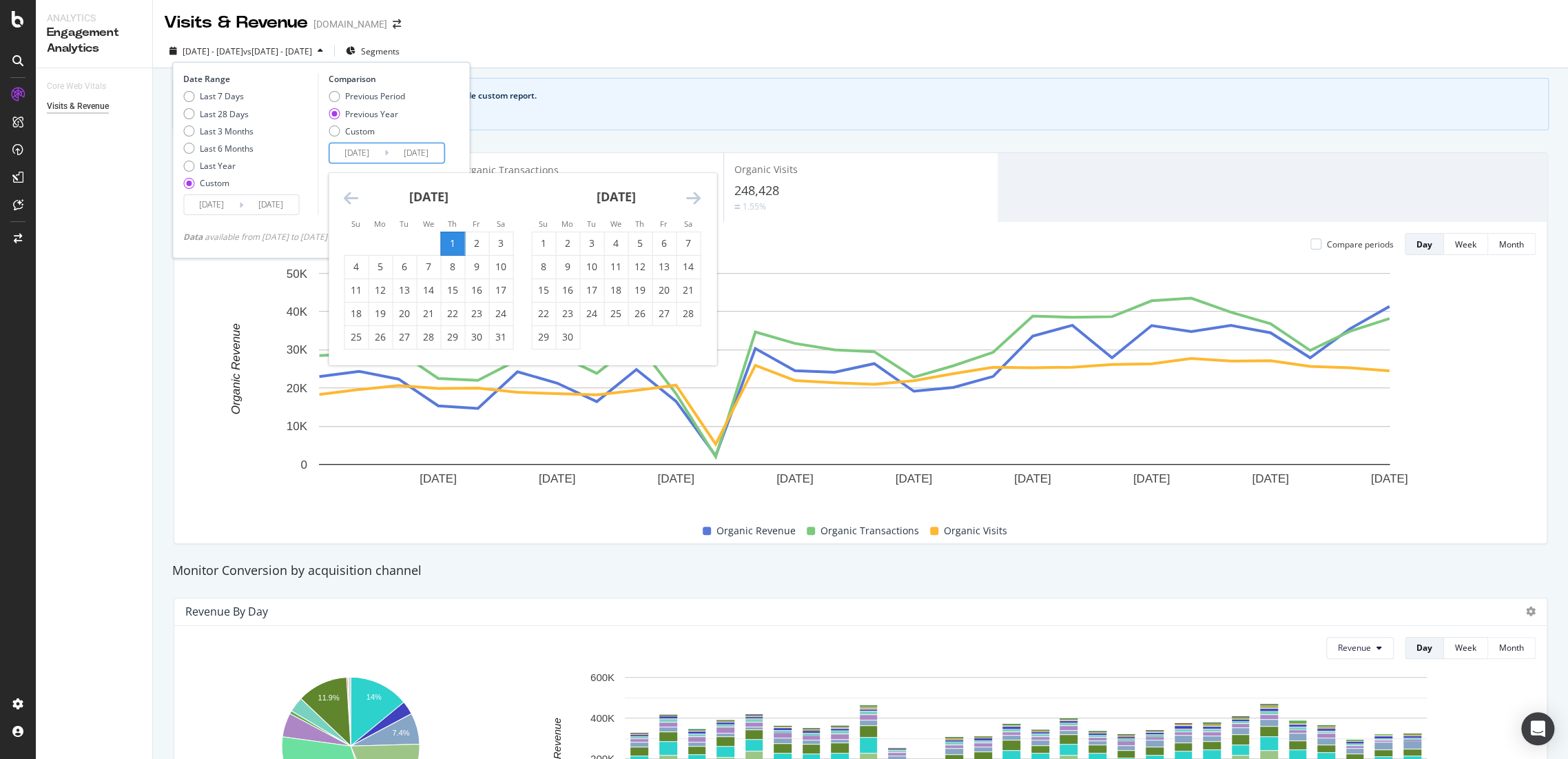
click at [356, 200] on icon "Move backward to switch to the previous month." at bounding box center [351, 198] width 15 height 17
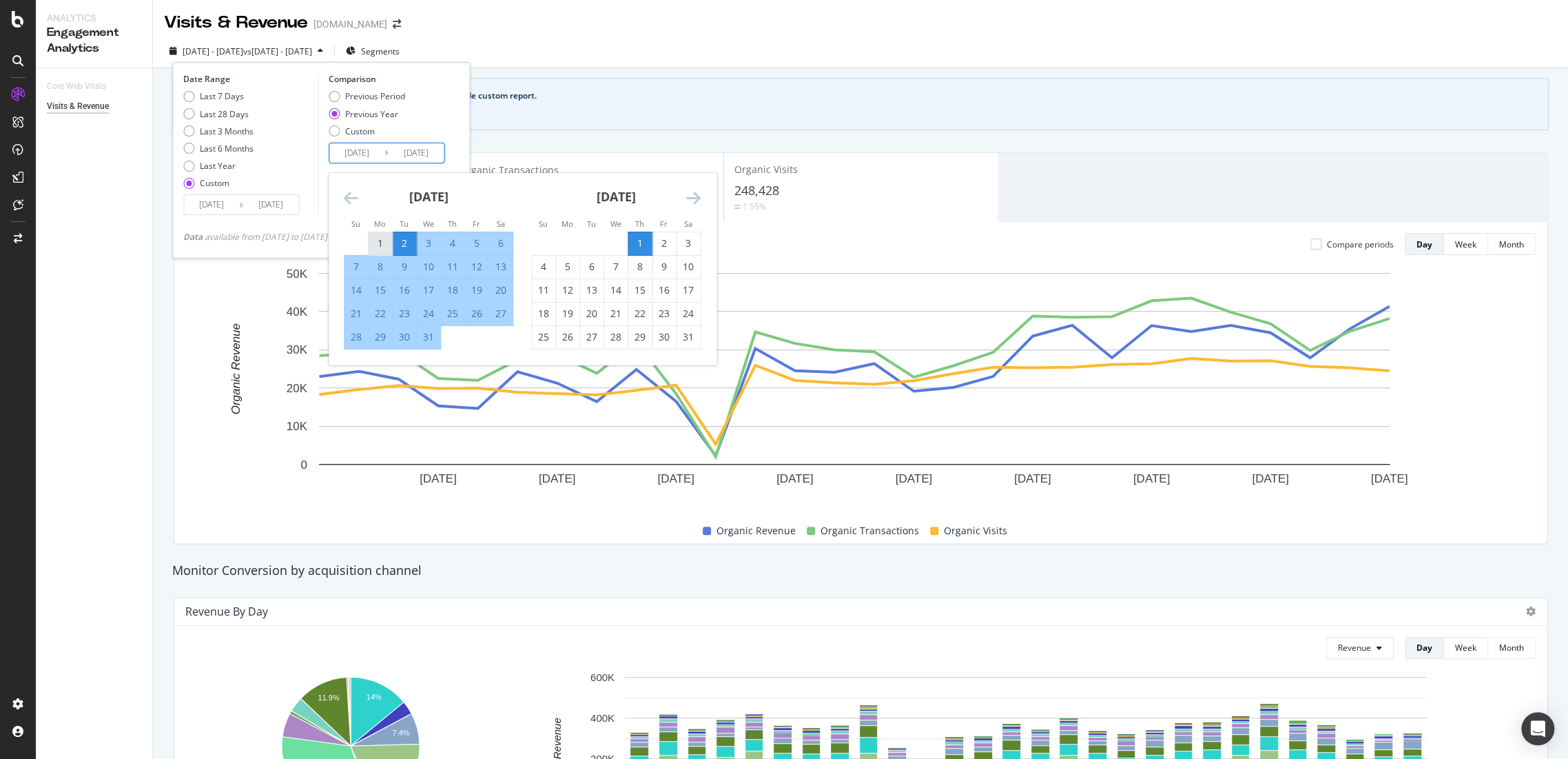
drag, startPoint x: 387, startPoint y: 234, endPoint x: 447, endPoint y: 323, distance: 107.3
click at [387, 236] on div "1" at bounding box center [380, 243] width 23 height 22
type input "2024/07/01"
click at [438, 343] on div "31" at bounding box center [428, 337] width 23 height 14
type input "2024/07/31"
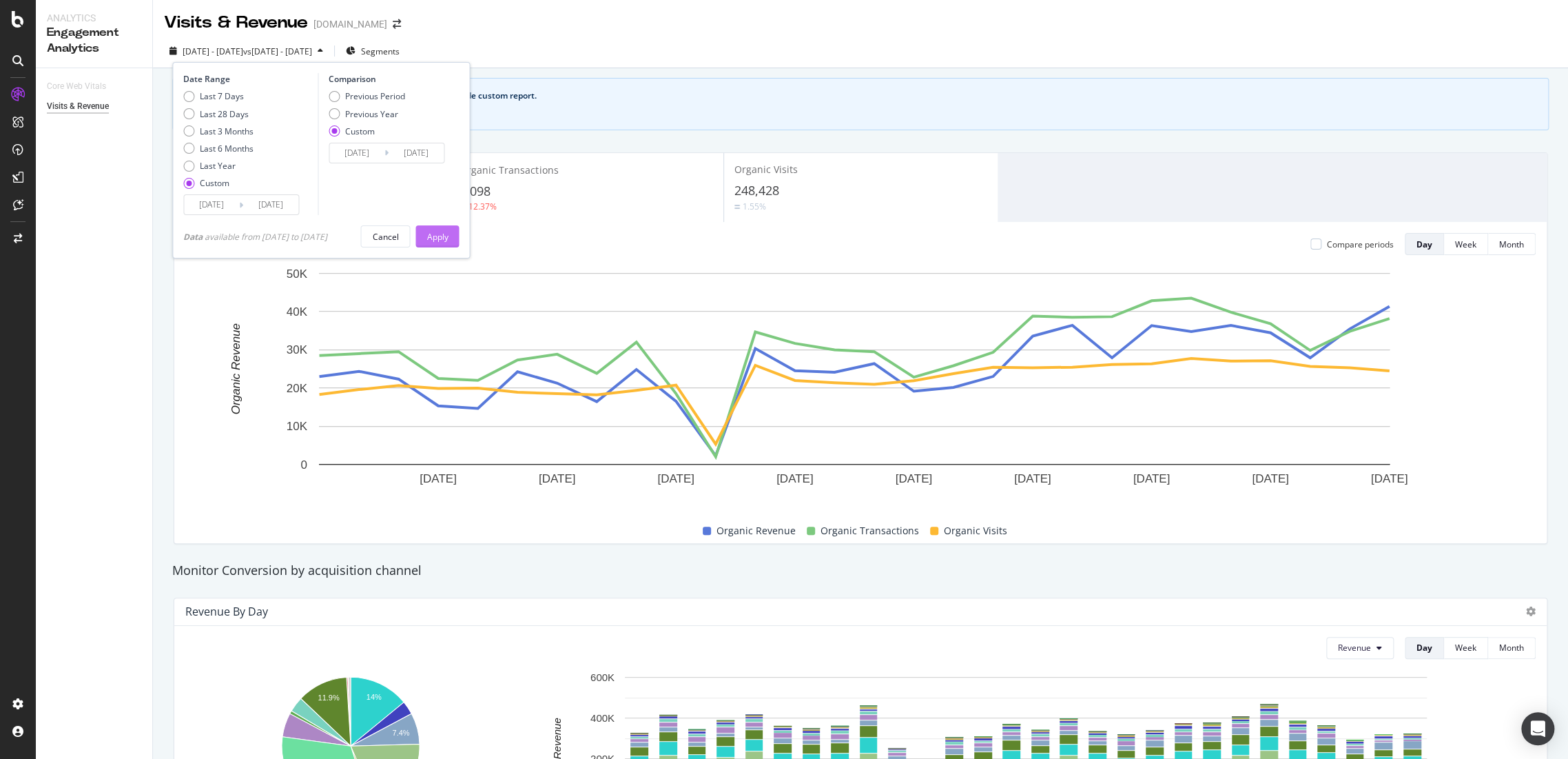
click at [448, 237] on div "Apply" at bounding box center [437, 236] width 21 height 12
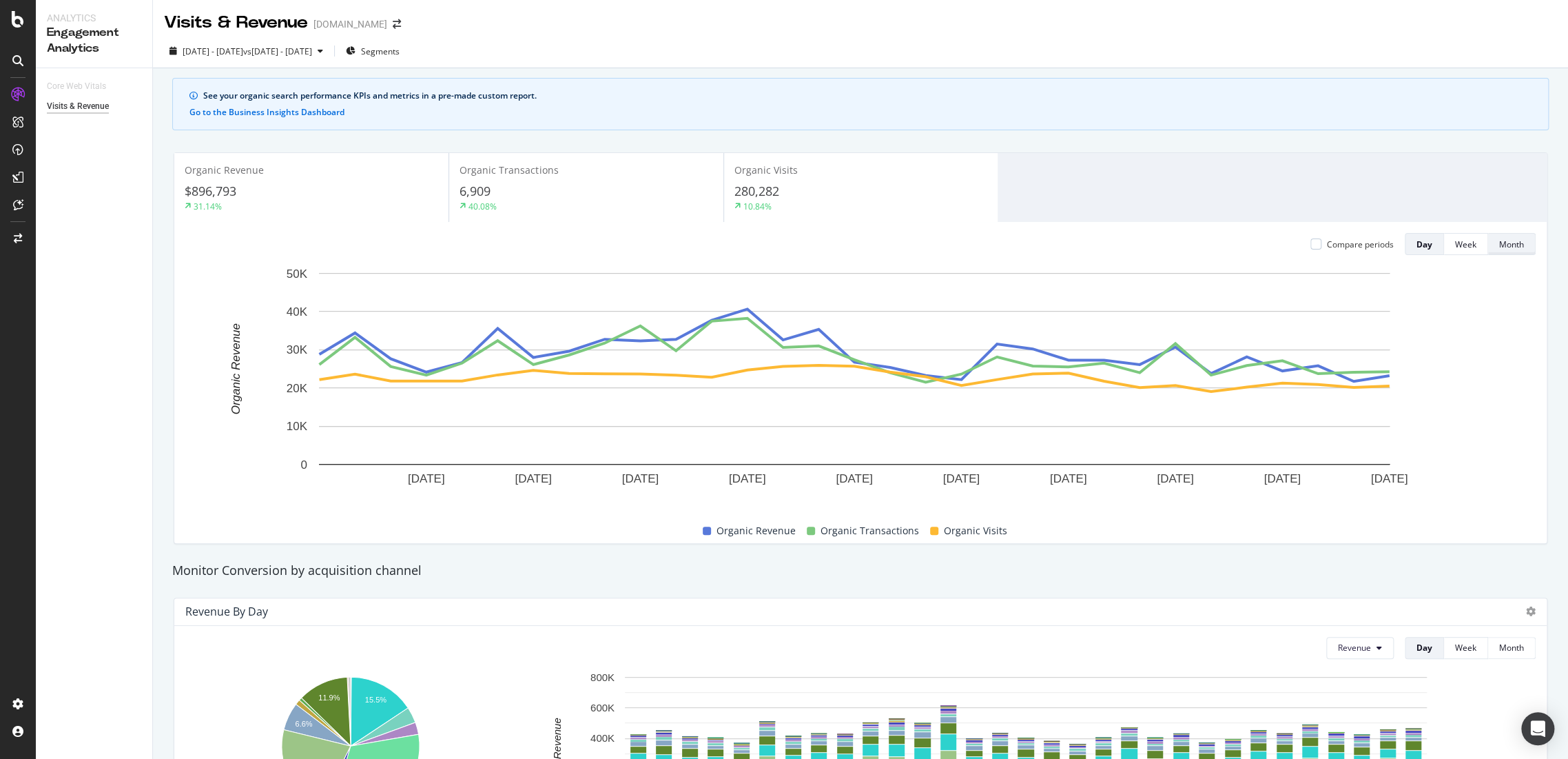
click at [1501, 246] on div "Month" at bounding box center [1511, 244] width 25 height 12
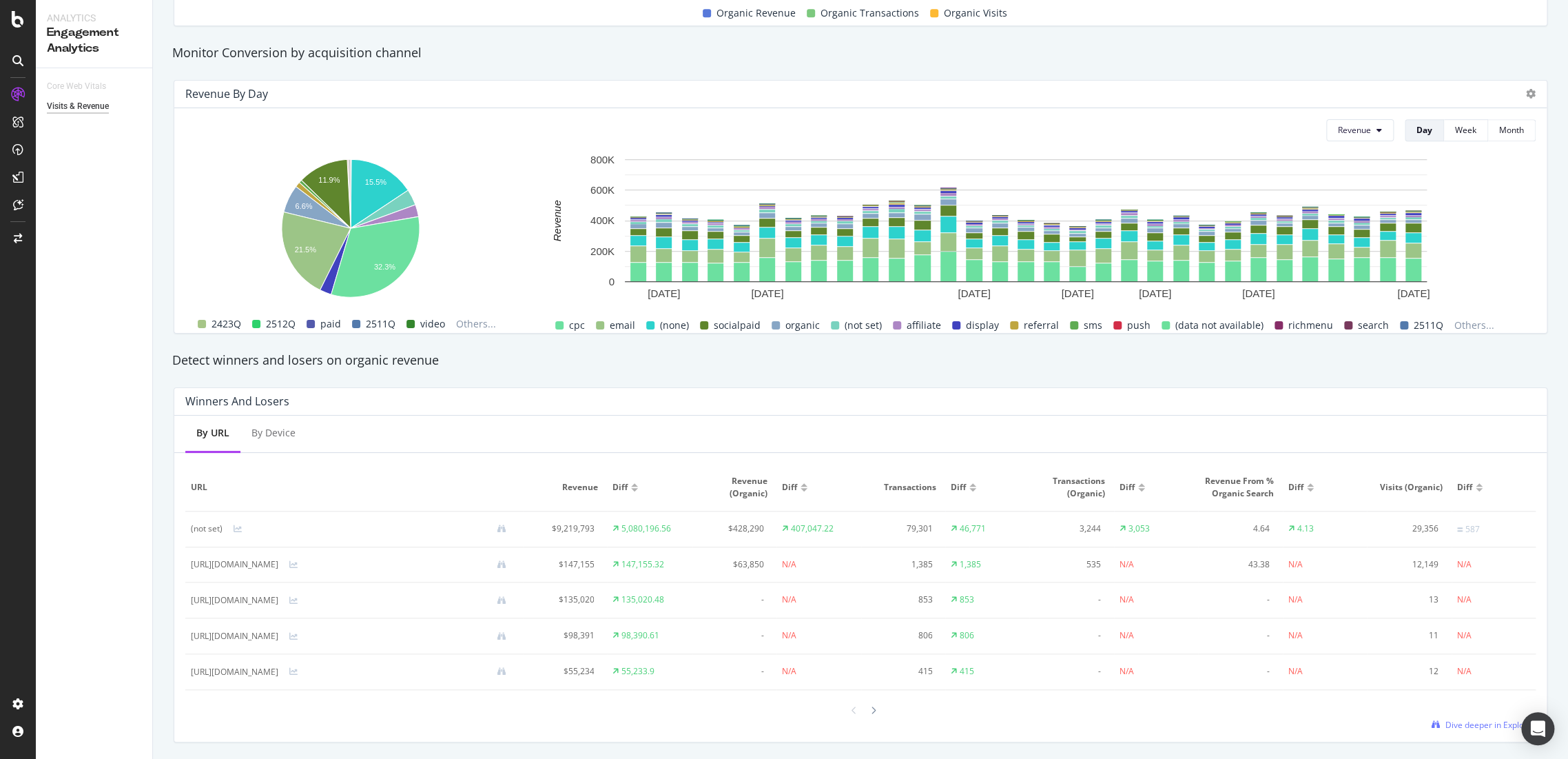
scroll to position [572, 0]
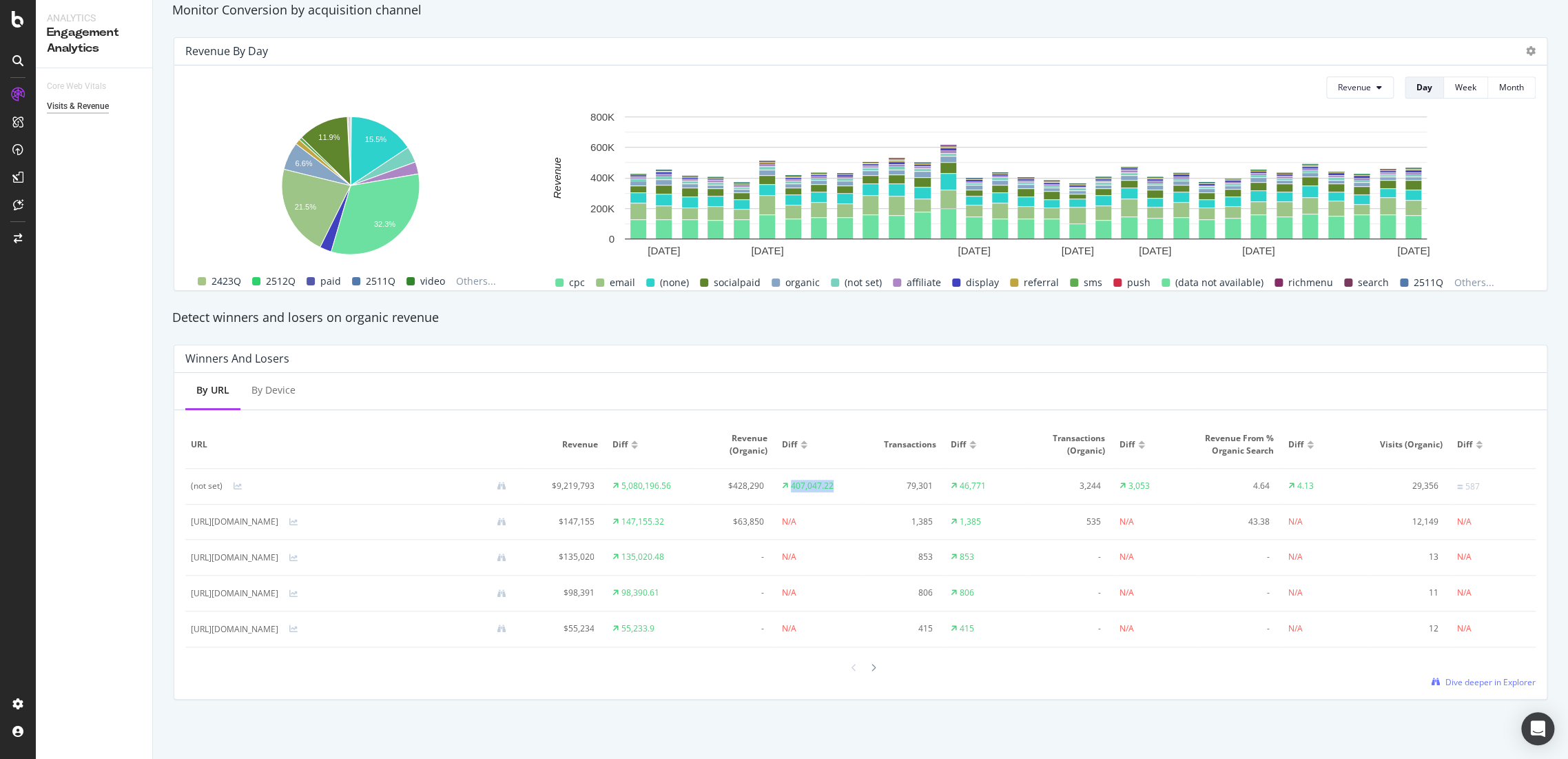
drag, startPoint x: 870, startPoint y: 479, endPoint x: 821, endPoint y: 518, distance: 62.6
click at [790, 477] on tr "(not set) $9,219,793 5,080,196.56 $428,290 407,047.22 79,301 46,771 3,244 3,053…" at bounding box center [860, 486] width 1351 height 36
click at [260, 383] on div "By Device" at bounding box center [273, 390] width 44 height 14
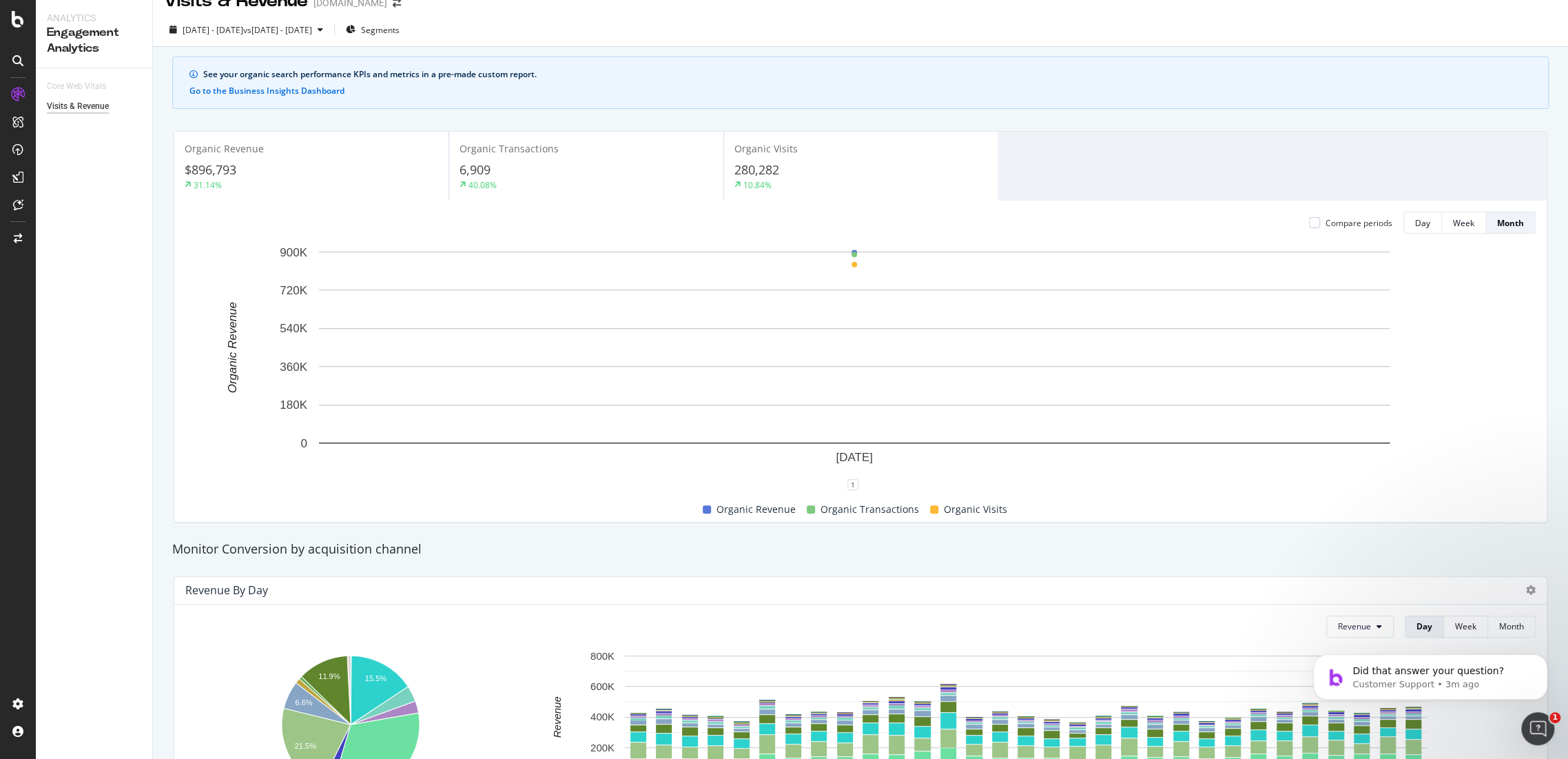
scroll to position [0, 0]
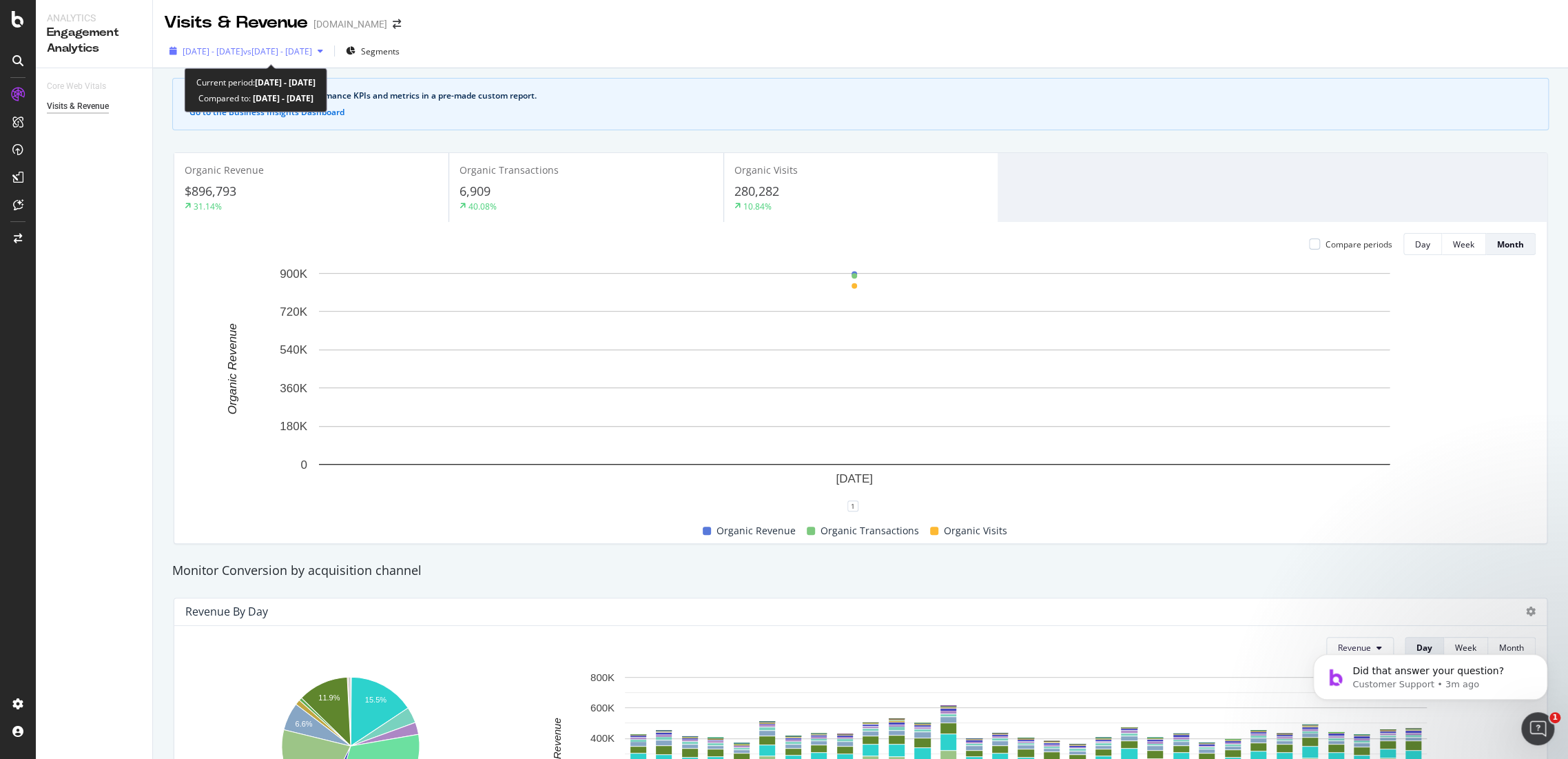
click at [303, 48] on span "vs 2024 Jul. 1st - Jul. 31st" at bounding box center [278, 51] width 69 height 12
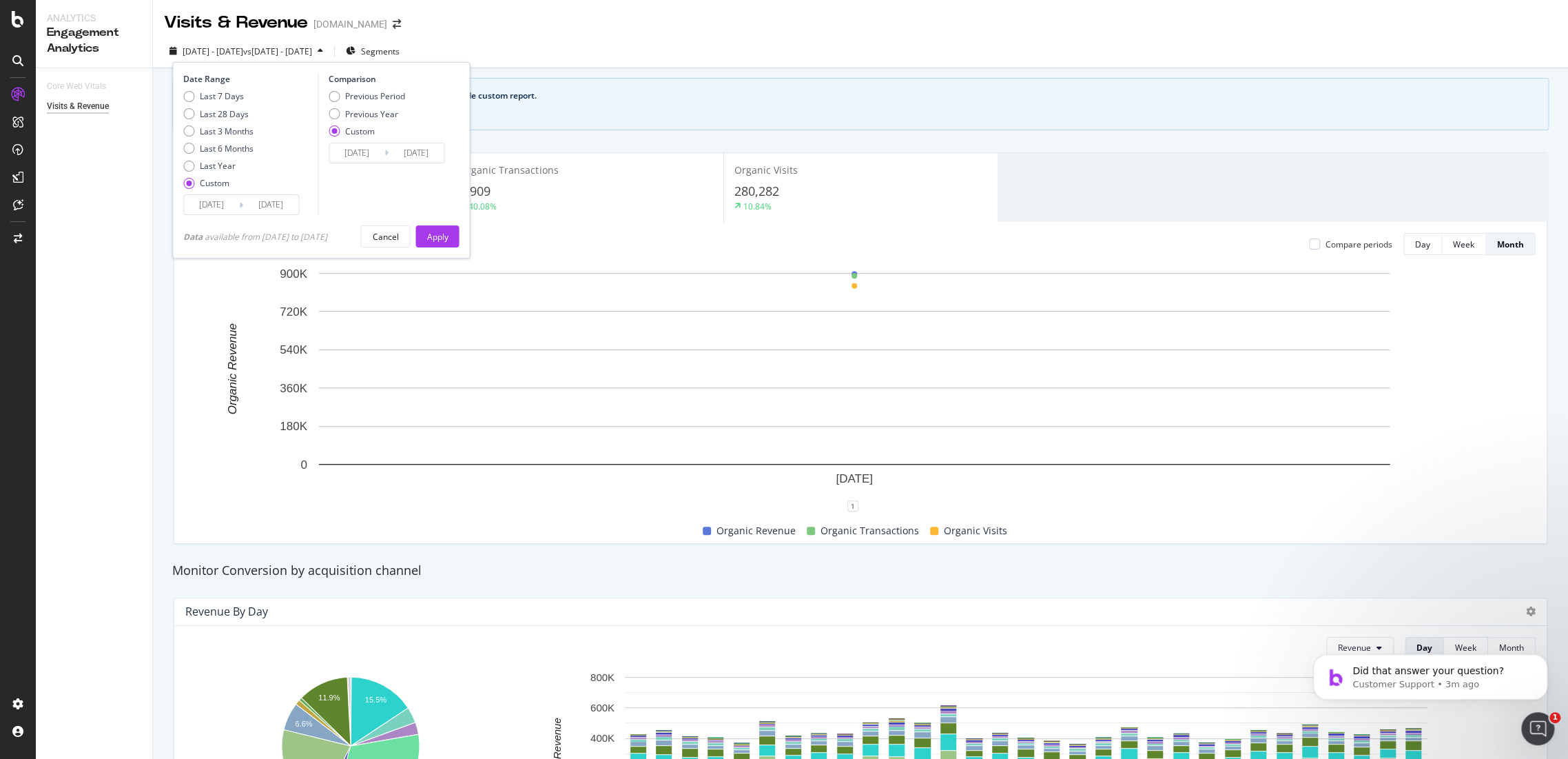
click at [229, 197] on input "2025/07/01" at bounding box center [211, 205] width 55 height 20
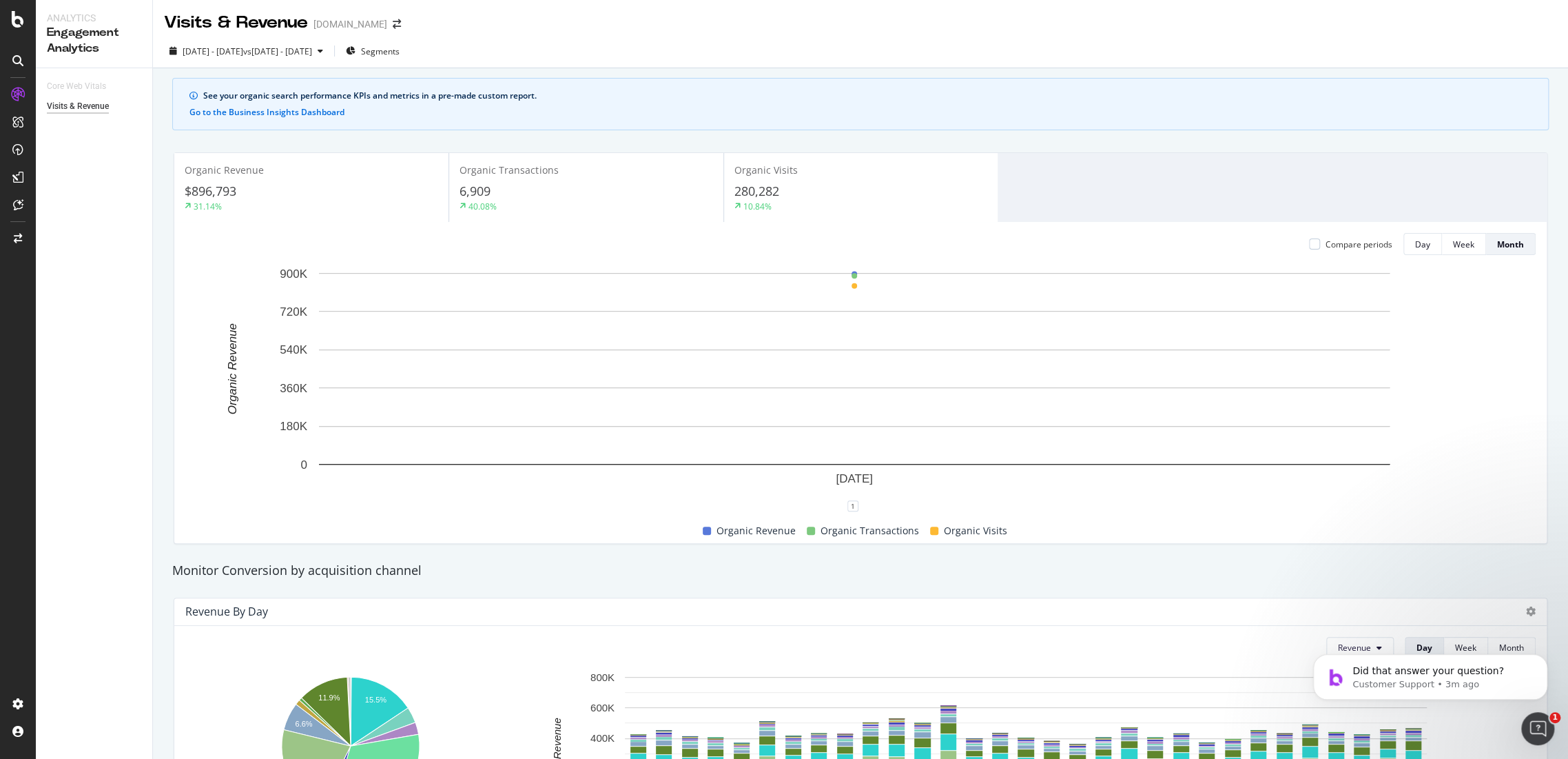
click at [1104, 158] on div "Organic Revenue $896,793 31.14% Organic Transactions 6,909 40.08% Organic Visit…" at bounding box center [860, 187] width 1372 height 69
click at [288, 114] on button "Go to the Business Insights Dashboard" at bounding box center [266, 112] width 155 height 10
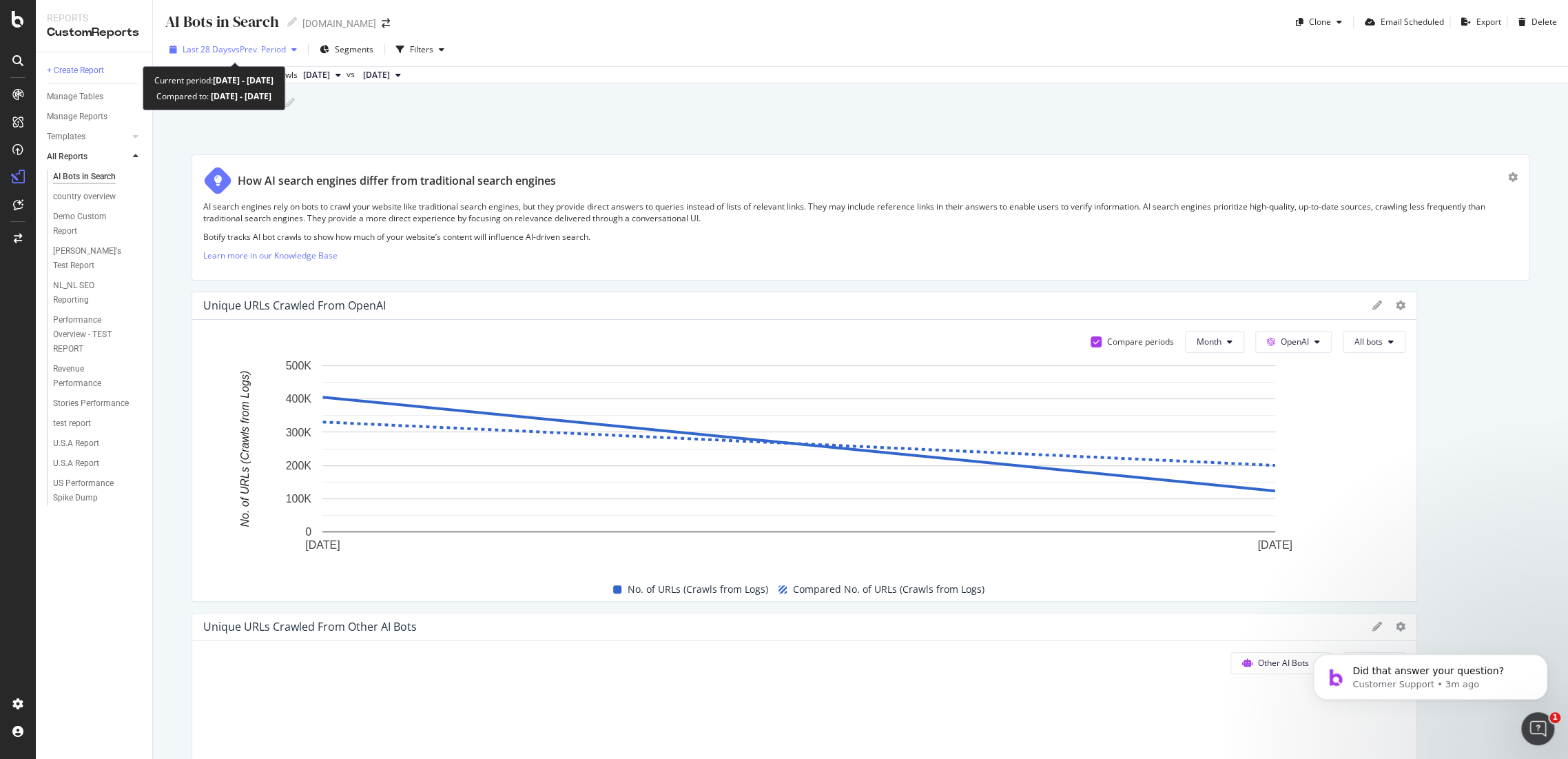
click at [260, 46] on span "vs Prev. Period" at bounding box center [259, 49] width 55 height 12
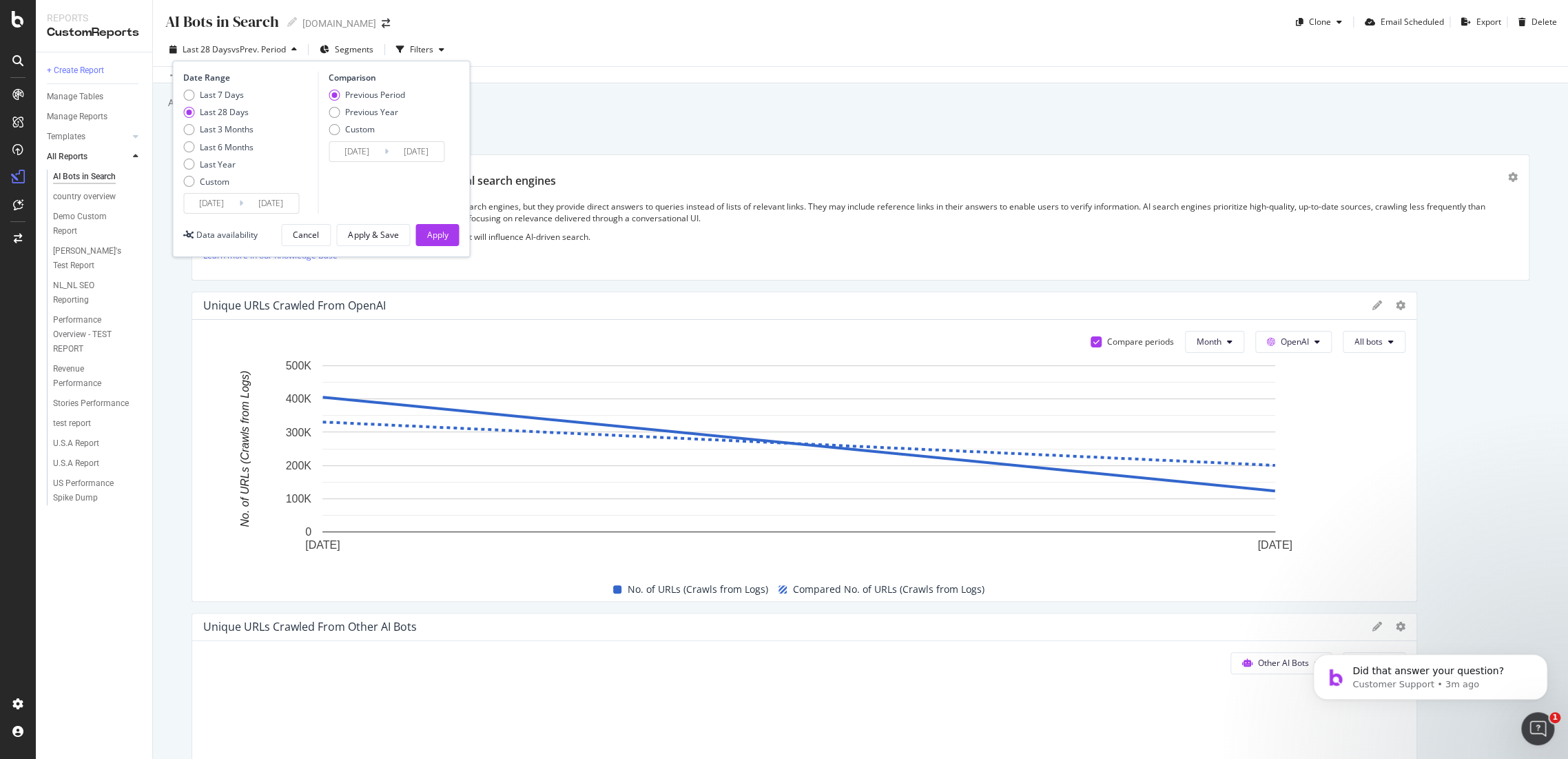
click at [193, 175] on div "Last 7 Days Last 28 Days Last 3 Months Last 6 Months Last Year Custom" at bounding box center [218, 141] width 70 height 104
click at [200, 161] on div "Last Year" at bounding box center [217, 164] width 36 height 12
type input "2024/09/08"
click at [441, 234] on div "Apply" at bounding box center [437, 234] width 21 height 12
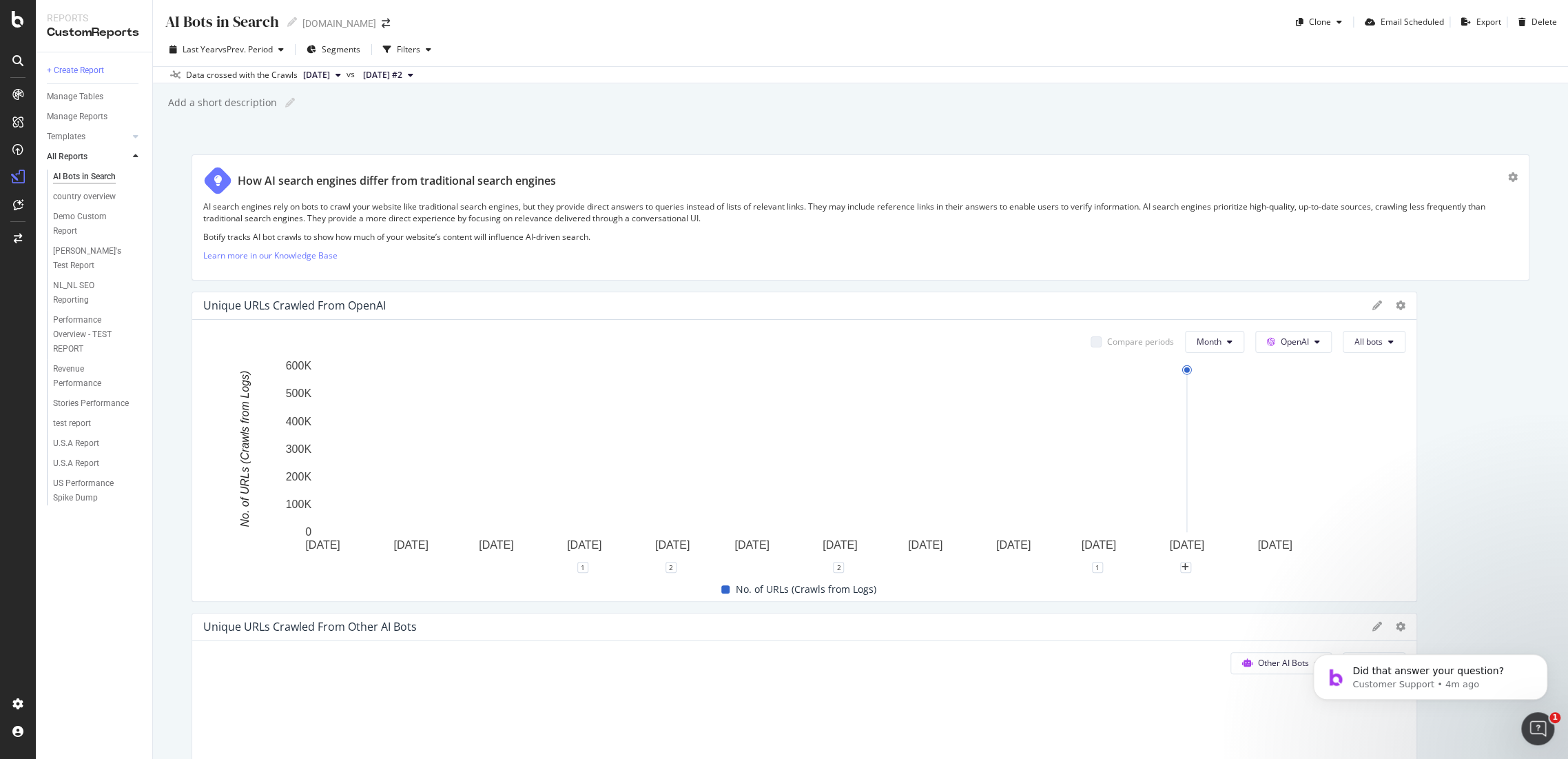
scroll to position [153, 0]
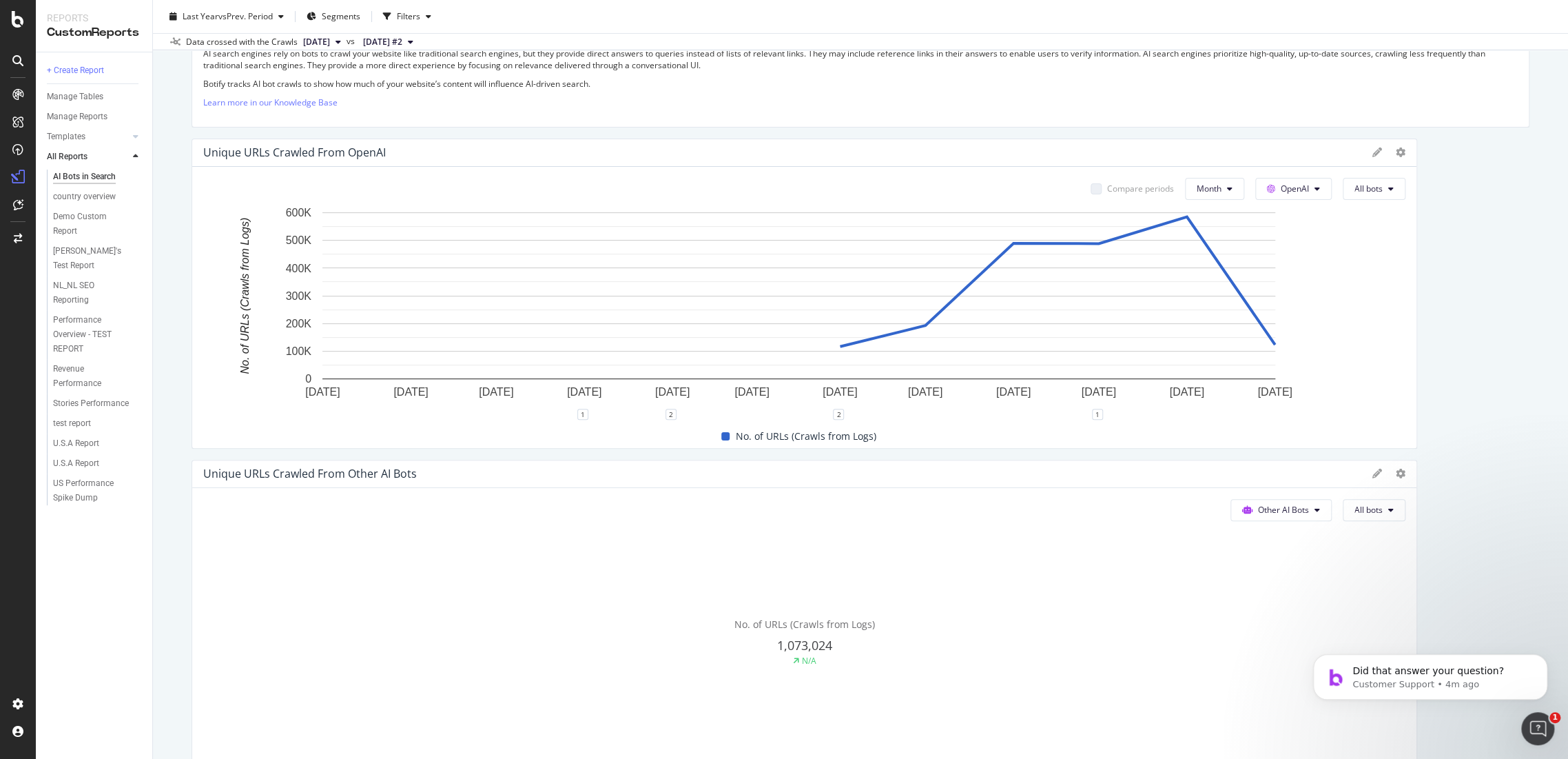
click at [490, 499] on div "Other AI Bots All bots" at bounding box center [804, 509] width 1202 height 22
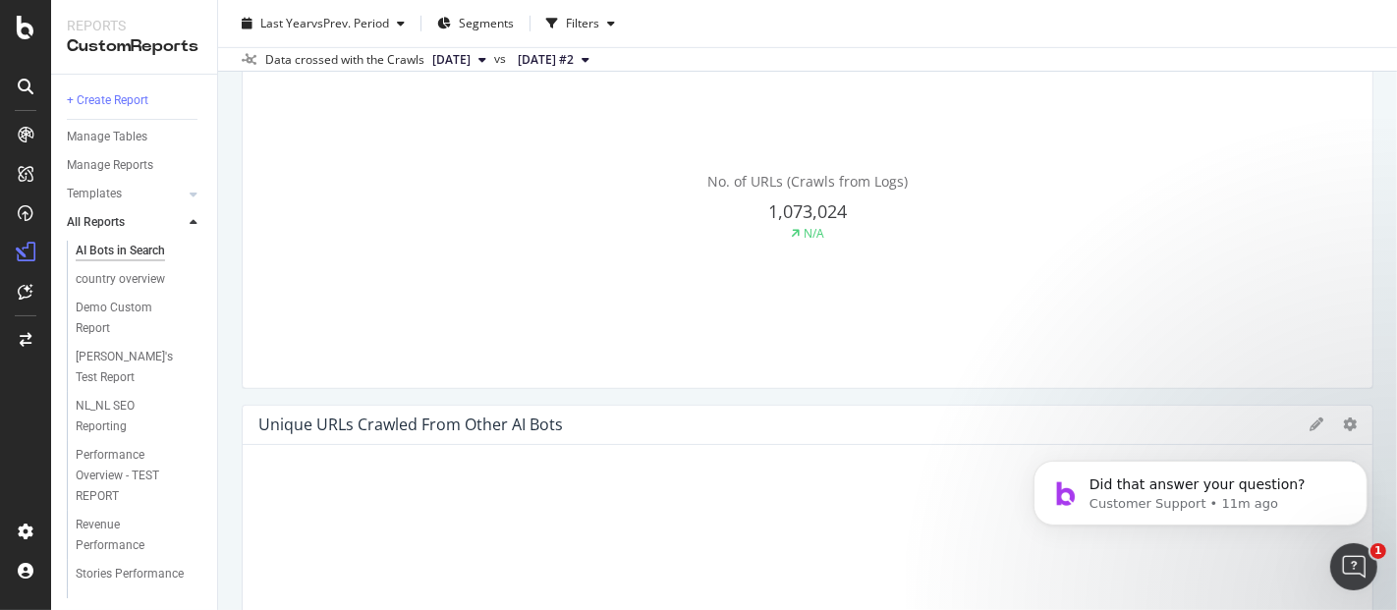
scroll to position [912, 0]
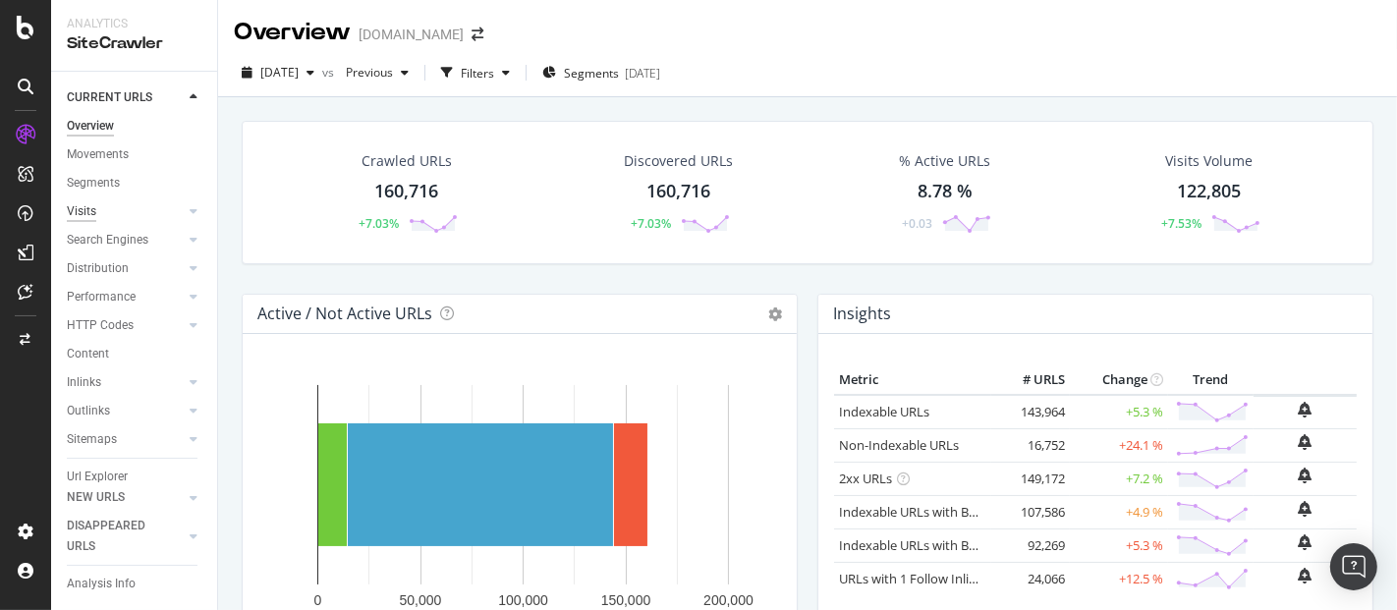
click at [73, 211] on div "Visits" at bounding box center [81, 211] width 29 height 21
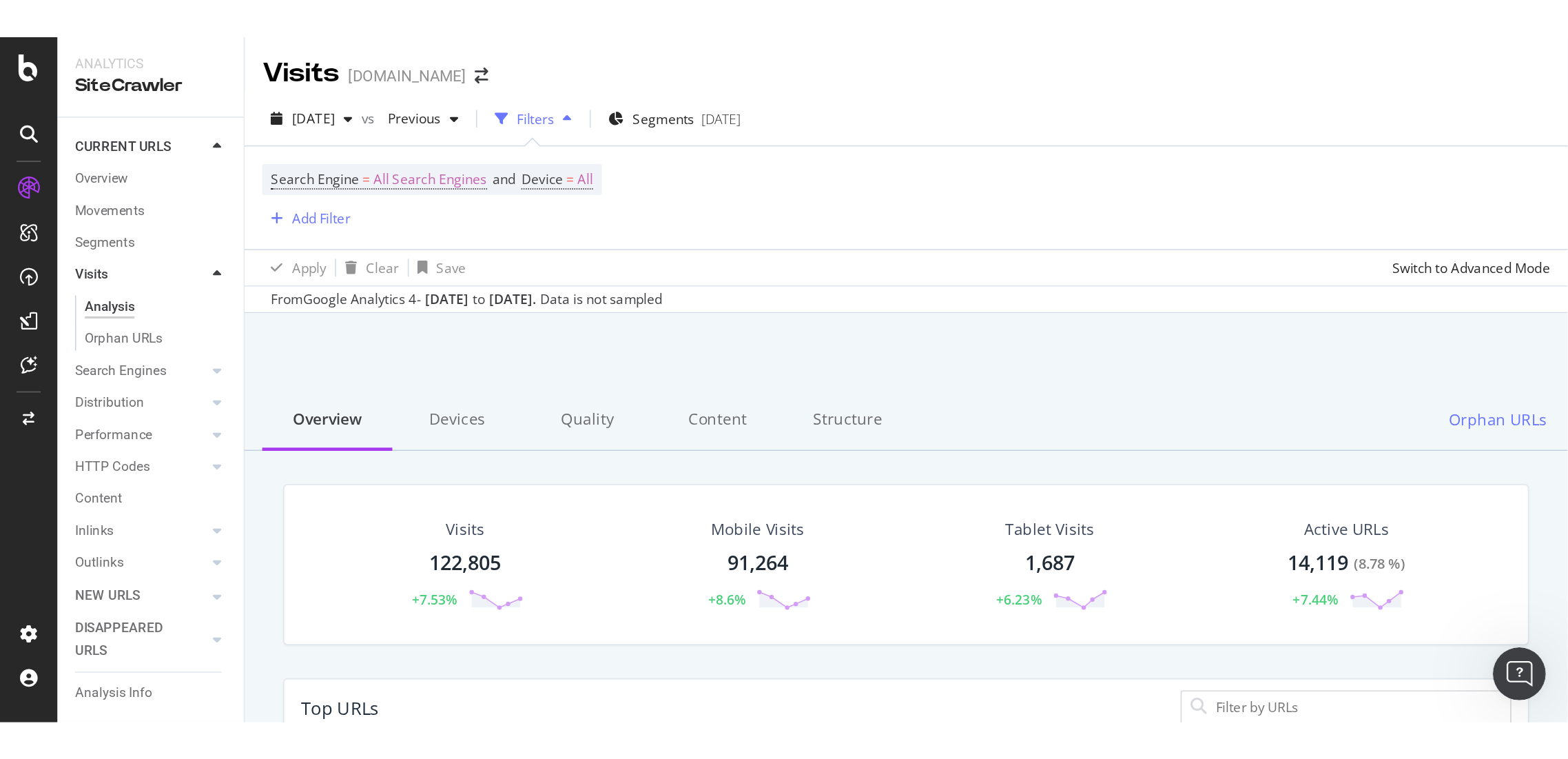
scroll to position [402, 1341]
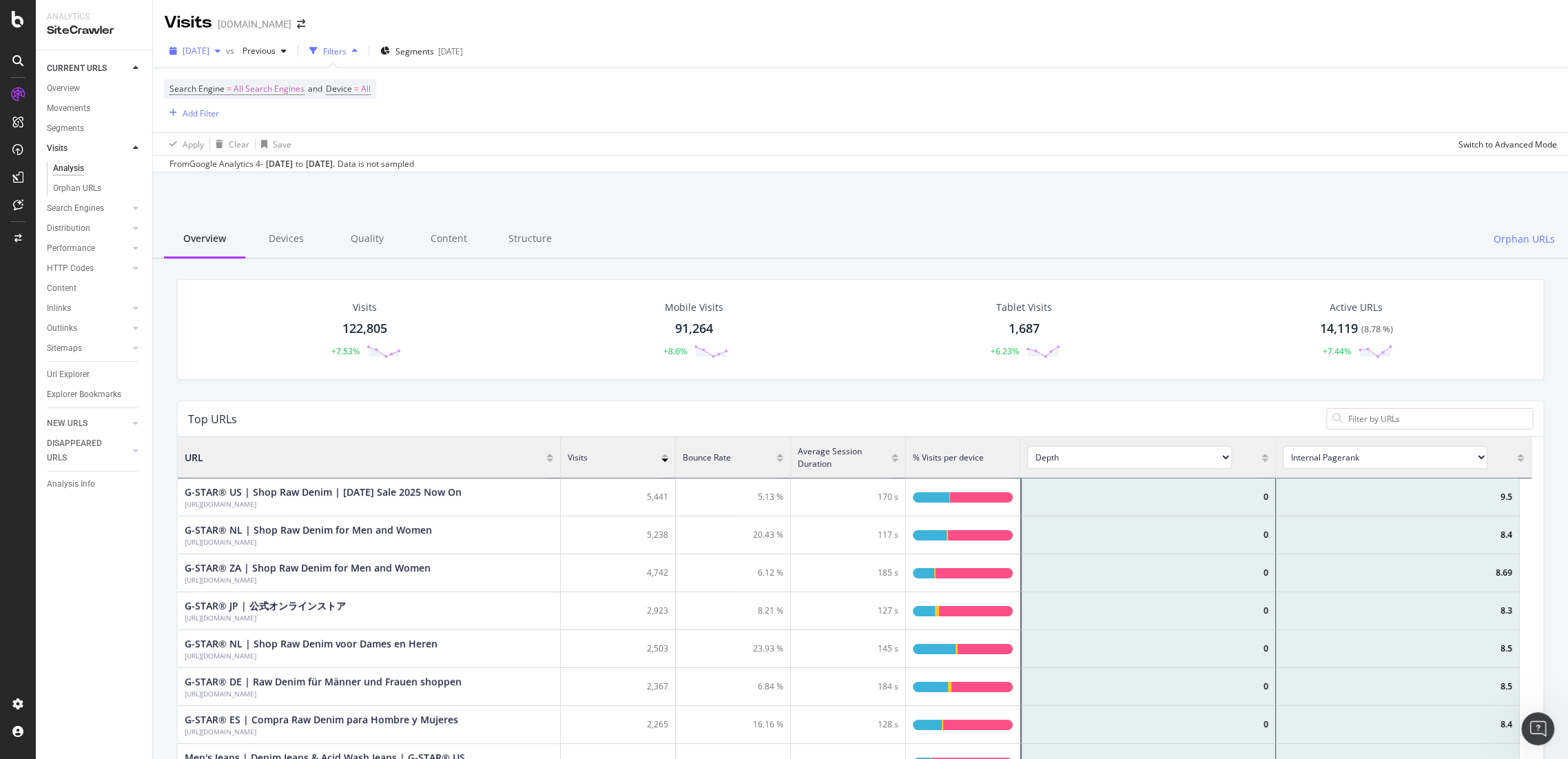
click at [204, 48] on span "[DATE]" at bounding box center [196, 51] width 27 height 12
click at [281, 44] on div "Previous" at bounding box center [264, 51] width 55 height 20
click at [364, 123] on div "157K URLs" at bounding box center [365, 126] width 41 height 13
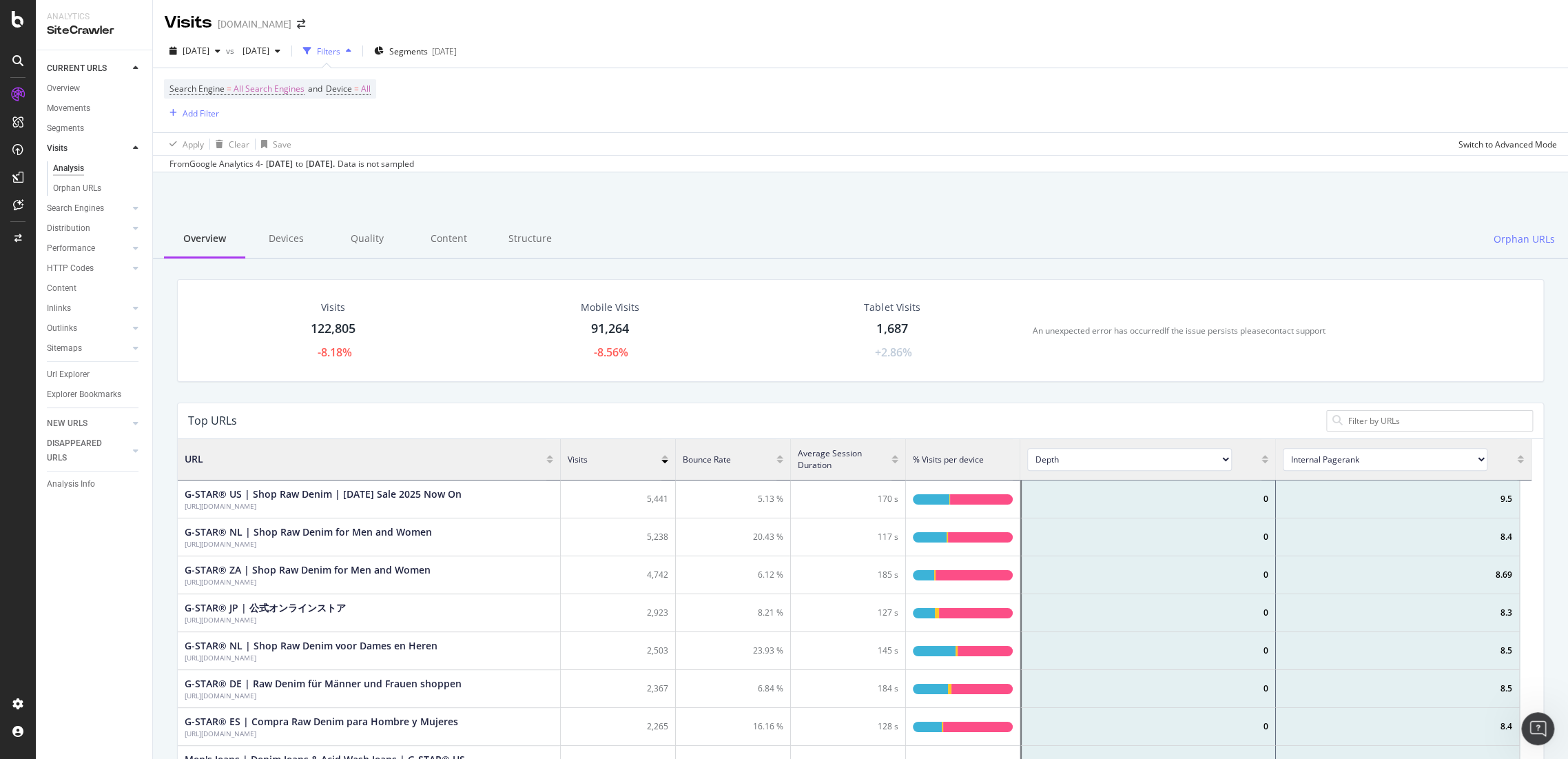
scroll to position [402, 1341]
click at [204, 54] on span "[DATE]" at bounding box center [196, 51] width 27 height 12
click at [286, 53] on div "button" at bounding box center [278, 51] width 17 height 8
click at [351, 154] on div "167K URLs" at bounding box center [365, 152] width 41 height 13
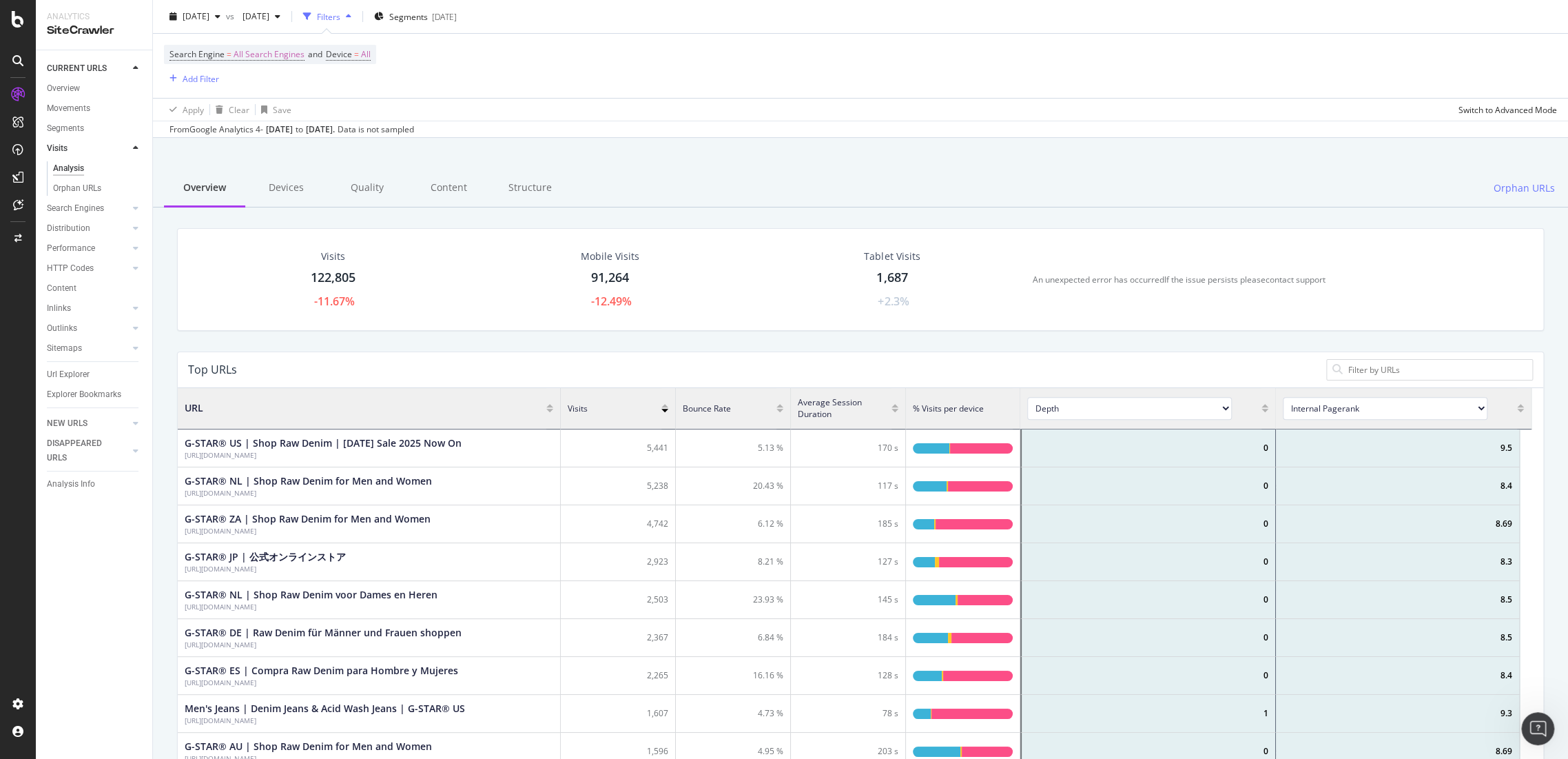
scroll to position [153, 0]
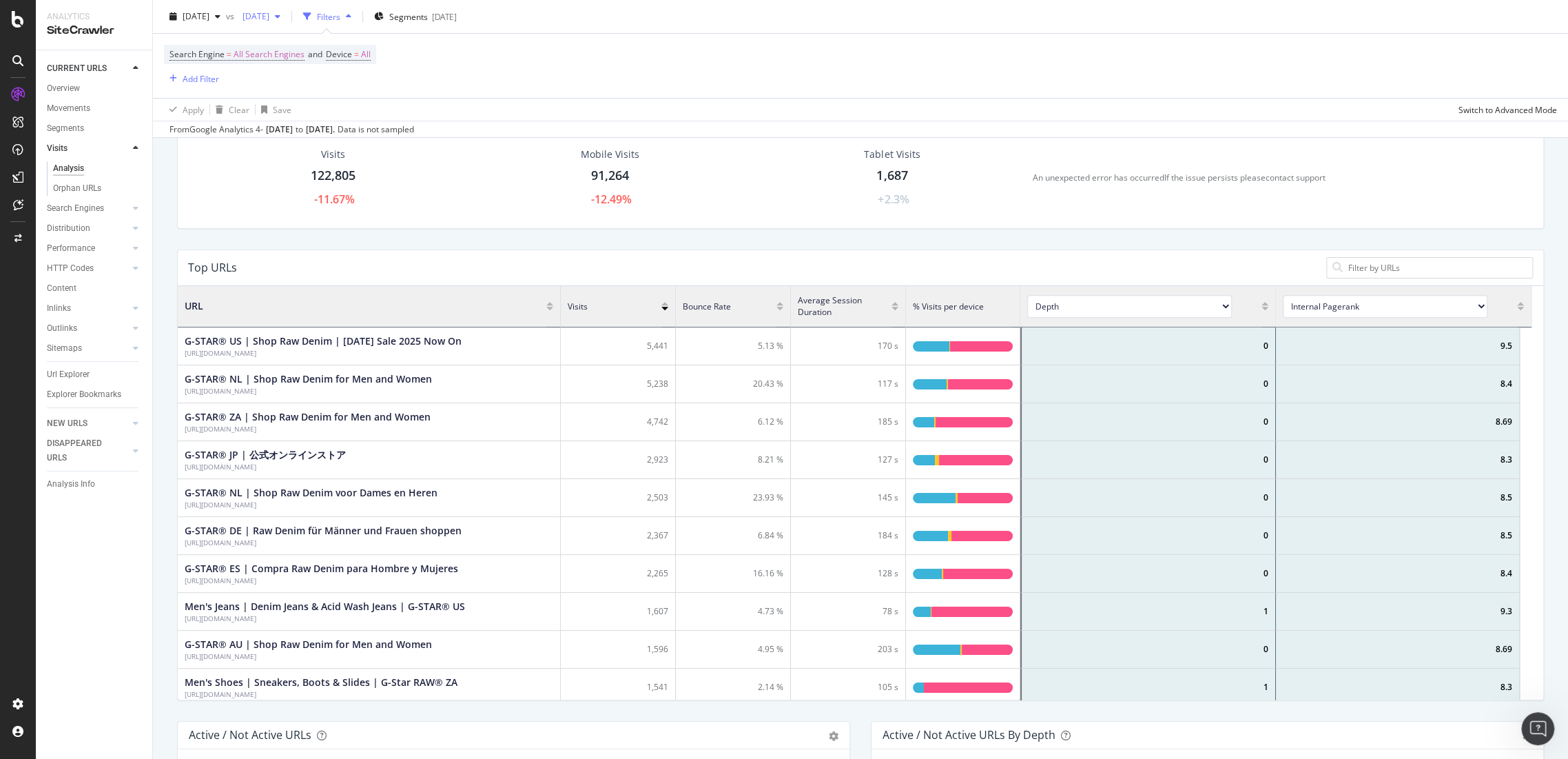
click at [269, 20] on span "[DATE]" at bounding box center [253, 16] width 32 height 12
click at [478, 247] on div "Visits 122,805 -11.67% Mobile Visits 91,264 -12.49% Tablet Visits 1,687 +2.3% A…" at bounding box center [860, 188] width 1388 height 123
click at [236, 56] on span "All Search Engines" at bounding box center [269, 55] width 71 height 20
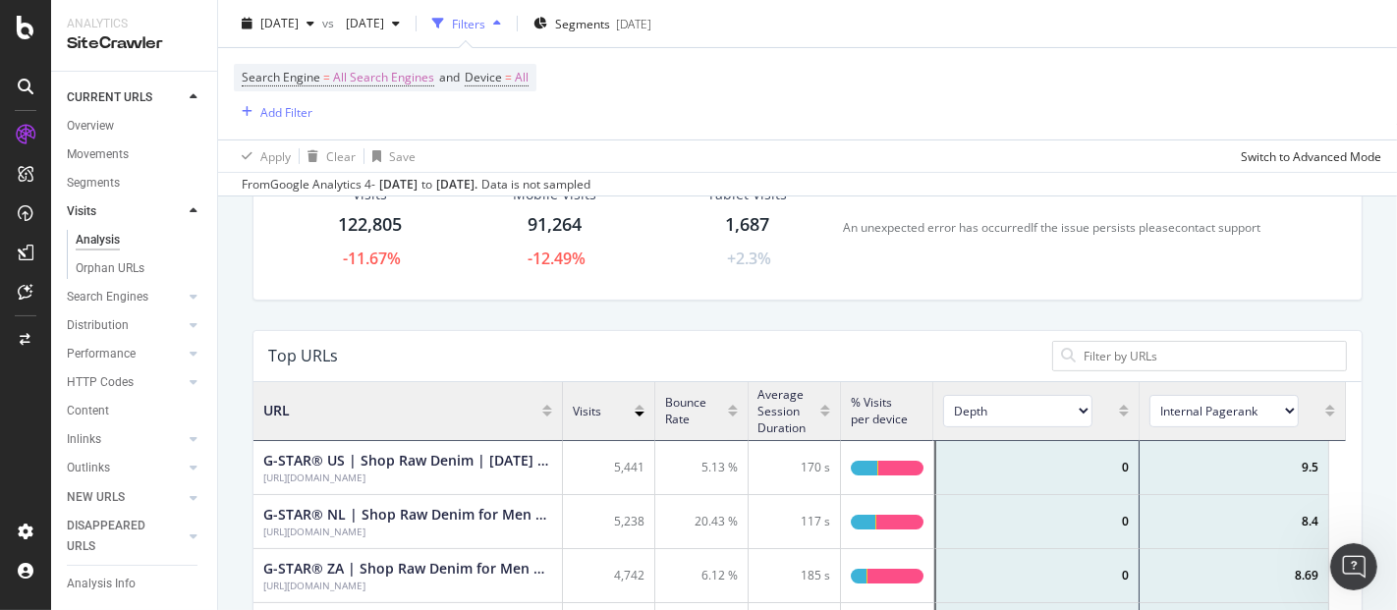
scroll to position [247, 0]
